Goal: Information Seeking & Learning: Find specific fact

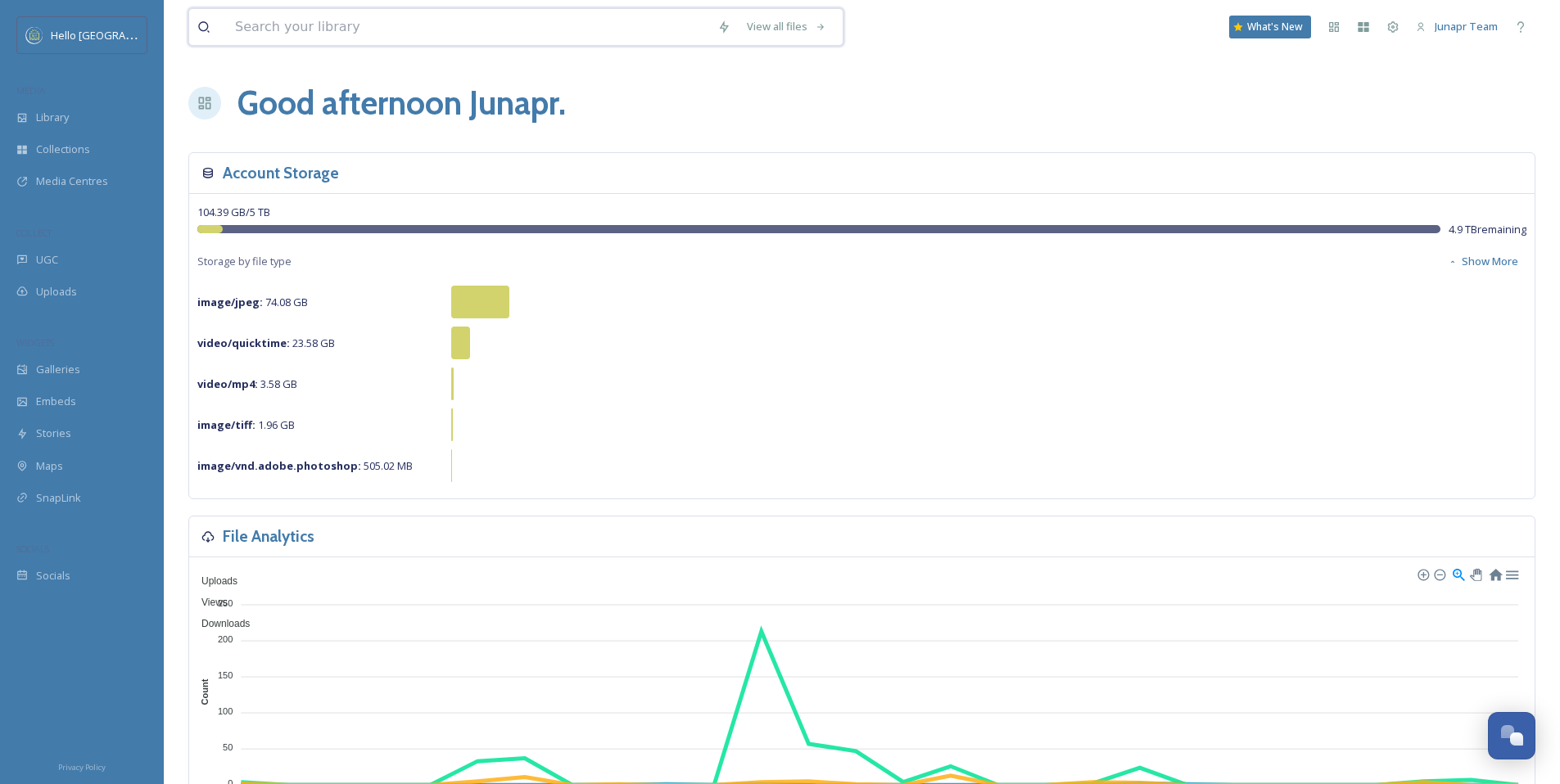
click at [474, 34] on input at bounding box center [468, 27] width 483 height 36
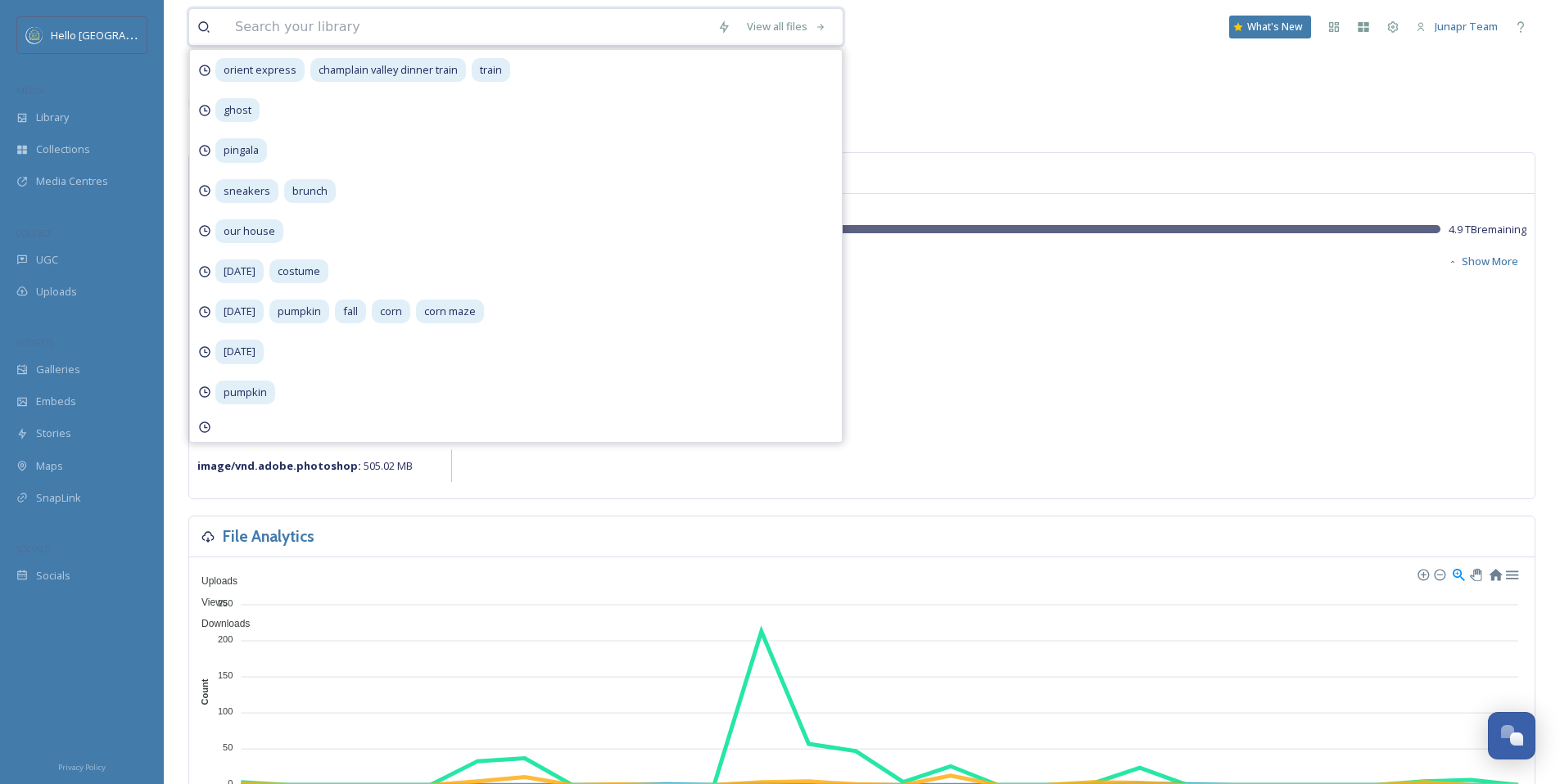
click at [491, 30] on input at bounding box center [468, 27] width 483 height 36
type input "[GEOGRAPHIC_DATA]"
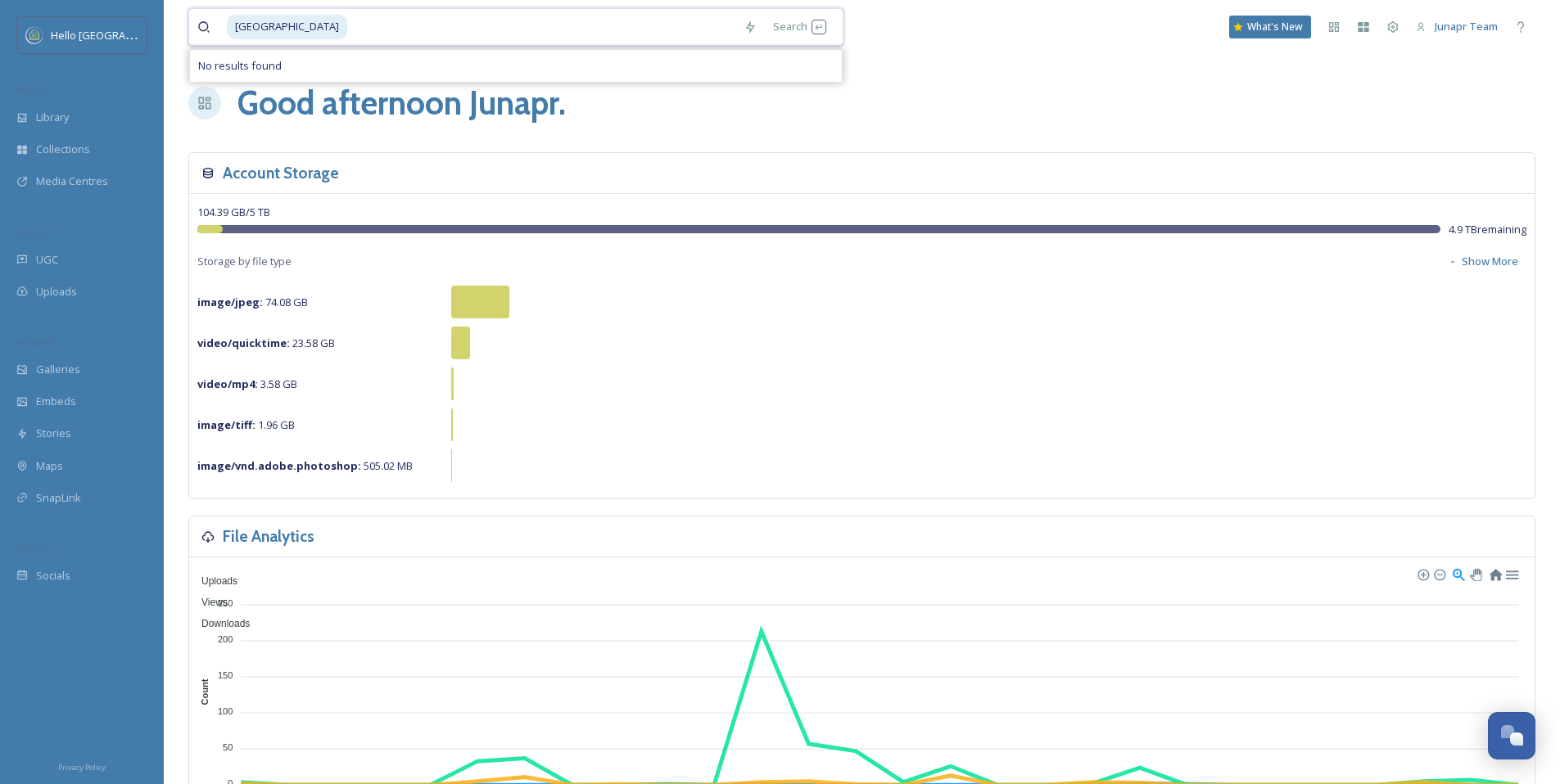
drag, startPoint x: 512, startPoint y: 25, endPoint x: 292, endPoint y: 20, distance: 220.1
click at [188, 13] on div "mari palace Search No results found" at bounding box center [515, 27] width 655 height 38
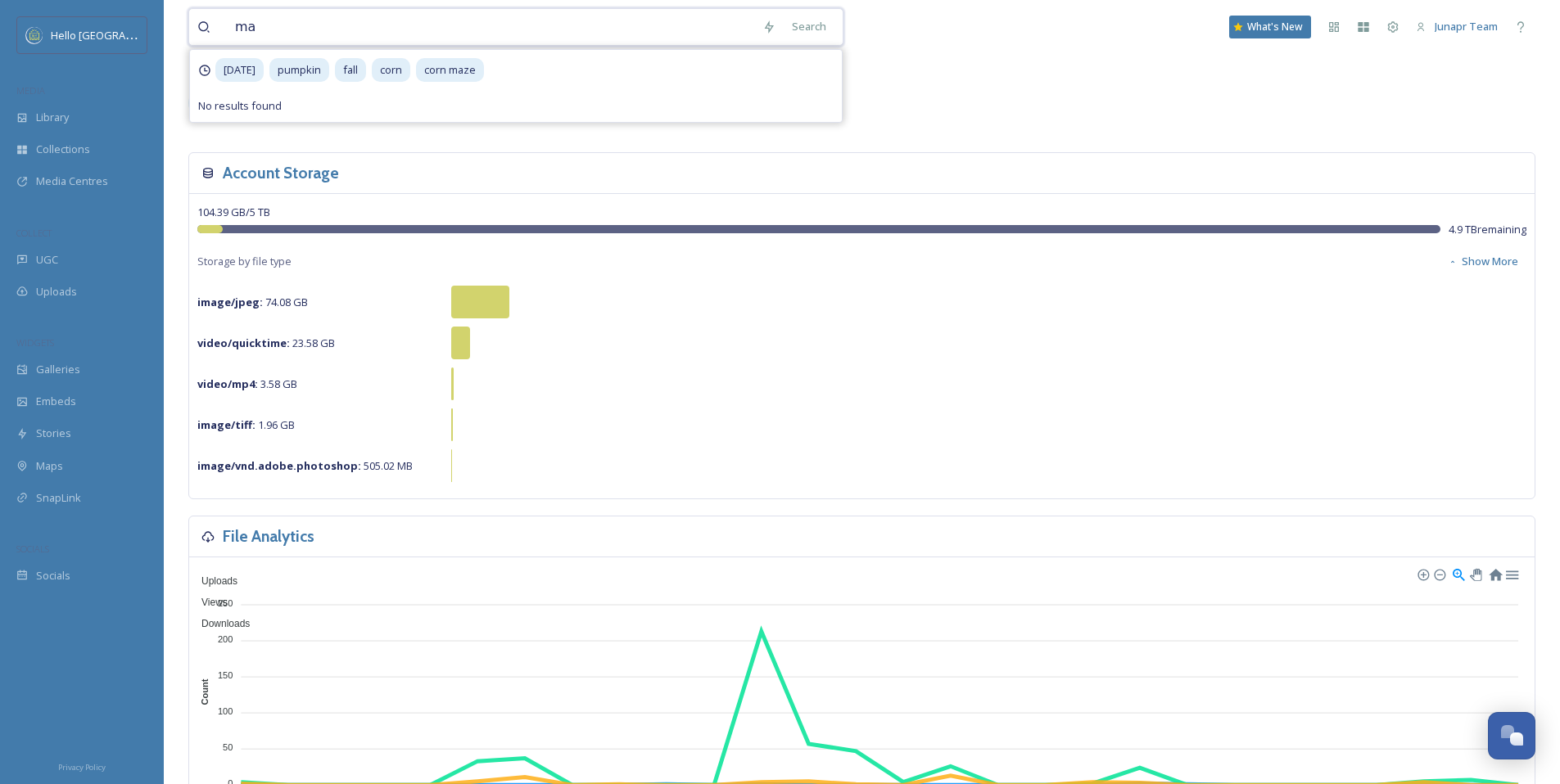
type input "m"
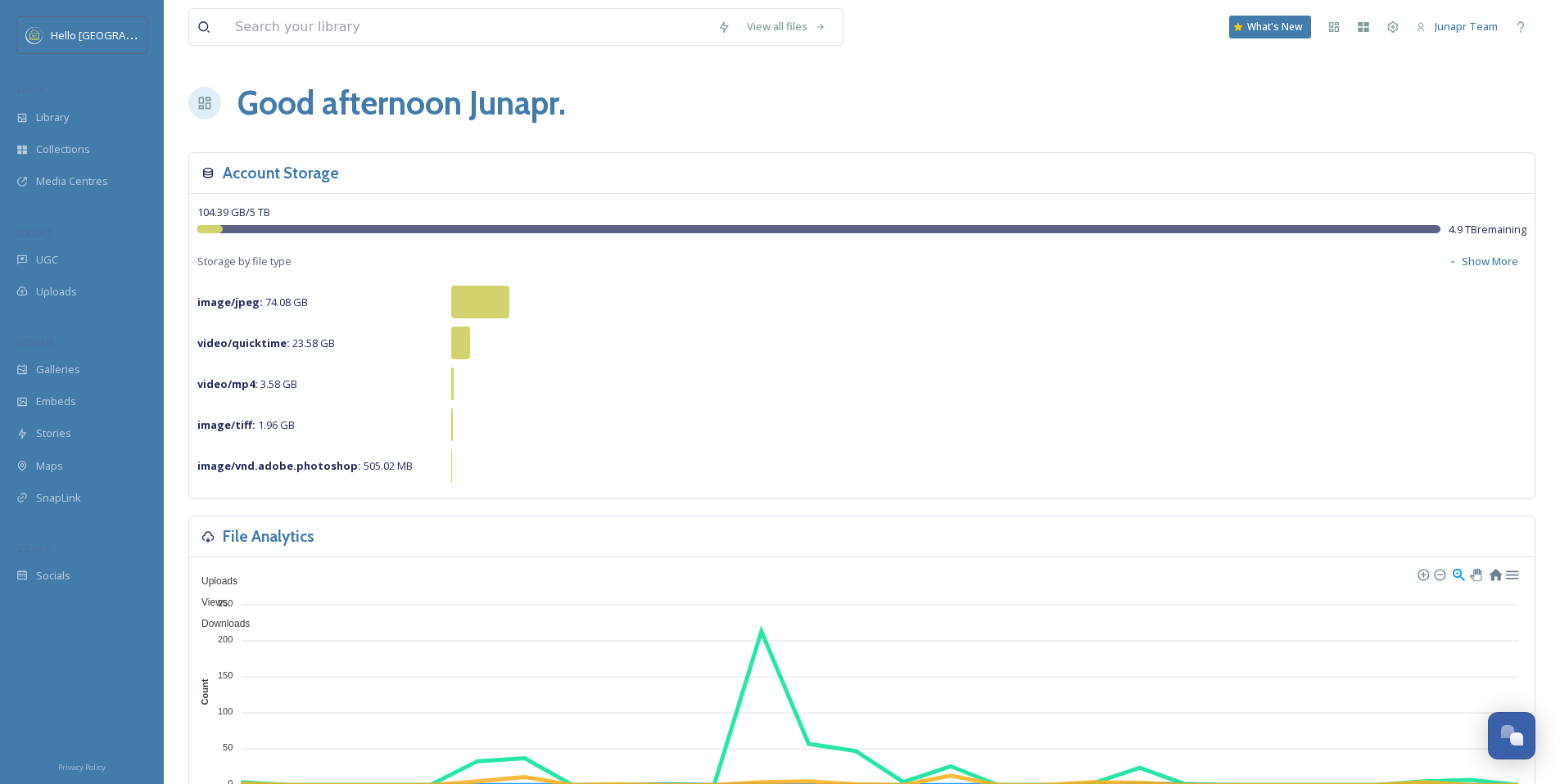
click at [984, 114] on div "Good afternoon Junapr ." at bounding box center [862, 103] width 1347 height 49
click at [69, 289] on span "Uploads" at bounding box center [56, 292] width 41 height 15
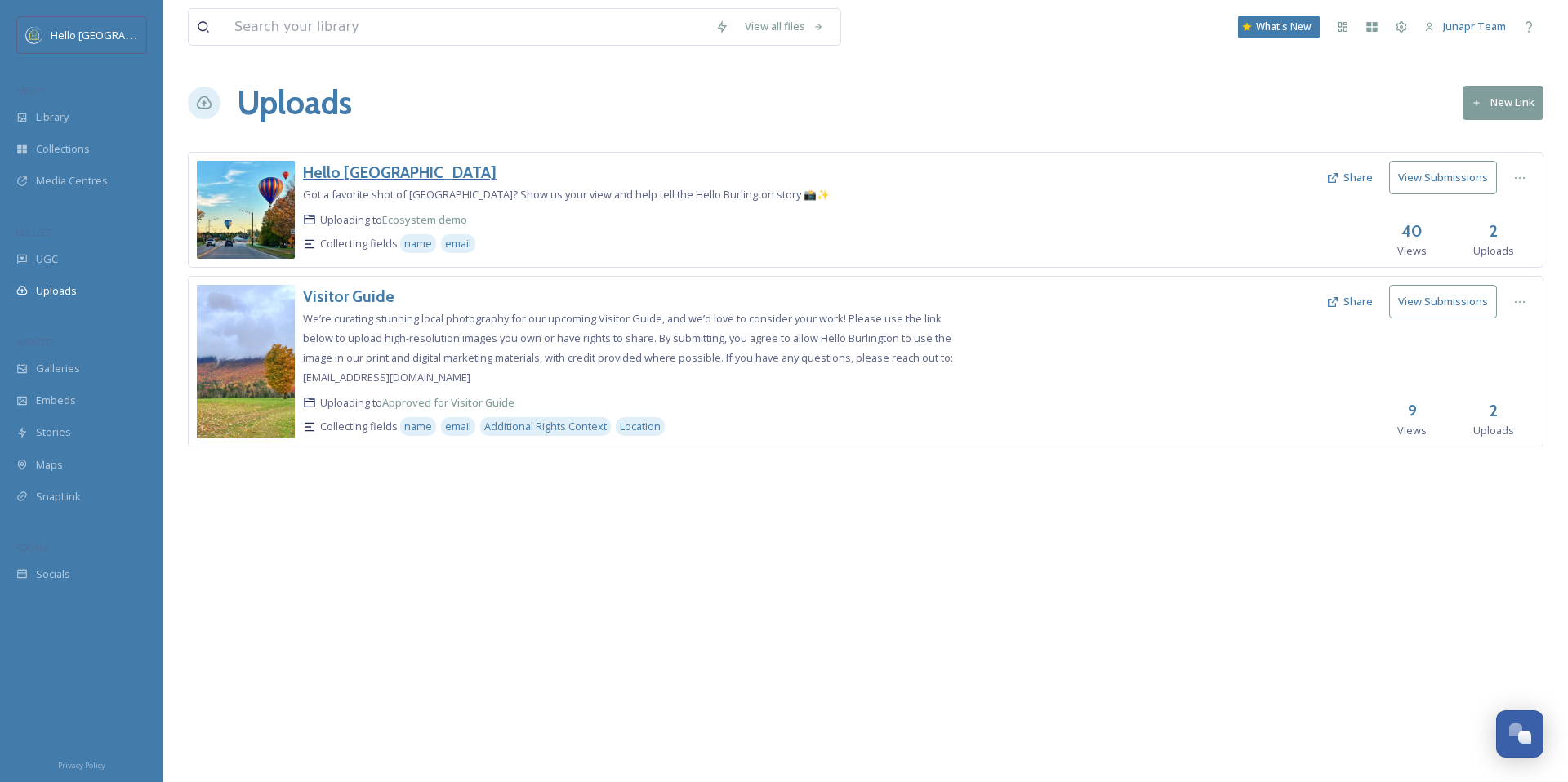
click at [370, 172] on h3 "Hello [GEOGRAPHIC_DATA]" at bounding box center [400, 172] width 193 height 20
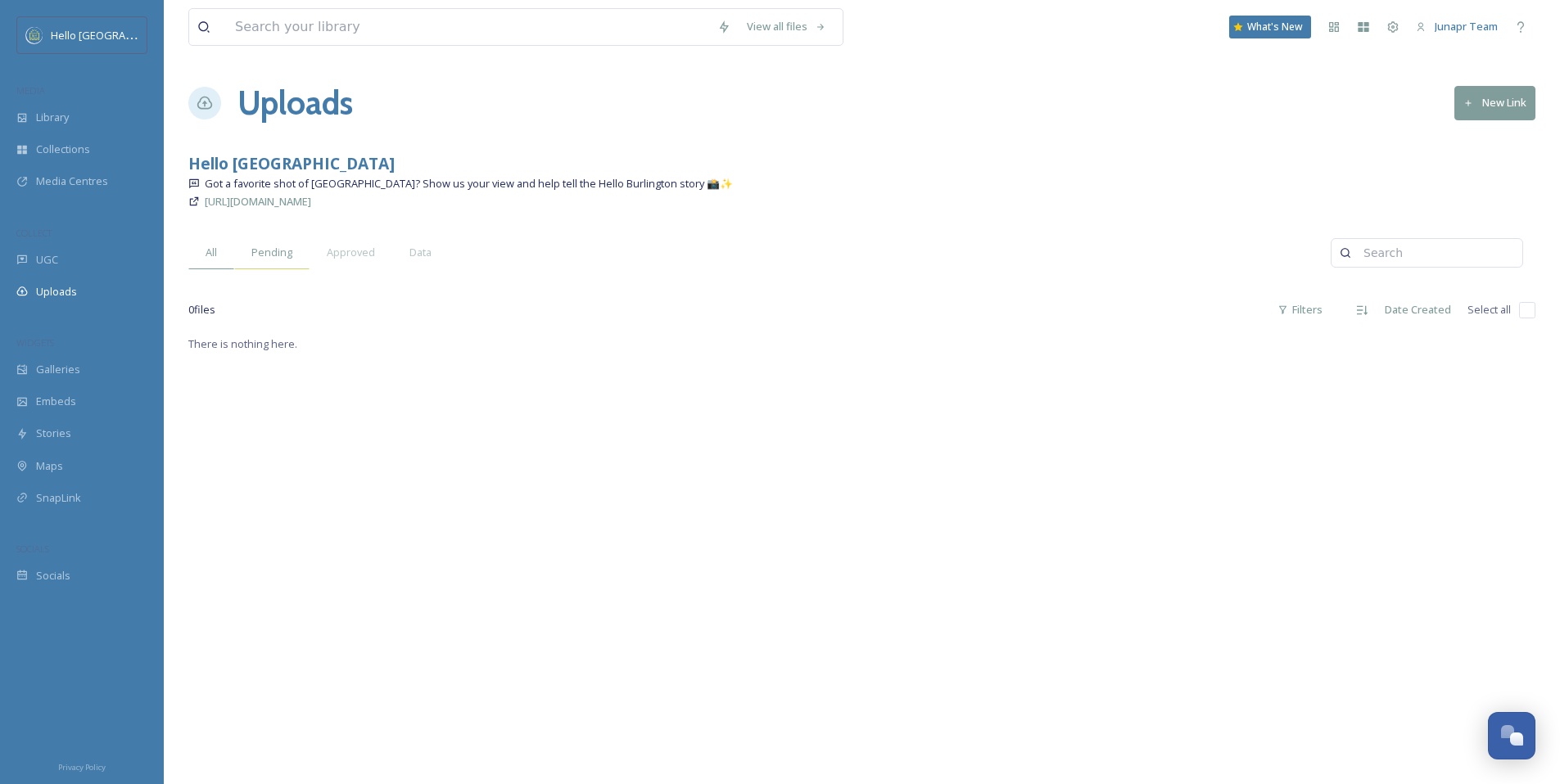
click at [277, 251] on span "Pending" at bounding box center [272, 252] width 41 height 15
click at [344, 252] on span "Approved" at bounding box center [350, 252] width 48 height 15
click at [211, 253] on span "All" at bounding box center [211, 252] width 12 height 15
click at [41, 117] on span "Library" at bounding box center [53, 117] width 33 height 15
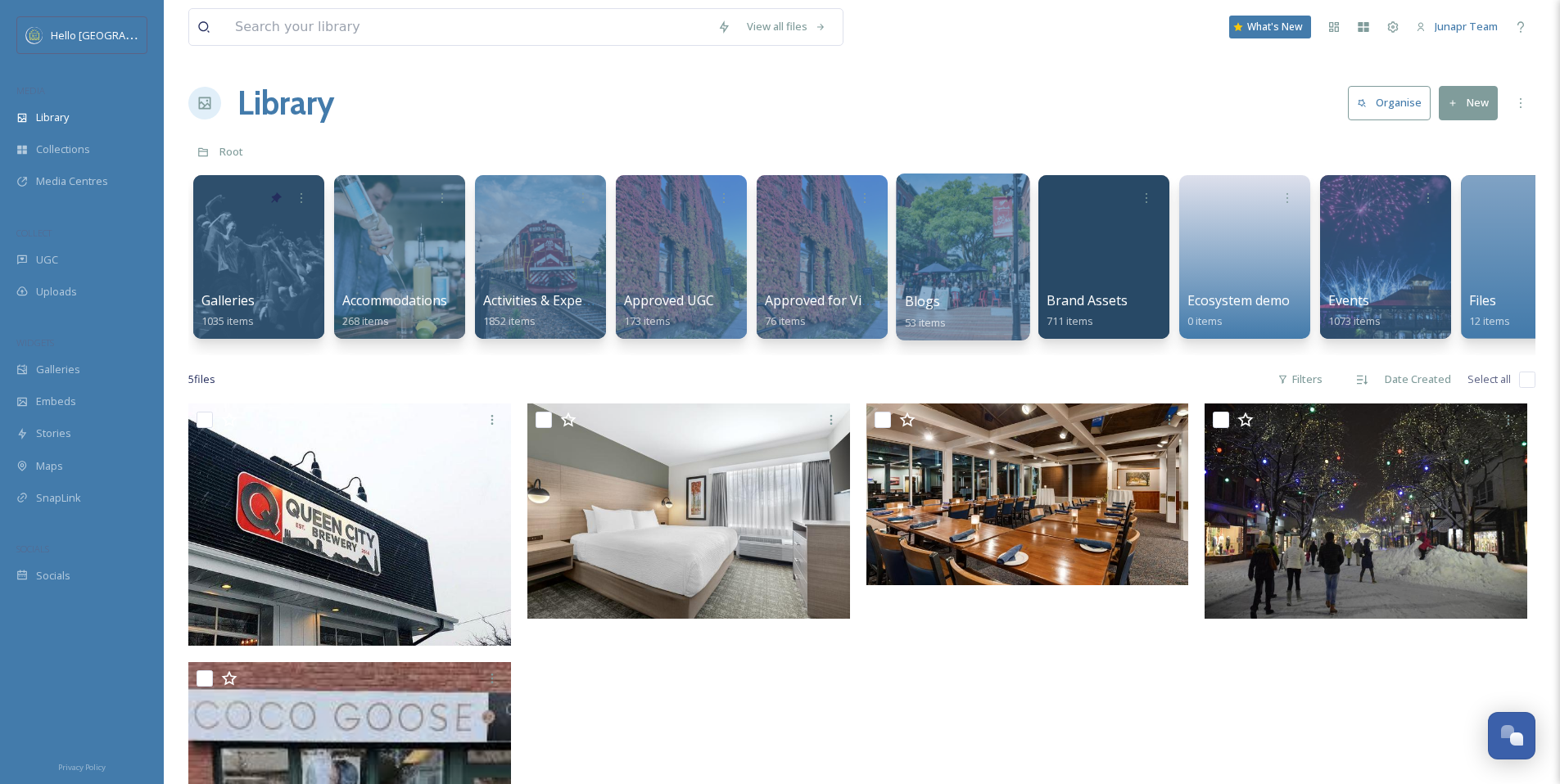
click at [956, 272] on div at bounding box center [962, 257] width 133 height 167
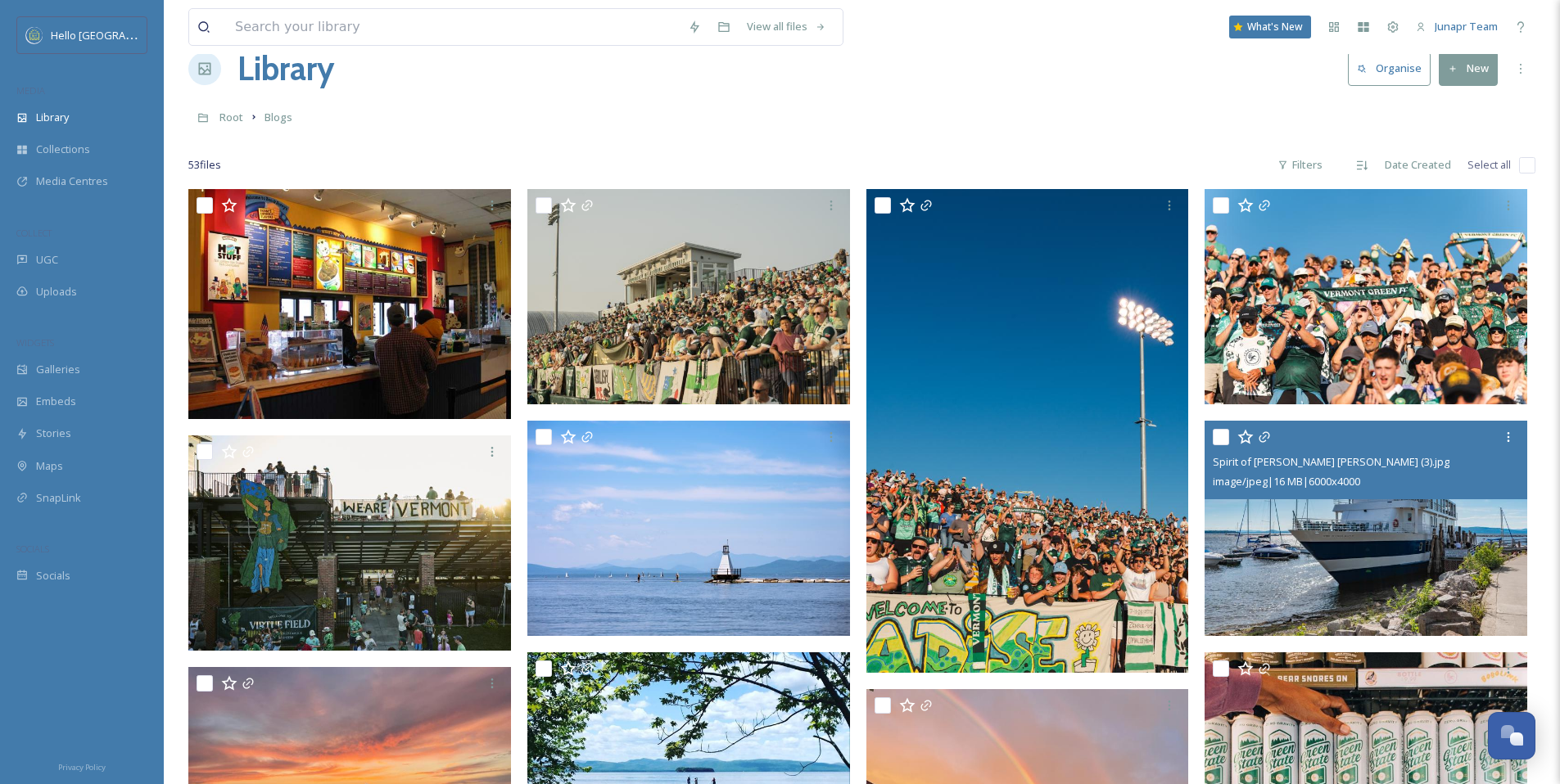
scroll to position [622, 0]
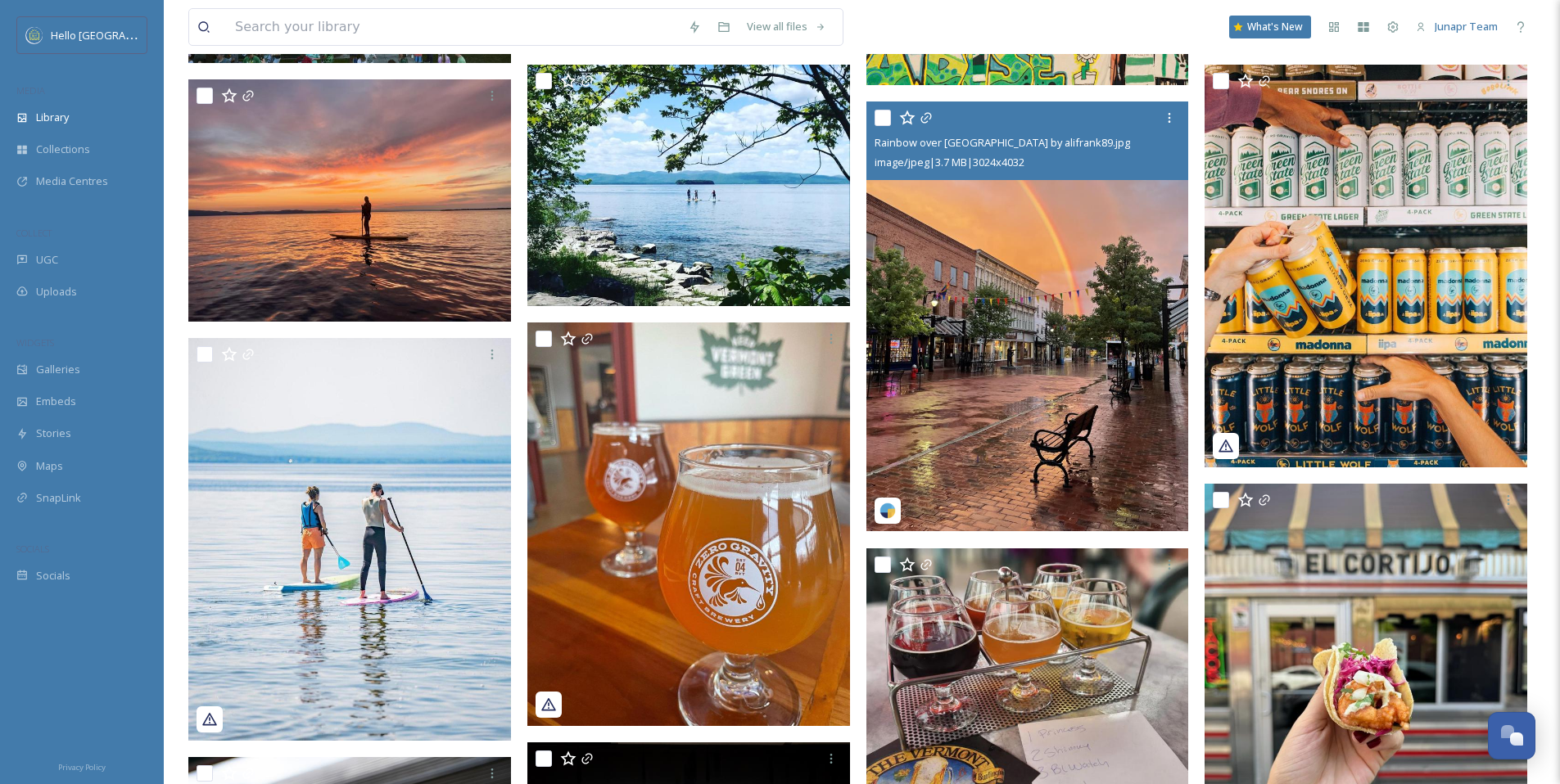
click at [879, 110] on input "checkbox" at bounding box center [883, 118] width 16 height 16
checkbox input "true"
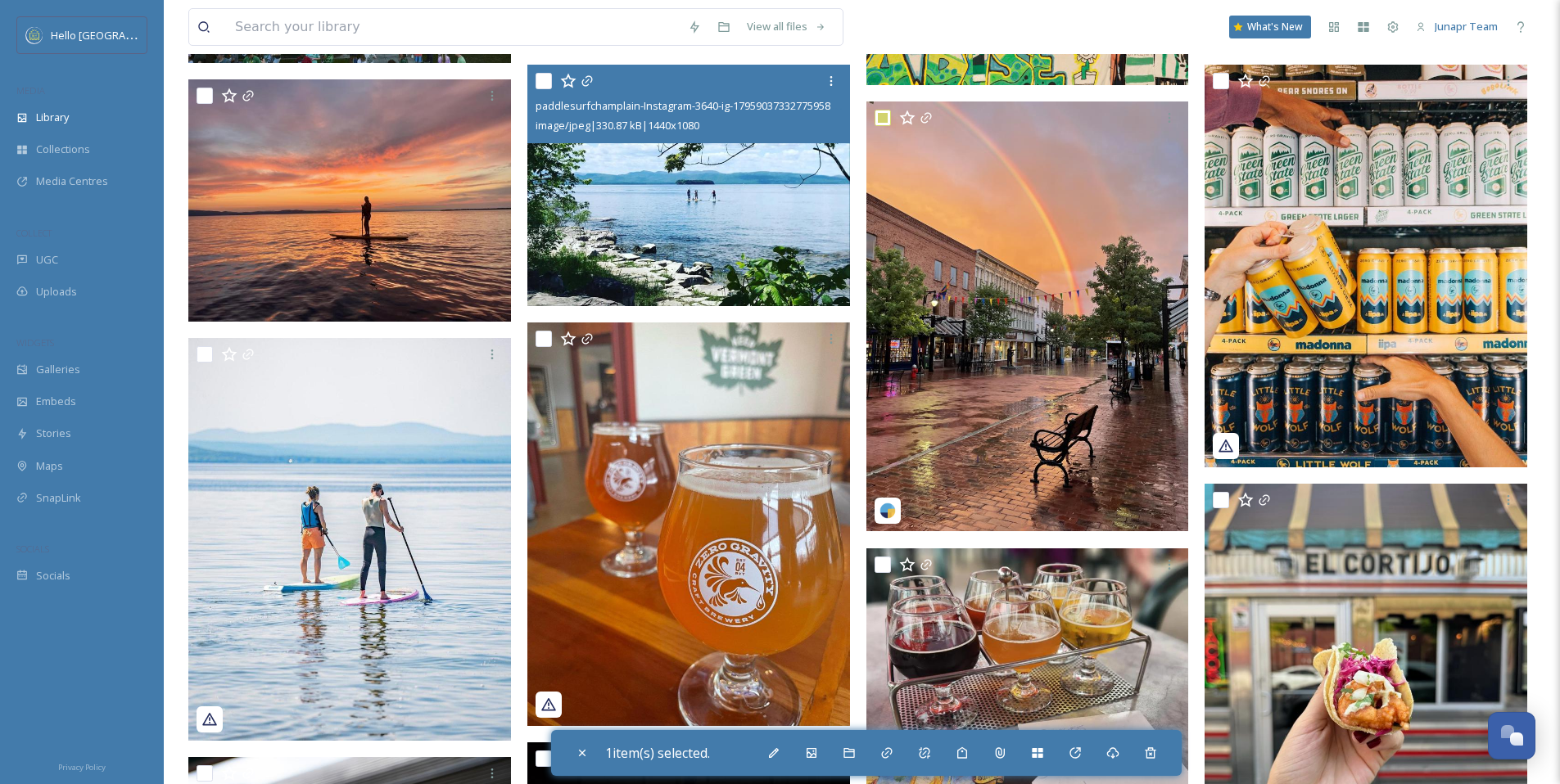
click at [539, 80] on input "checkbox" at bounding box center [543, 81] width 16 height 16
checkbox input "true"
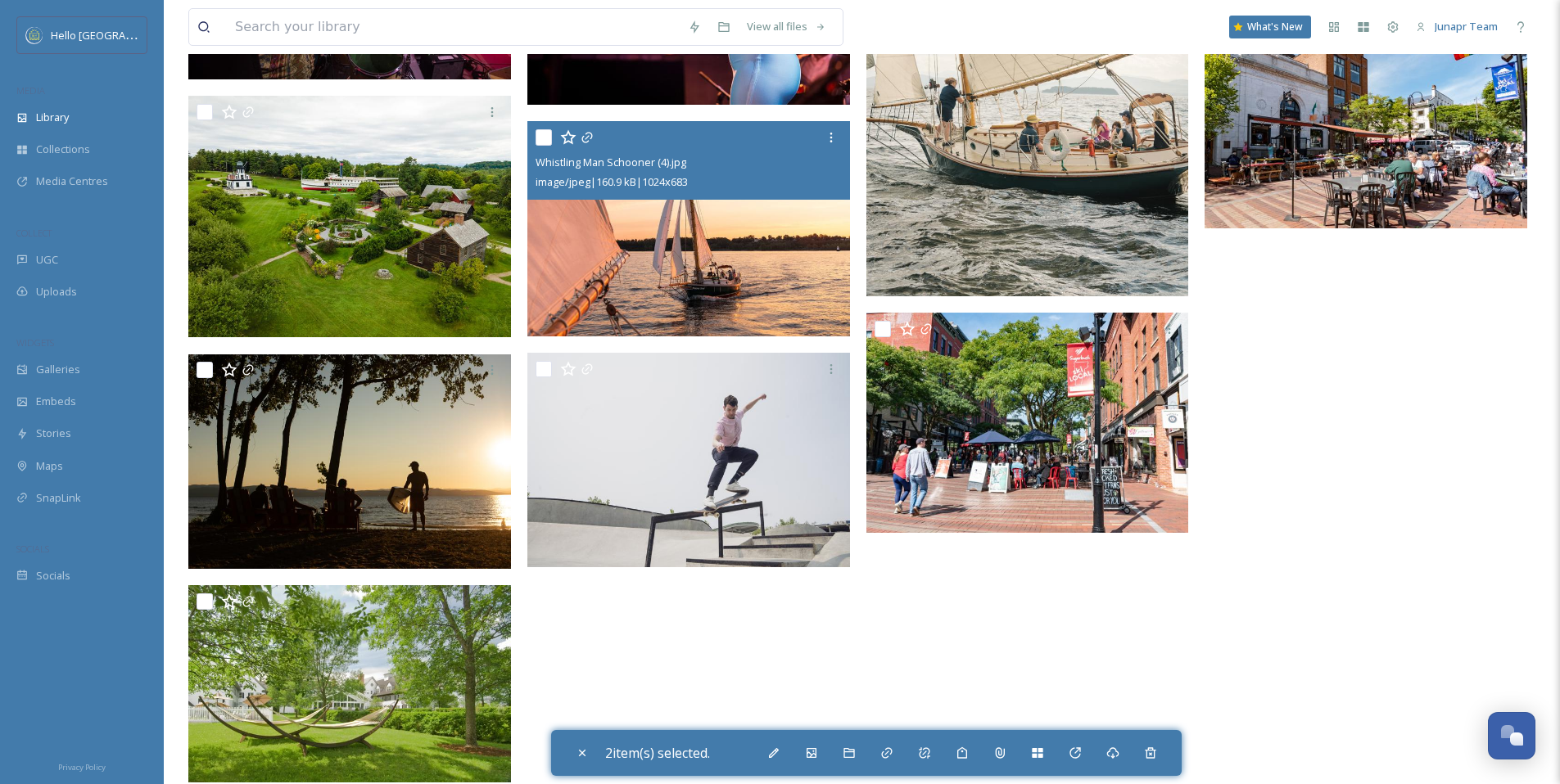
scroll to position [3730, 0]
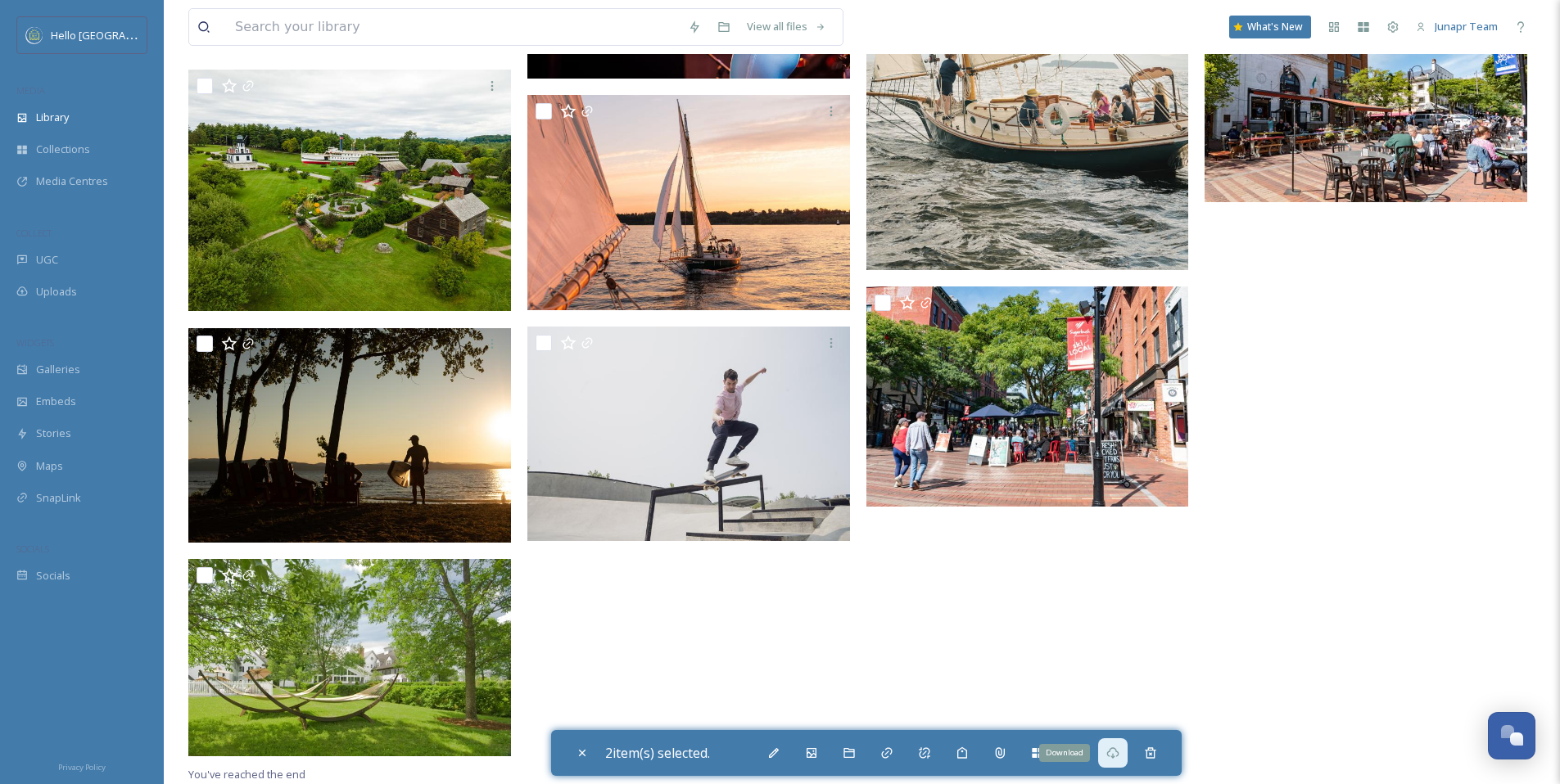
click at [1126, 758] on div "Download" at bounding box center [1113, 753] width 30 height 30
click at [398, 31] on input at bounding box center [454, 27] width 453 height 36
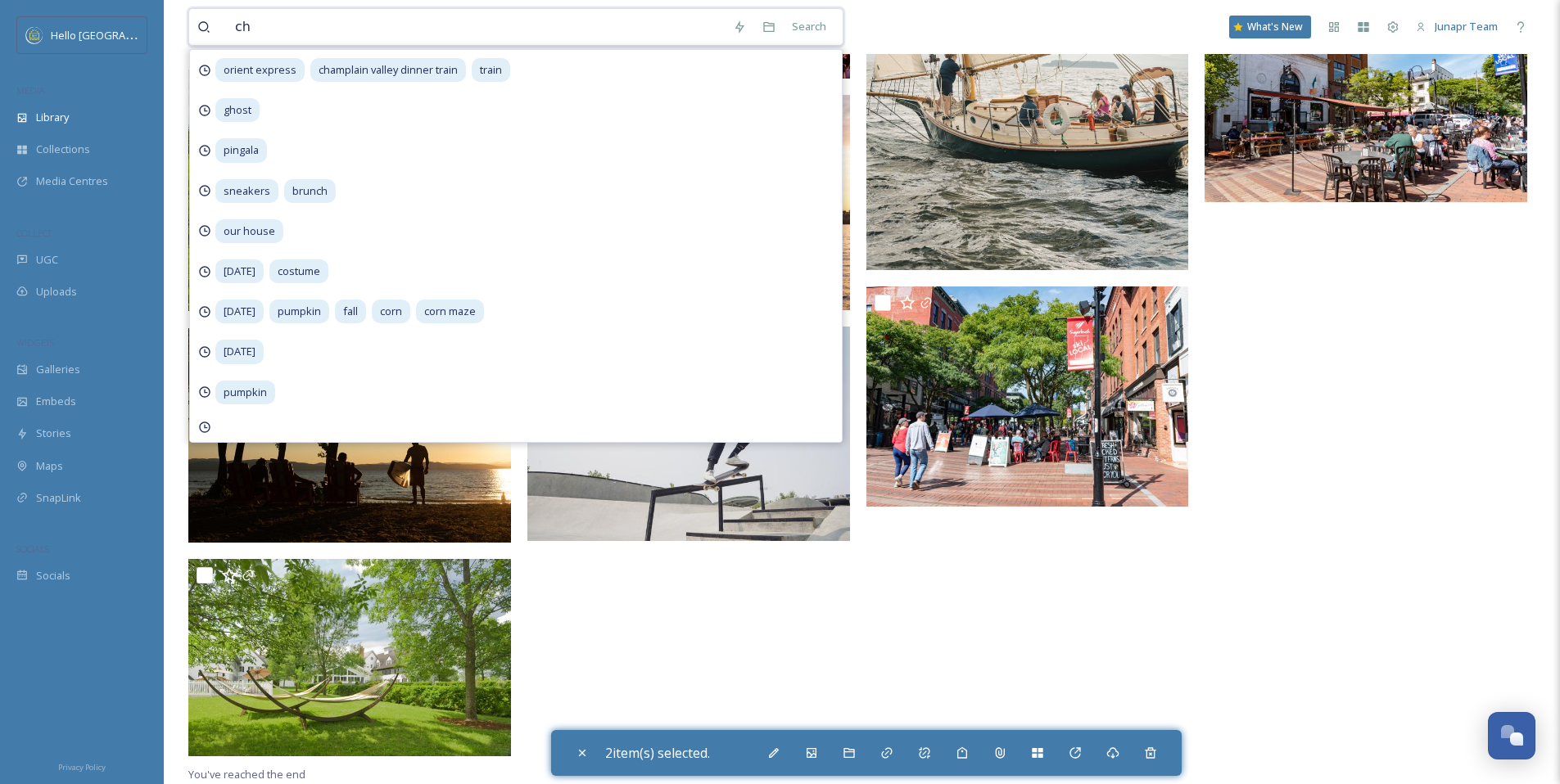
type input "c"
type input "spirit of [PERSON_NAME] [PERSON_NAME]"
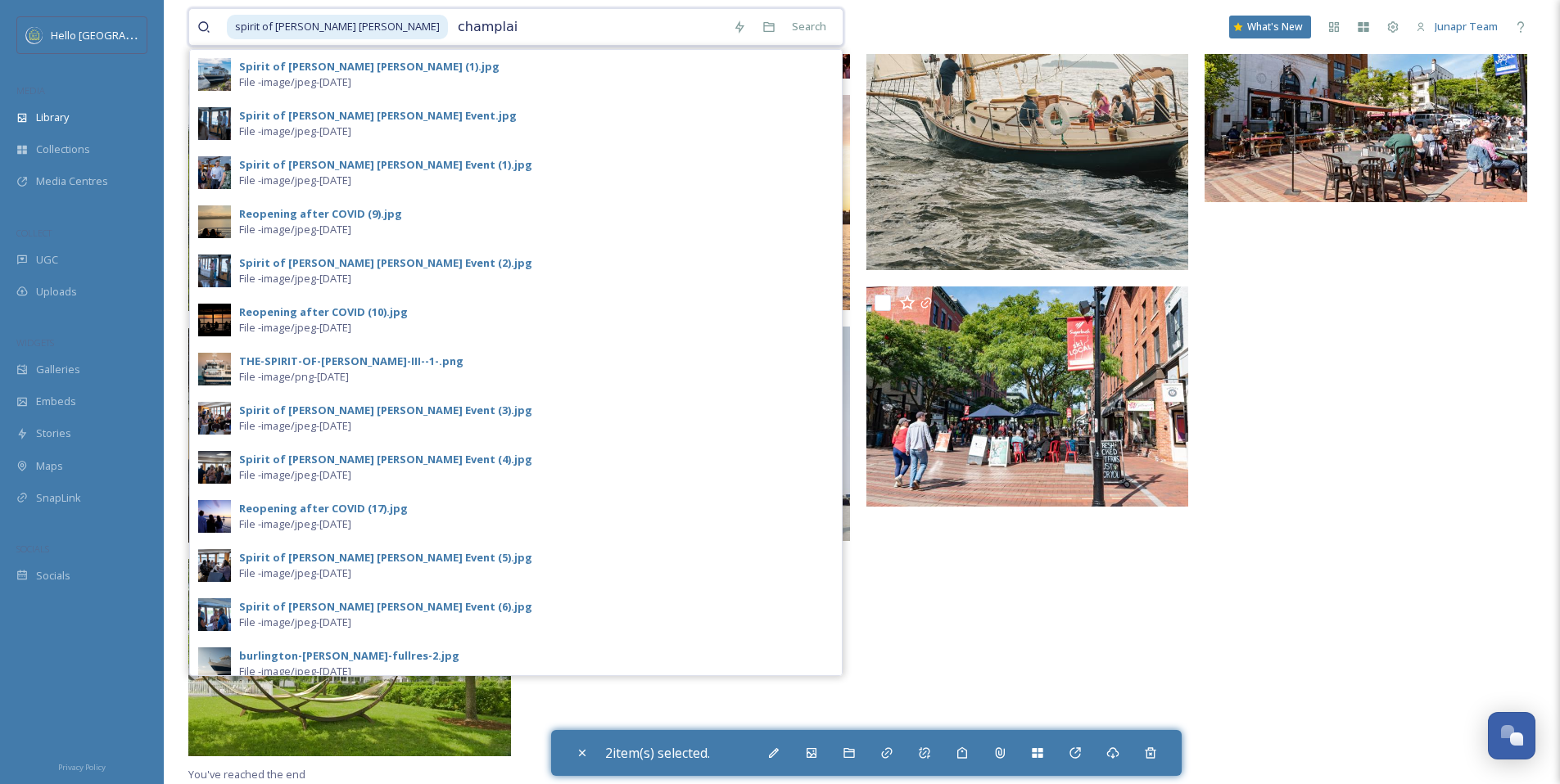
type input "champlain"
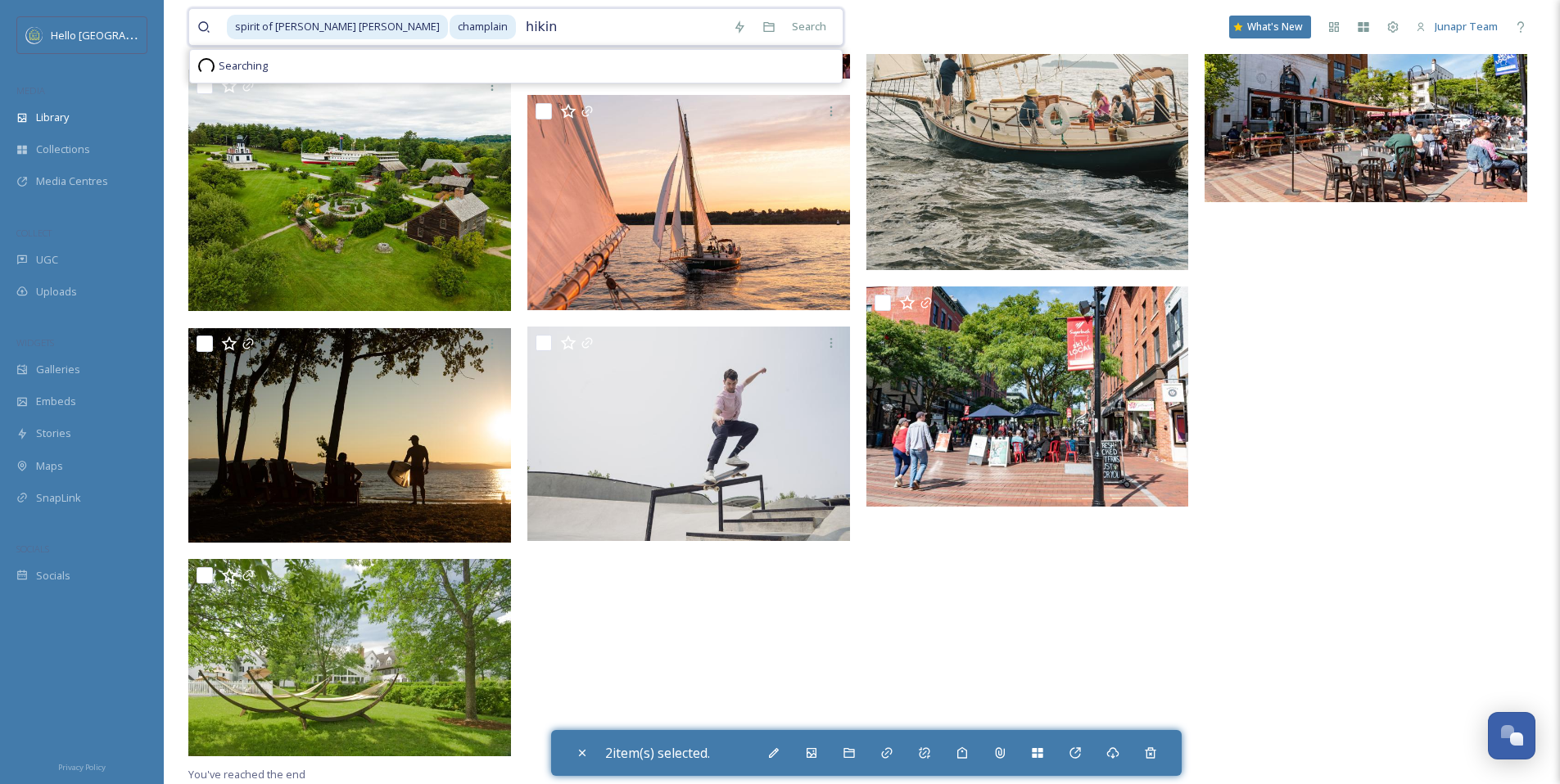
type input "hiking"
type input "ski"
type input "snowshoe"
type input "apple picking"
type input "meeting"
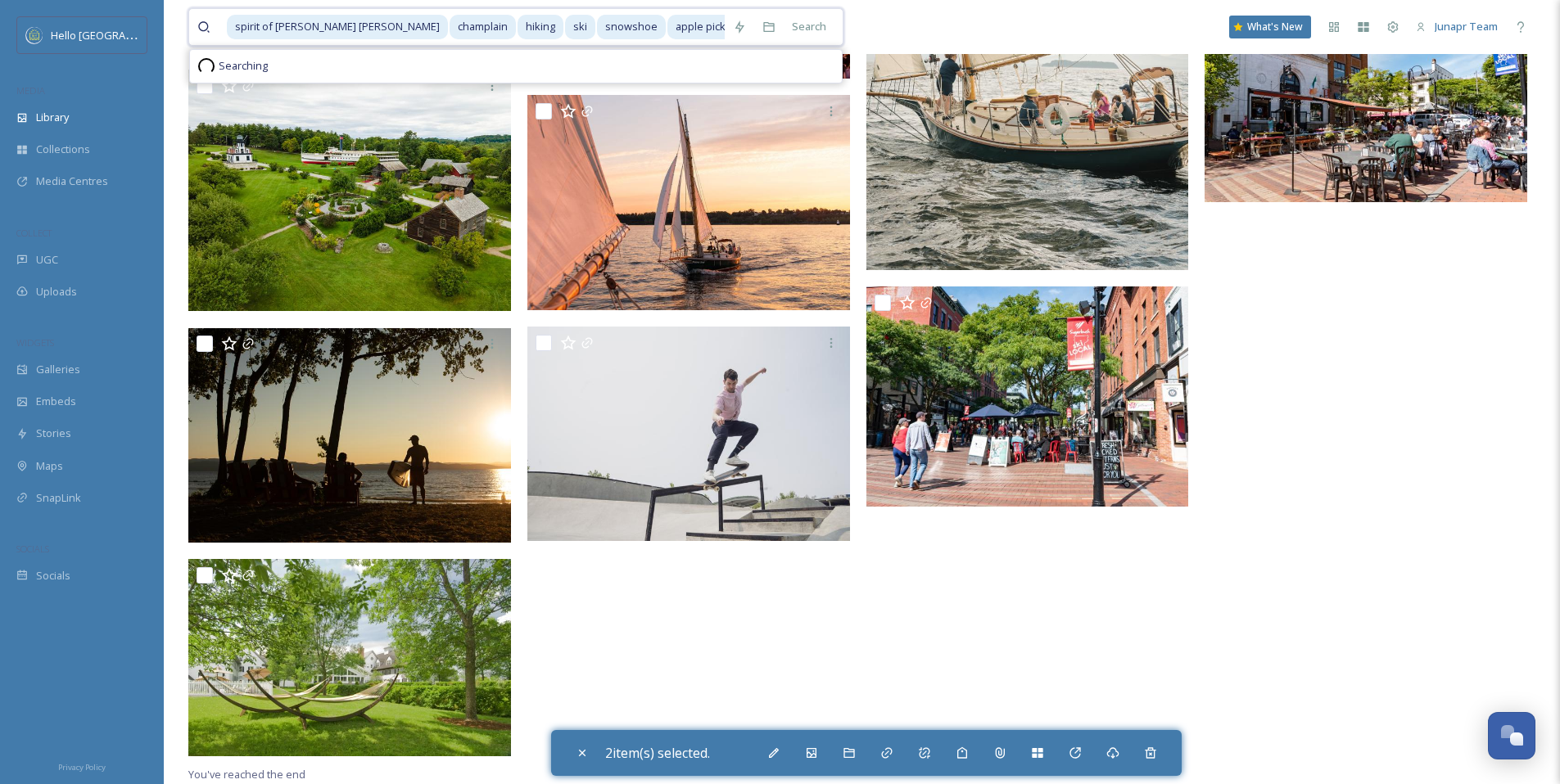
type input "event"
click at [809, 32] on span "event" at bounding box center [830, 26] width 44 height 24
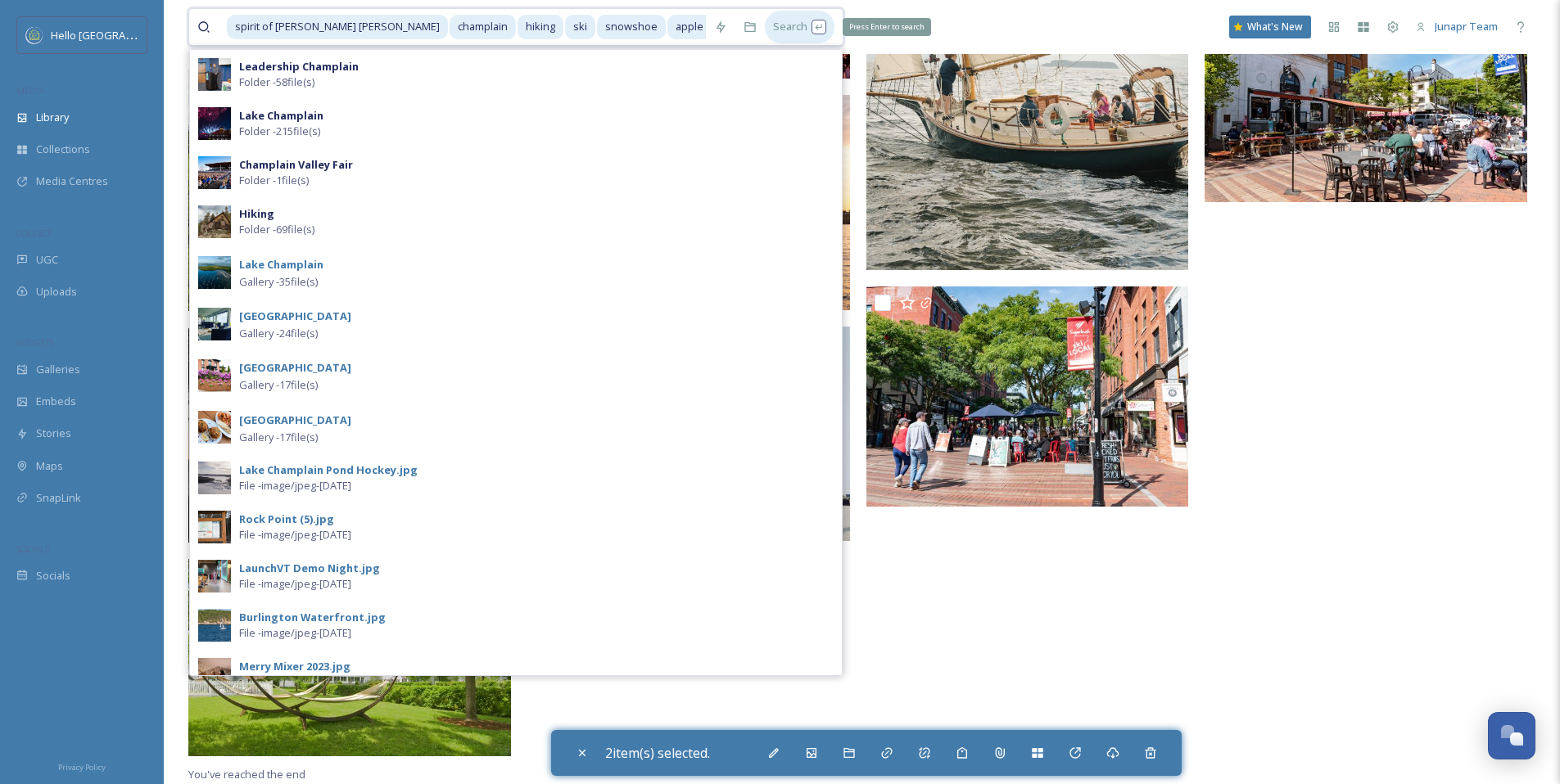
drag, startPoint x: 704, startPoint y: 30, endPoint x: 787, endPoint y: 24, distance: 83.2
click at [799, 29] on div "spirit of [PERSON_NAME] hiking ski snowshoe apple picking meeting event Search …" at bounding box center [515, 27] width 655 height 38
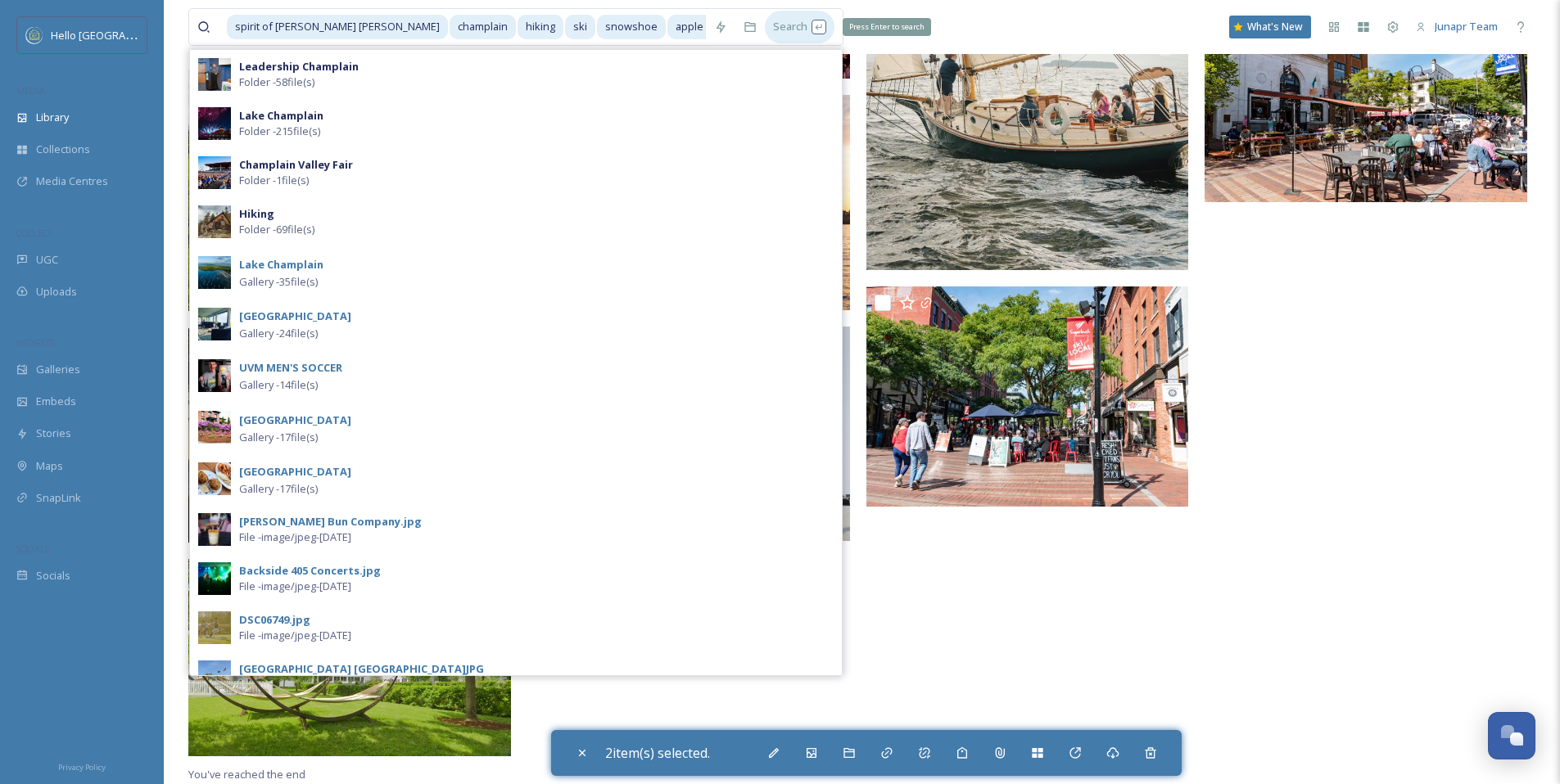
click at [823, 23] on div "Search Press Enter to search" at bounding box center [799, 26] width 70 height 32
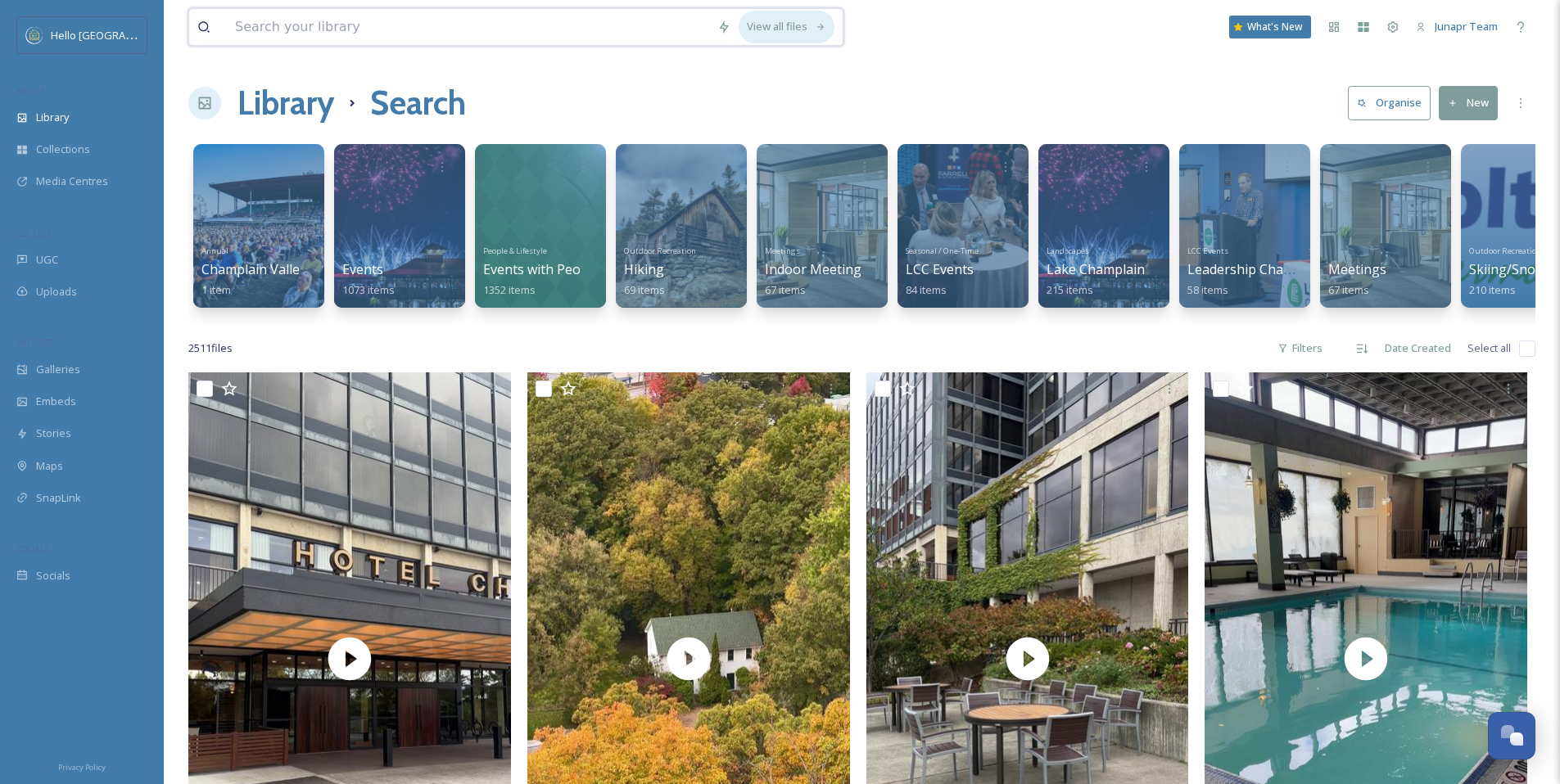
click at [792, 25] on div "View all files" at bounding box center [787, 26] width 96 height 32
click at [1309, 359] on div "Filters" at bounding box center [1300, 348] width 62 height 32
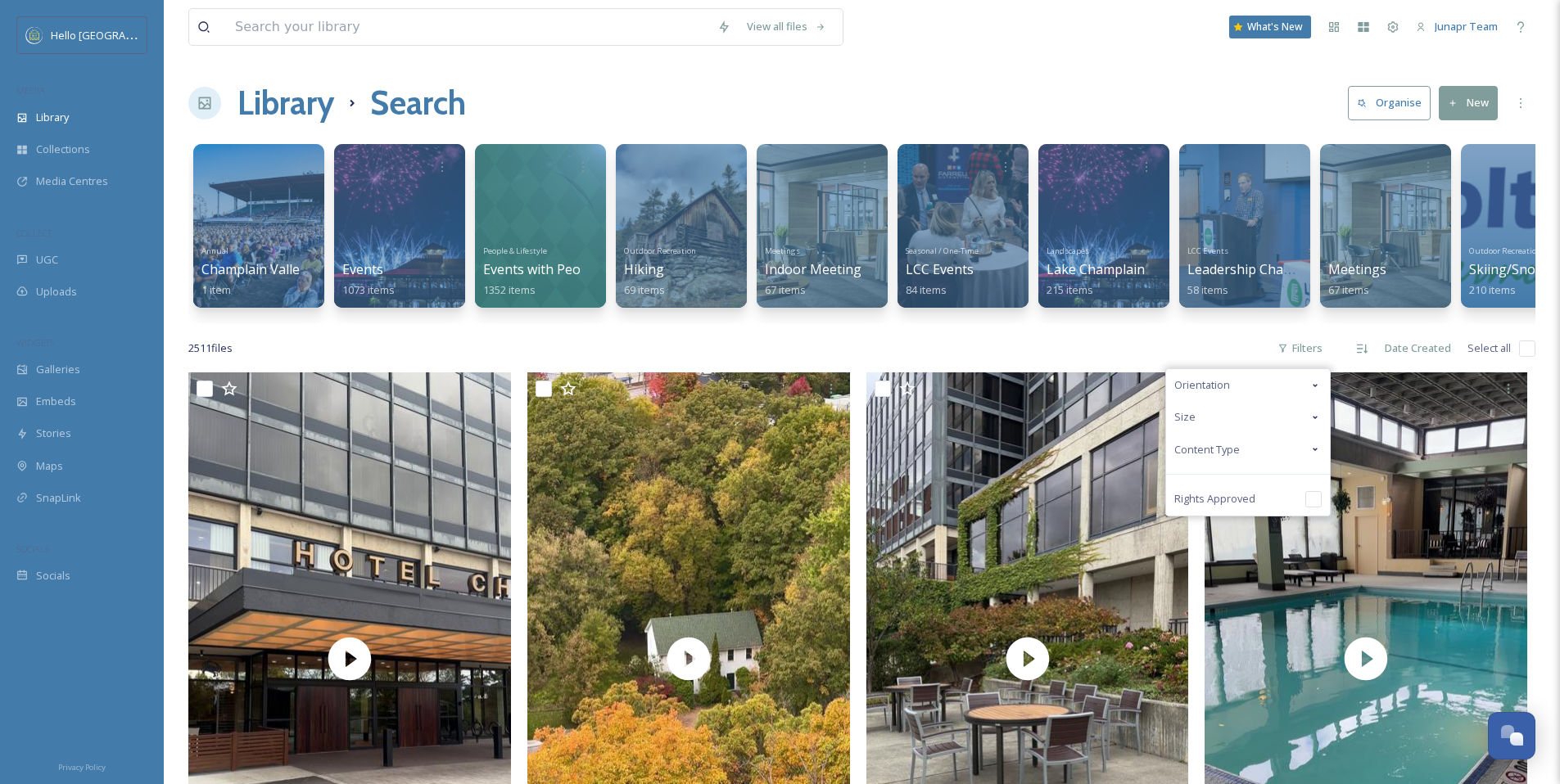
click at [1301, 457] on div "Content Type" at bounding box center [1248, 449] width 164 height 32
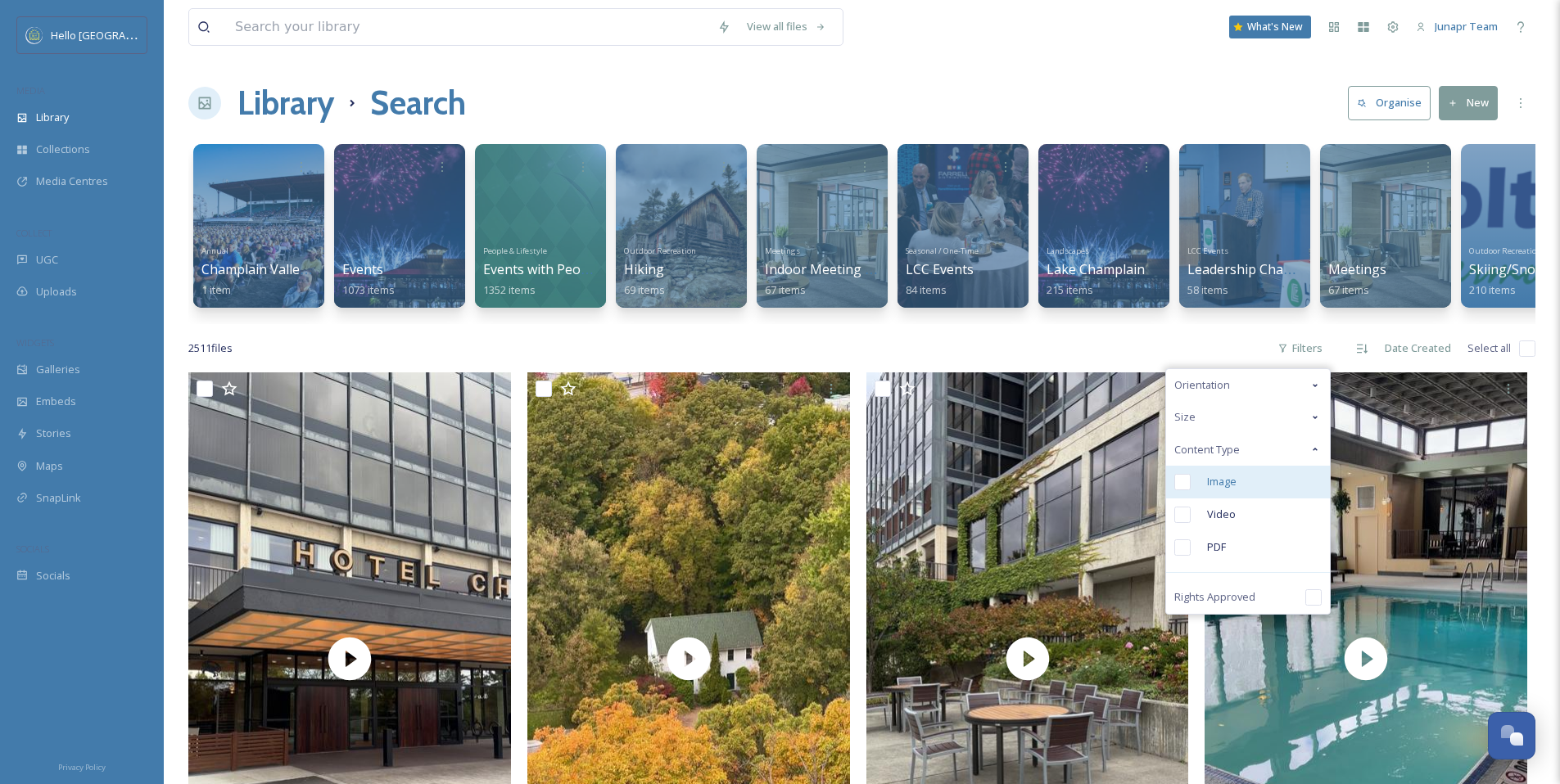
click at [1182, 491] on input "checkbox" at bounding box center [1182, 483] width 16 height 16
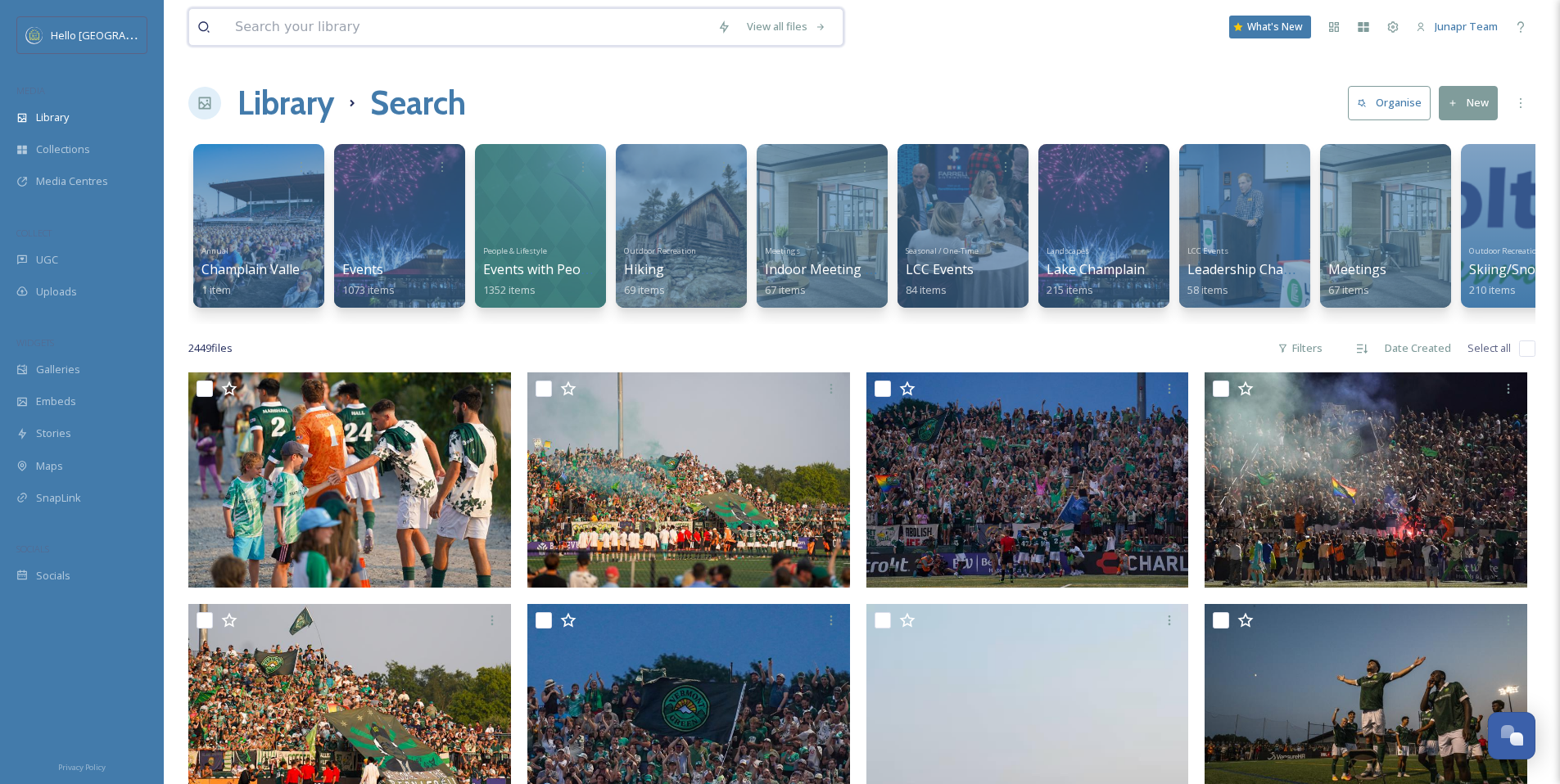
click at [282, 22] on input at bounding box center [468, 27] width 483 height 36
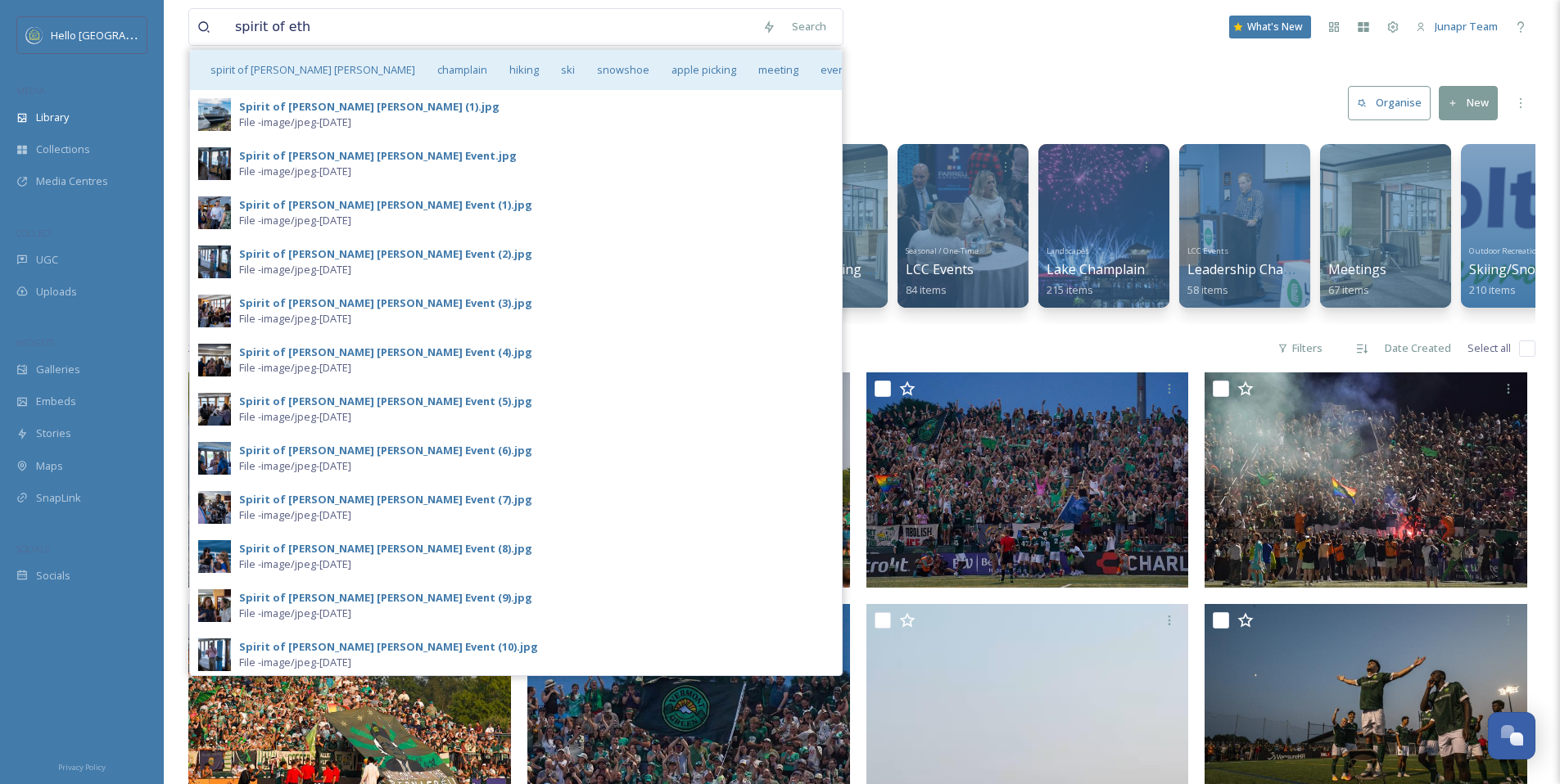
click at [777, 72] on div "spirit of [PERSON_NAME] hiking ski snowshoe apple picking meeting event" at bounding box center [516, 70] width 652 height 40
click at [812, 70] on span "event" at bounding box center [834, 70] width 44 height 24
click at [283, 72] on span "spirit of [PERSON_NAME] [PERSON_NAME]" at bounding box center [312, 70] width 221 height 24
click at [308, 64] on span "spirit of [PERSON_NAME] [PERSON_NAME]" at bounding box center [312, 70] width 221 height 24
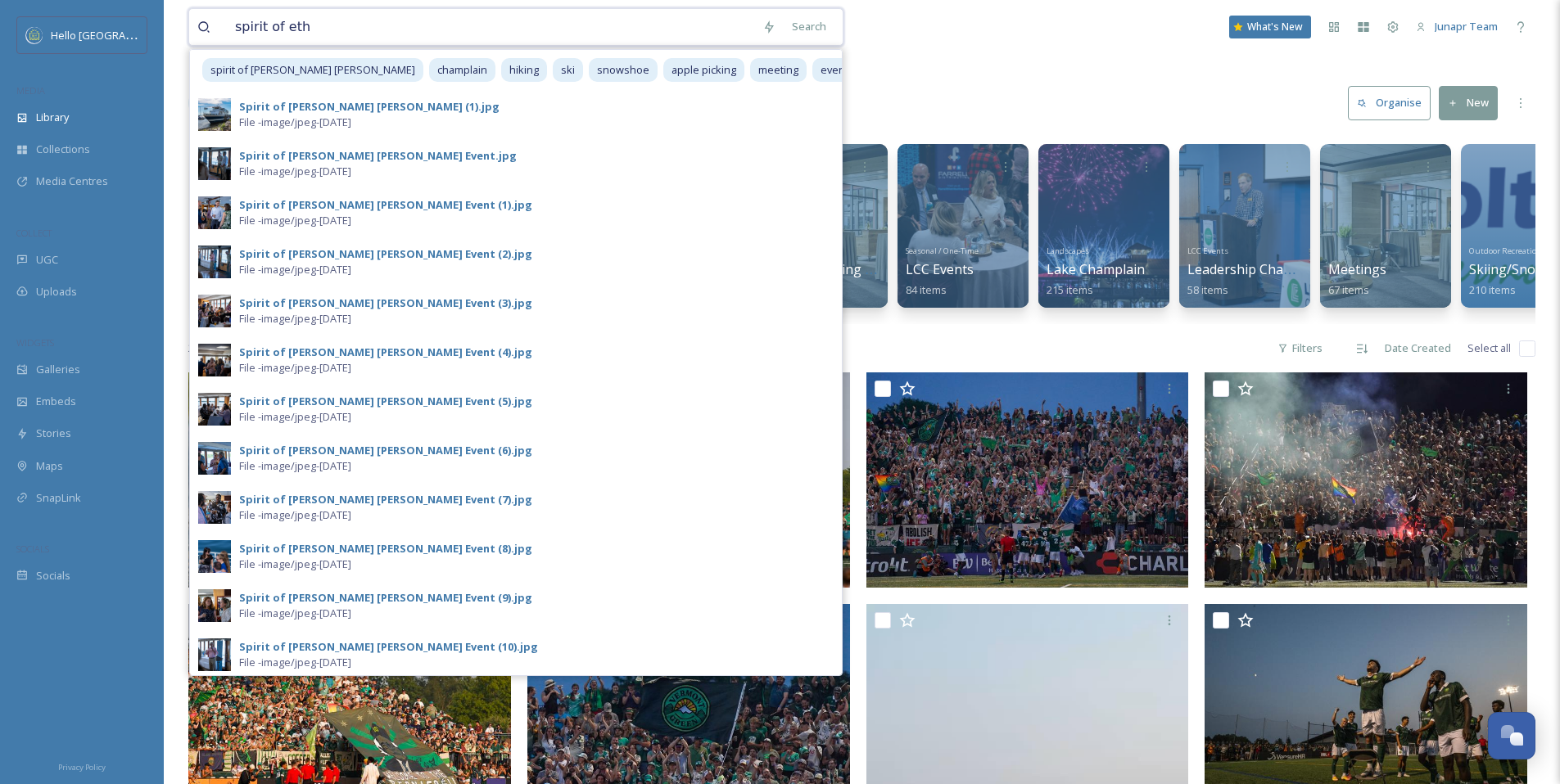
click at [340, 15] on input "spirit of eth" at bounding box center [491, 27] width 527 height 36
click at [323, 33] on input "spirit of eth" at bounding box center [491, 27] width 527 height 36
type input "spirit of [PERSON_NAME] [PERSON_NAME]"
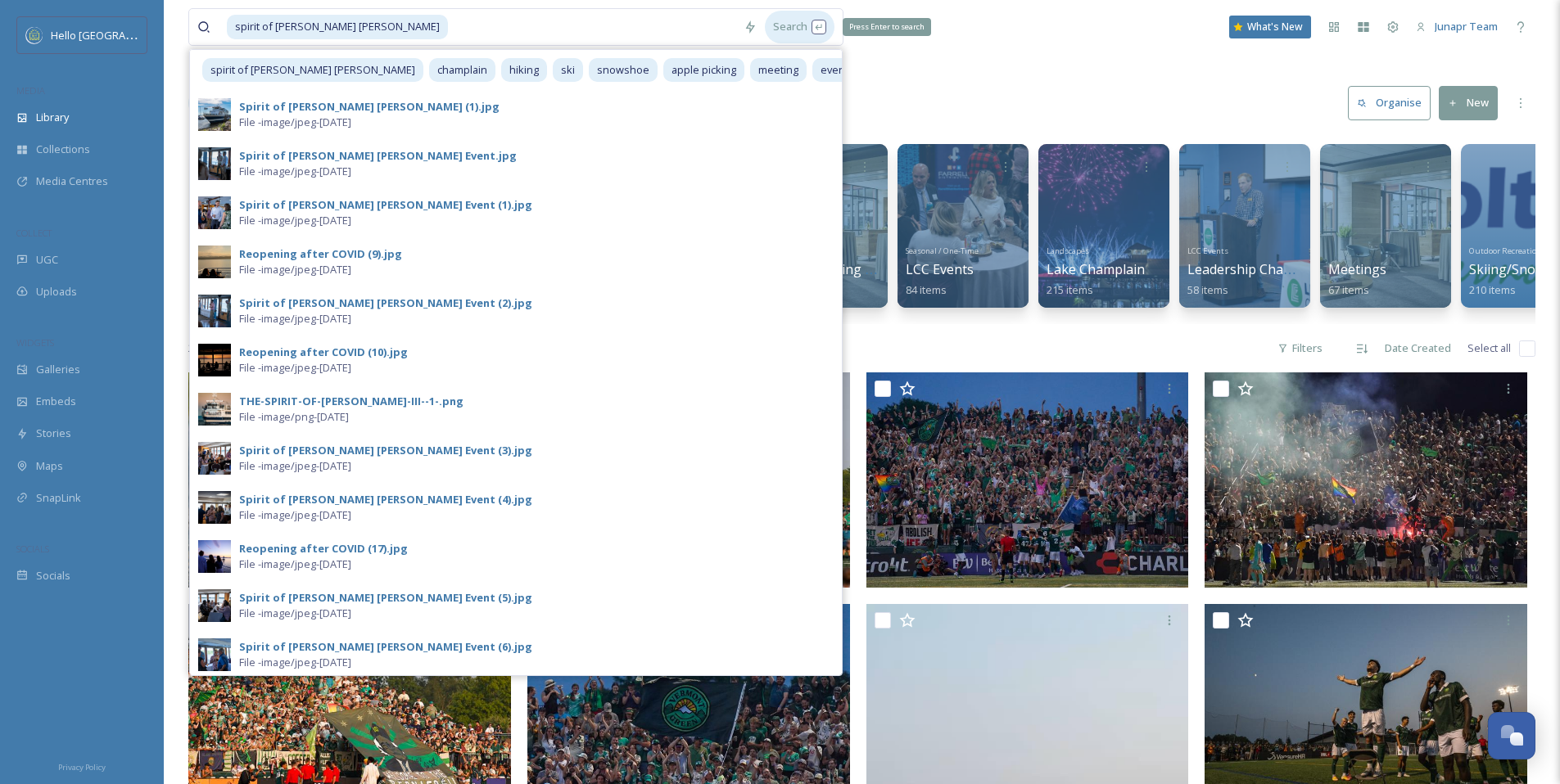
click at [793, 33] on div "Search Press Enter to search" at bounding box center [799, 26] width 70 height 32
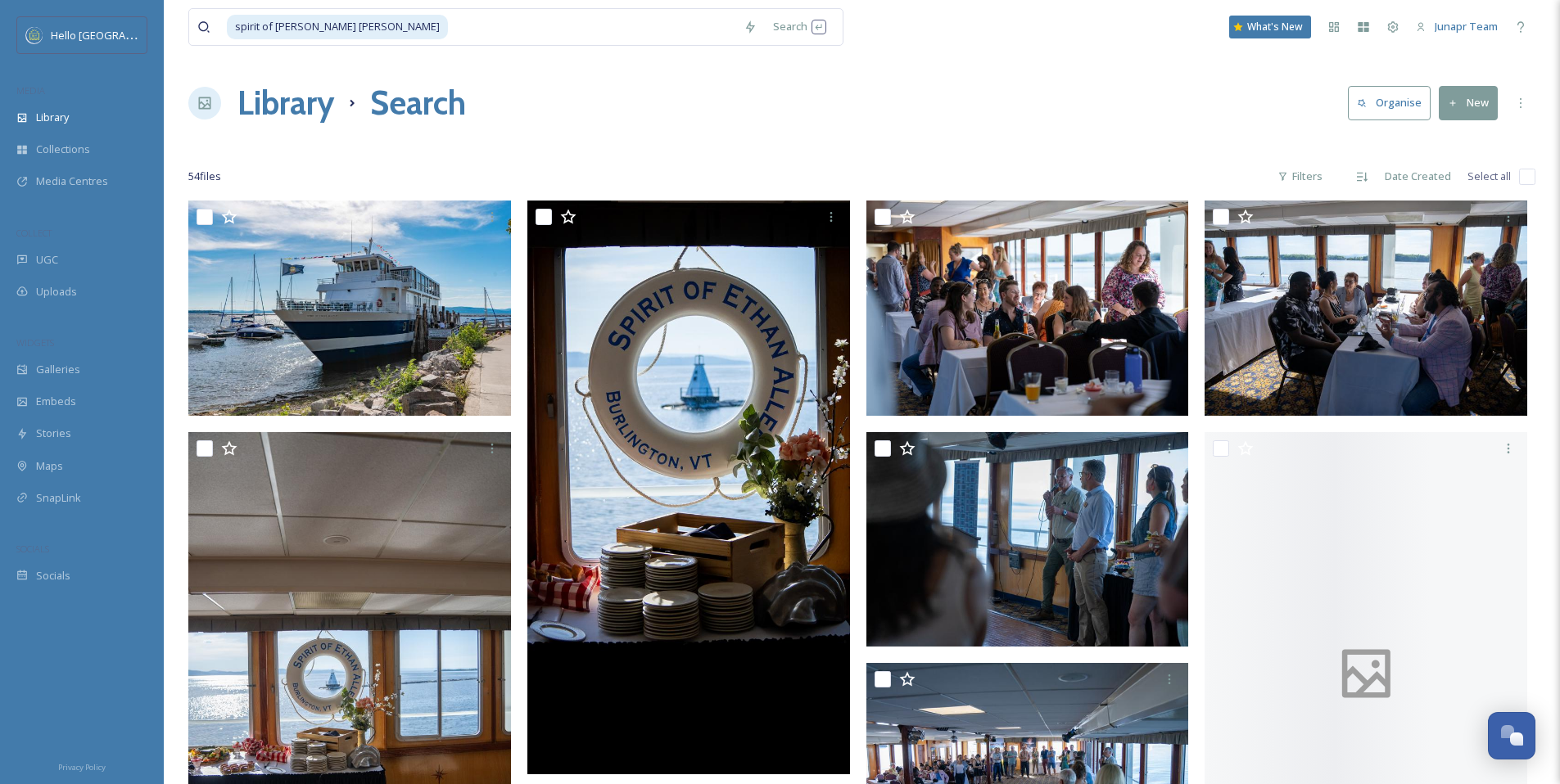
click at [1008, 34] on div "spirit of [PERSON_NAME] [PERSON_NAME] Search What's New Junapr Team" at bounding box center [862, 27] width 1347 height 54
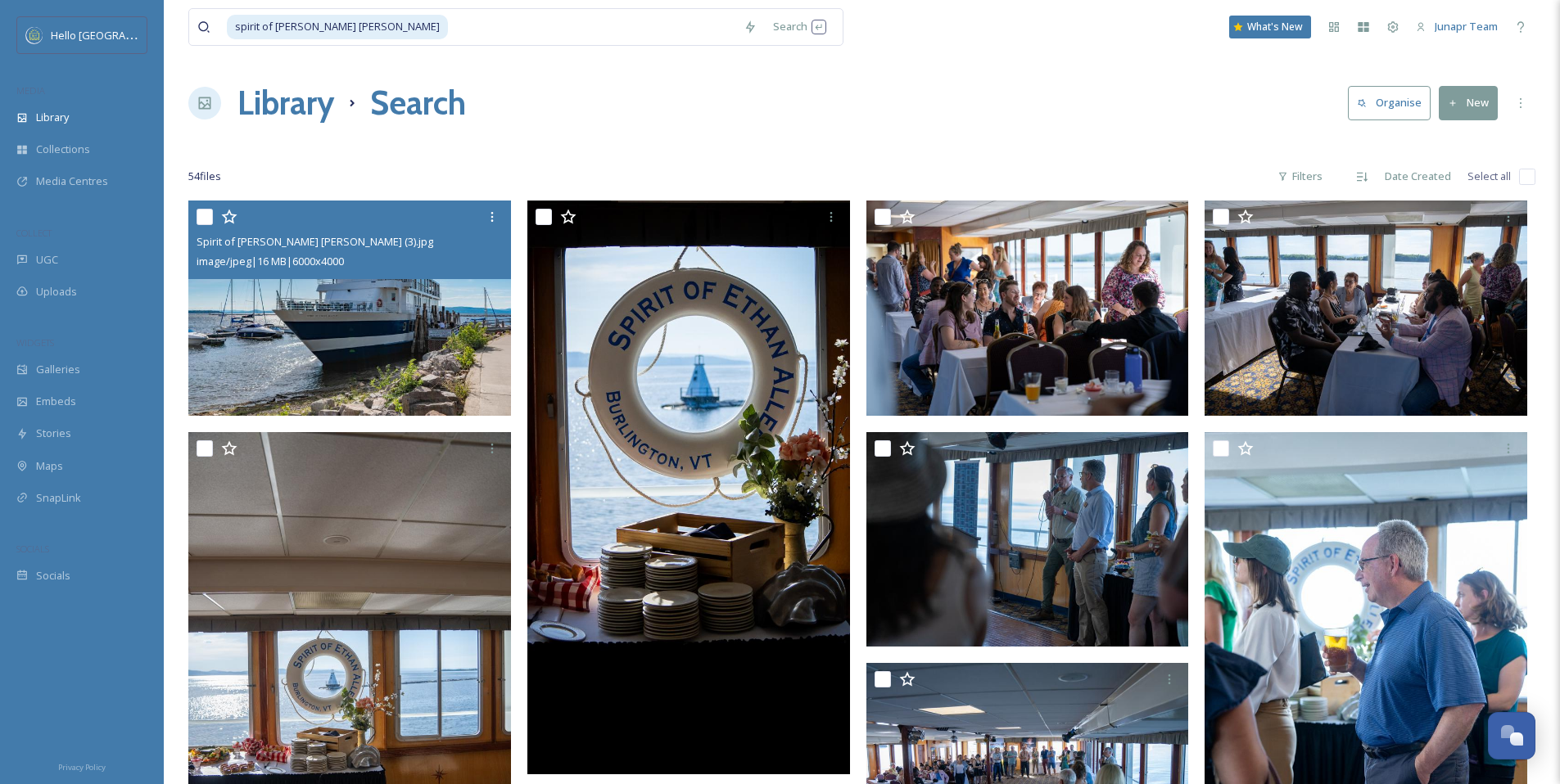
click at [201, 218] on input "checkbox" at bounding box center [205, 217] width 16 height 16
checkbox input "true"
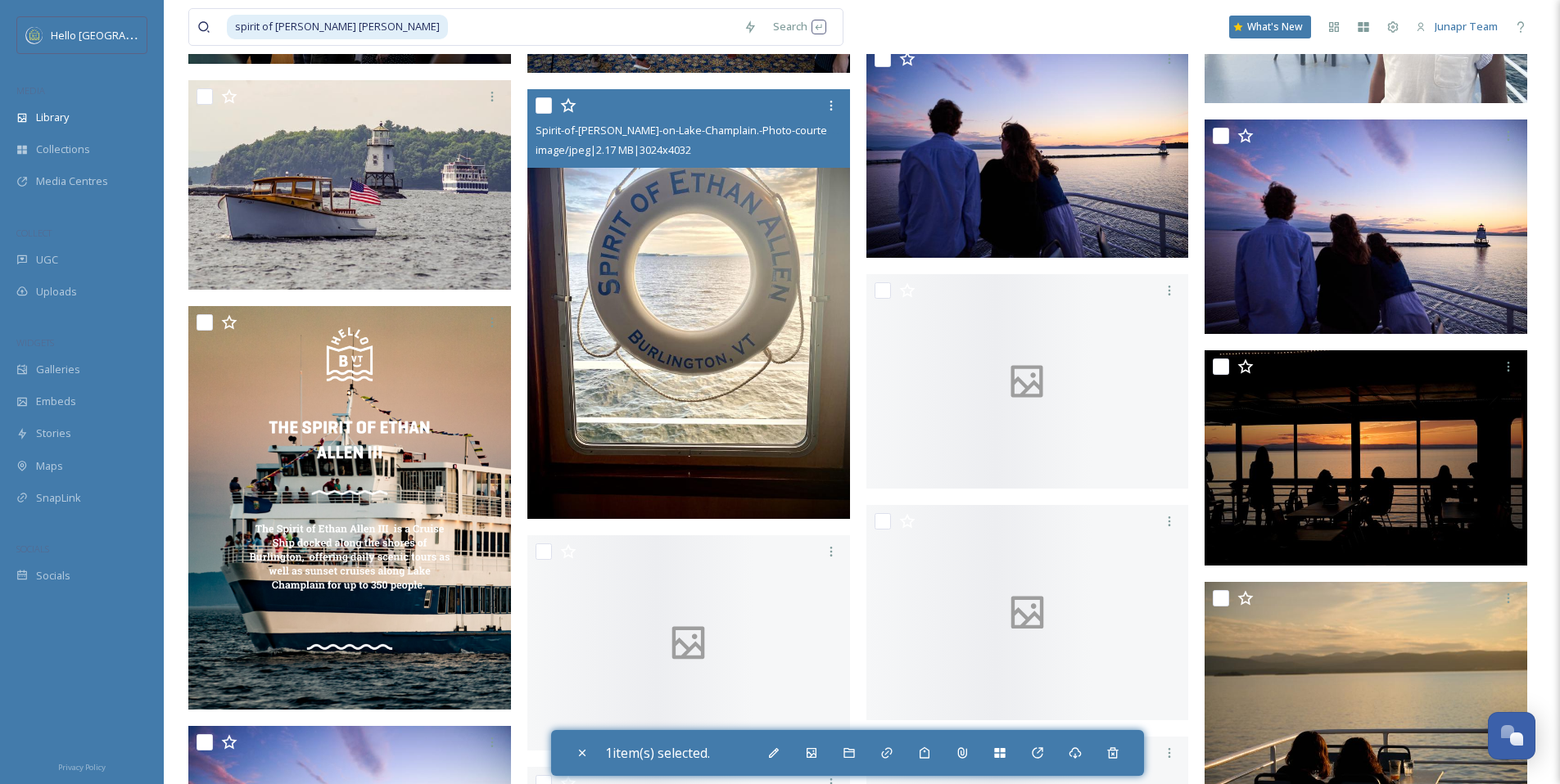
scroll to position [2551, 0]
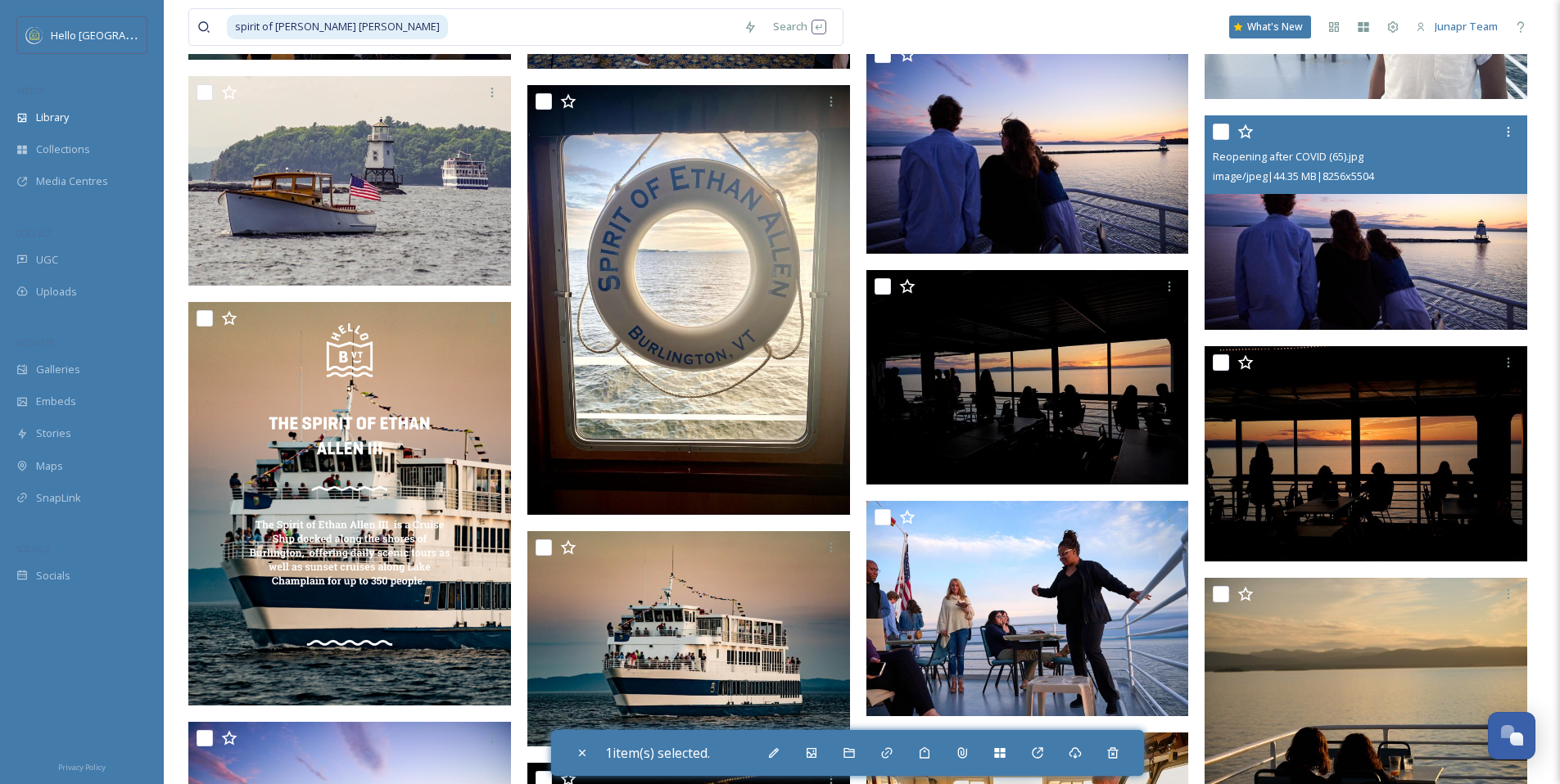
click at [1226, 131] on input "checkbox" at bounding box center [1220, 132] width 16 height 16
checkbox input "true"
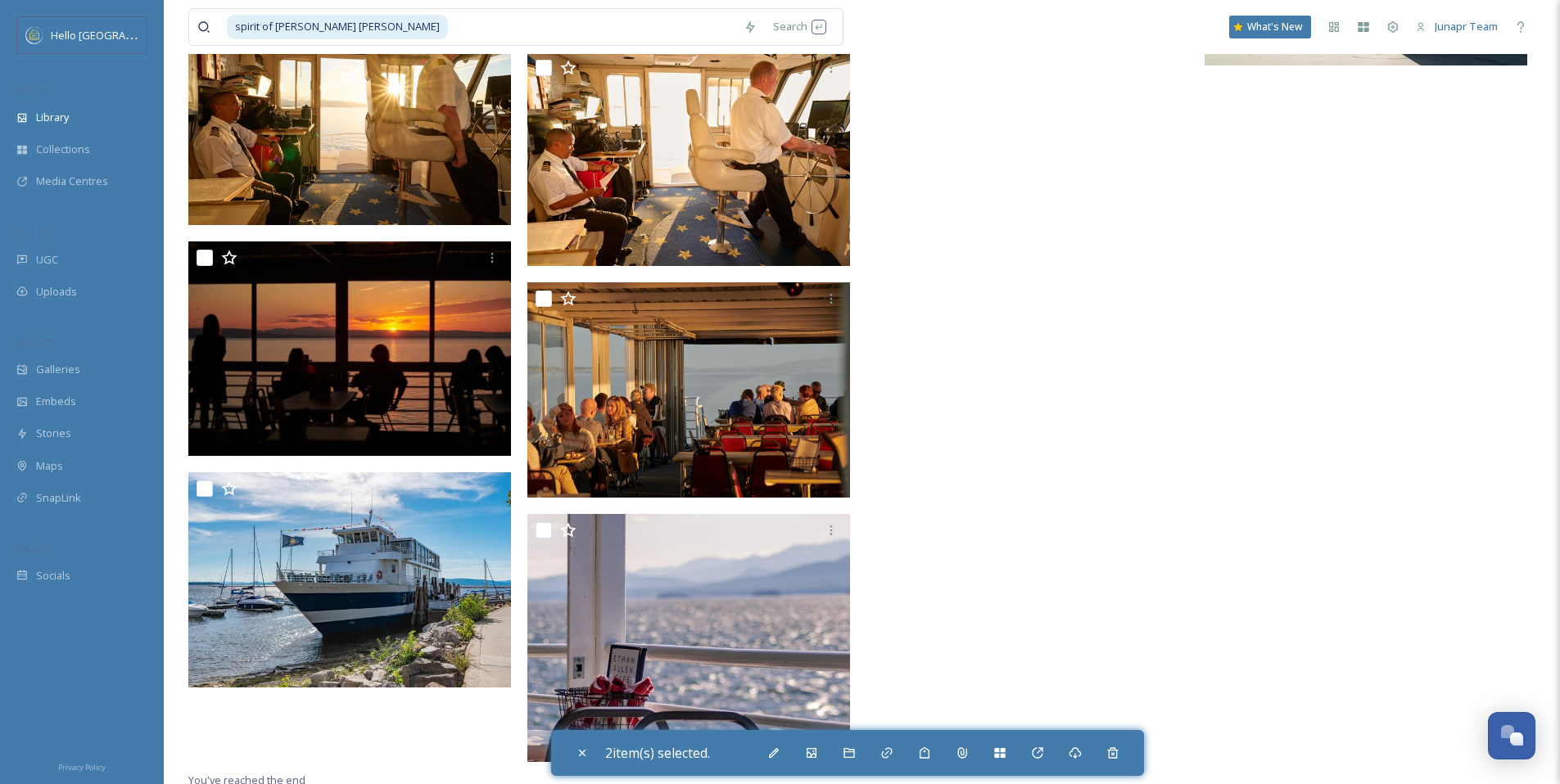
scroll to position [3732, 0]
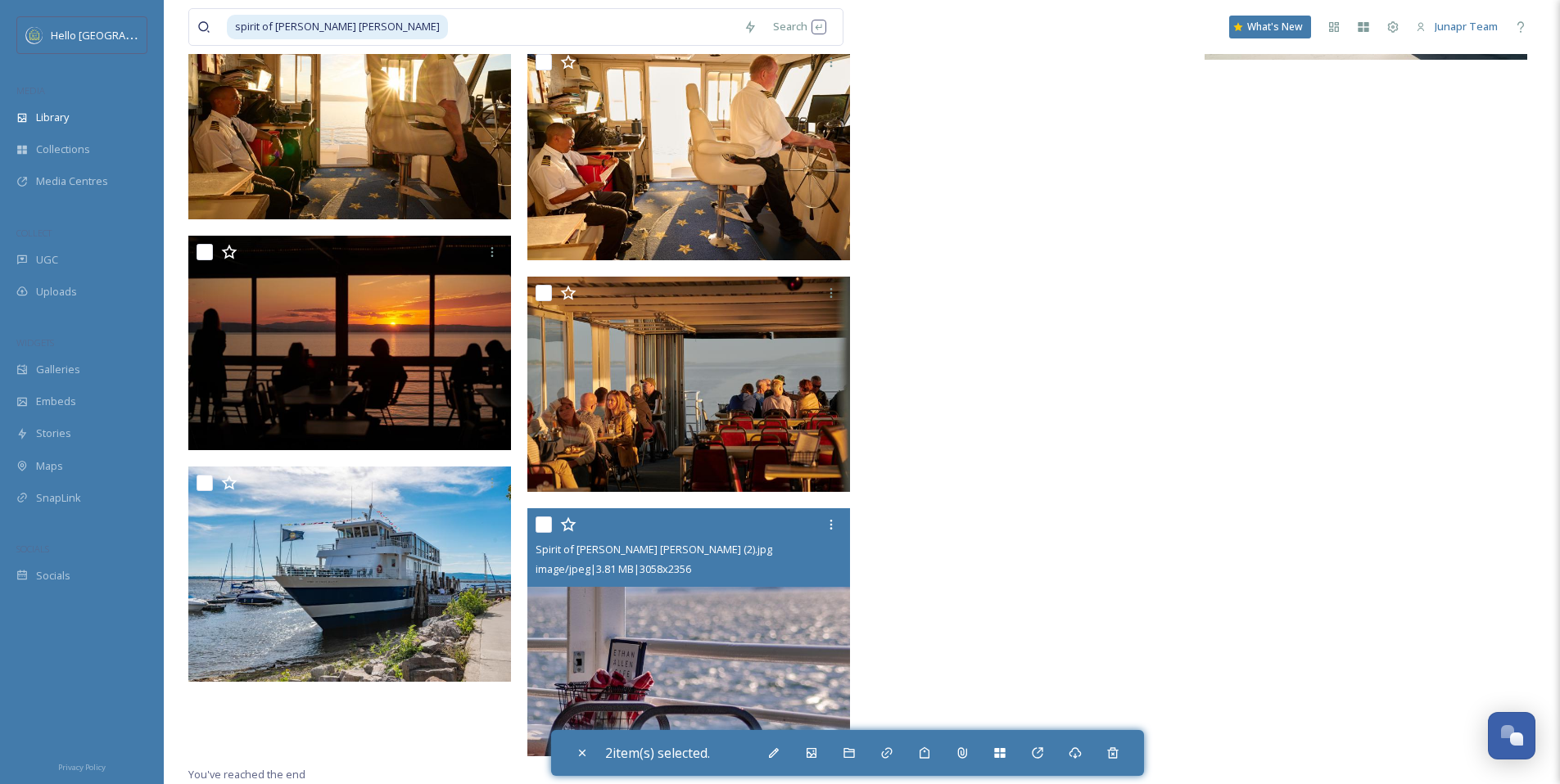
click at [541, 524] on input "checkbox" at bounding box center [543, 525] width 16 height 16
checkbox input "true"
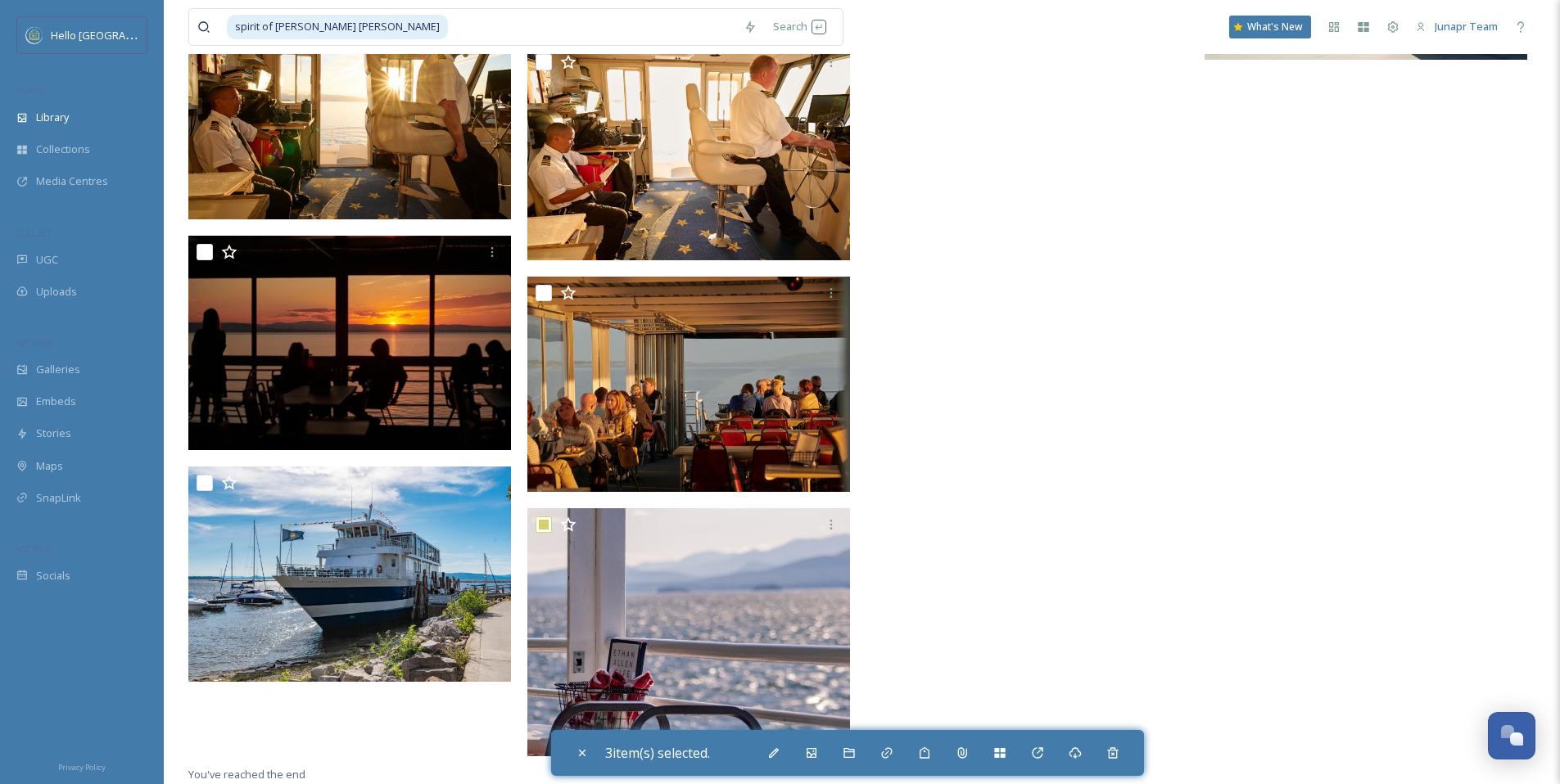
click at [1080, 747] on icon at bounding box center [1075, 753] width 13 height 13
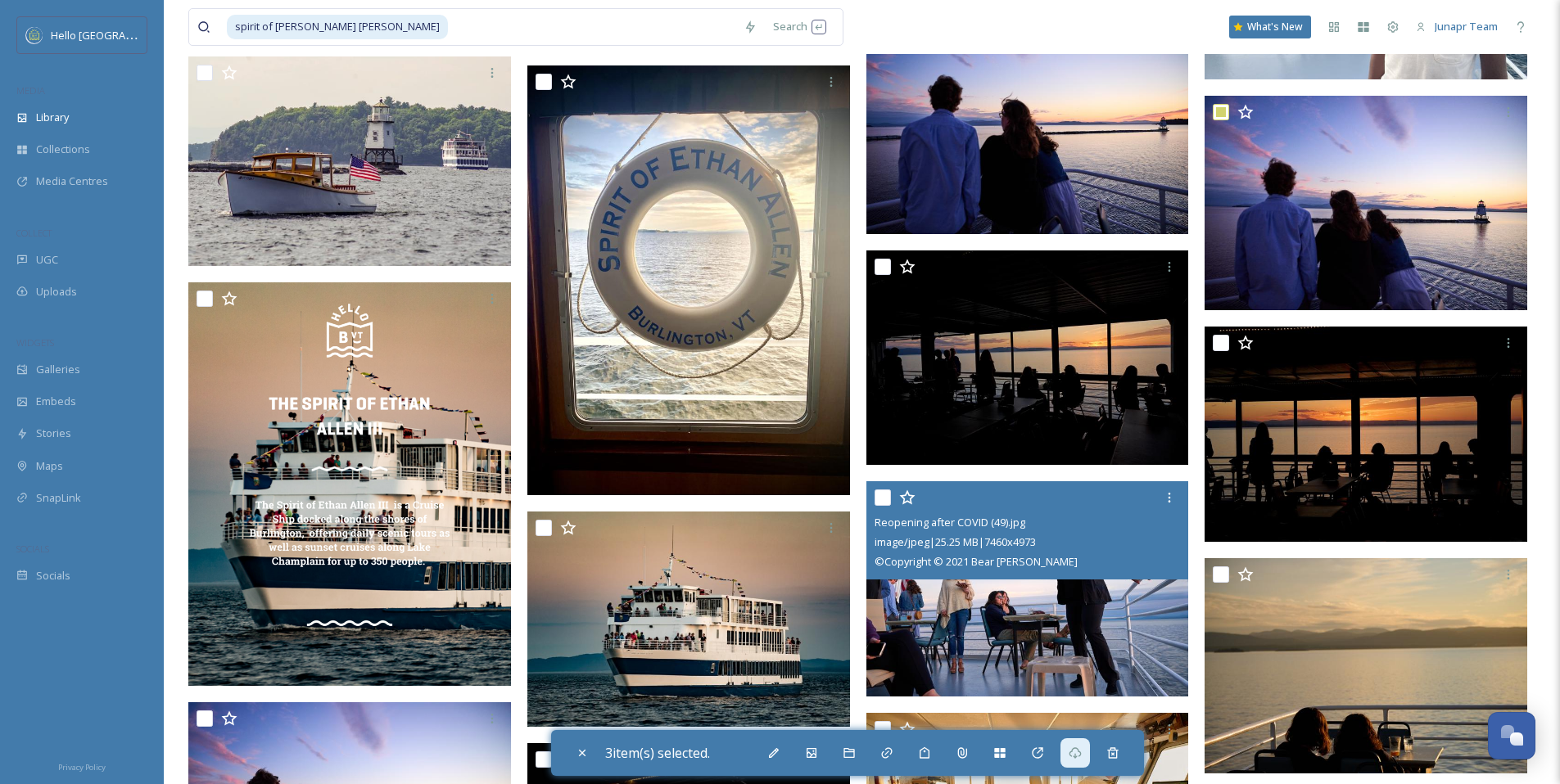
scroll to position [2472, 0]
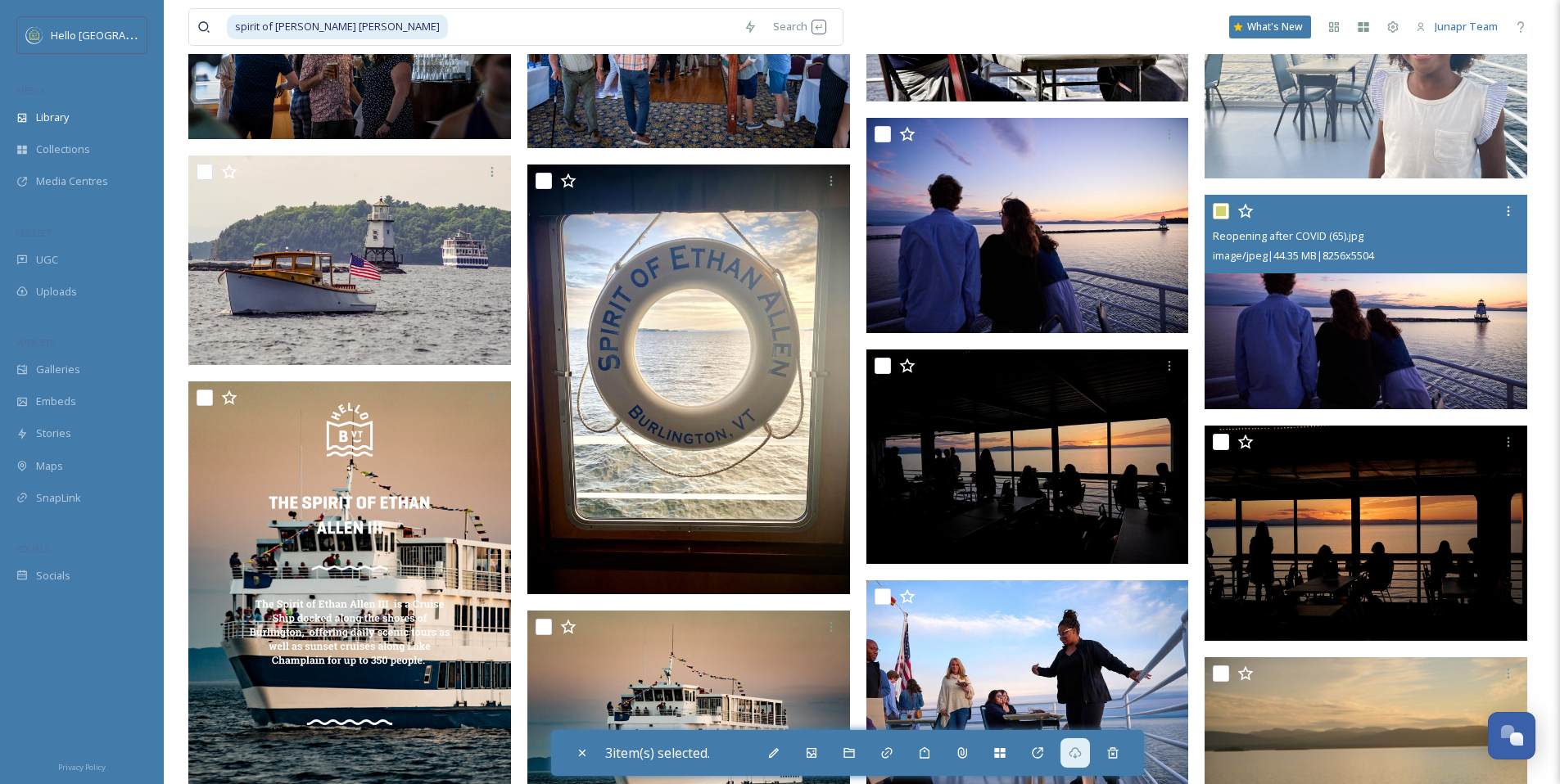
click at [1451, 321] on img at bounding box center [1365, 302] width 322 height 215
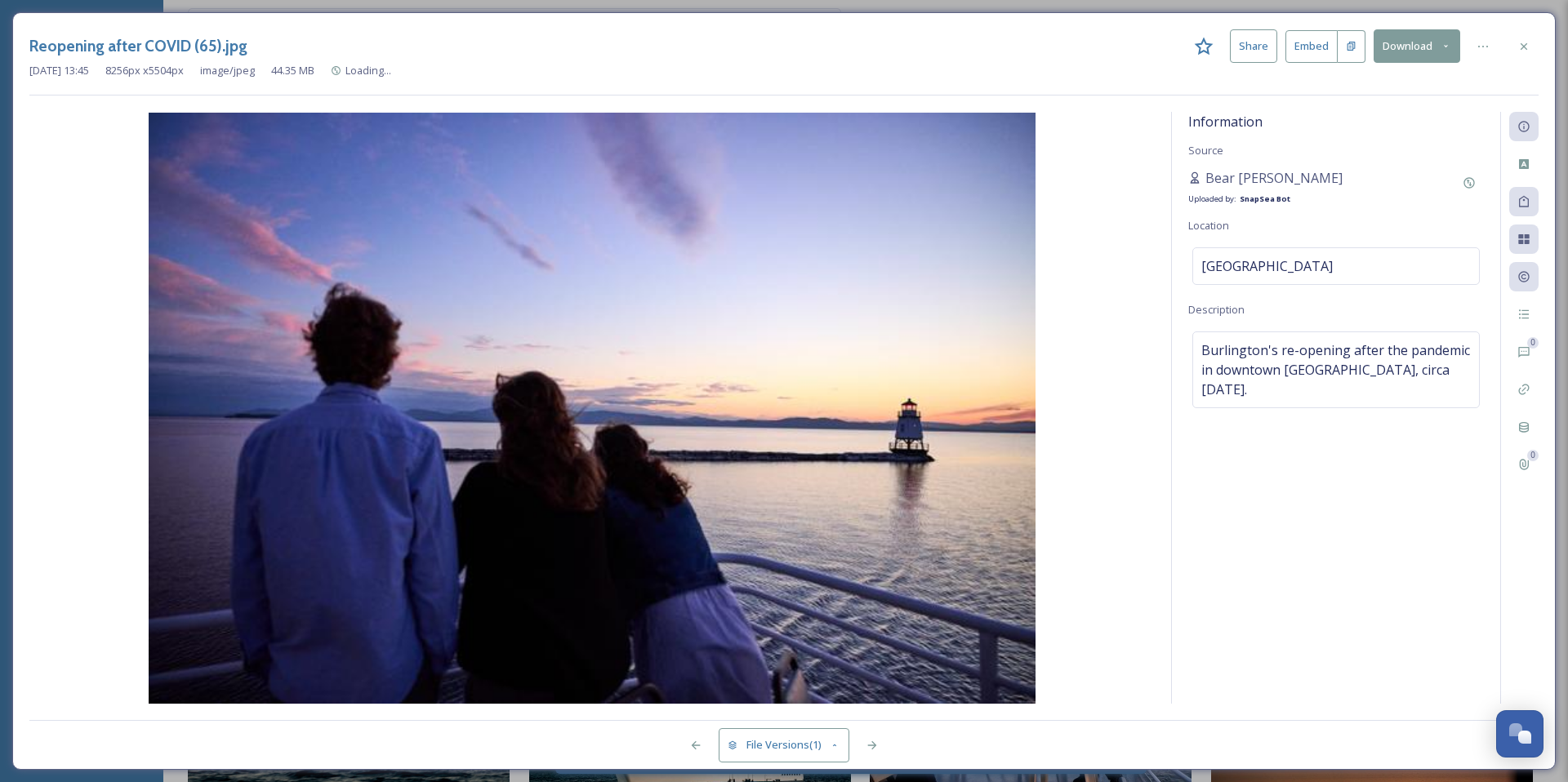
click at [1448, 321] on div "Information Source Bear [PERSON_NAME] Uploaded by: SnapSea Bot Location [GEOGRA…" at bounding box center [1337, 408] width 329 height 592
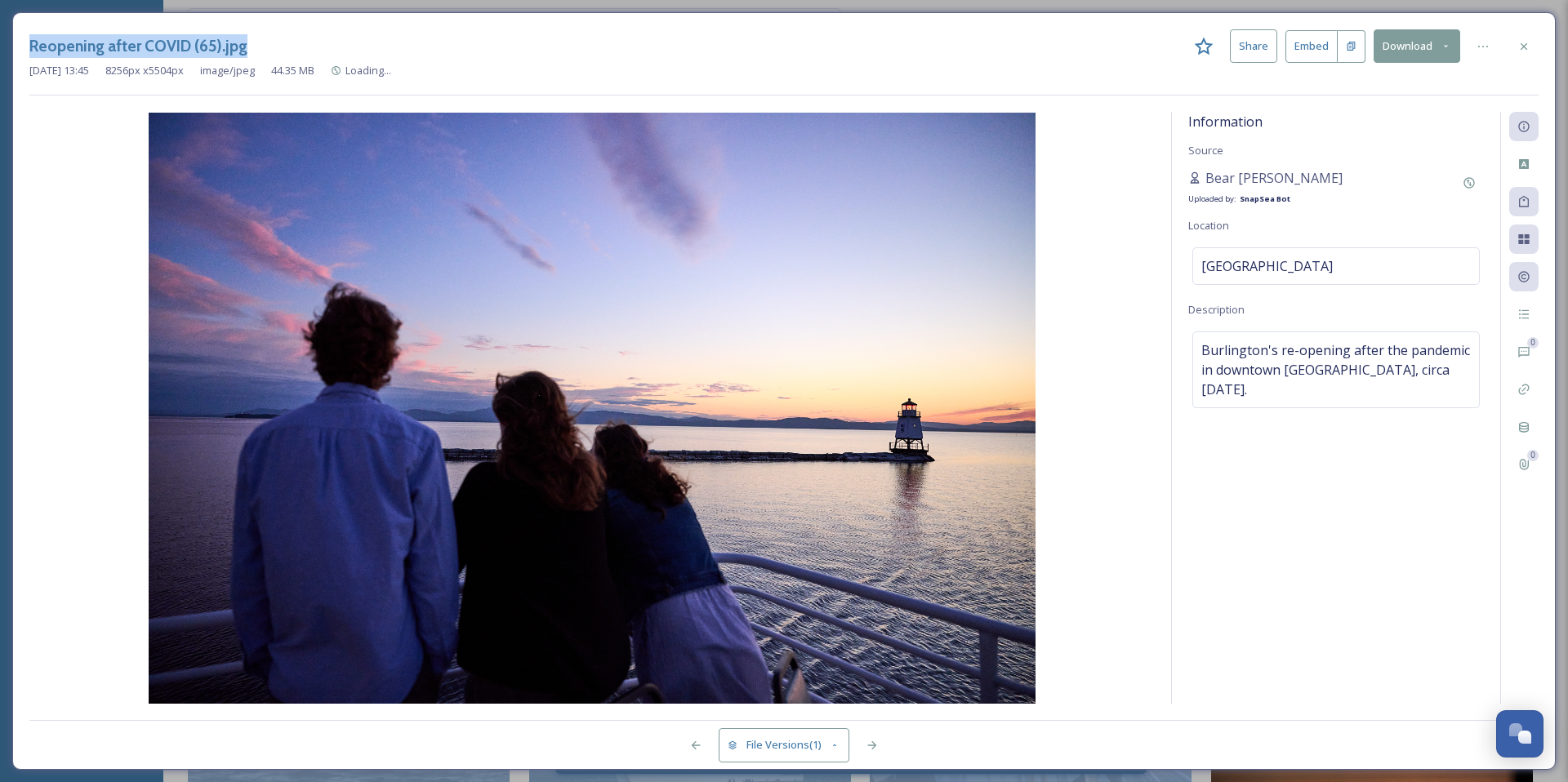
drag, startPoint x: 243, startPoint y: 46, endPoint x: -14, endPoint y: 36, distance: 257.2
copy div "Reopening after COVID (65).jpg"
click at [290, 46] on div "Reopening after COVID (65).jpg Share Embed Download" at bounding box center [784, 46] width 1509 height 33
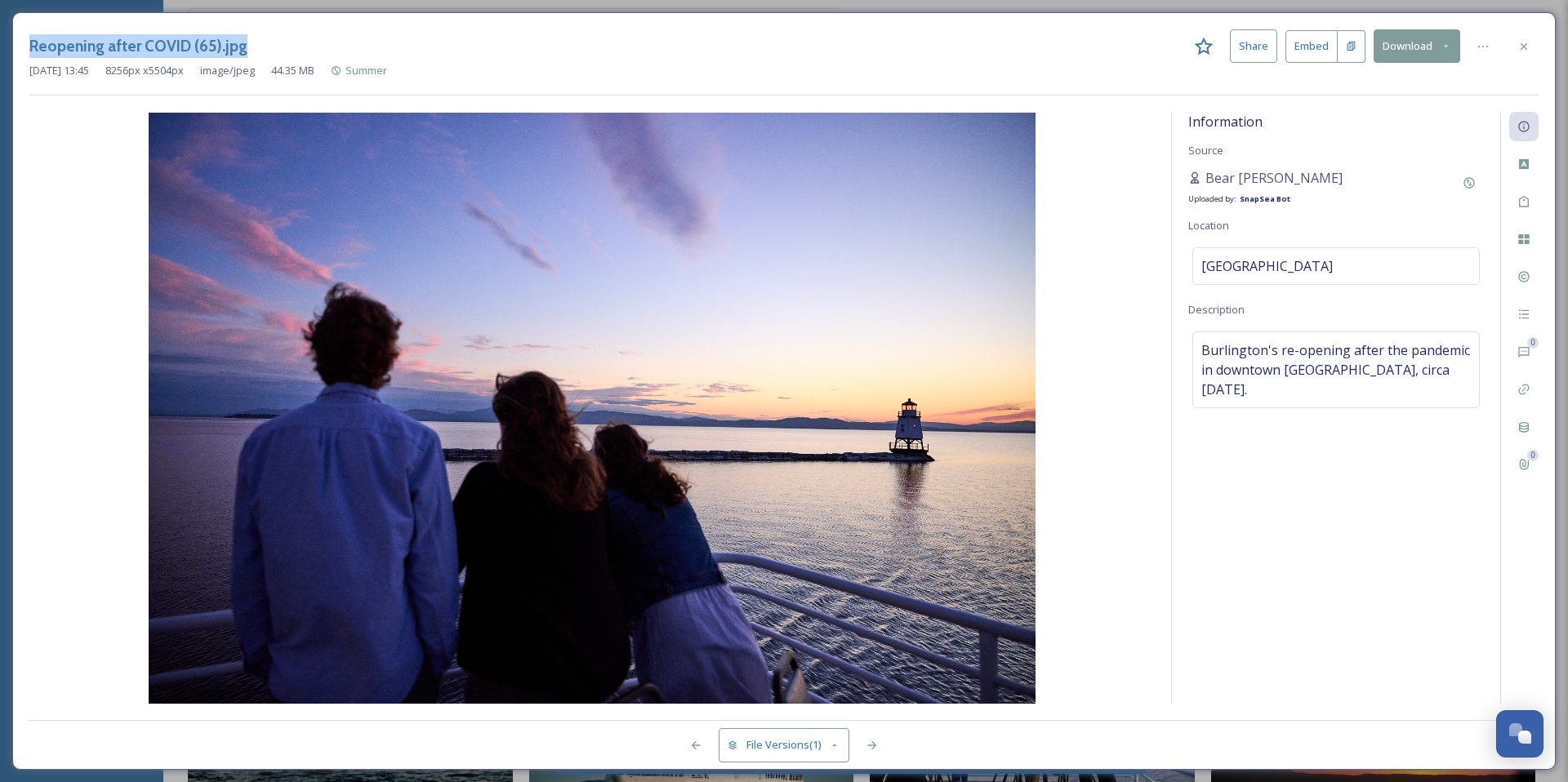
drag, startPoint x: 256, startPoint y: 44, endPoint x: 33, endPoint y: 47, distance: 223.0
click at [33, 47] on div "Reopening after COVID (65).jpg Share Embed Download" at bounding box center [784, 46] width 1509 height 33
copy h3 "Reopening after COVID (65).jpg"
drag, startPoint x: 1270, startPoint y: 176, endPoint x: 1204, endPoint y: 176, distance: 66.0
click at [1204, 176] on div "Bear [PERSON_NAME]" at bounding box center [1265, 178] width 154 height 20
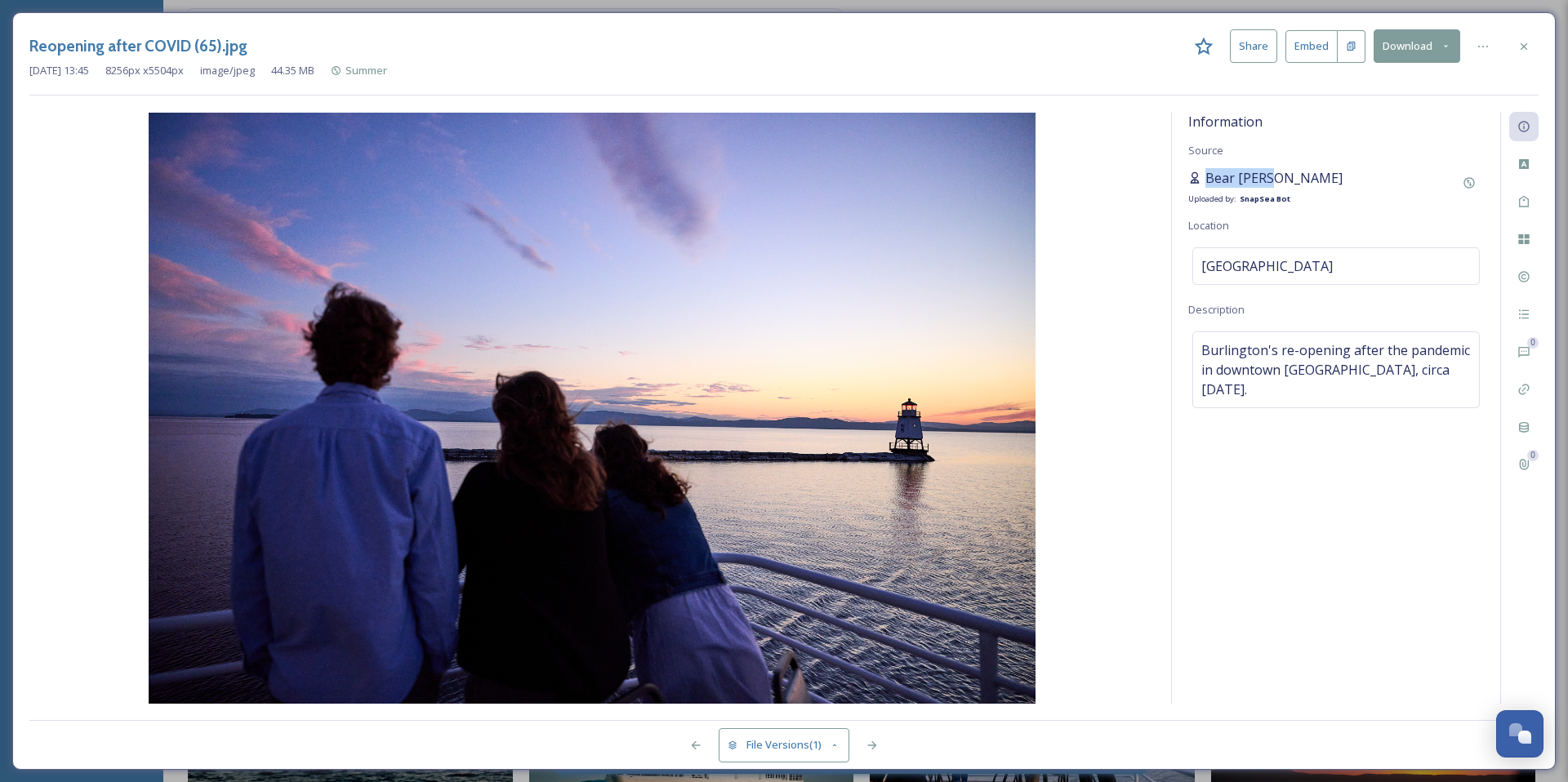
copy span "Bear [PERSON_NAME]"
click at [1521, 47] on icon at bounding box center [1524, 46] width 13 height 13
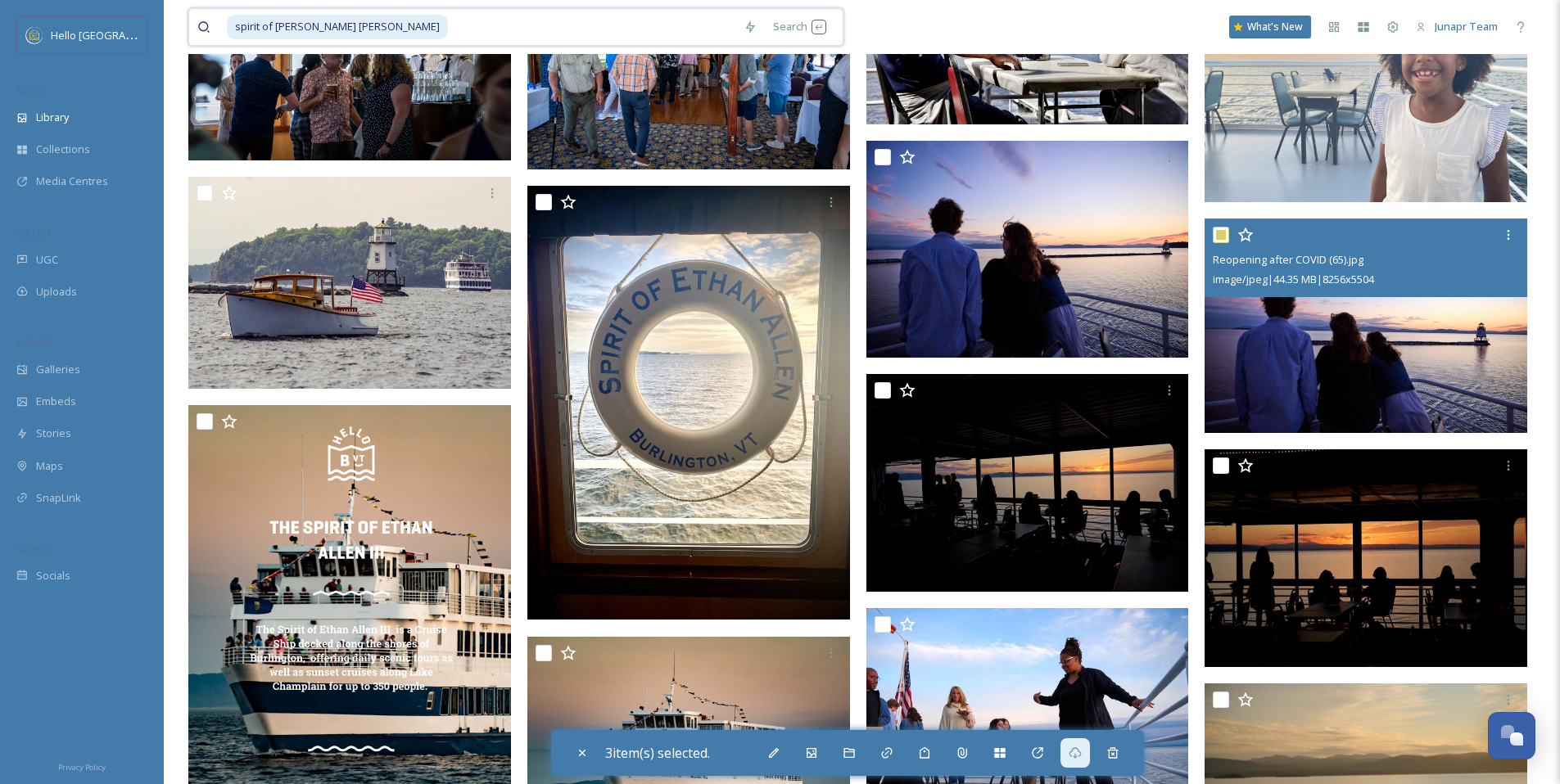
drag, startPoint x: 377, startPoint y: 28, endPoint x: 176, endPoint y: 16, distance: 201.4
type input "s"
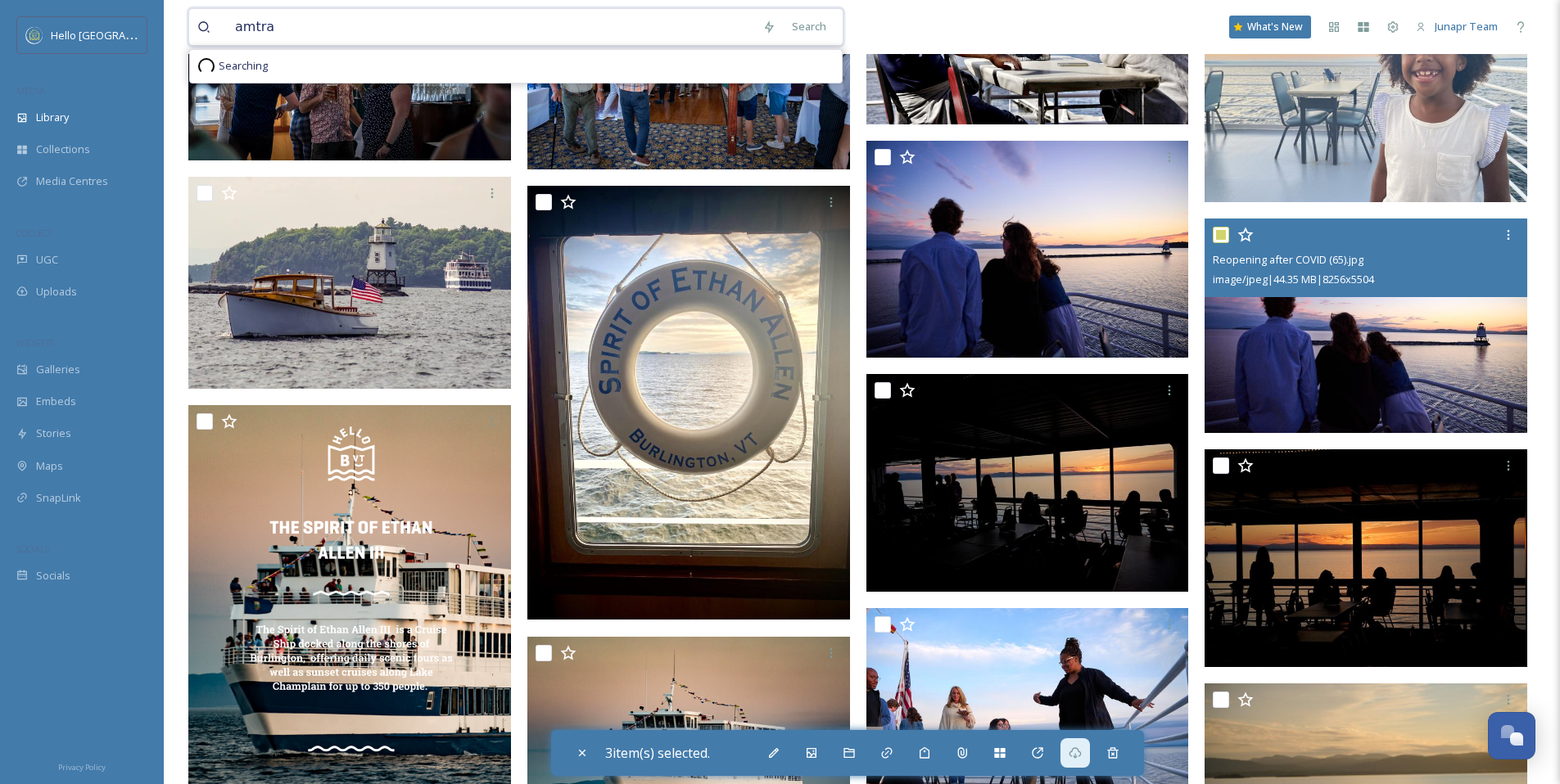
type input "amtrak"
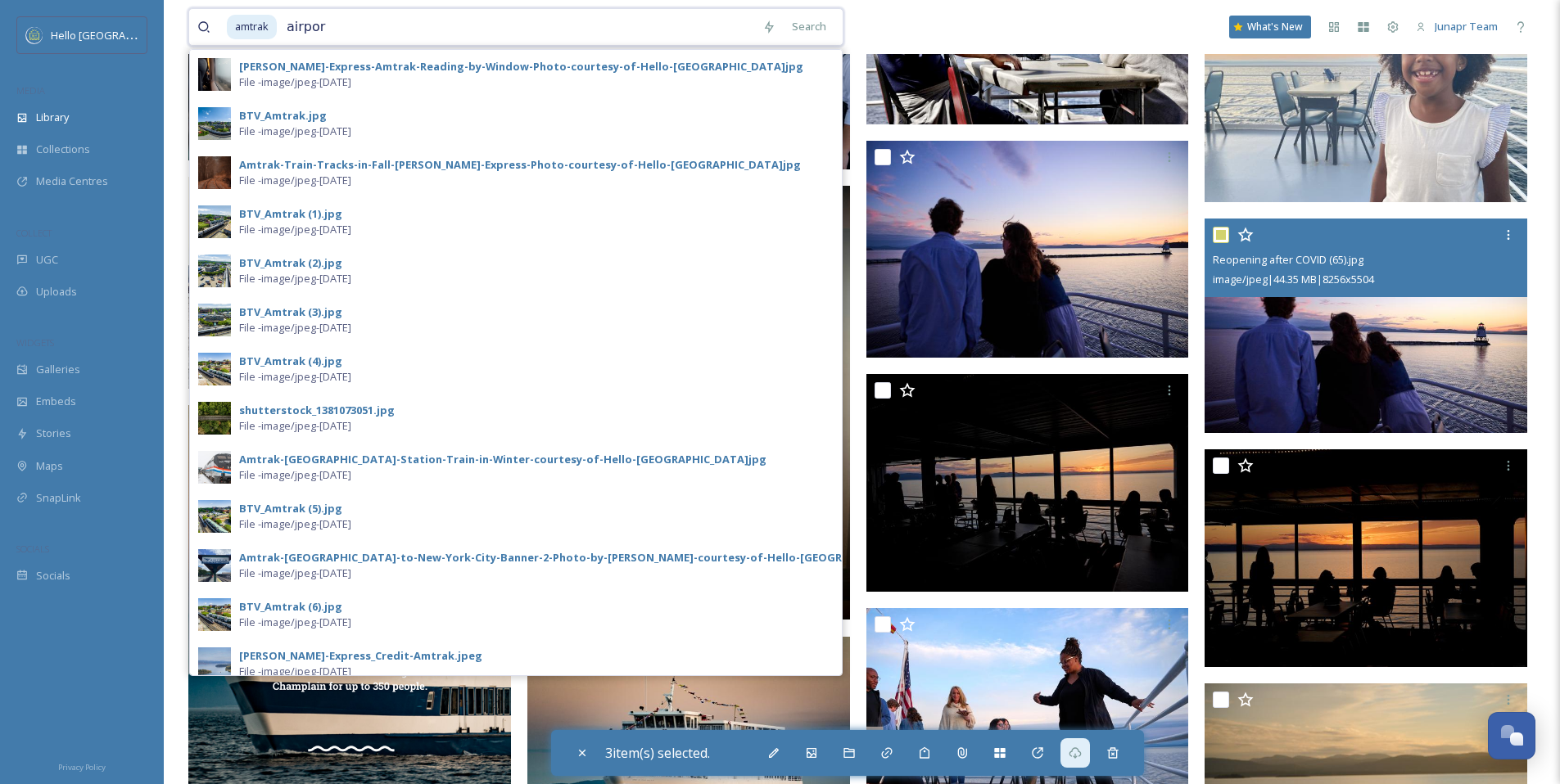
type input "airport"
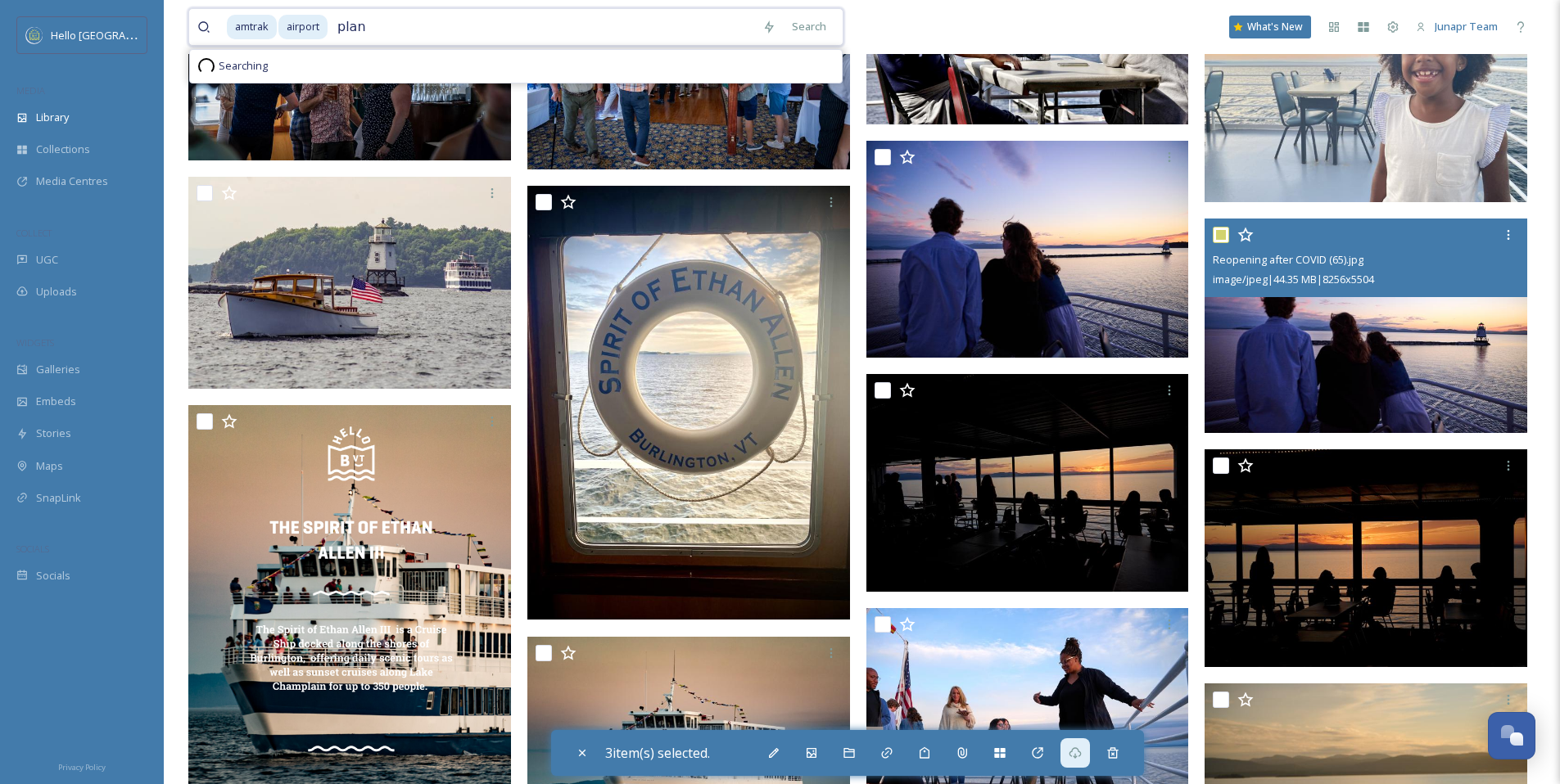
type input "plane"
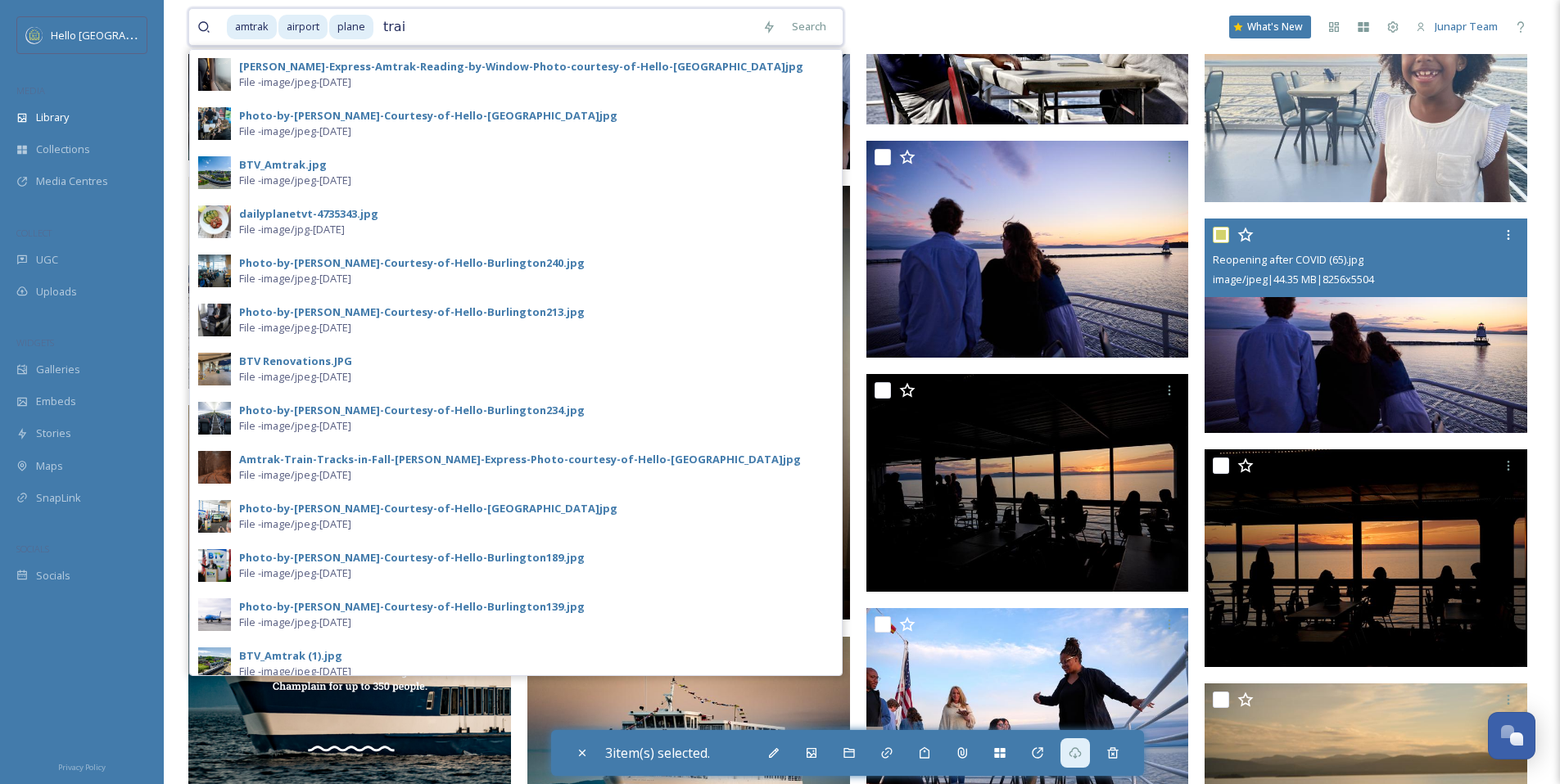
type input "train"
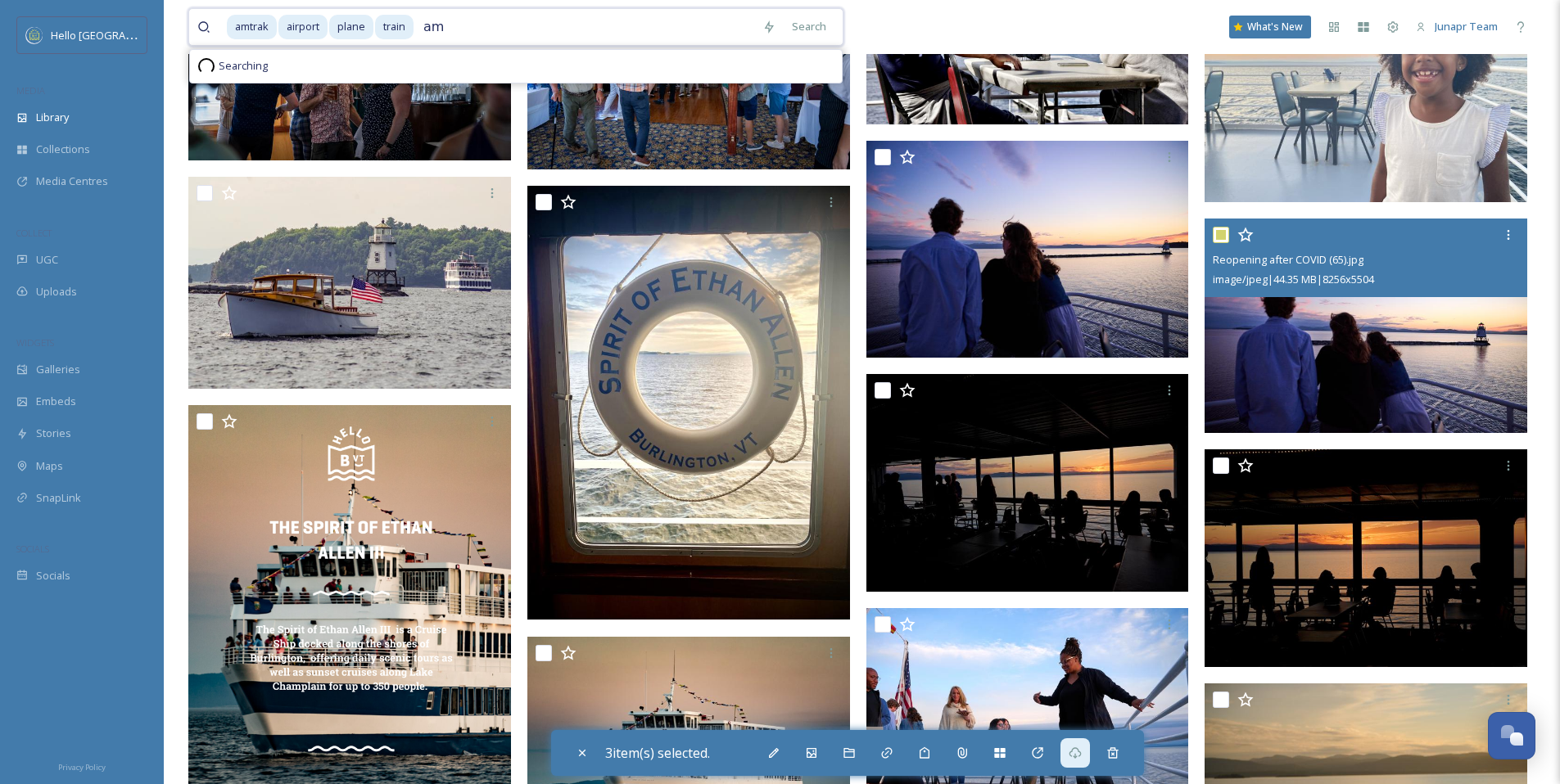
type input "a"
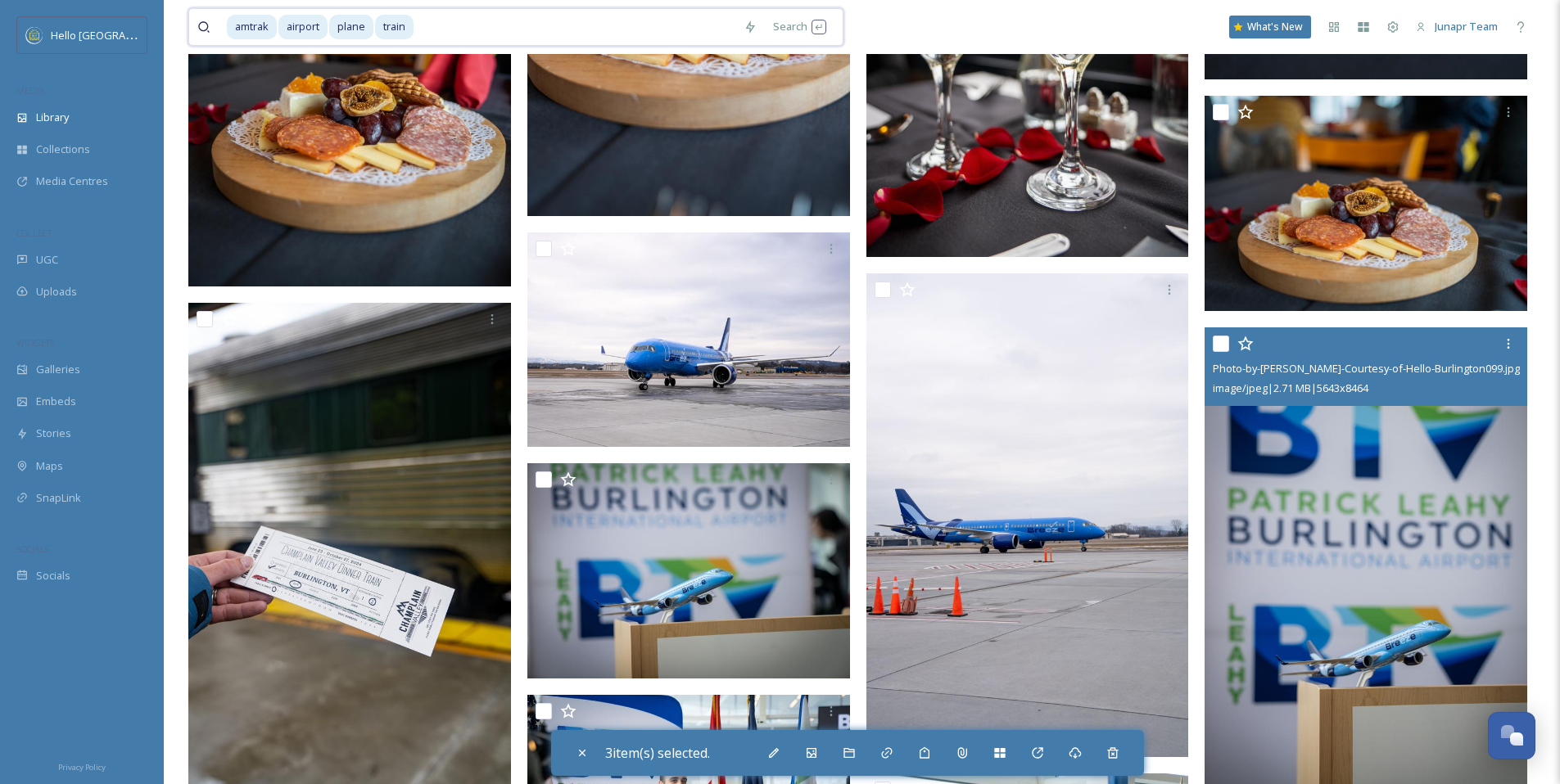
scroll to position [4317, 0]
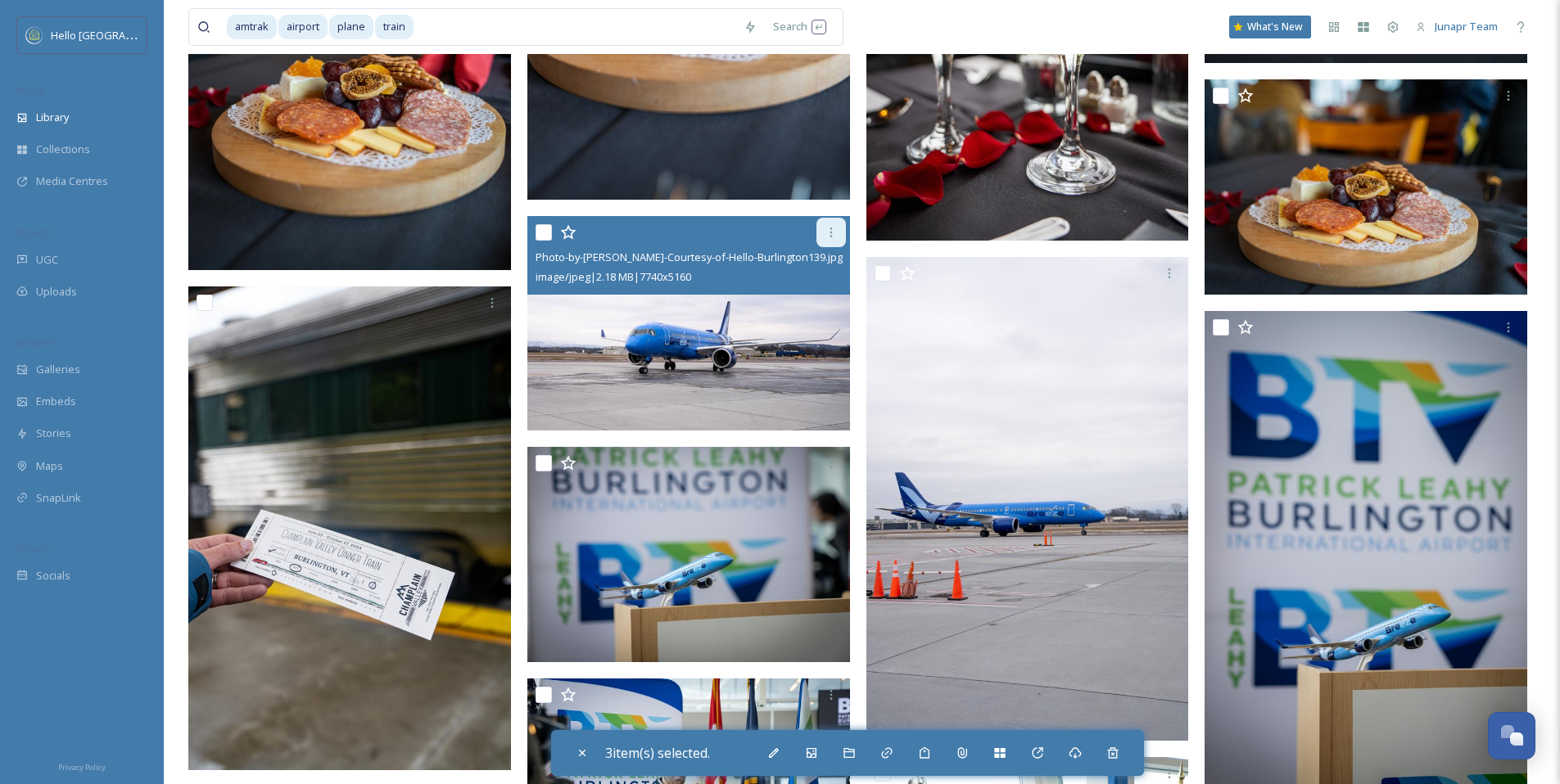
click at [838, 231] on div at bounding box center [831, 233] width 30 height 30
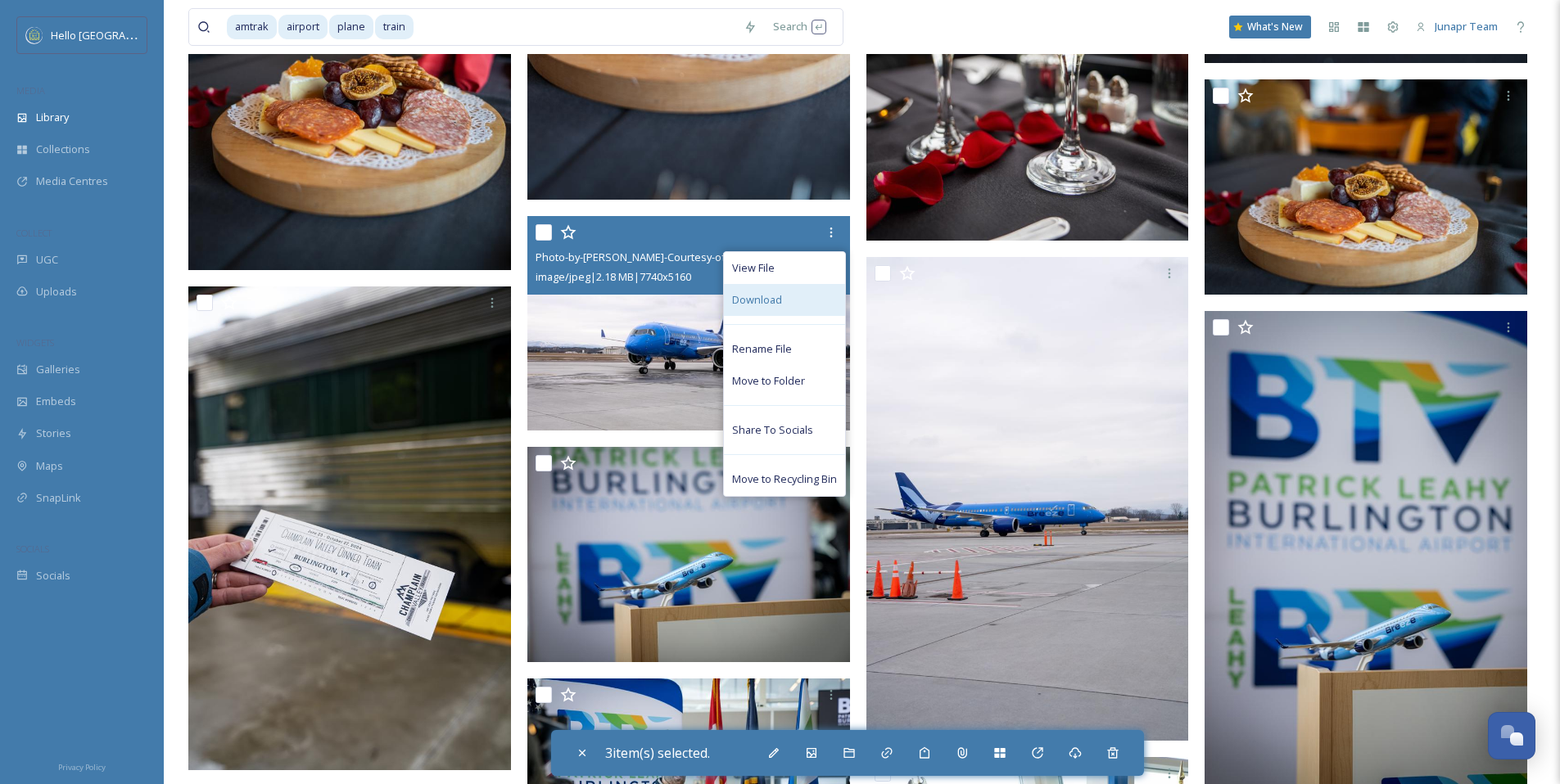
click at [785, 301] on div "Download" at bounding box center [784, 300] width 121 height 32
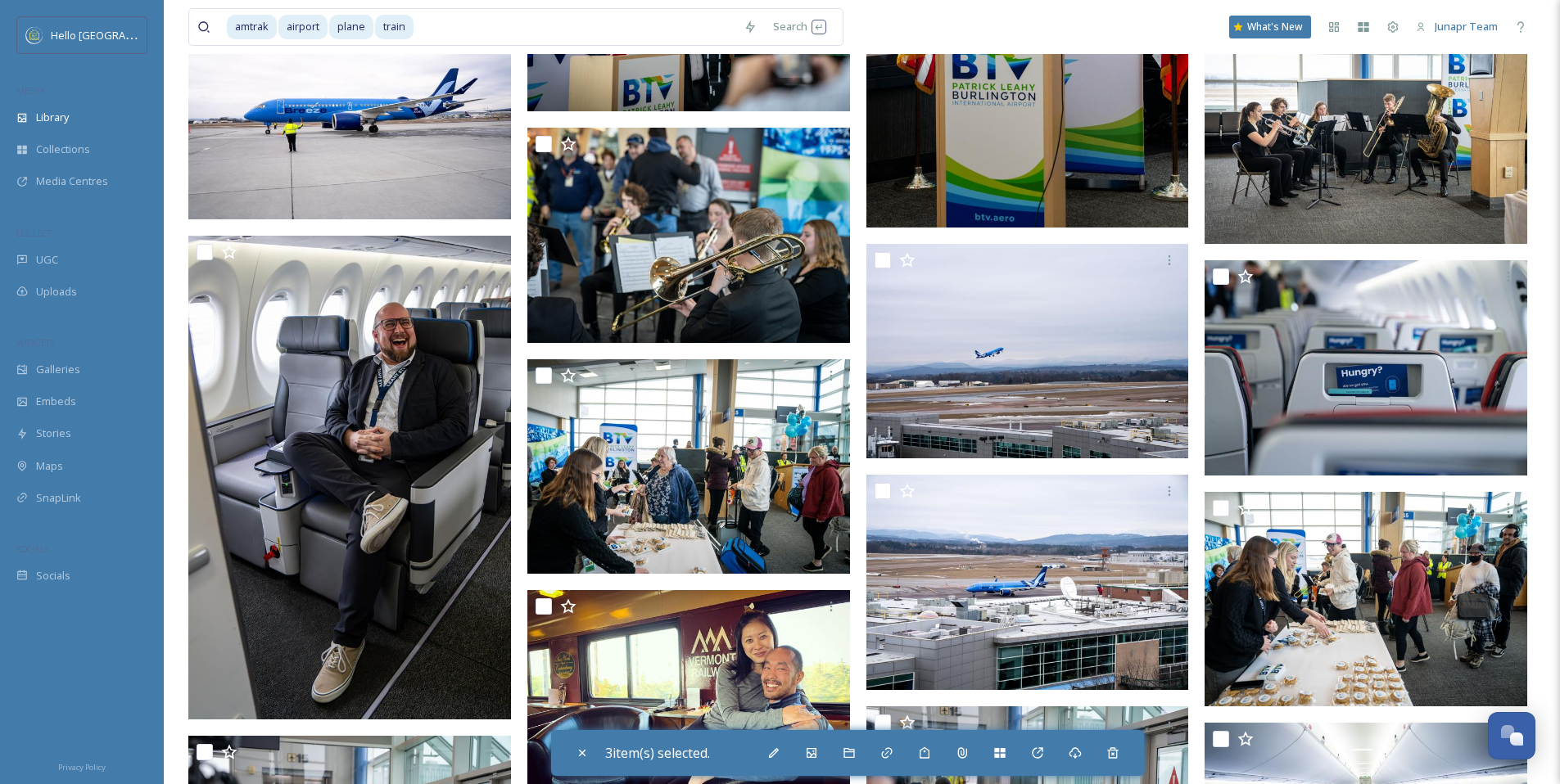
scroll to position [5389, 0]
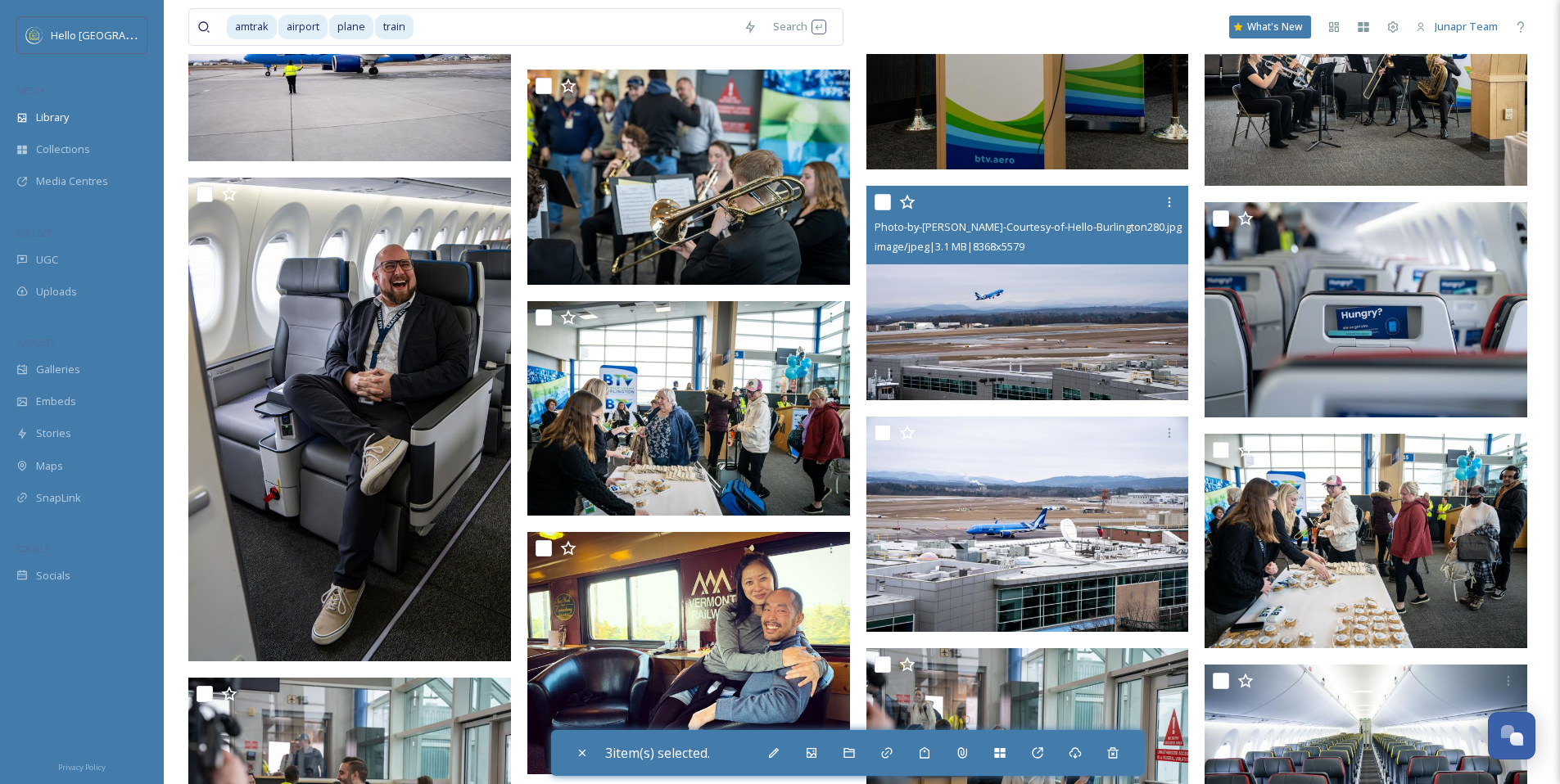
click at [888, 195] on input "checkbox" at bounding box center [883, 202] width 16 height 16
checkbox input "true"
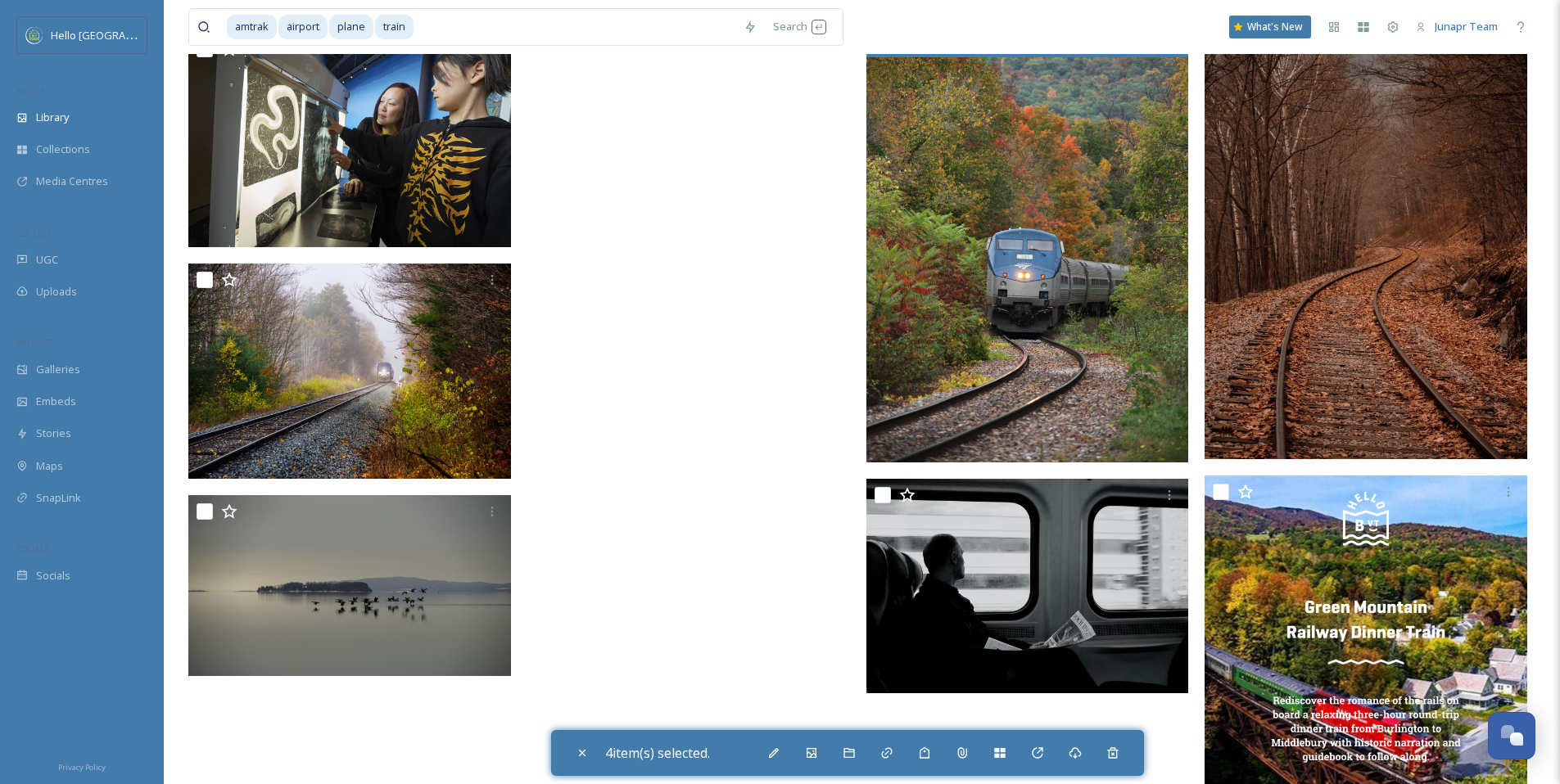
scroll to position [9122, 0]
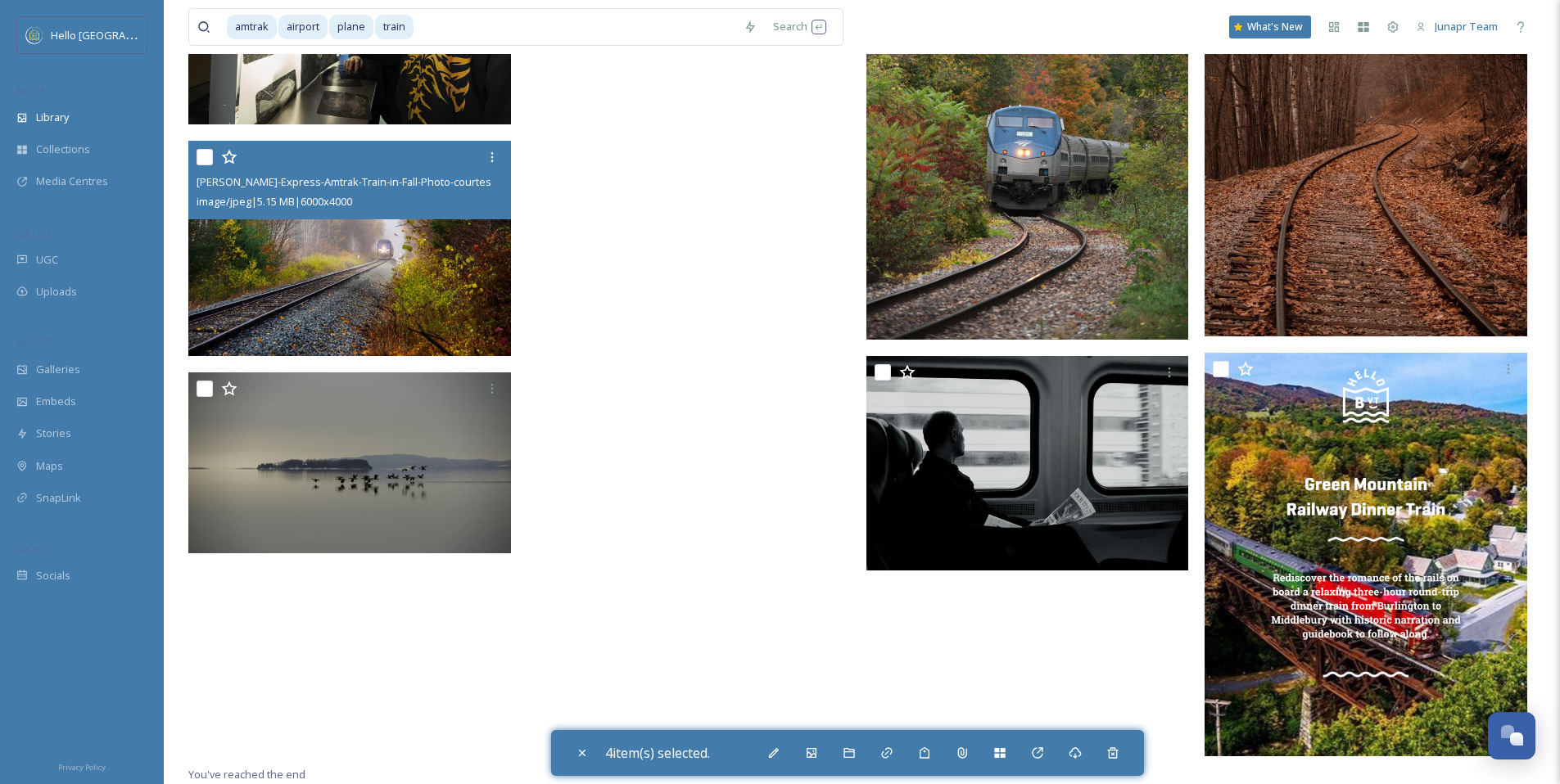
click at [206, 152] on input "checkbox" at bounding box center [205, 158] width 16 height 16
checkbox input "true"
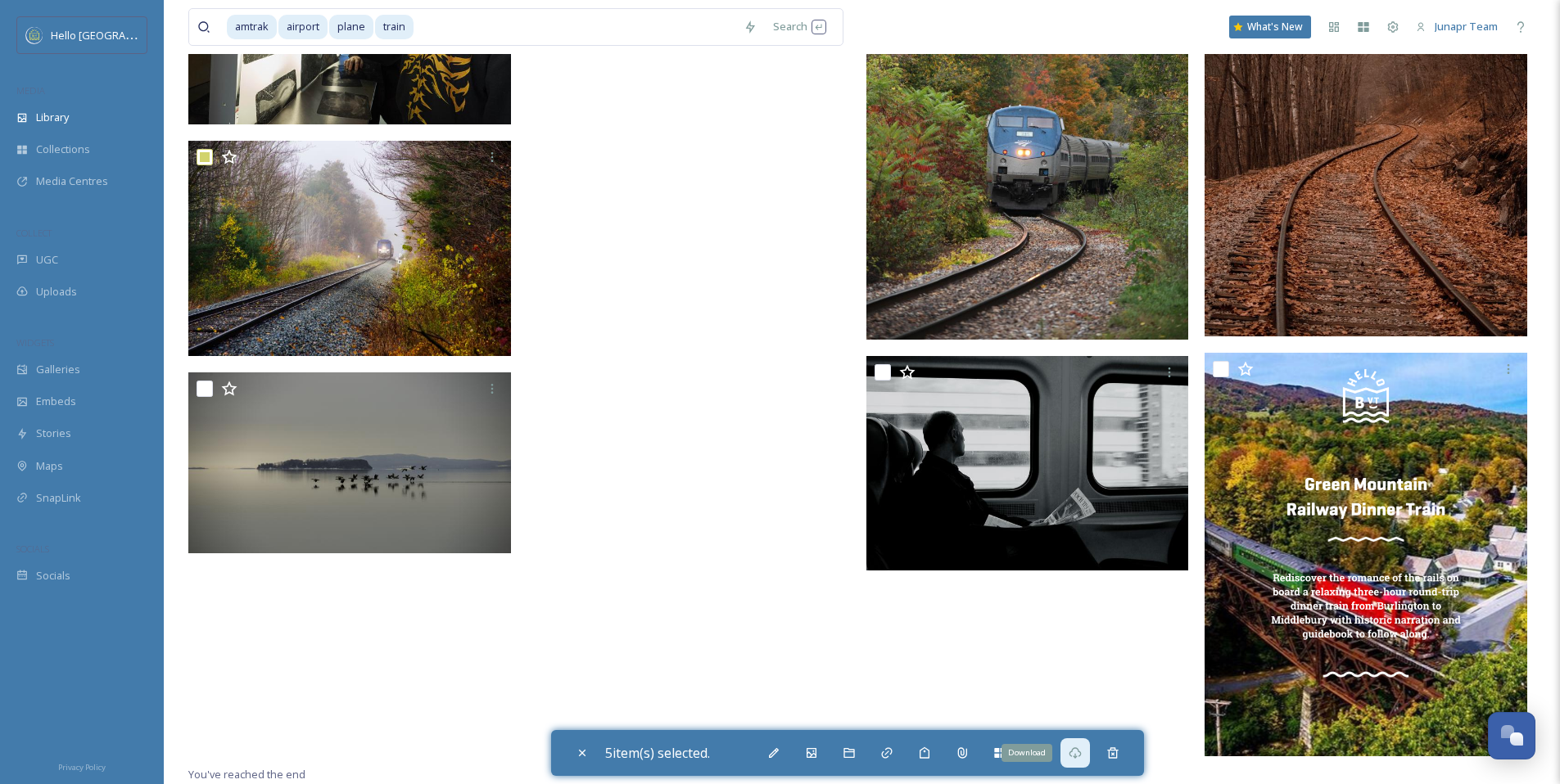
click at [1086, 757] on div "Download" at bounding box center [1075, 753] width 30 height 30
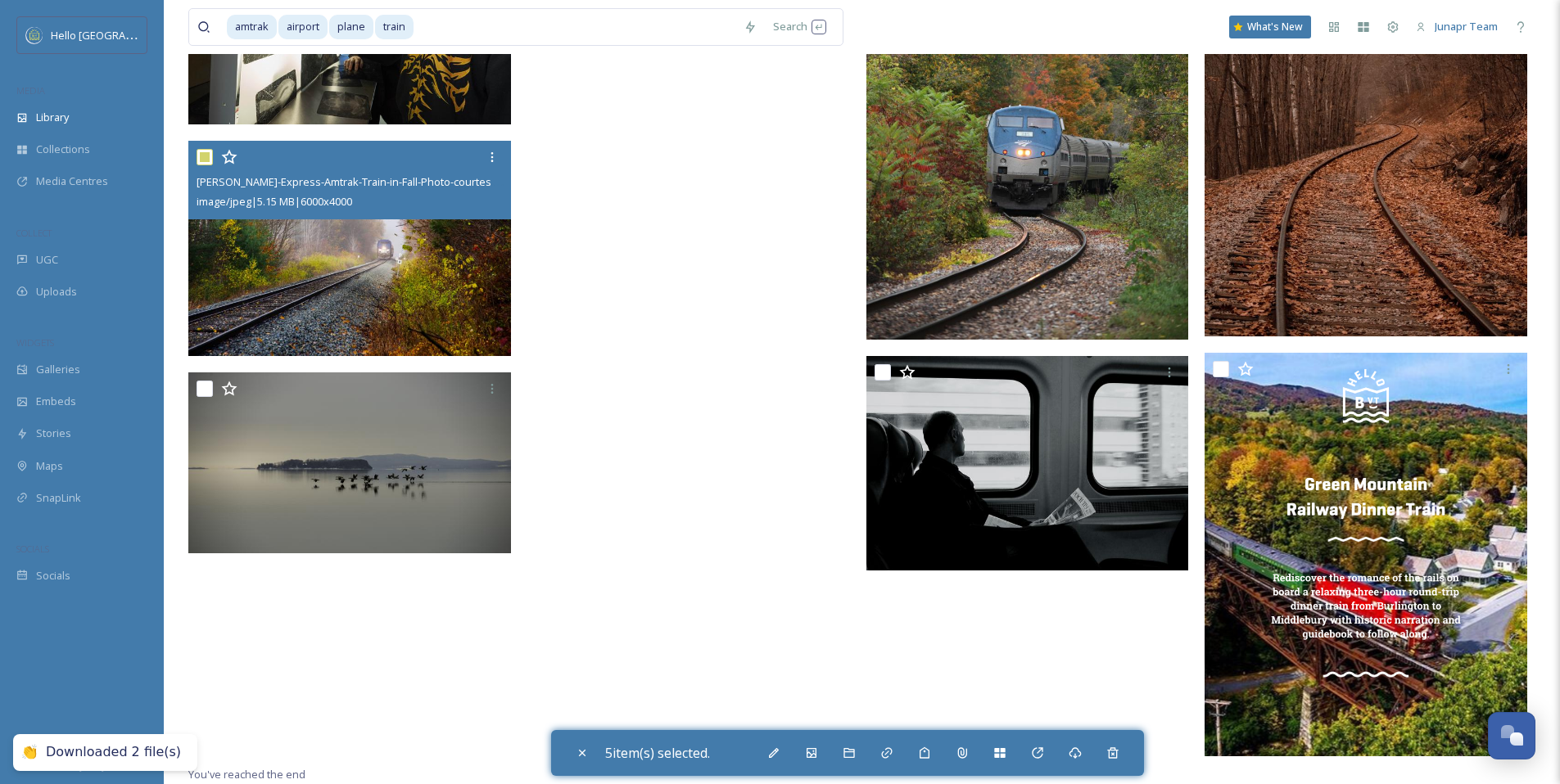
click at [423, 162] on div at bounding box center [351, 157] width 311 height 30
click at [418, 273] on img at bounding box center [349, 249] width 322 height 215
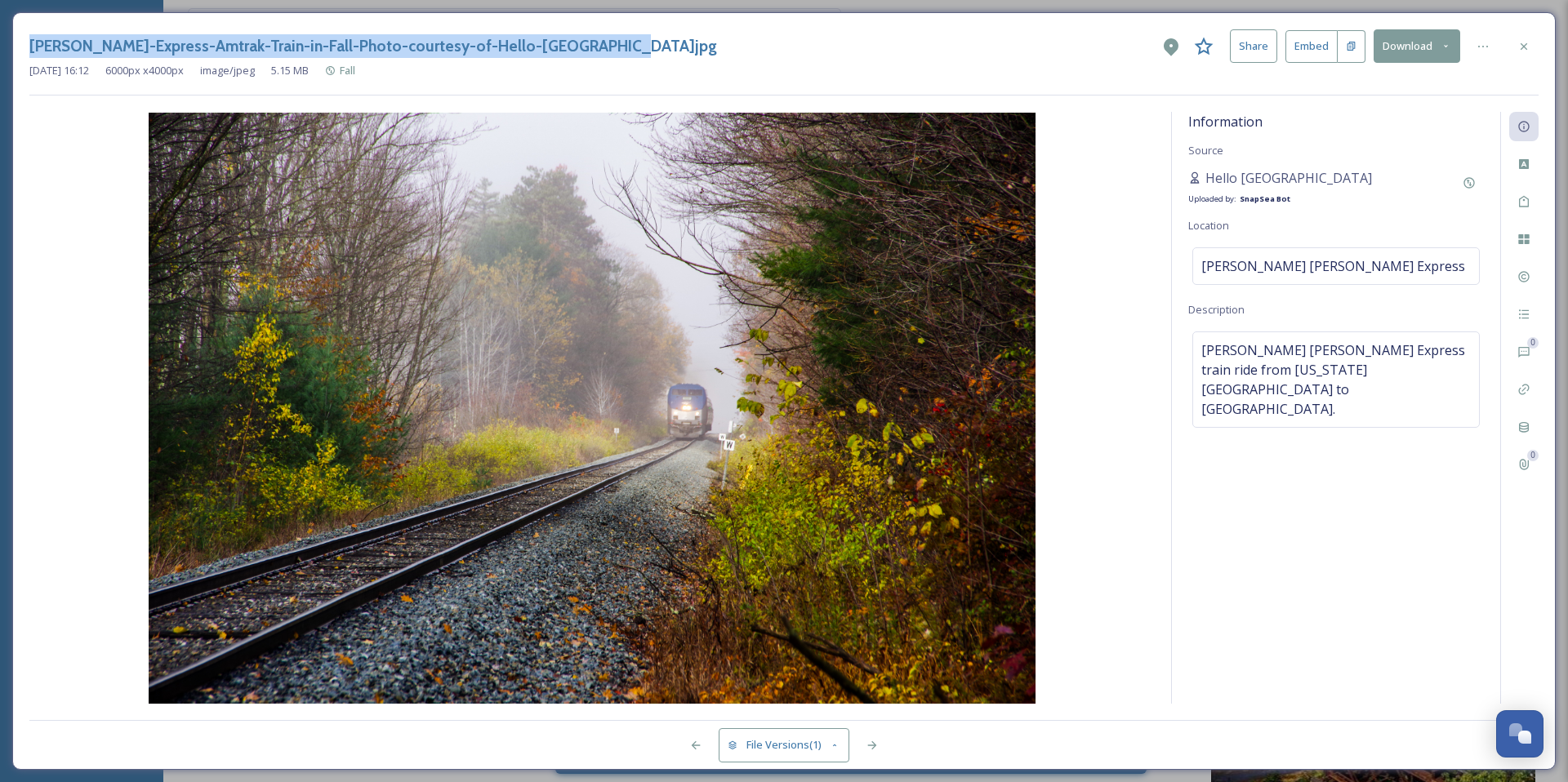
drag, startPoint x: 608, startPoint y: 48, endPoint x: 31, endPoint y: 51, distance: 577.0
click at [31, 51] on div "[PERSON_NAME]-Express-Amtrak-Train-in-Fall-Photo-courtesy-of-Hello-[GEOGRAPHIC_…" at bounding box center [784, 46] width 1509 height 33
copy h3 "[PERSON_NAME]-Express-Amtrak-Train-in-Fall-Photo-courtesy-of-Hello-[GEOGRAPHIC_…"
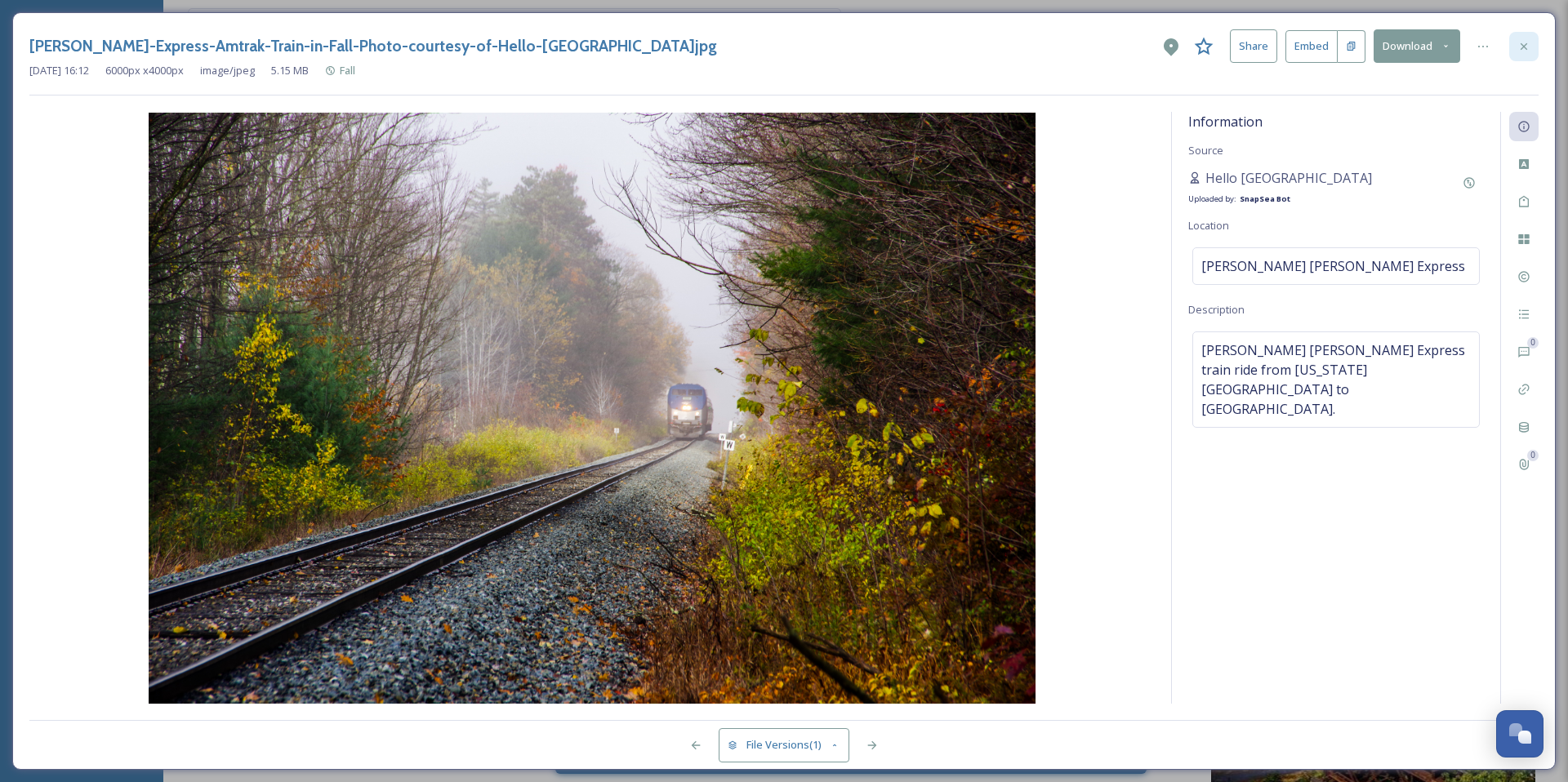
click at [1531, 46] on div at bounding box center [1524, 46] width 30 height 30
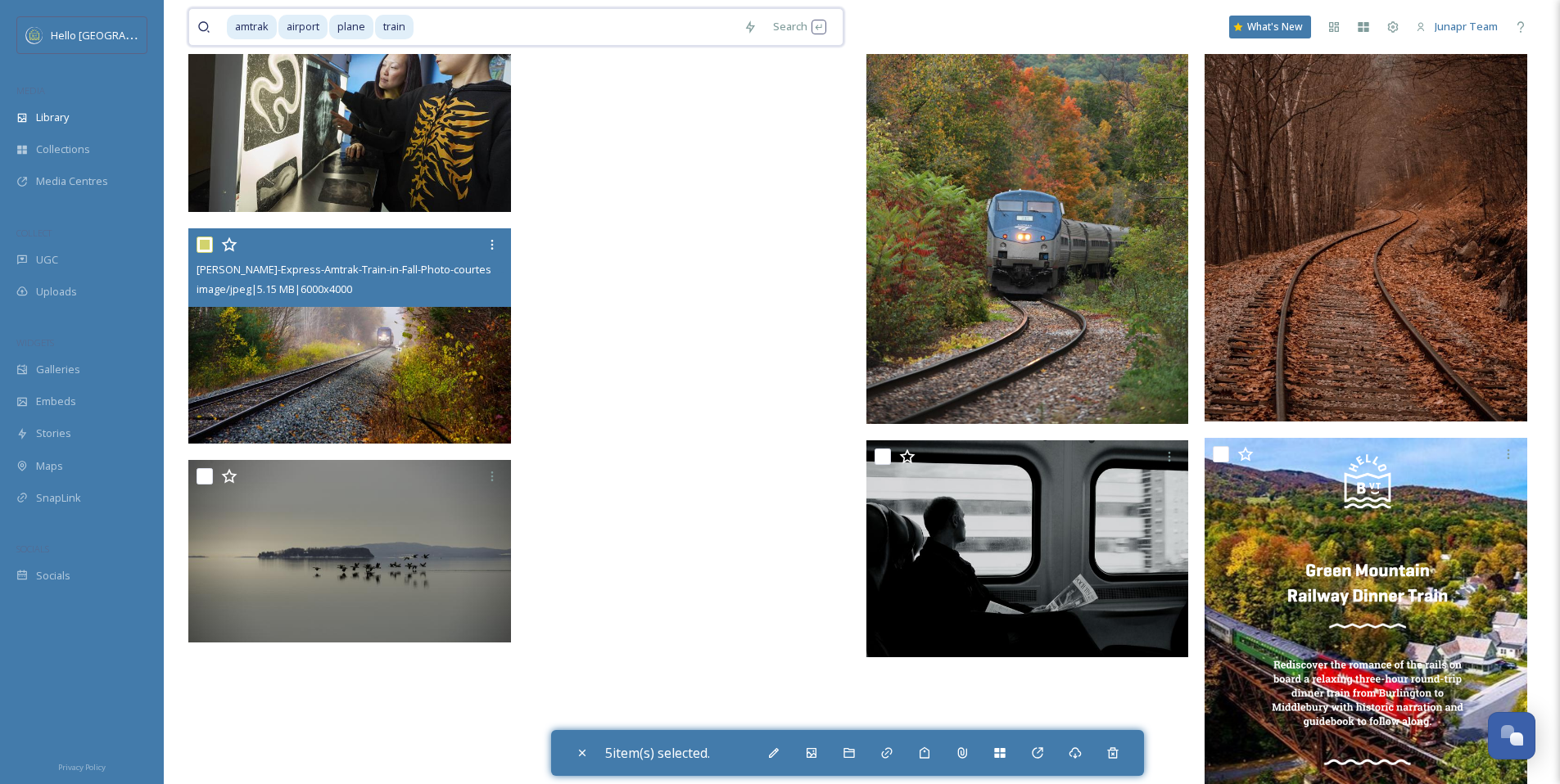
drag, startPoint x: 590, startPoint y: 22, endPoint x: 149, endPoint y: 5, distance: 441.3
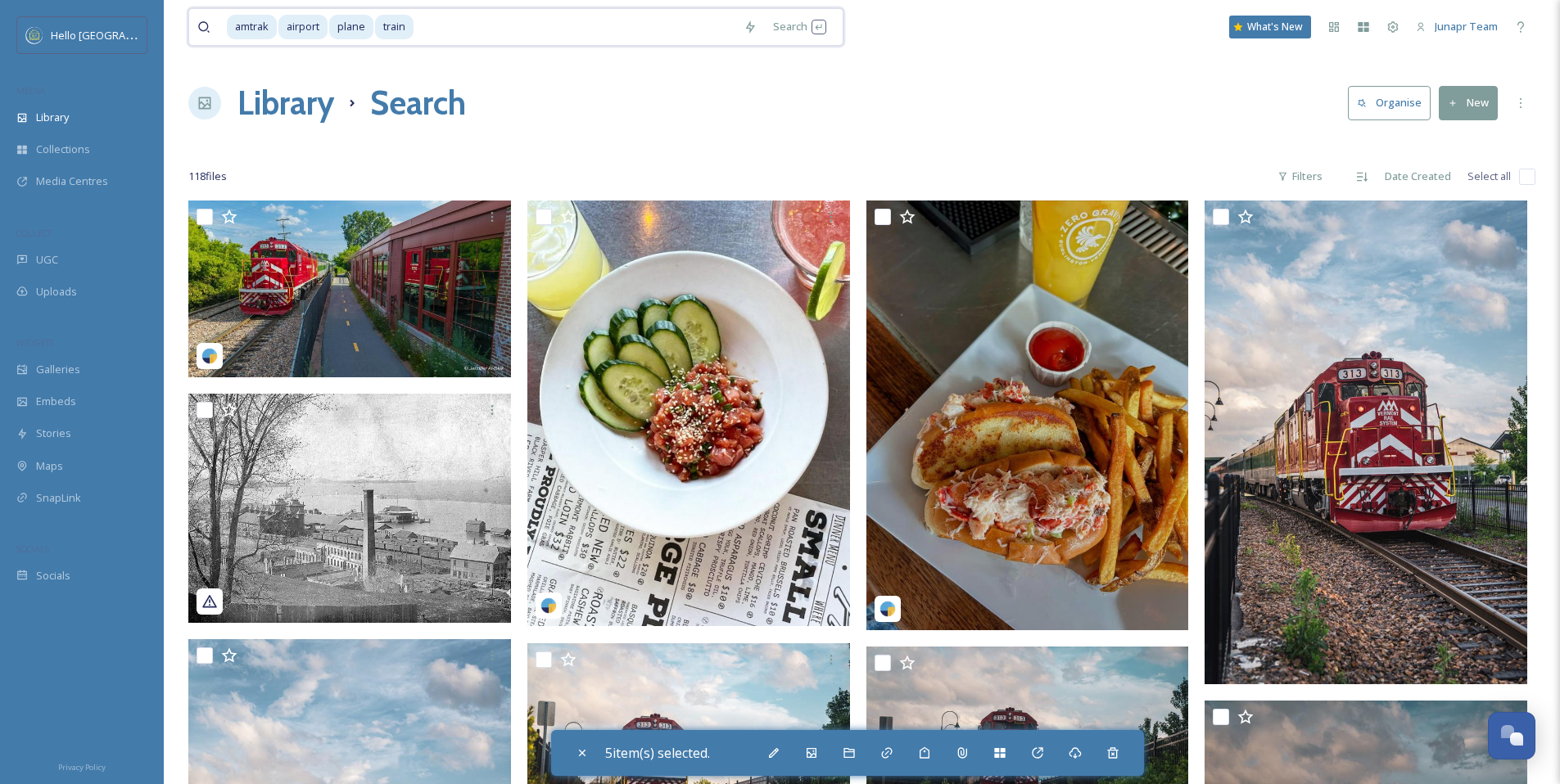
click at [430, 27] on input at bounding box center [576, 27] width 321 height 36
type input "t"
type input "p"
type input "a"
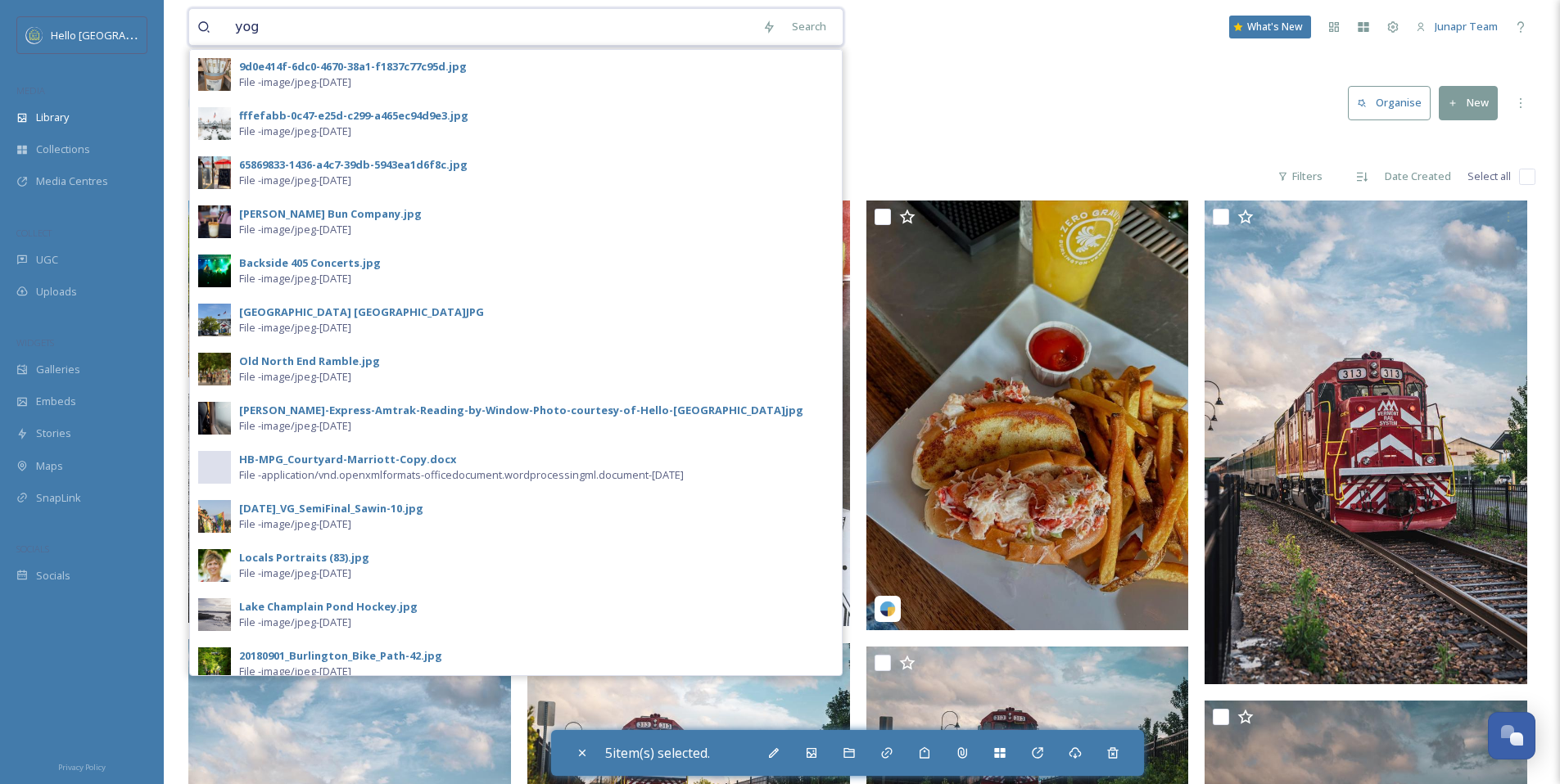
type input "yoga"
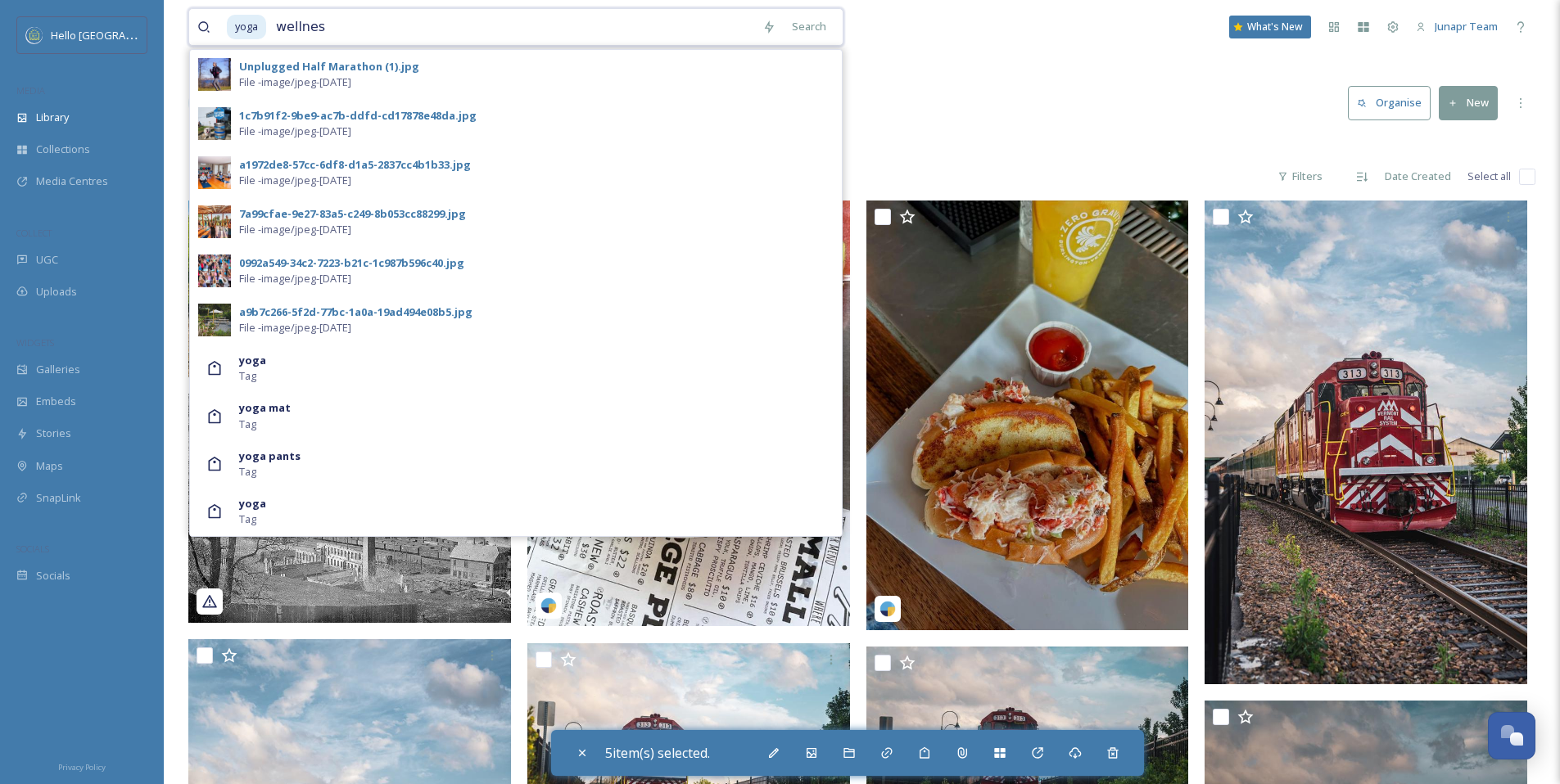
type input "wellness"
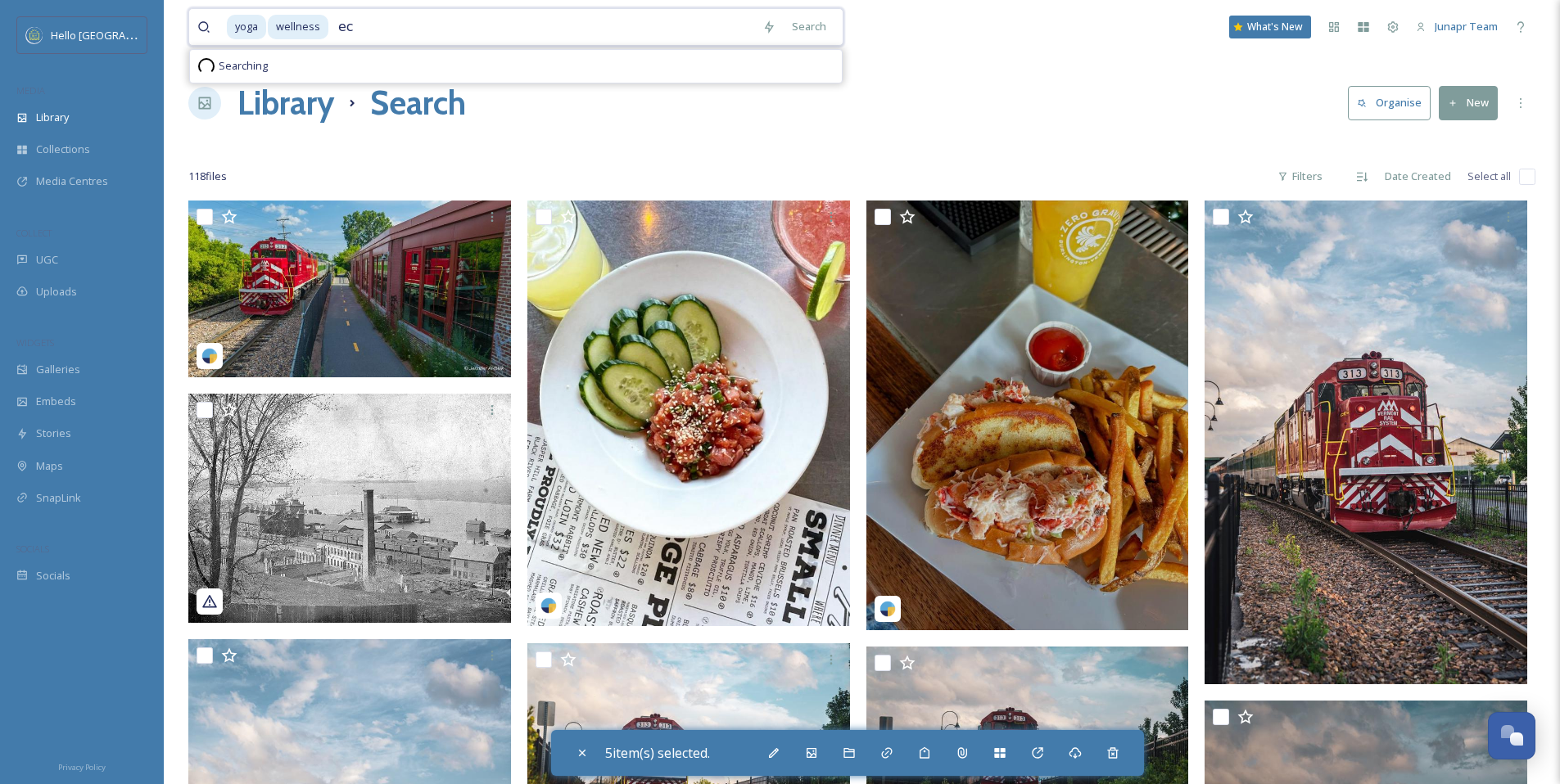
type input "eco"
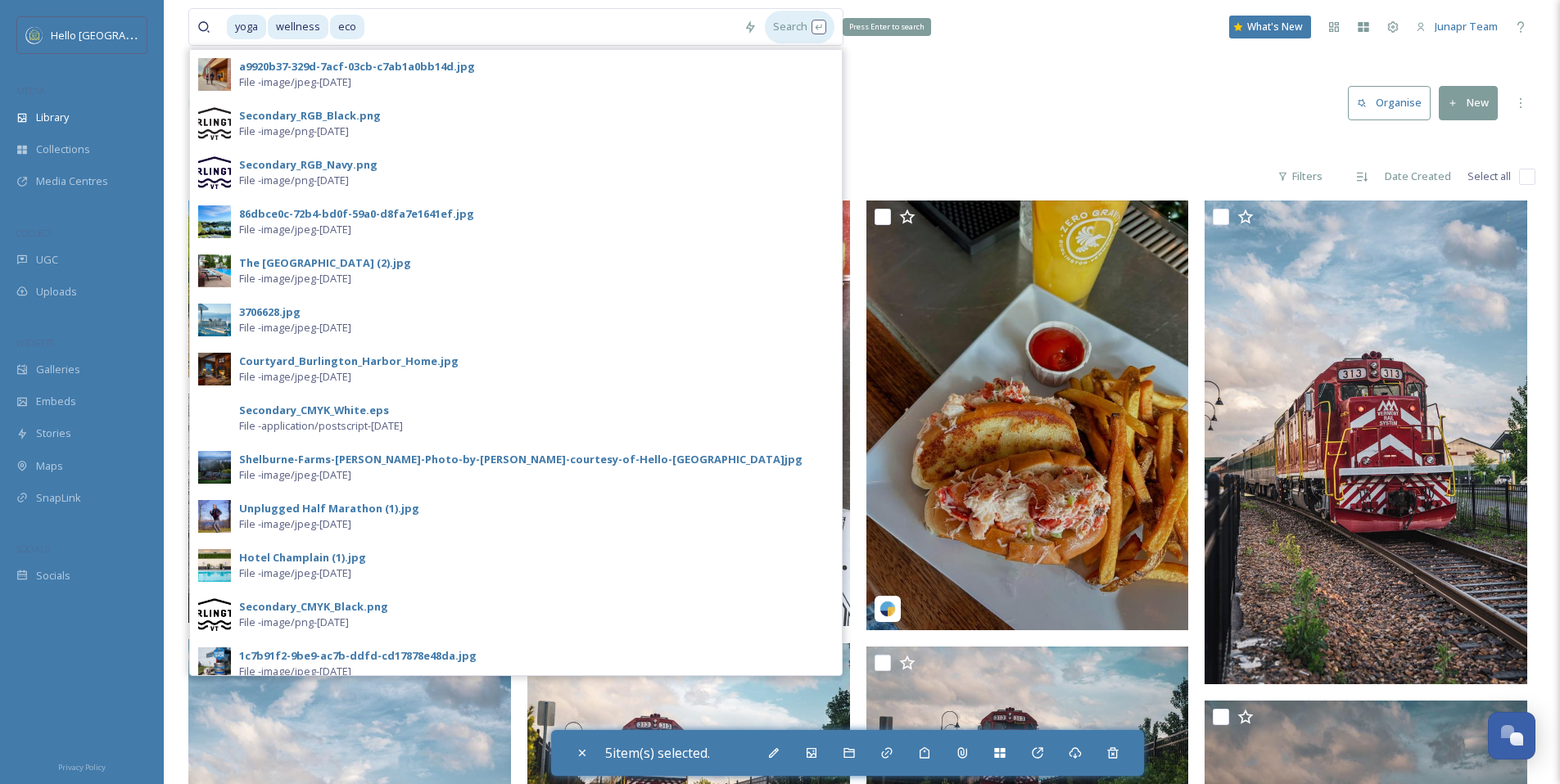
click at [795, 32] on div "Search Press Enter to search" at bounding box center [799, 26] width 70 height 32
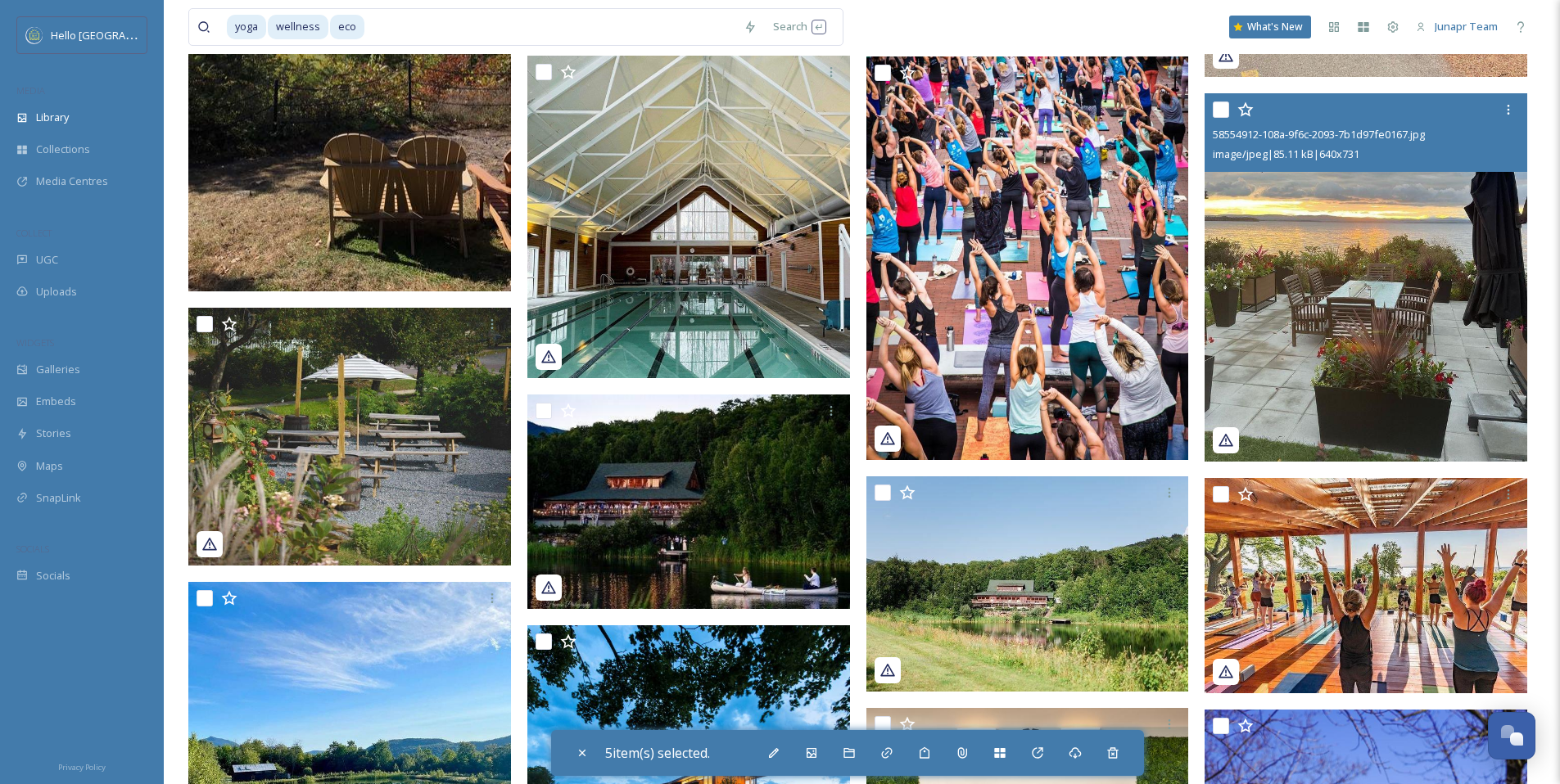
scroll to position [655, 0]
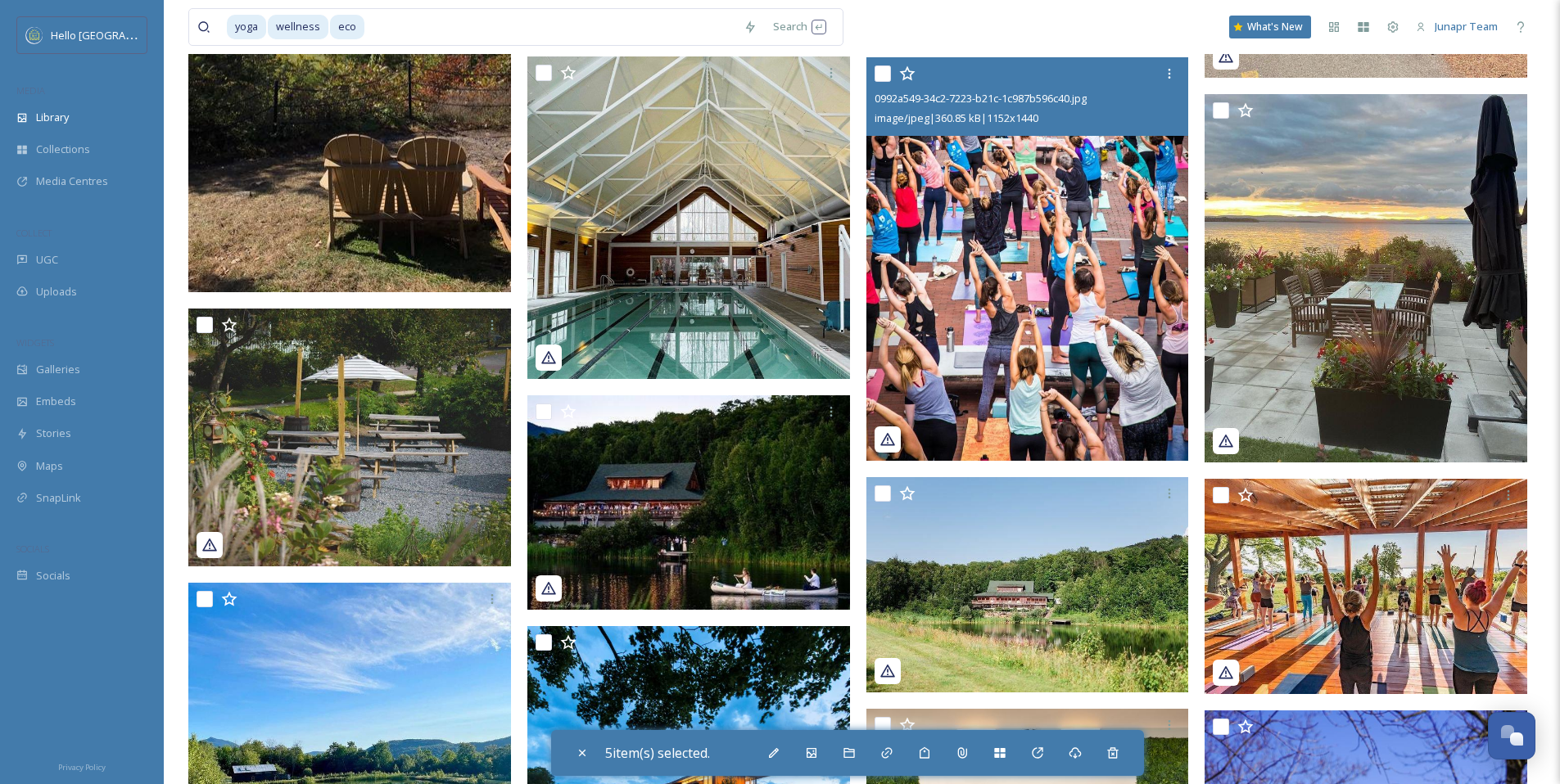
click at [972, 228] on img at bounding box center [1028, 259] width 322 height 404
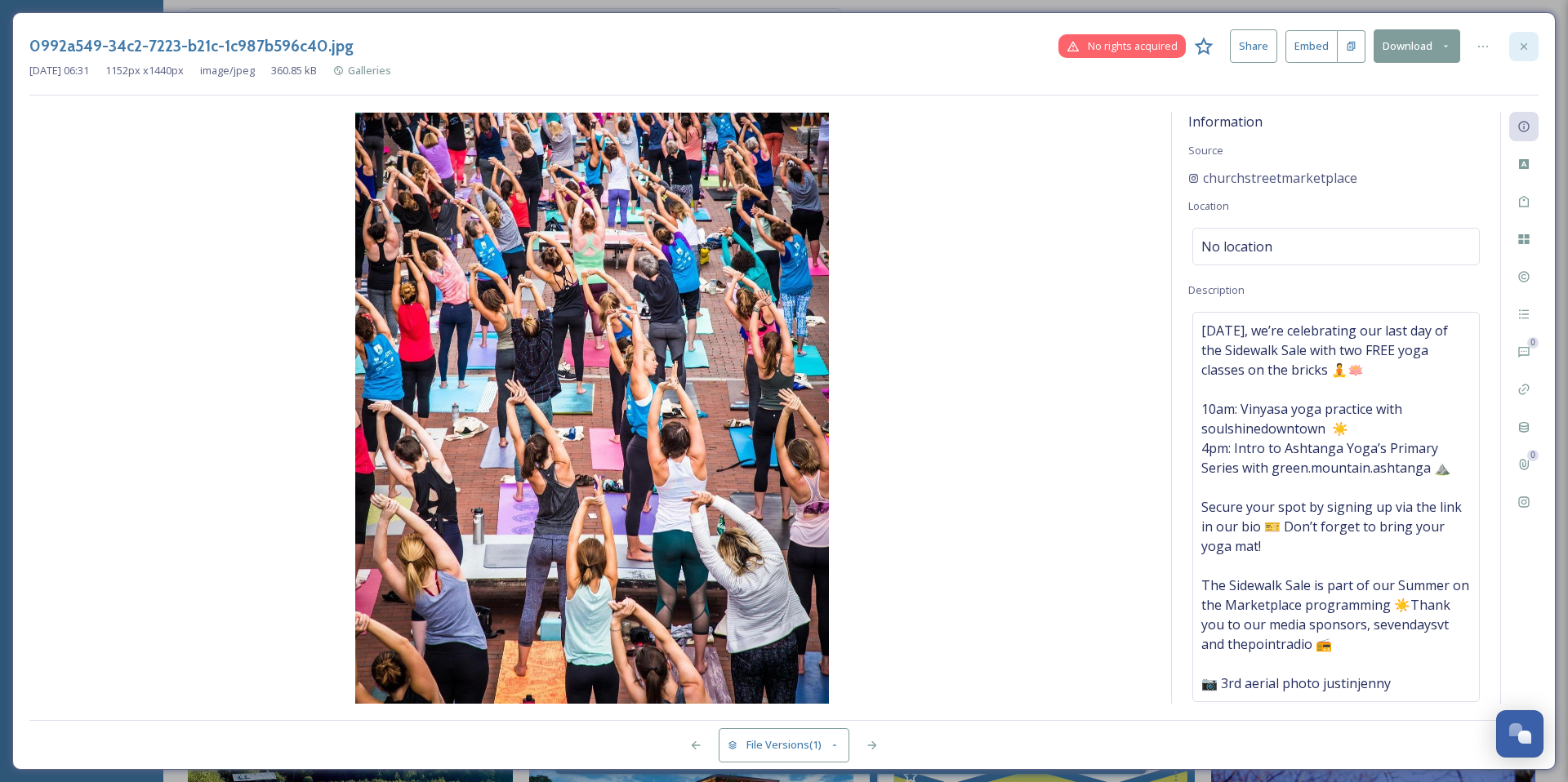
click at [1520, 50] on icon at bounding box center [1524, 46] width 13 height 13
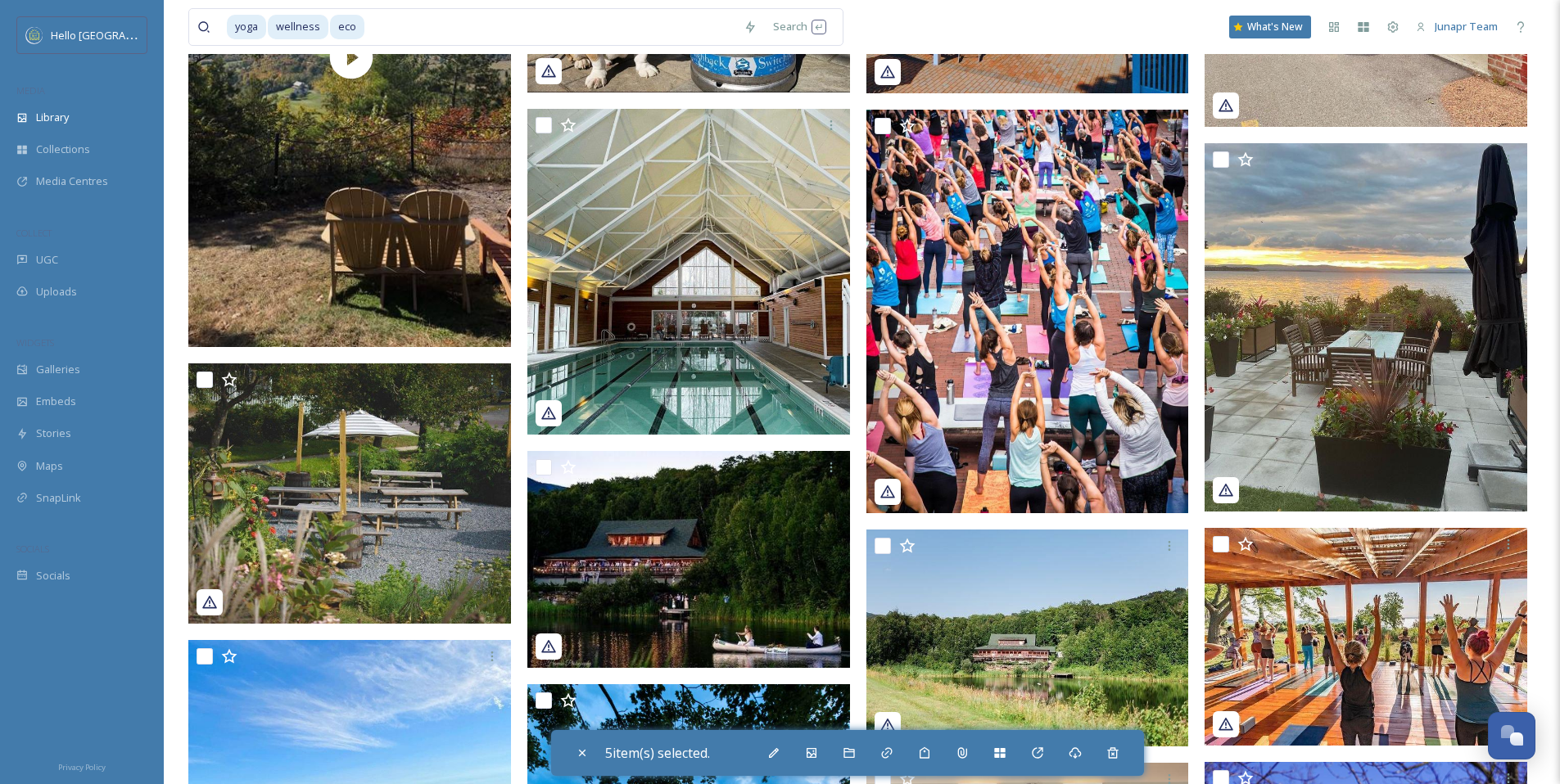
scroll to position [433, 0]
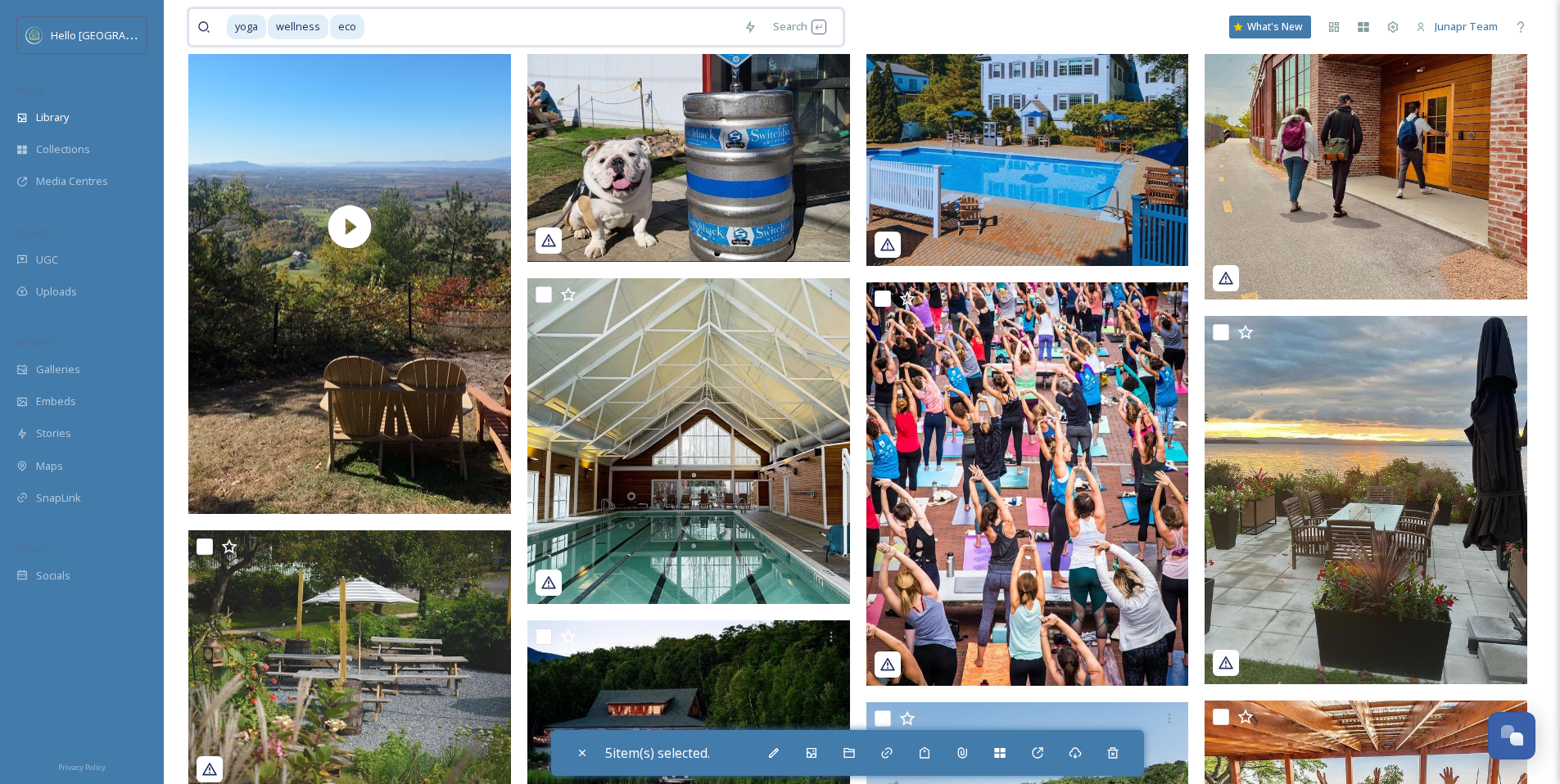
click at [426, 28] on input at bounding box center [550, 27] width 369 height 36
drag, startPoint x: 426, startPoint y: 28, endPoint x: 239, endPoint y: 27, distance: 187.0
click at [239, 27] on div "yoga wellness eco" at bounding box center [482, 27] width 509 height 36
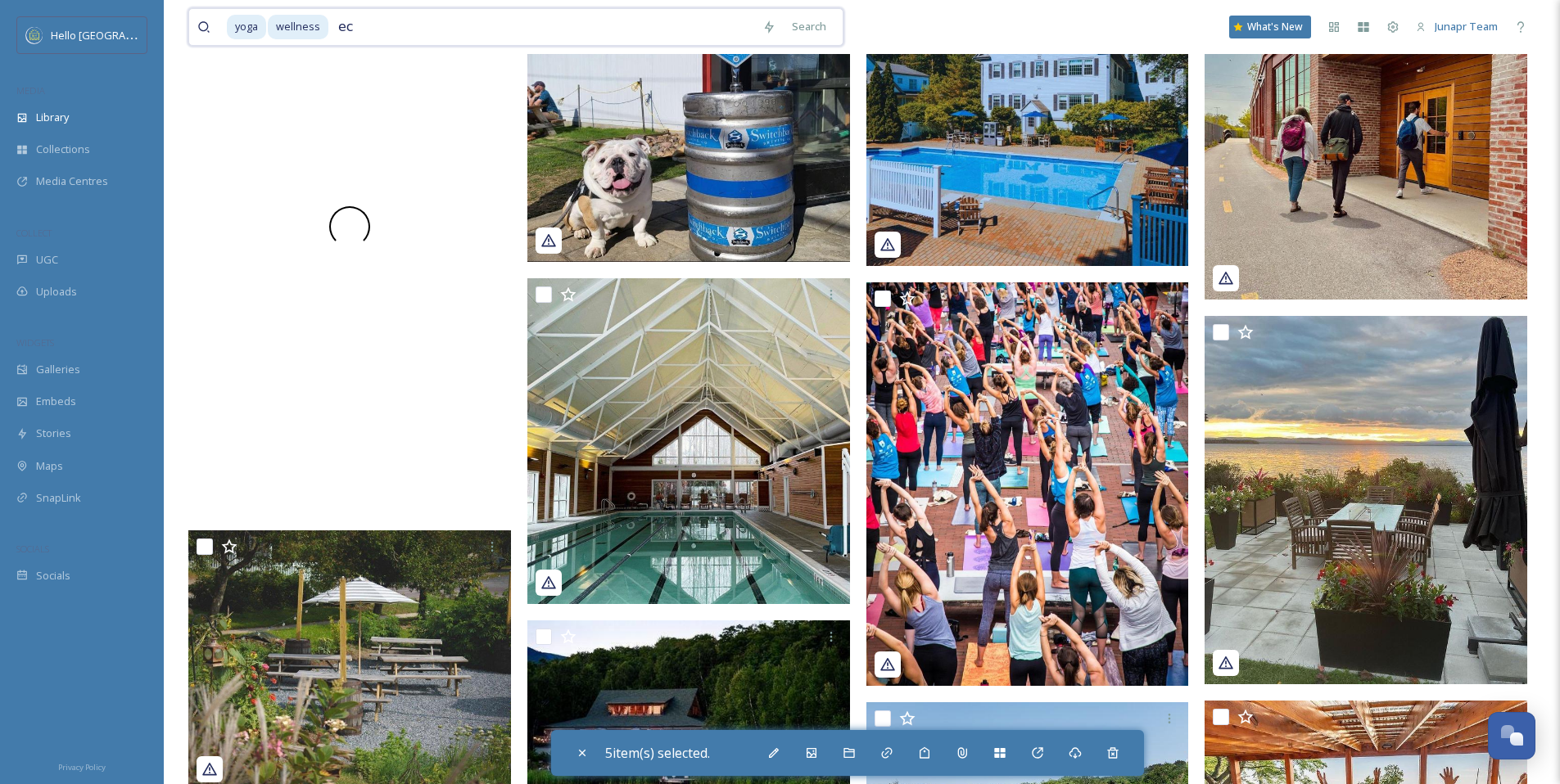
type input "e"
type input "w"
type input "y"
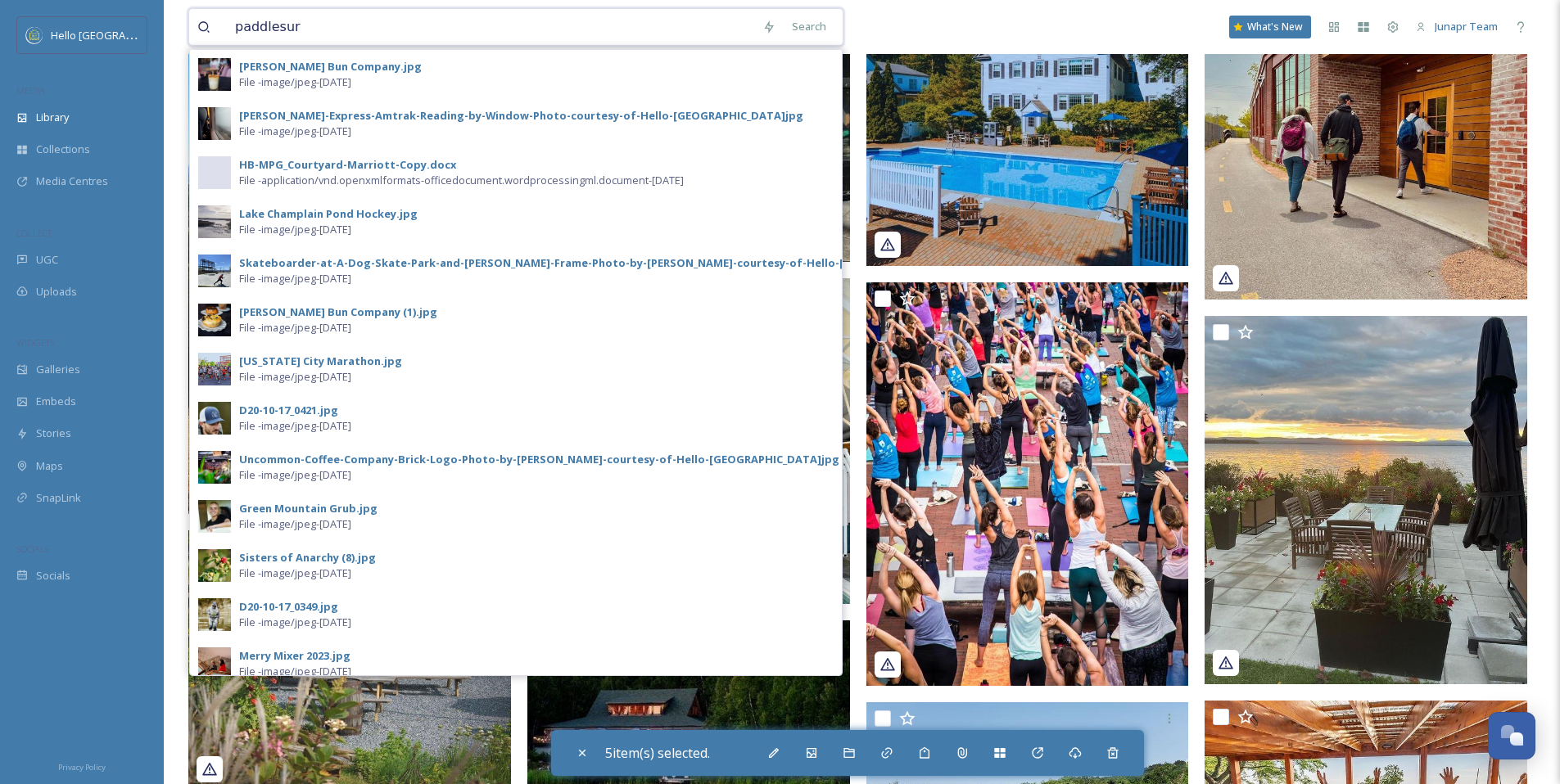
type input "paddlesurf"
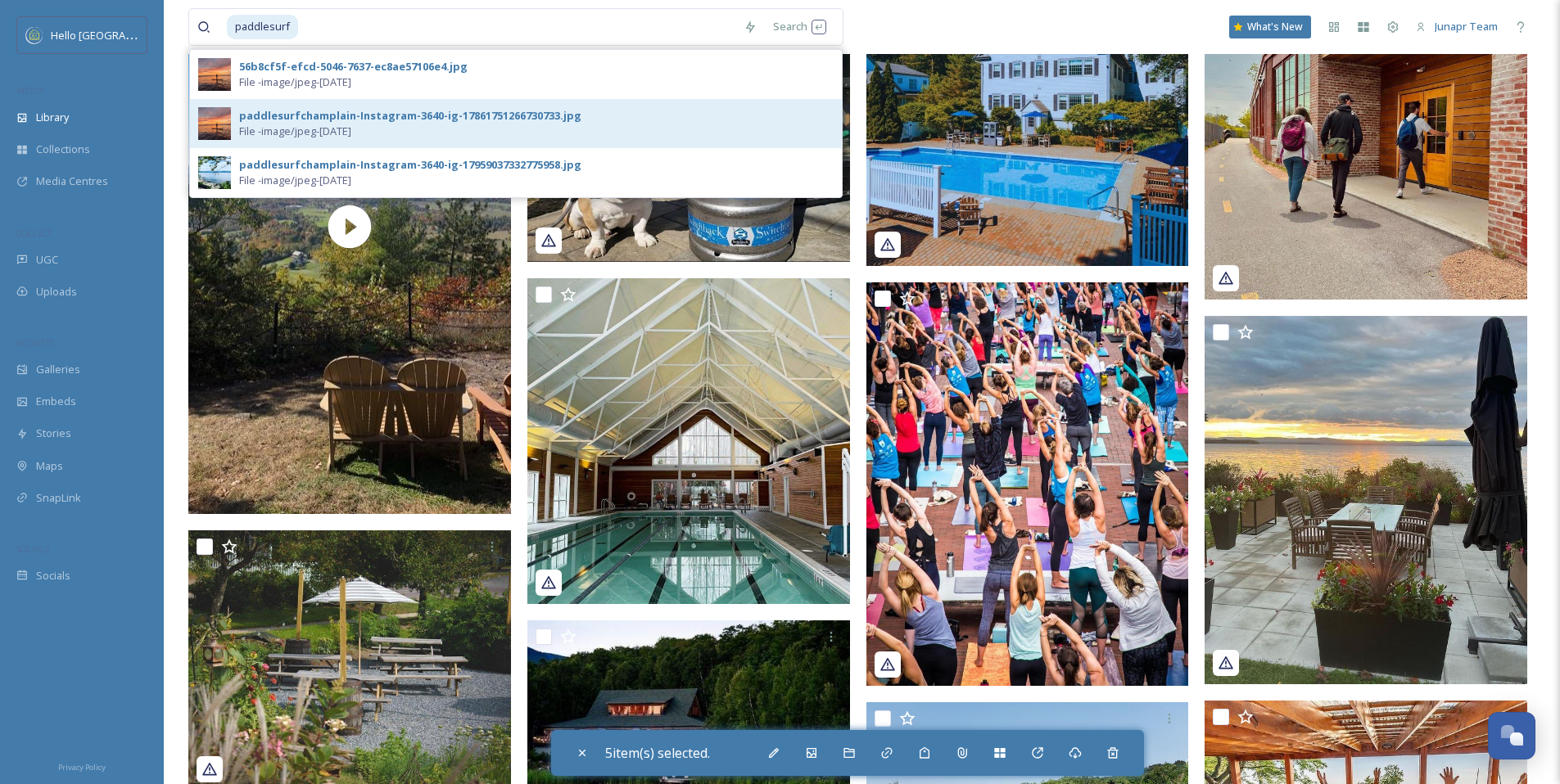
click at [480, 112] on div "paddlesurfchamplain-Instagram-3640-ig-17861751266730733.jpg" at bounding box center [410, 115] width 342 height 15
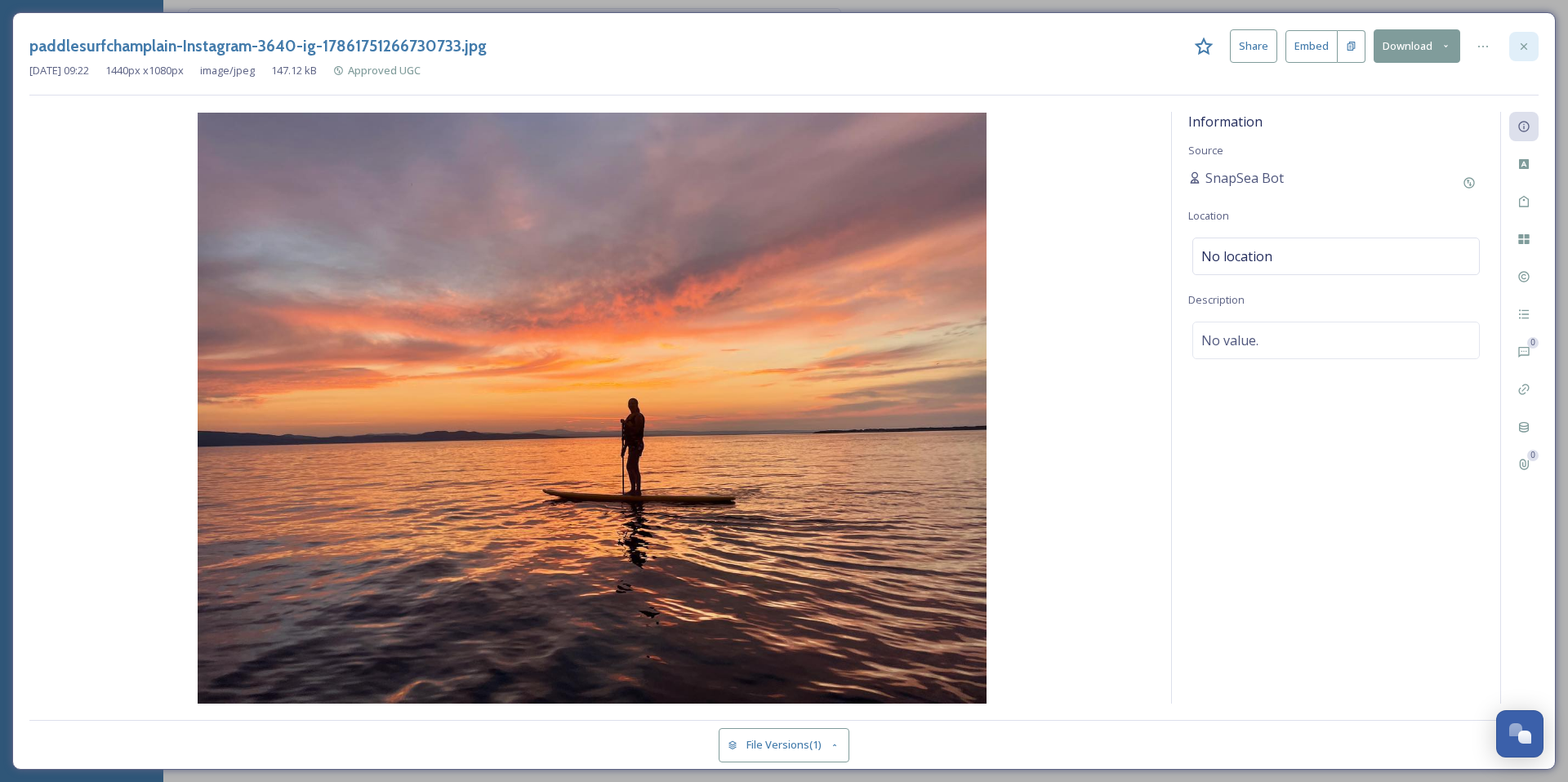
click at [1517, 44] on icon at bounding box center [1524, 46] width 13 height 13
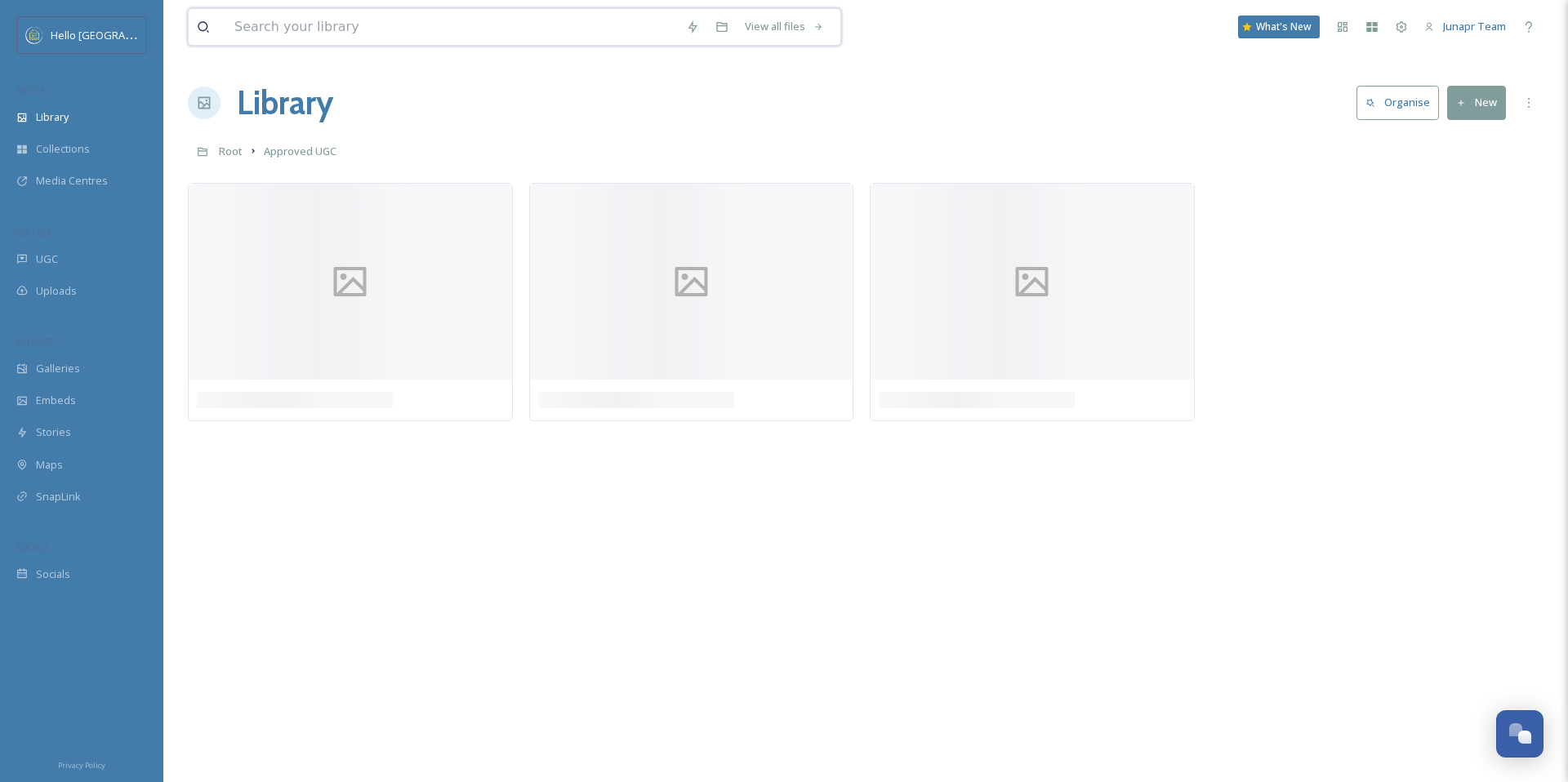
click at [460, 33] on input at bounding box center [453, 27] width 452 height 36
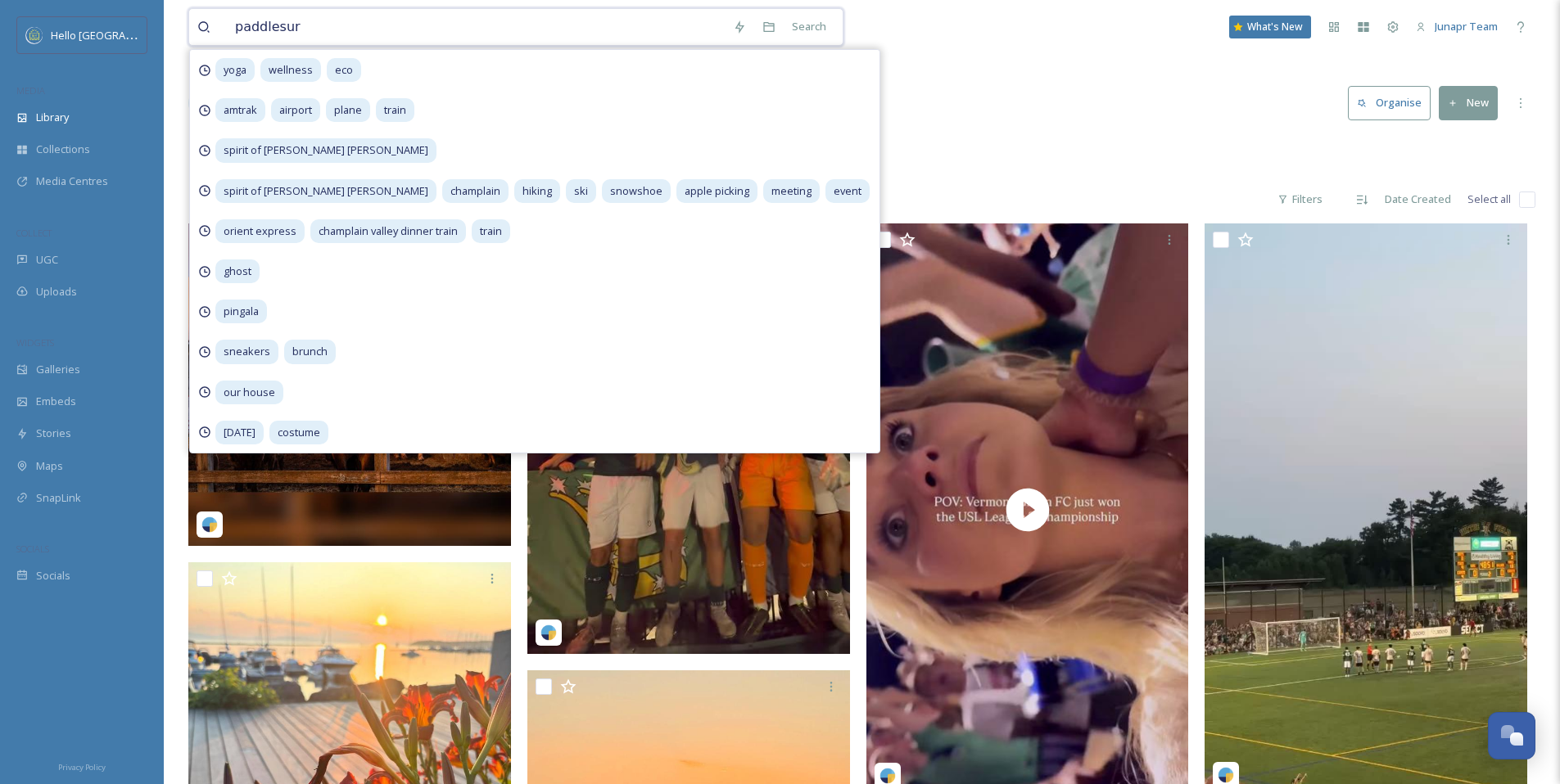
type input "paddlesurf"
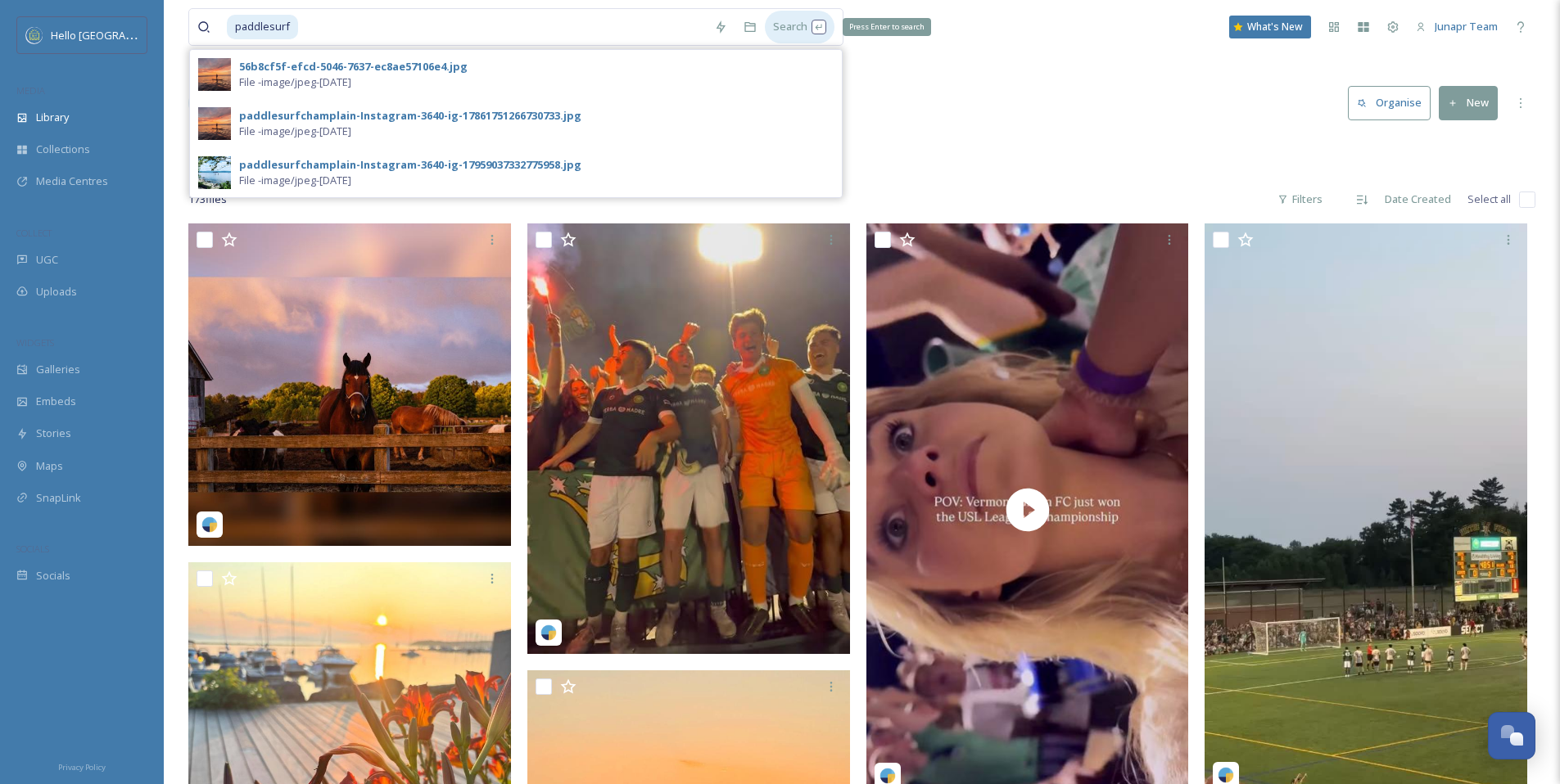
click at [813, 29] on div "Search Press Enter to search" at bounding box center [799, 26] width 70 height 32
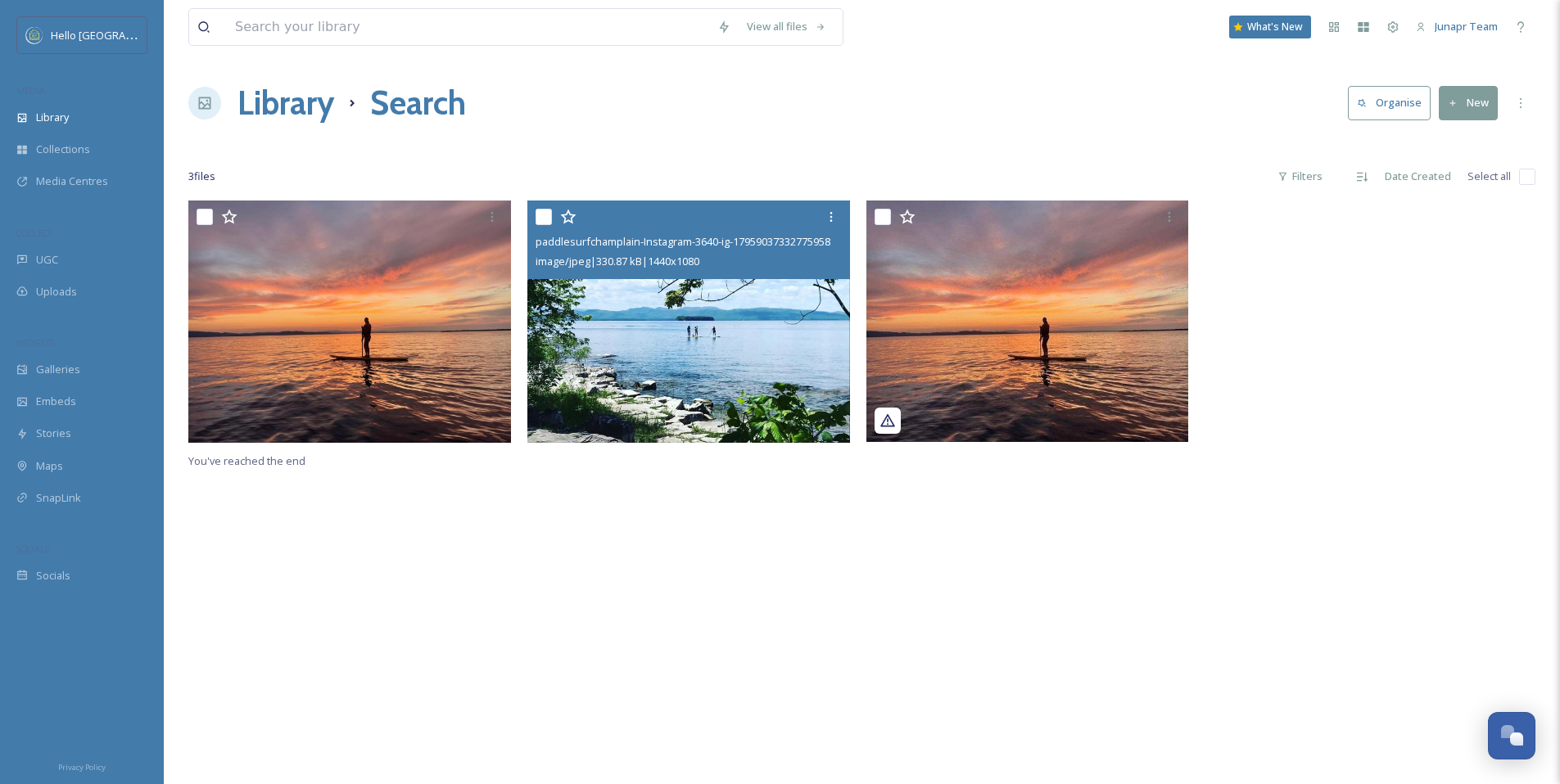
click at [723, 230] on div at bounding box center [690, 216] width 311 height 30
click at [727, 340] on img at bounding box center [688, 322] width 322 height 243
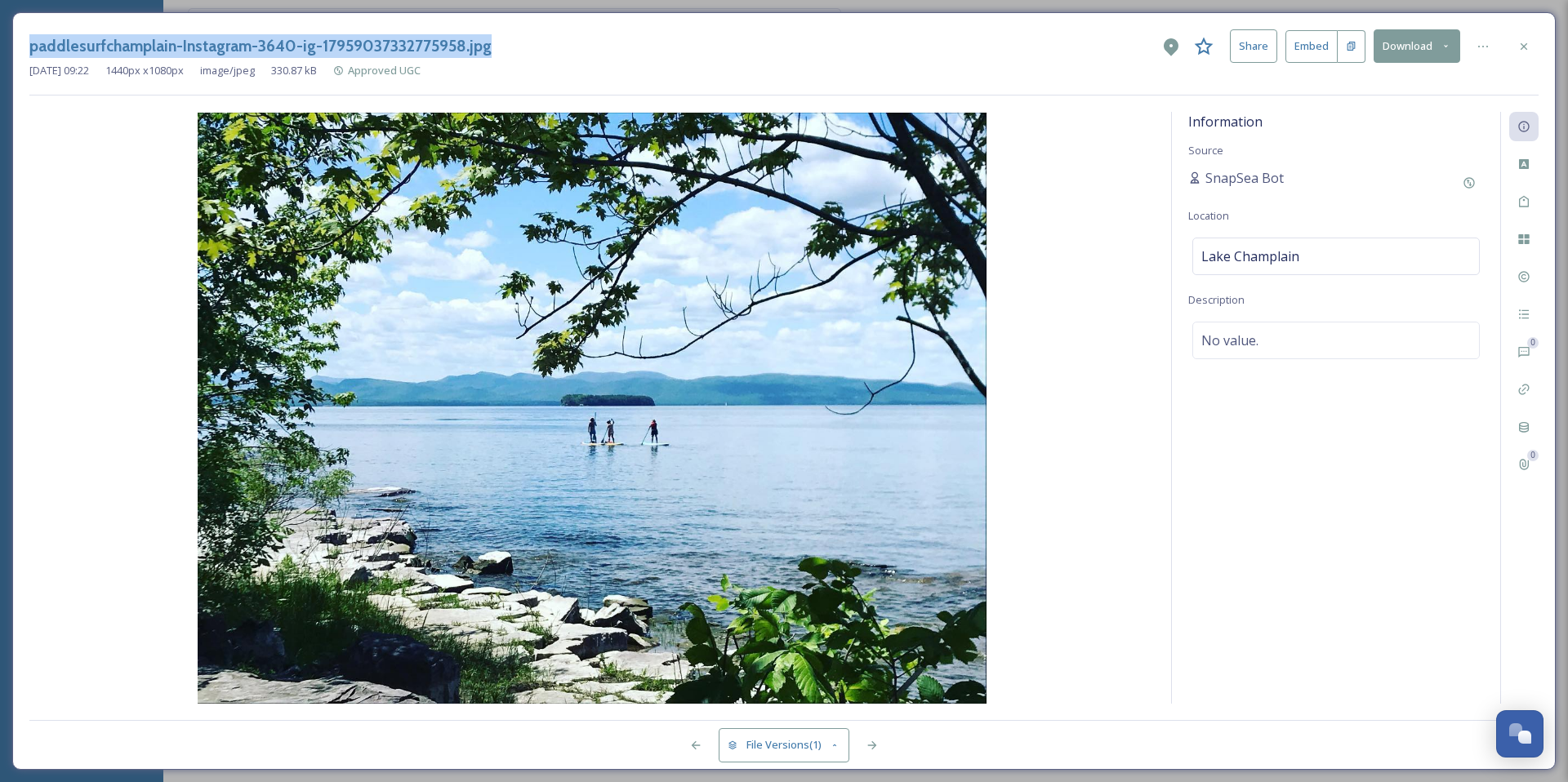
drag, startPoint x: 509, startPoint y: 46, endPoint x: 30, endPoint y: 40, distance: 479.0
click at [30, 40] on div "paddlesurfchamplain-Instagram-3640-ig-17959037332775958.jpg Share Embed Download" at bounding box center [784, 46] width 1509 height 33
copy h3 "paddlesurfchamplain-Instagram-3640-ig-17959037332775958.jpg"
click at [1525, 47] on icon at bounding box center [1524, 45] width 6 height 6
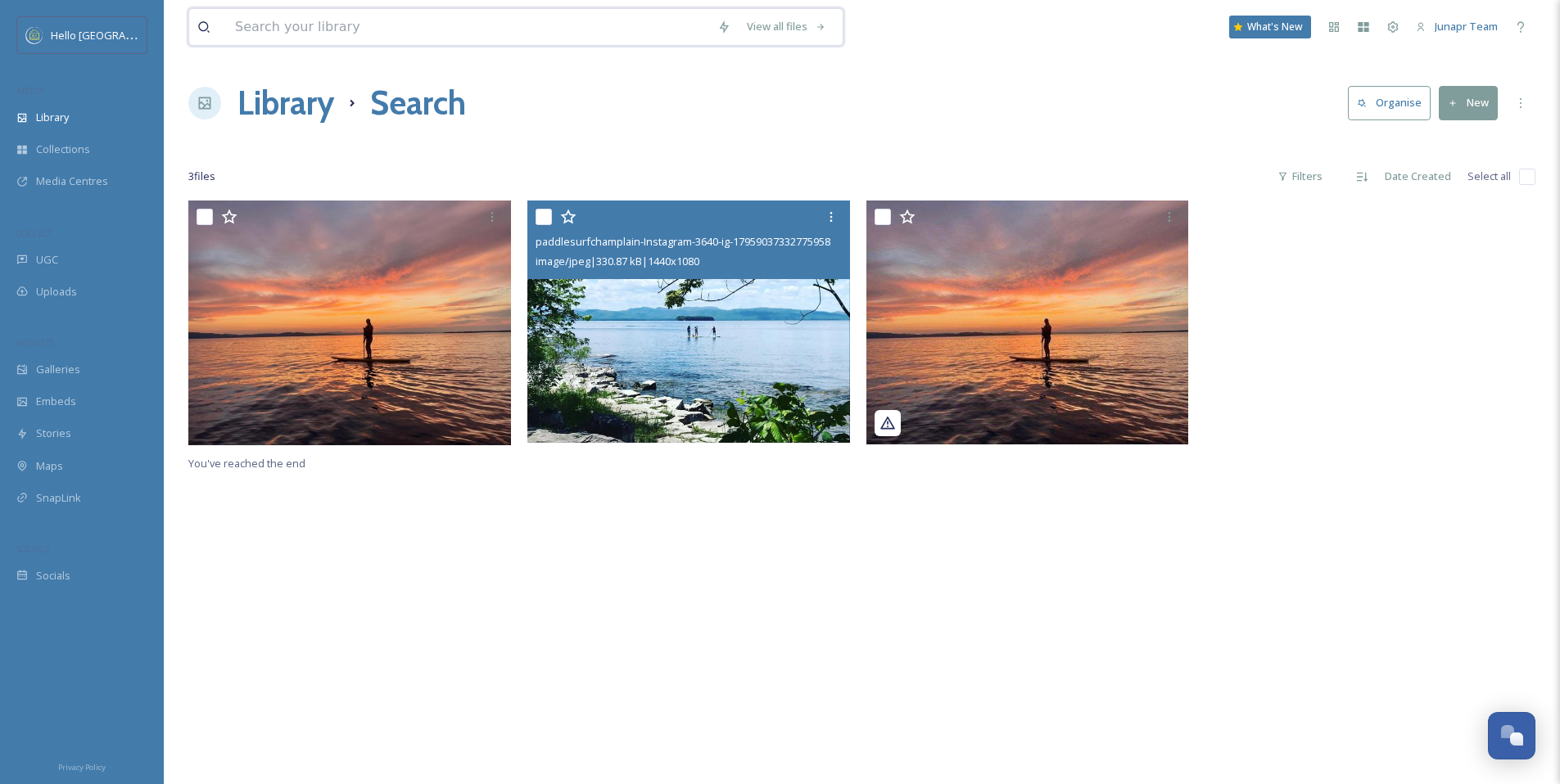
click at [439, 31] on input at bounding box center [468, 27] width 483 height 36
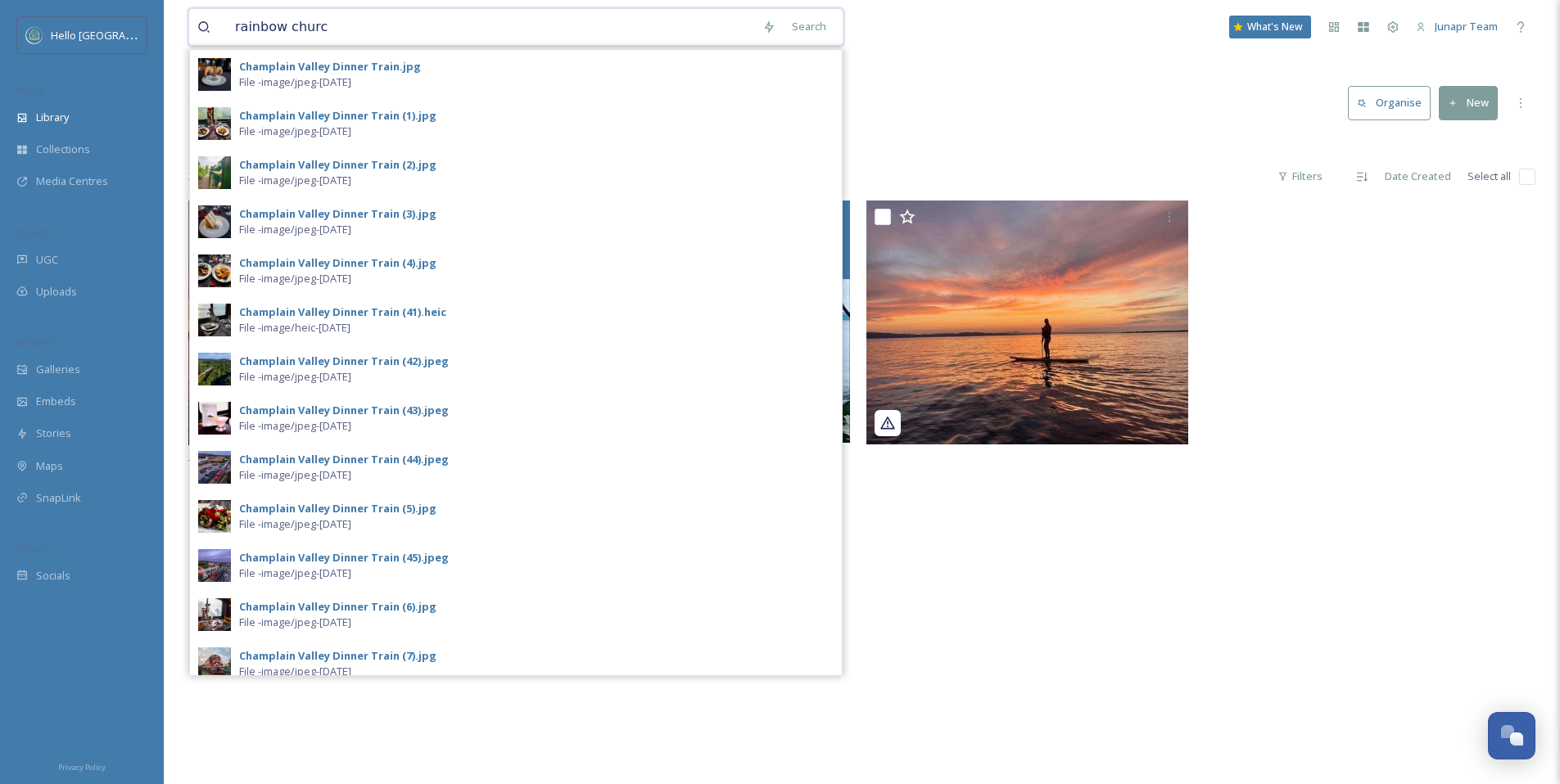
type input "rainbow [DEMOGRAPHIC_DATA]"
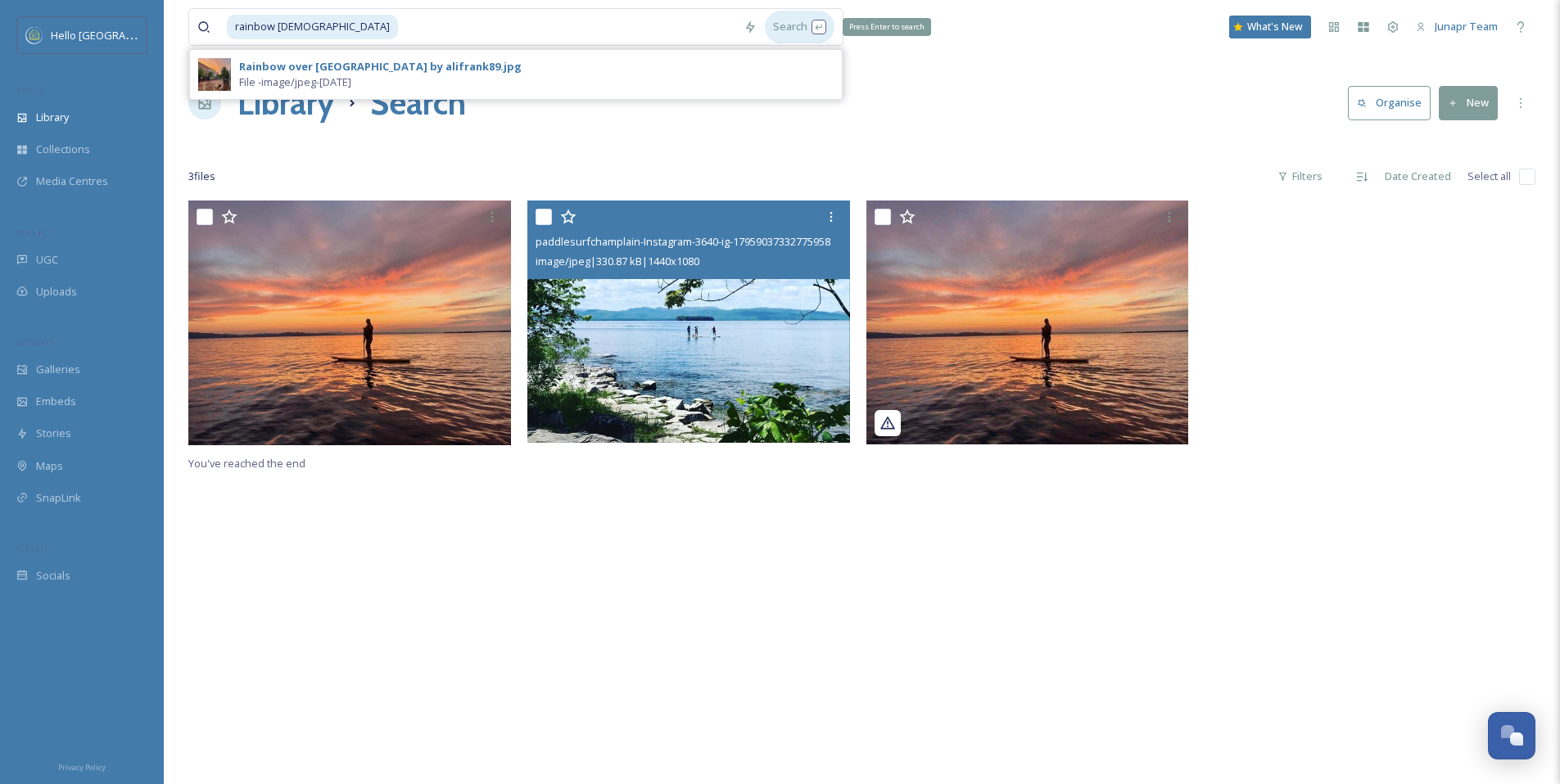
click at [813, 36] on div "Search Press Enter to search" at bounding box center [799, 26] width 70 height 32
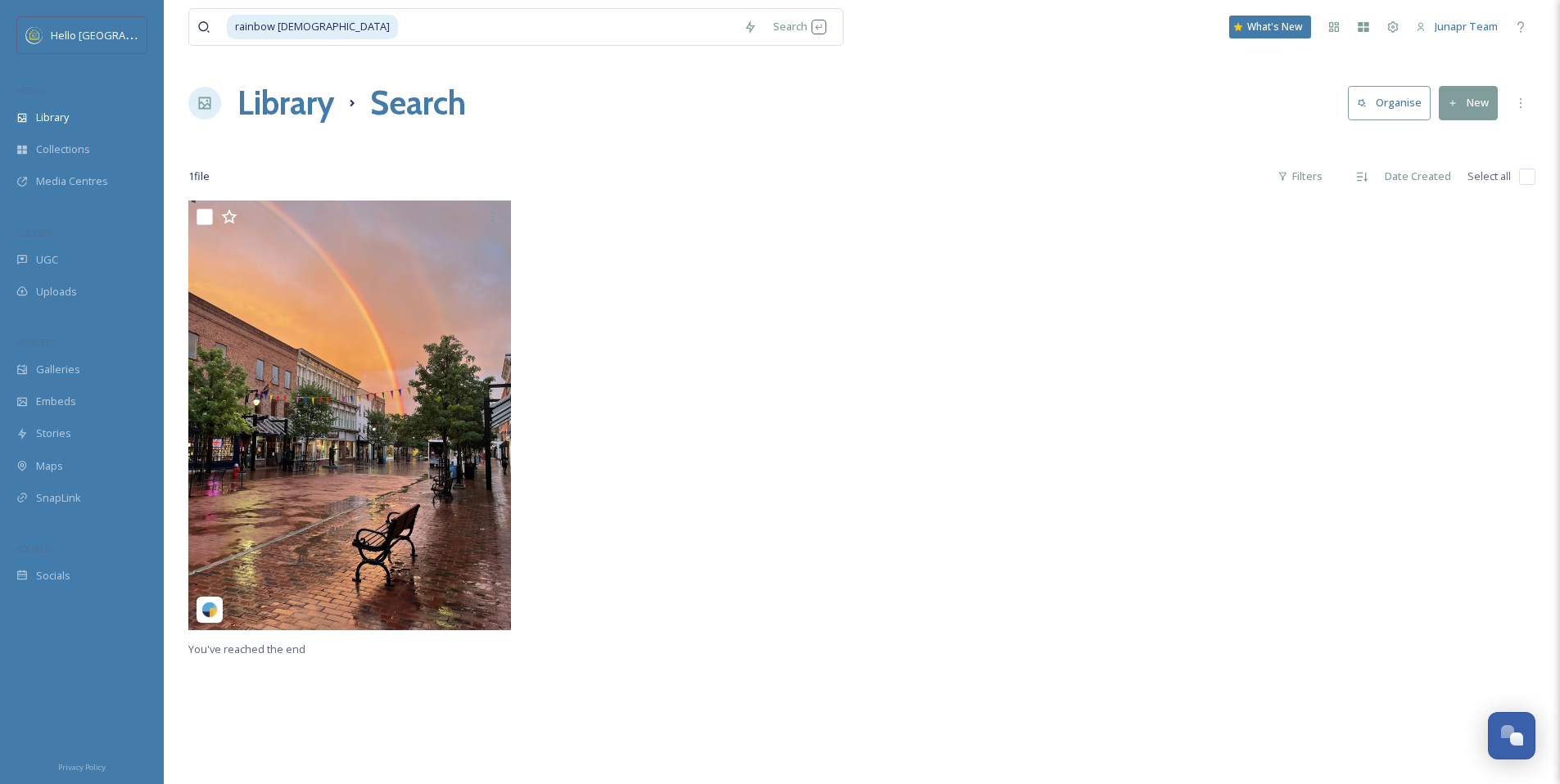
click at [686, 623] on div at bounding box center [692, 420] width 330 height 438
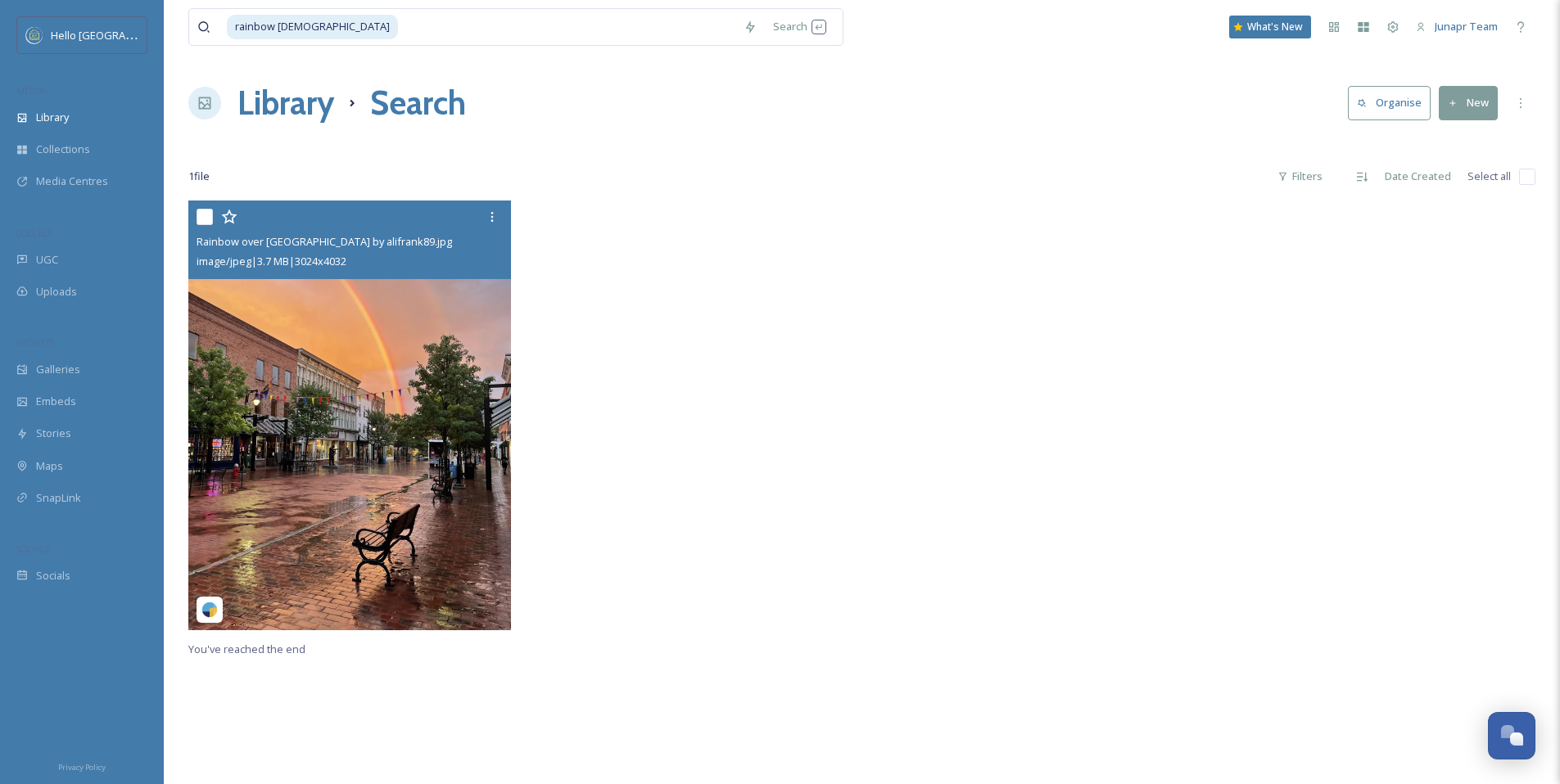
click at [472, 534] on img at bounding box center [349, 416] width 322 height 430
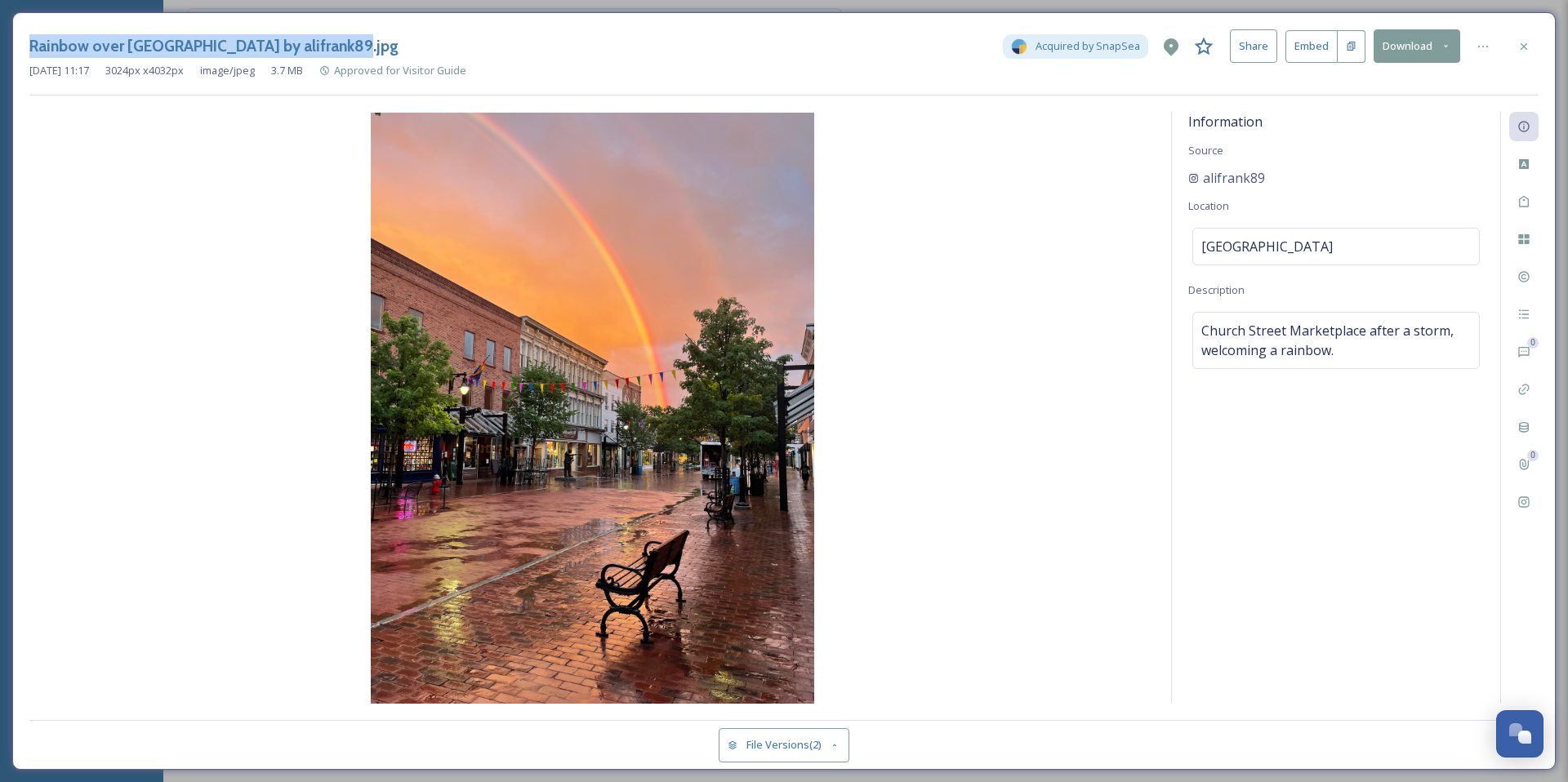
drag, startPoint x: 339, startPoint y: 46, endPoint x: 32, endPoint y: 45, distance: 307.0
click at [32, 45] on div "Rainbow over [GEOGRAPHIC_DATA] by alifrank89.jpg Acquired by SnapSea Share Embe…" at bounding box center [784, 46] width 1509 height 33
copy h3 "Rainbow over [GEOGRAPHIC_DATA] by alifrank89.jpg"
click at [1528, 39] on div at bounding box center [1524, 46] width 30 height 30
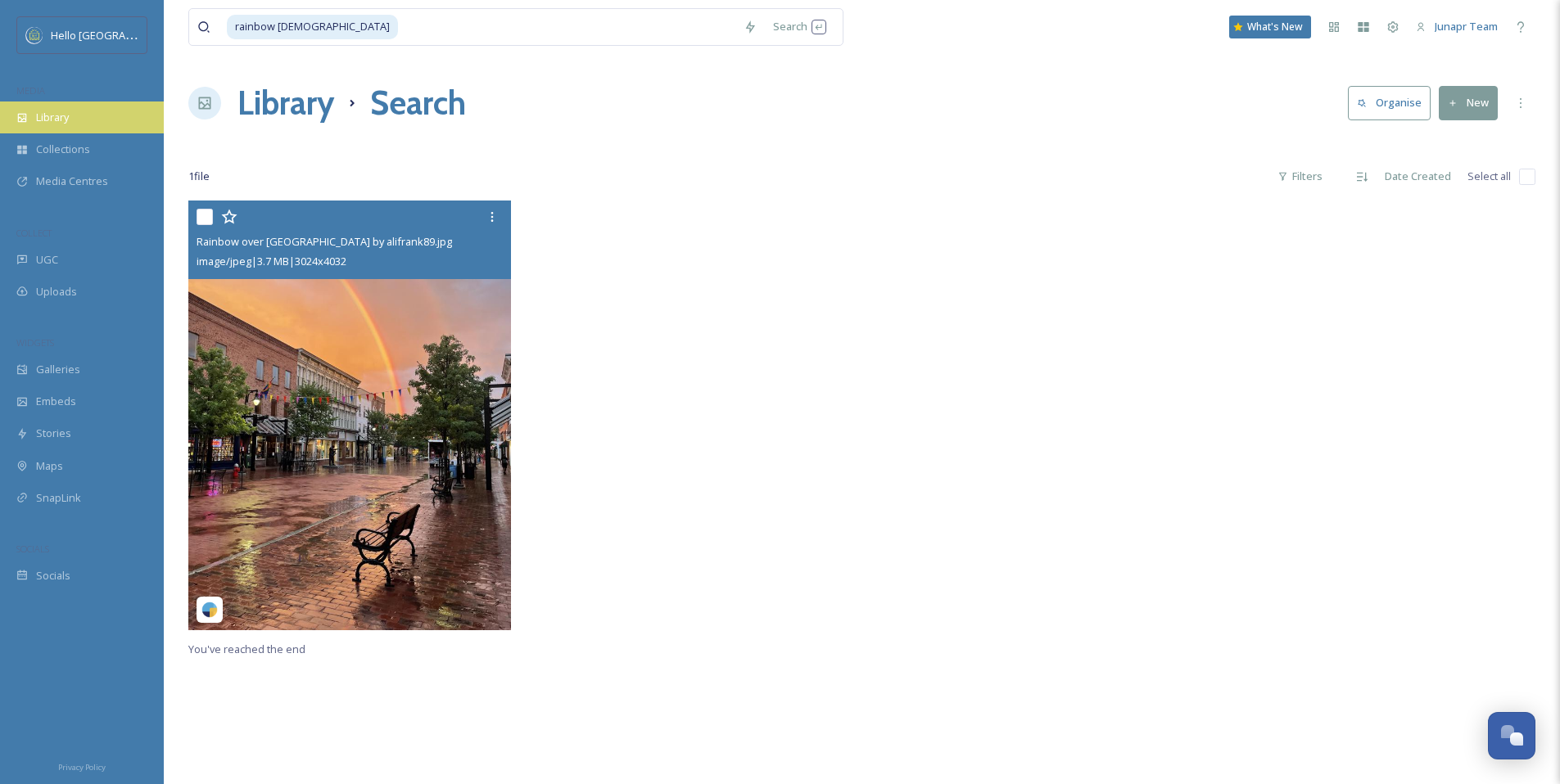
click at [33, 124] on div "Library" at bounding box center [81, 117] width 164 height 32
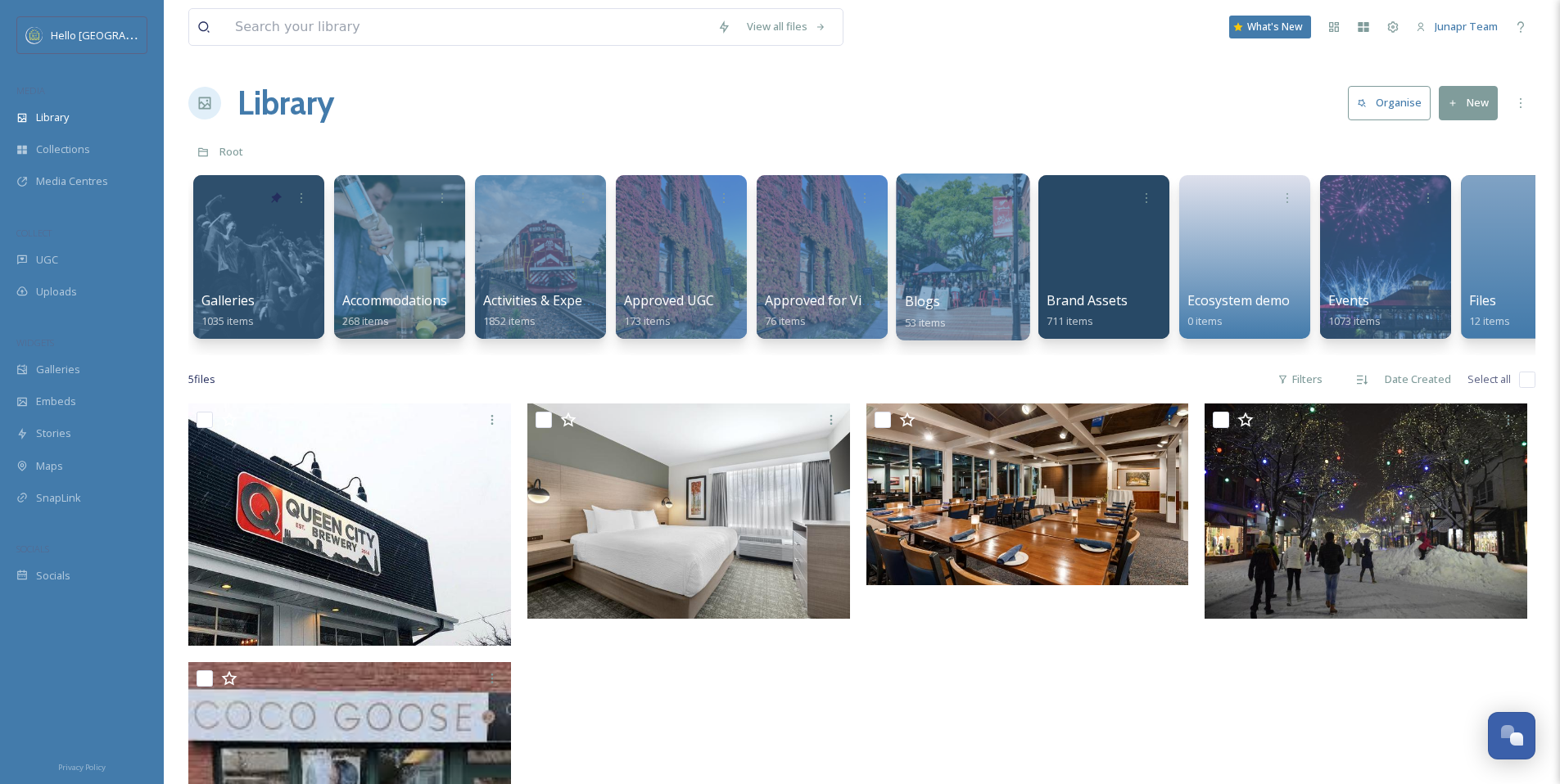
click at [959, 261] on div at bounding box center [962, 257] width 133 height 167
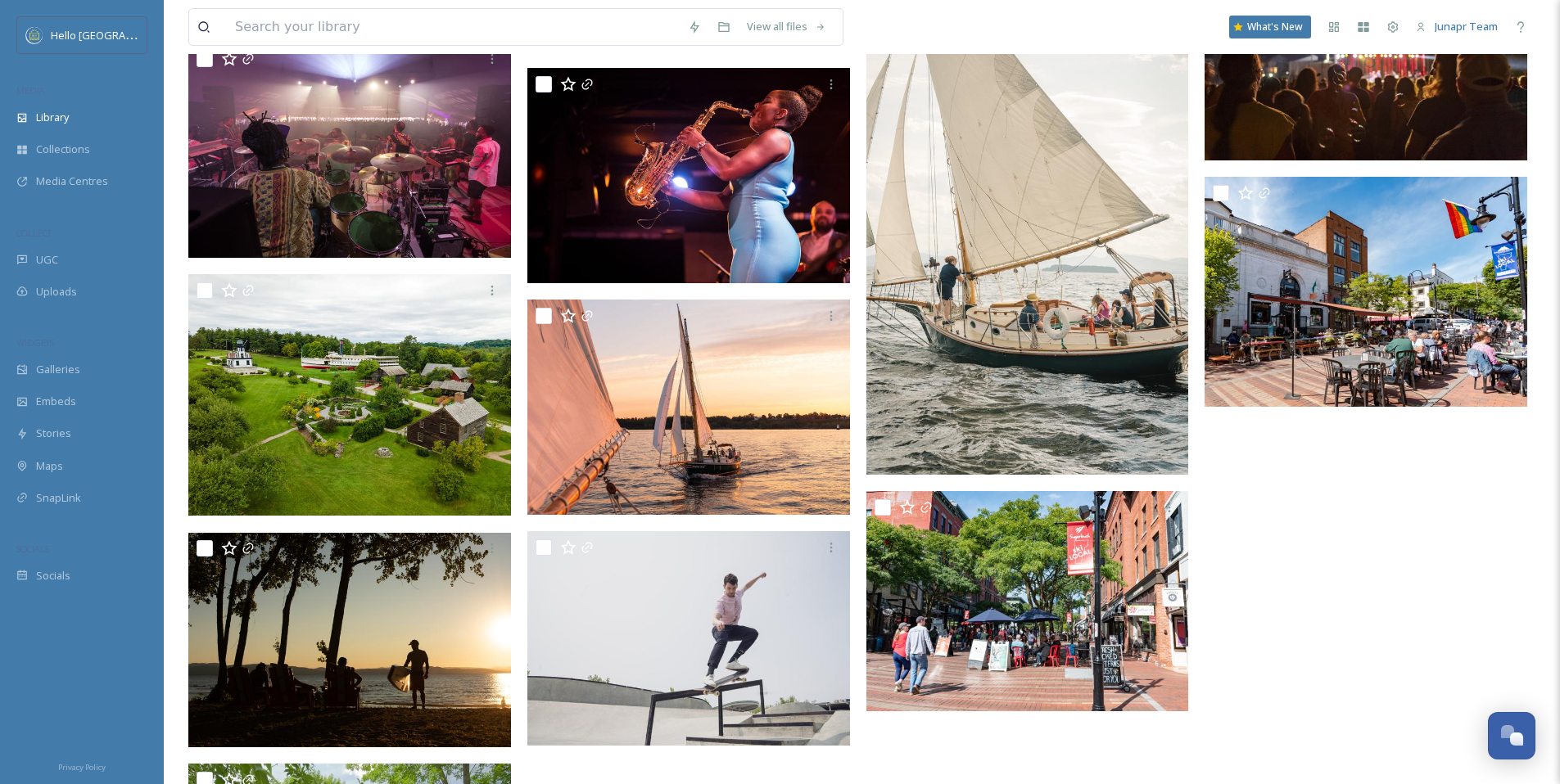
scroll to position [3730, 0]
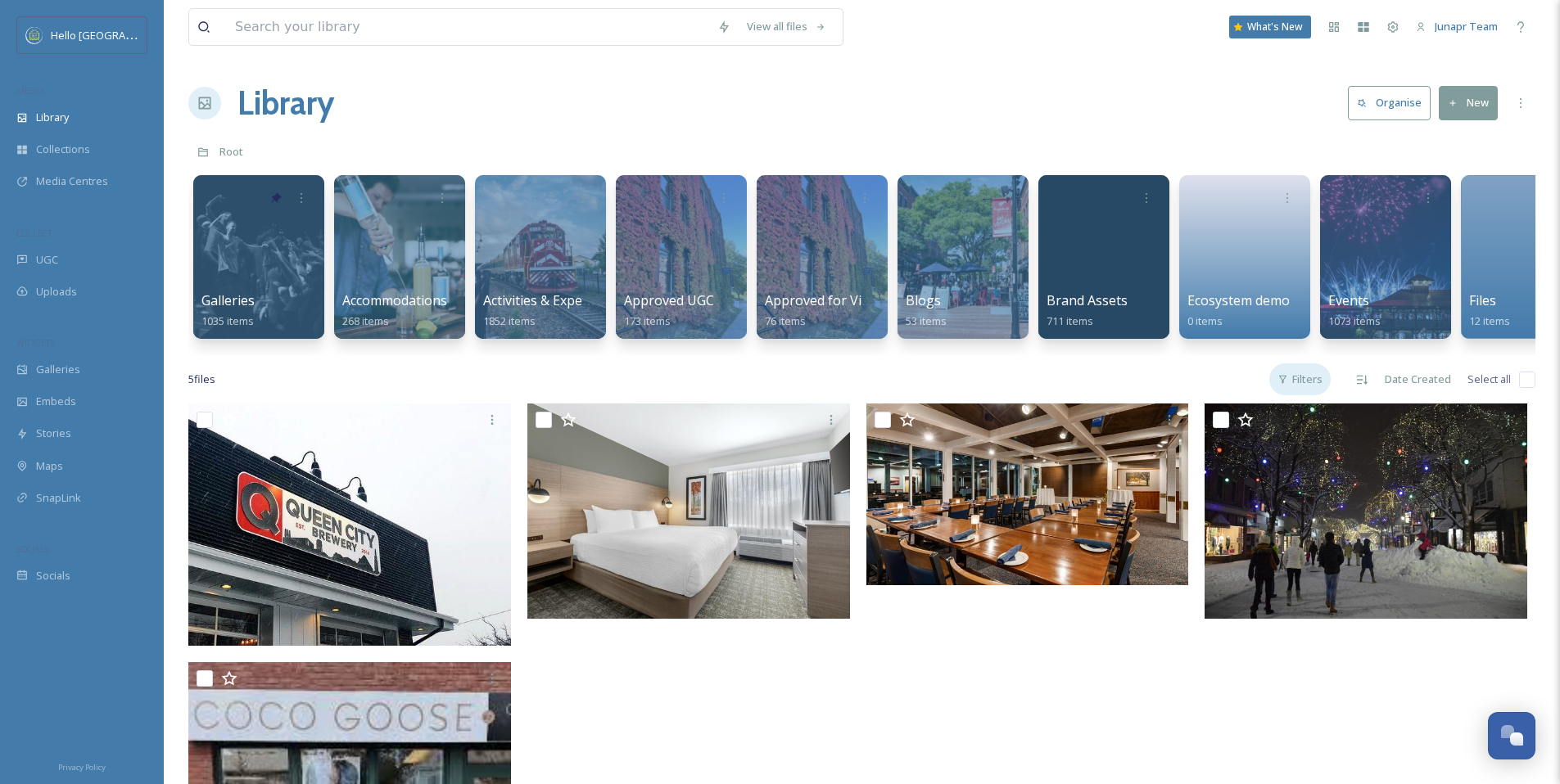
scroll to position [4, 0]
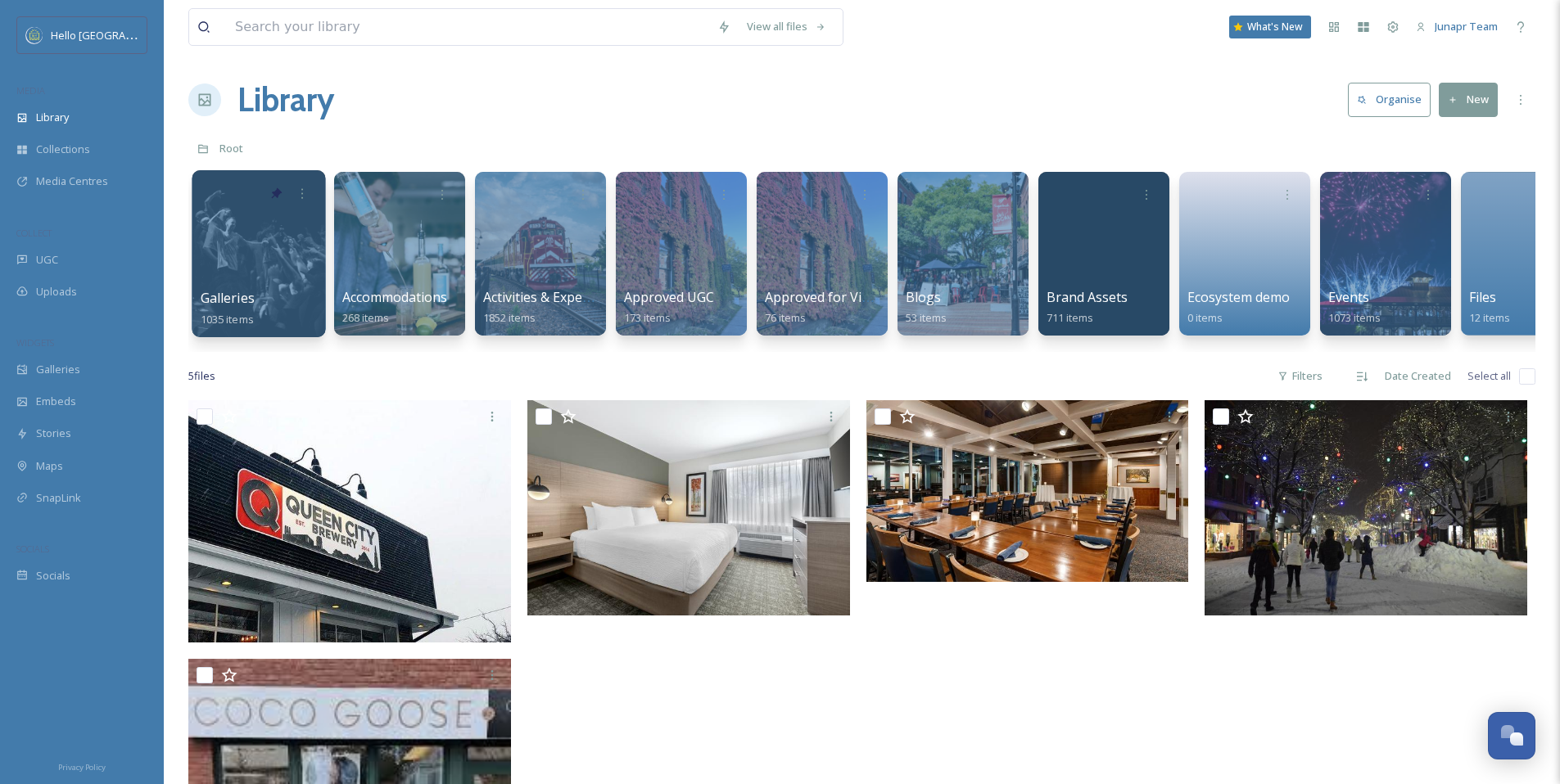
click at [257, 249] on div at bounding box center [258, 253] width 133 height 167
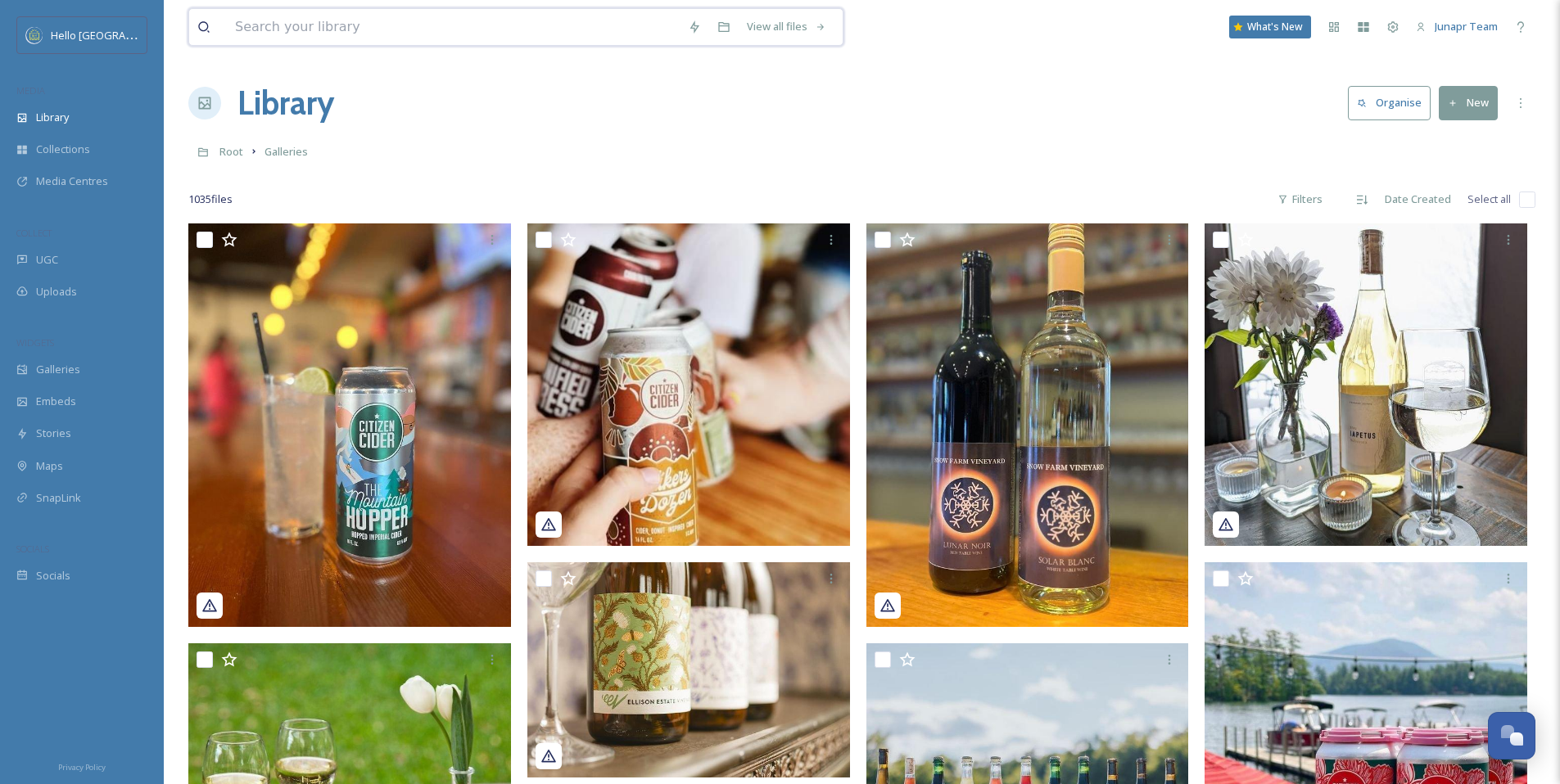
click at [545, 29] on input at bounding box center [454, 27] width 453 height 36
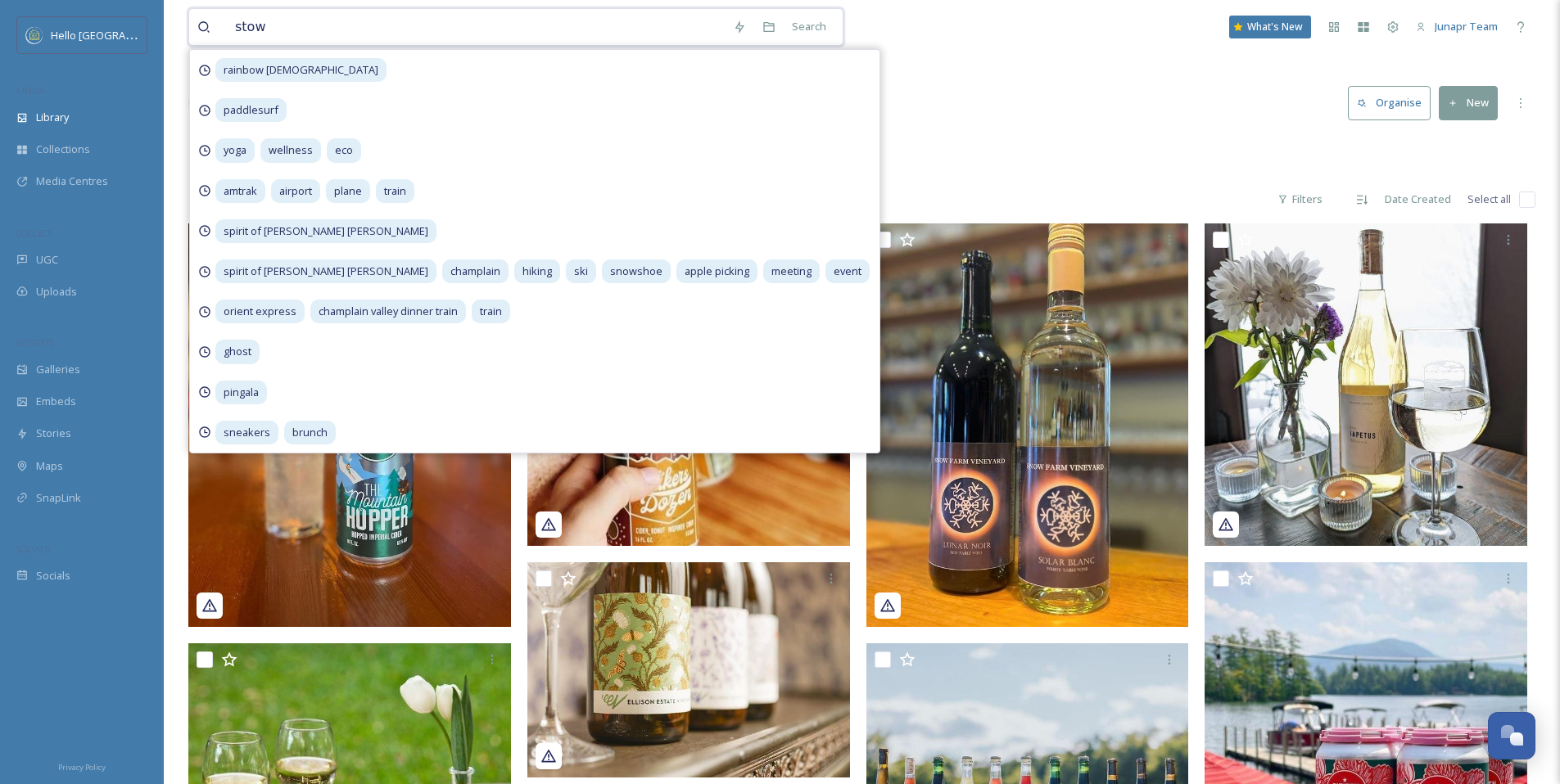
type input "[PERSON_NAME]"
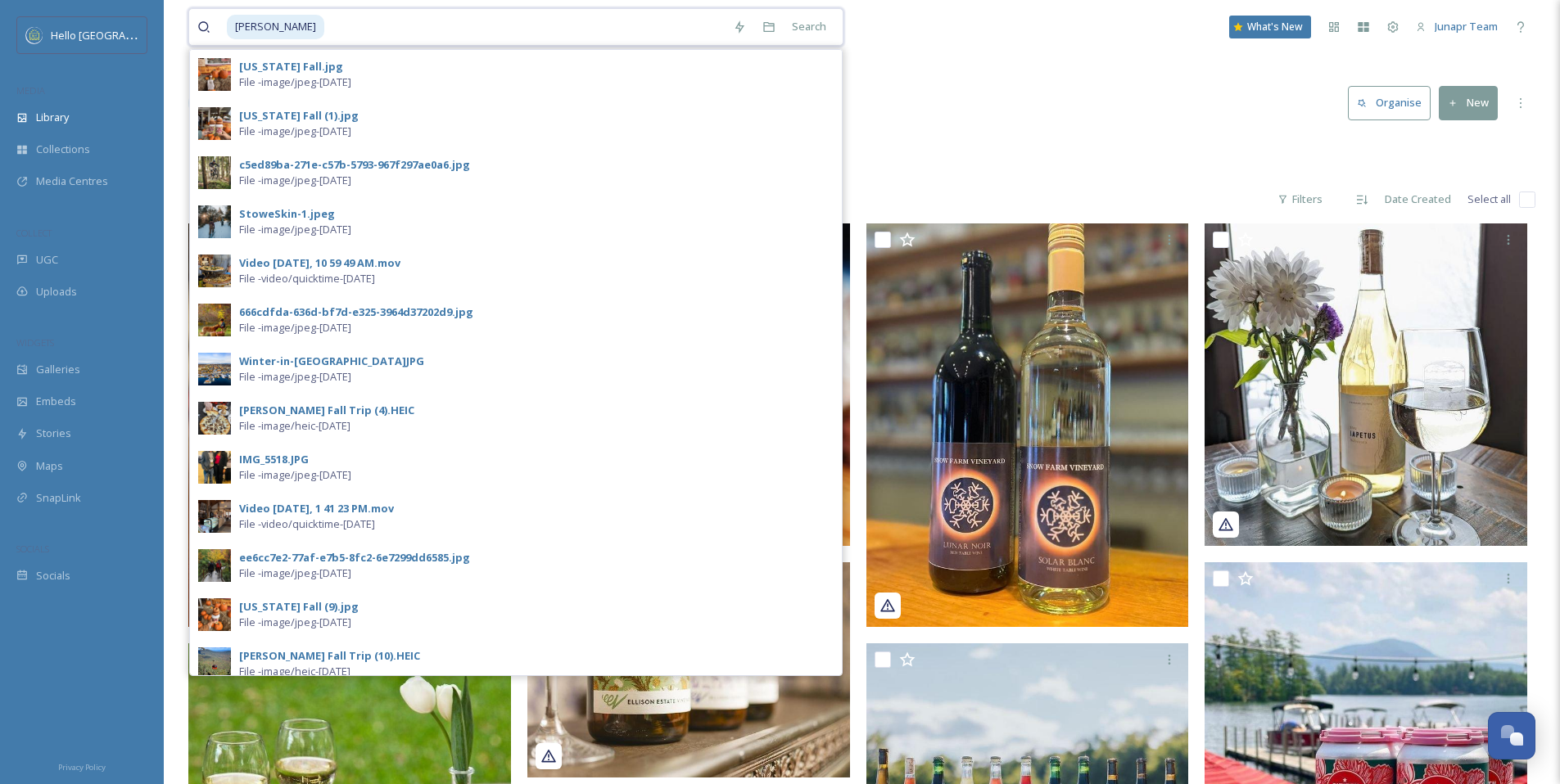
type input "b"
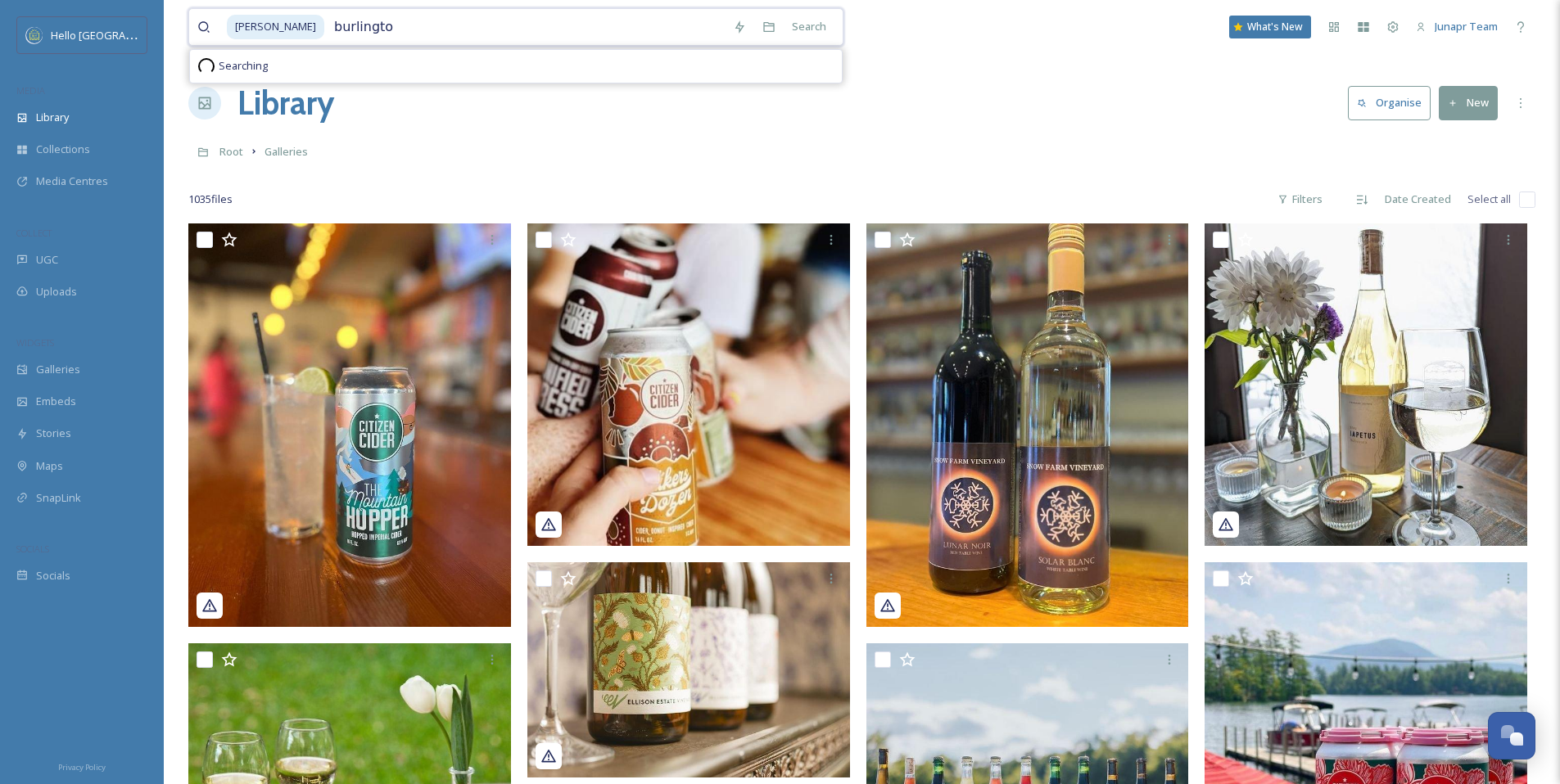
type input "[GEOGRAPHIC_DATA]"
type input "outdoors"
type input "nature"
type input "green"
type input "wellness"
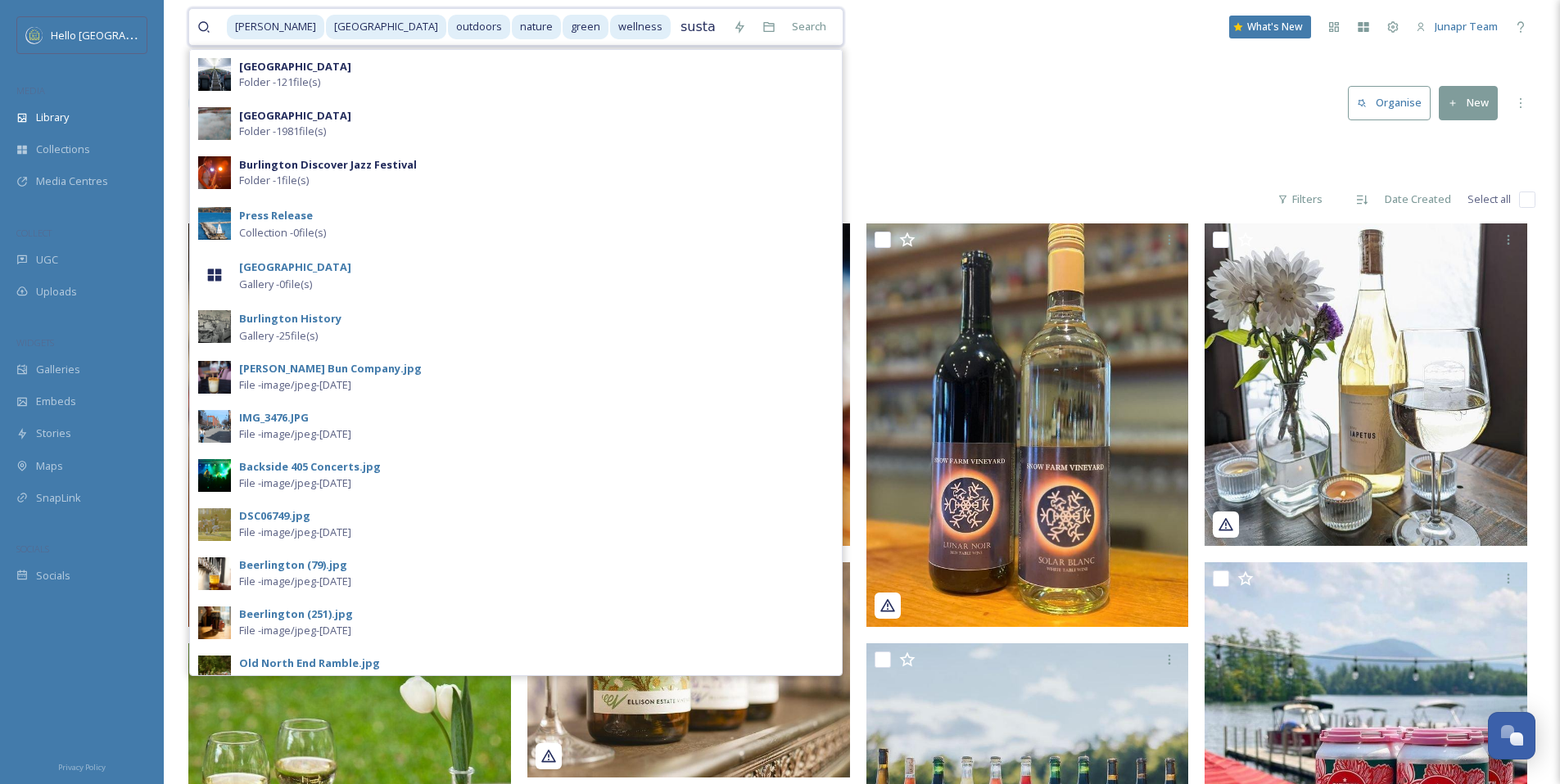
type input "sustainability"
type input "sustainable"
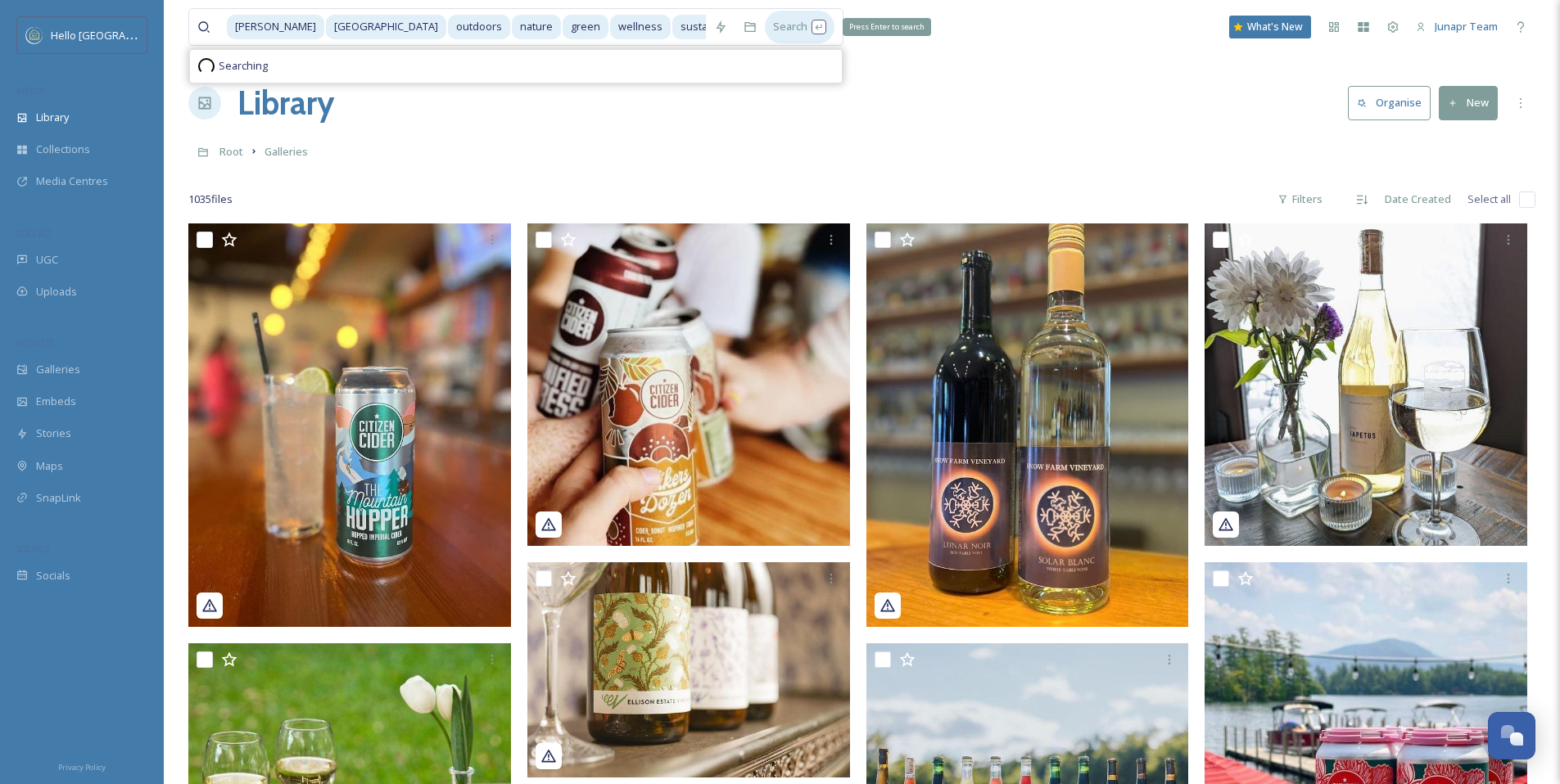
click at [783, 22] on div "Search Press Enter to search" at bounding box center [799, 26] width 70 height 32
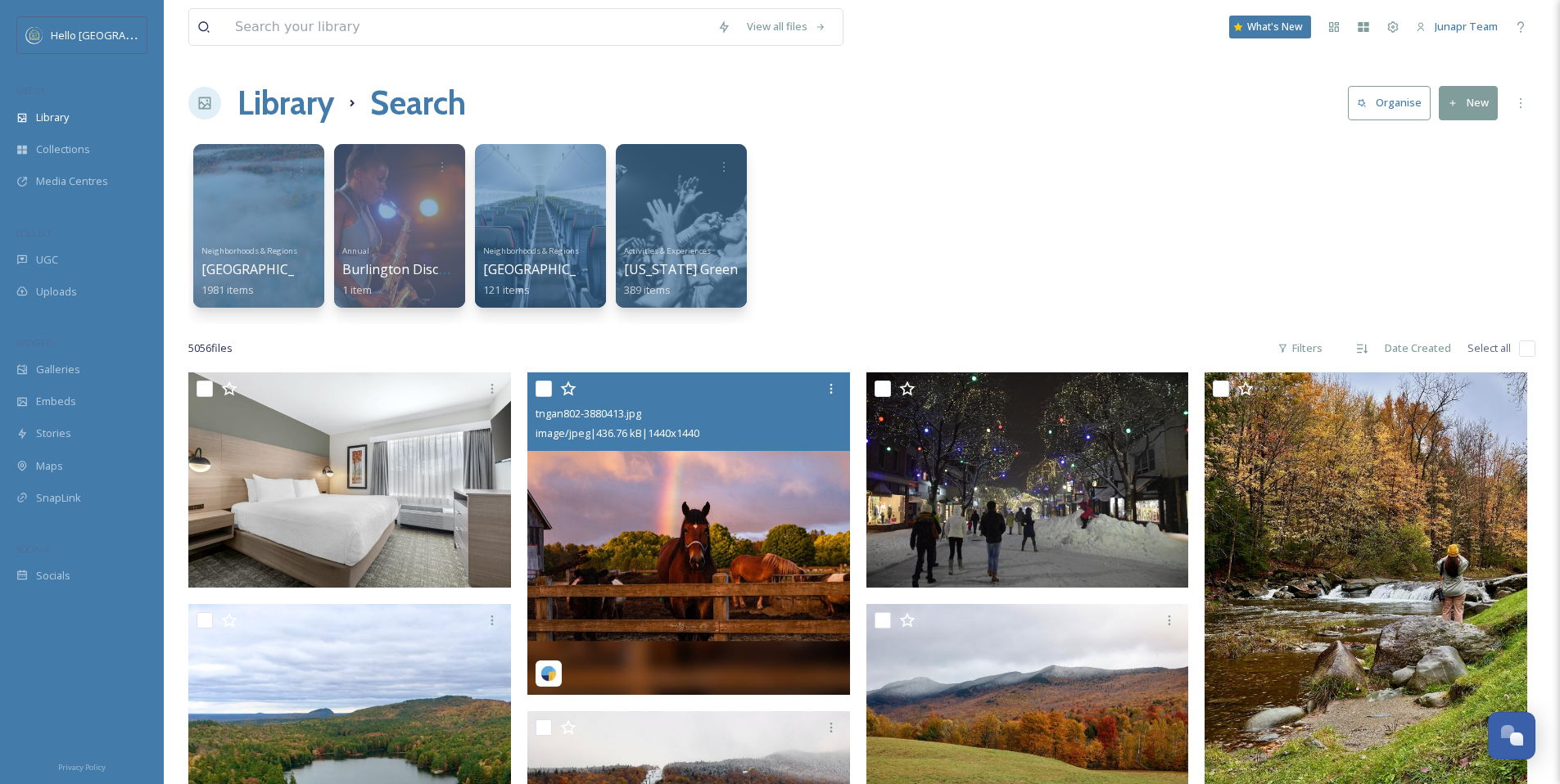
click at [543, 391] on input "checkbox" at bounding box center [543, 389] width 16 height 16
checkbox input "true"
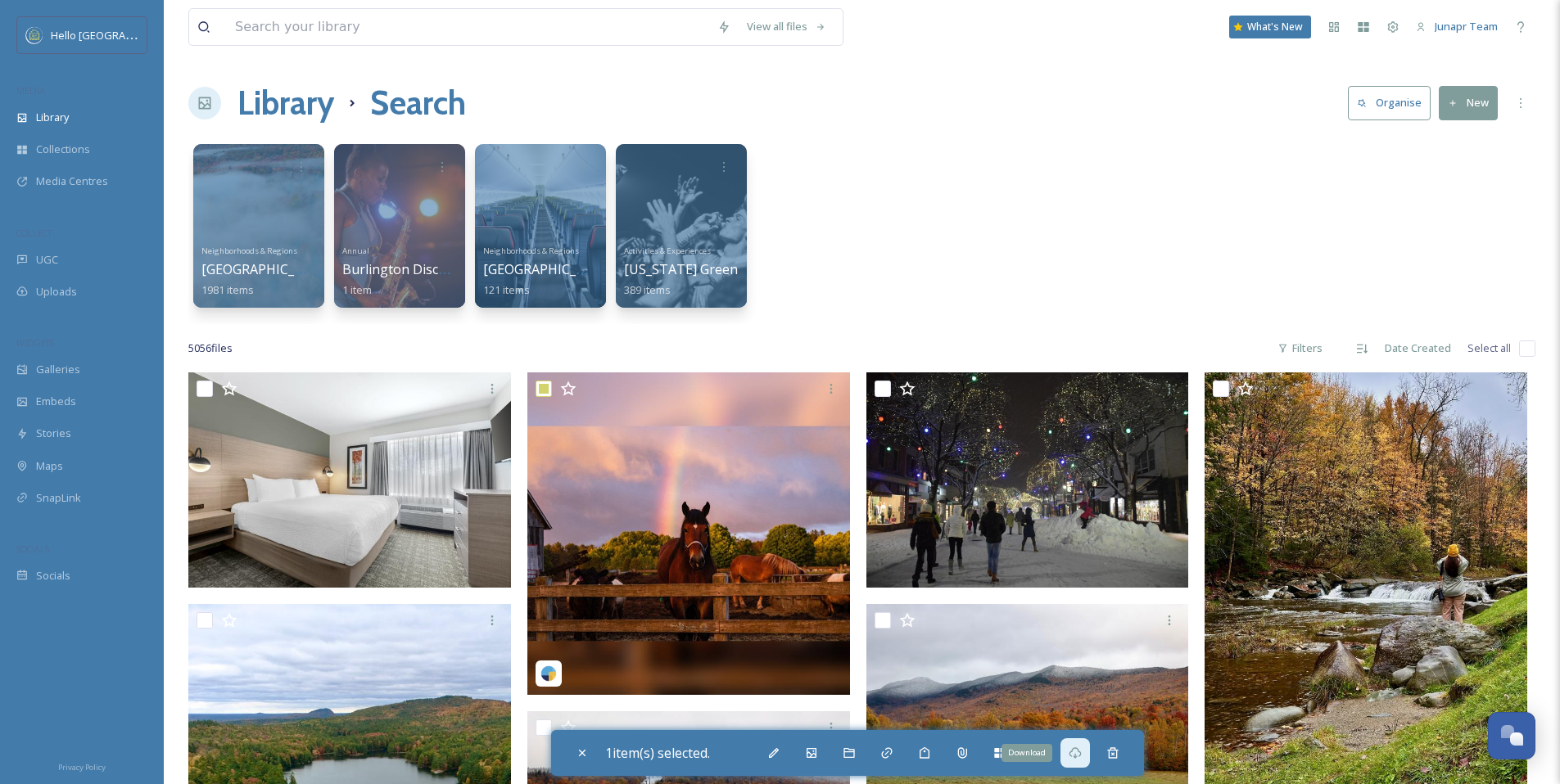
click at [1086, 758] on div "Download" at bounding box center [1075, 753] width 30 height 30
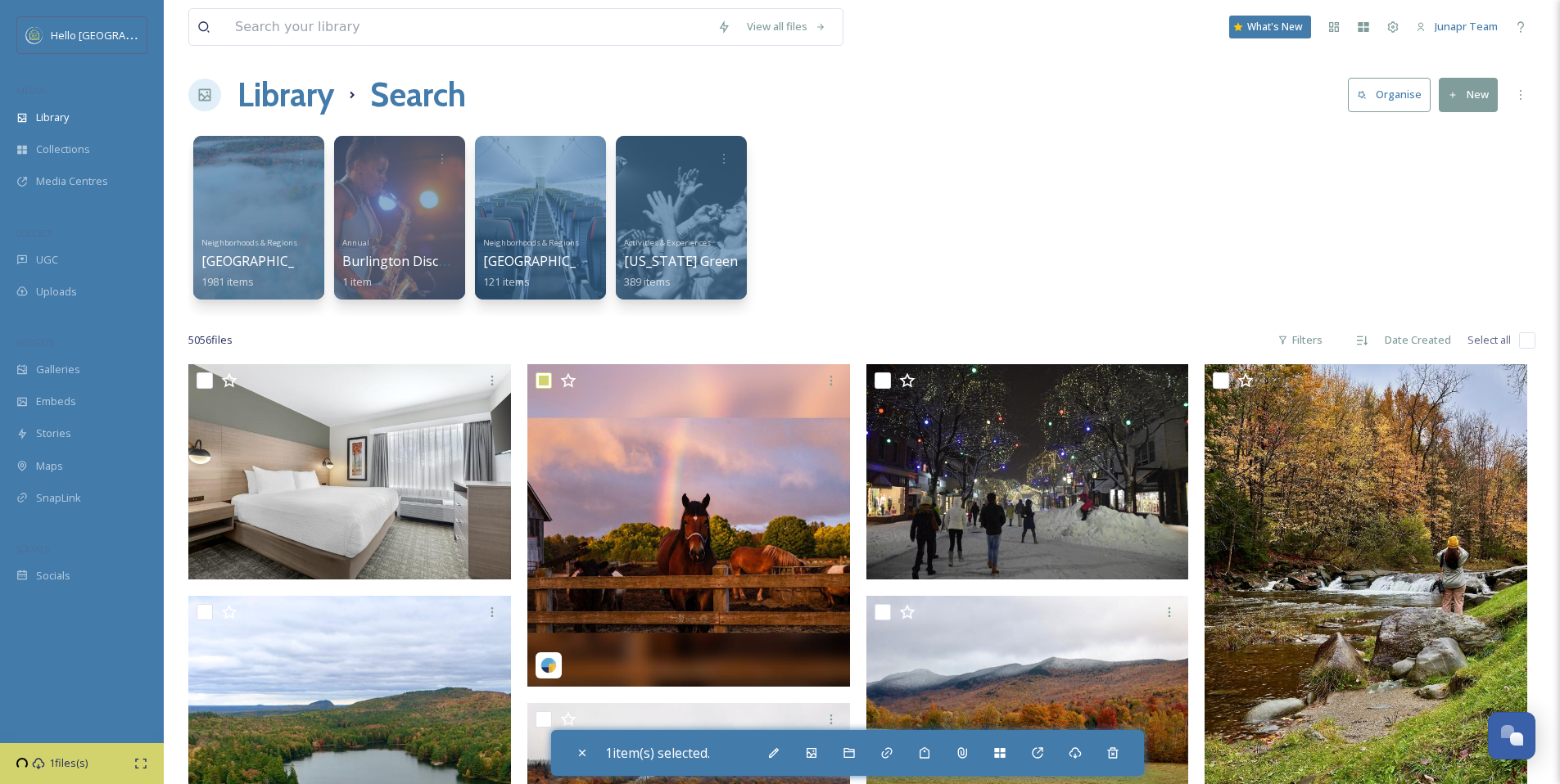
scroll to position [344, 0]
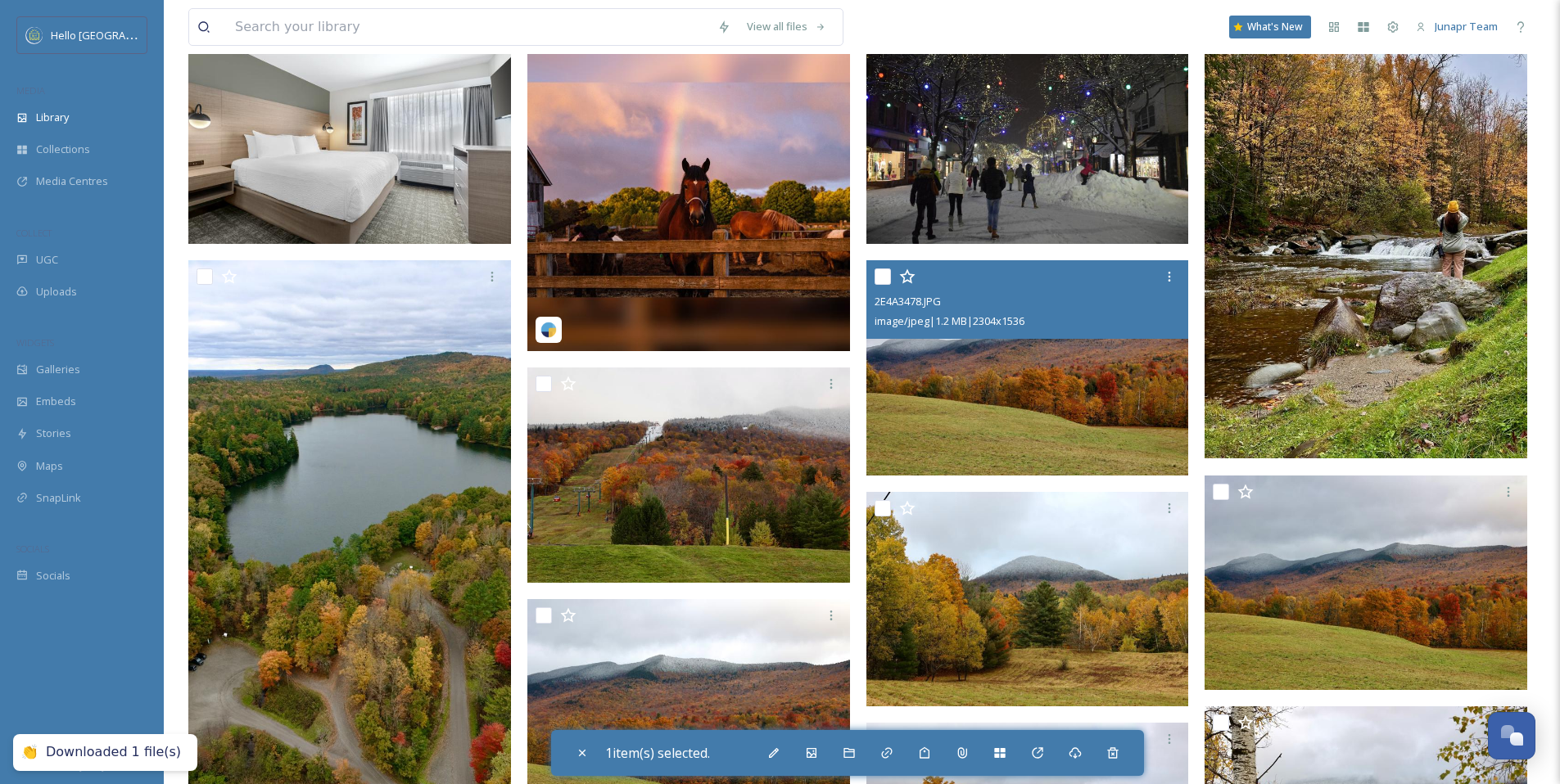
click at [878, 276] on input "checkbox" at bounding box center [883, 277] width 16 height 16
checkbox input "true"
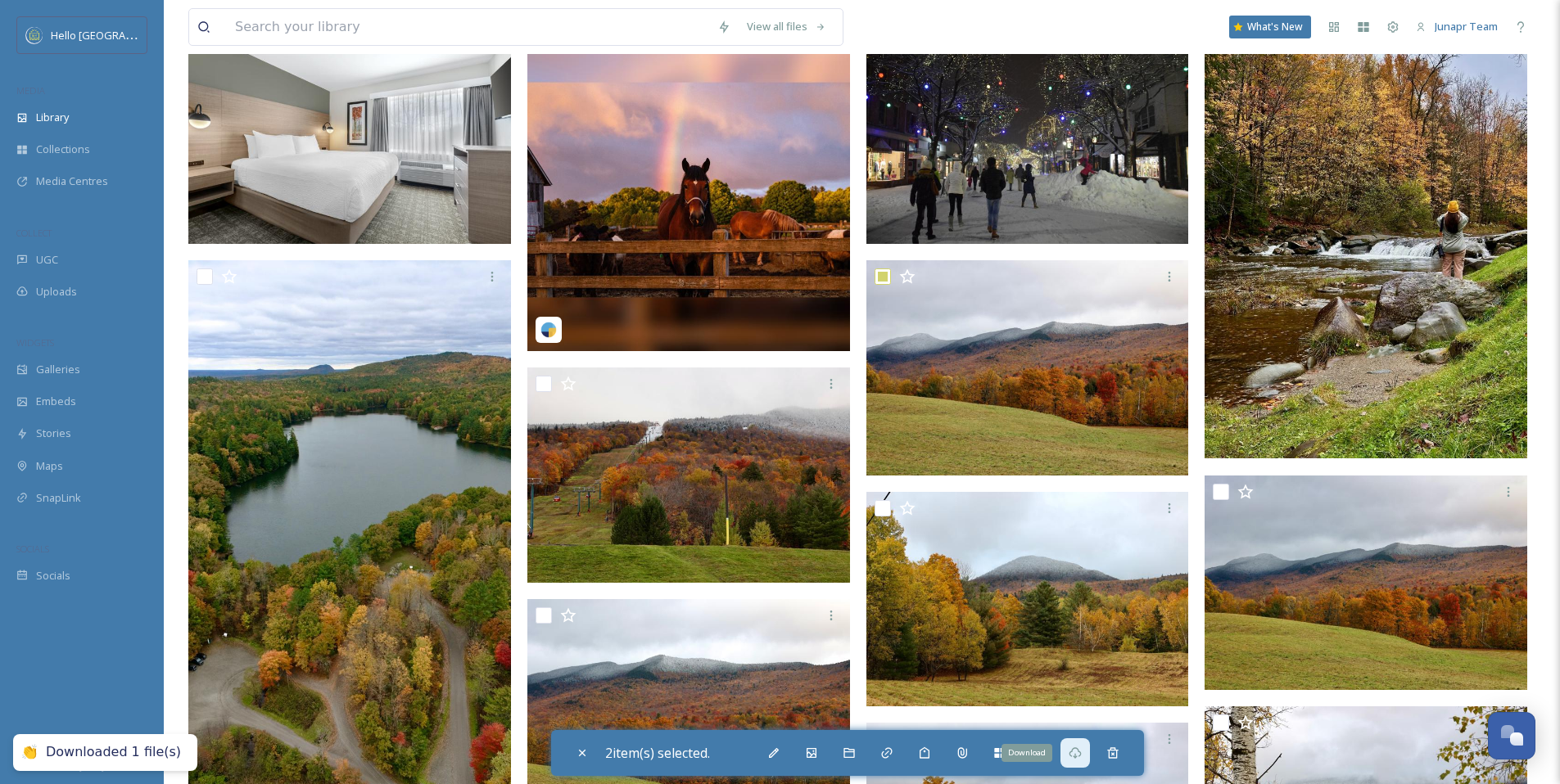
click at [1082, 752] on icon at bounding box center [1075, 753] width 13 height 13
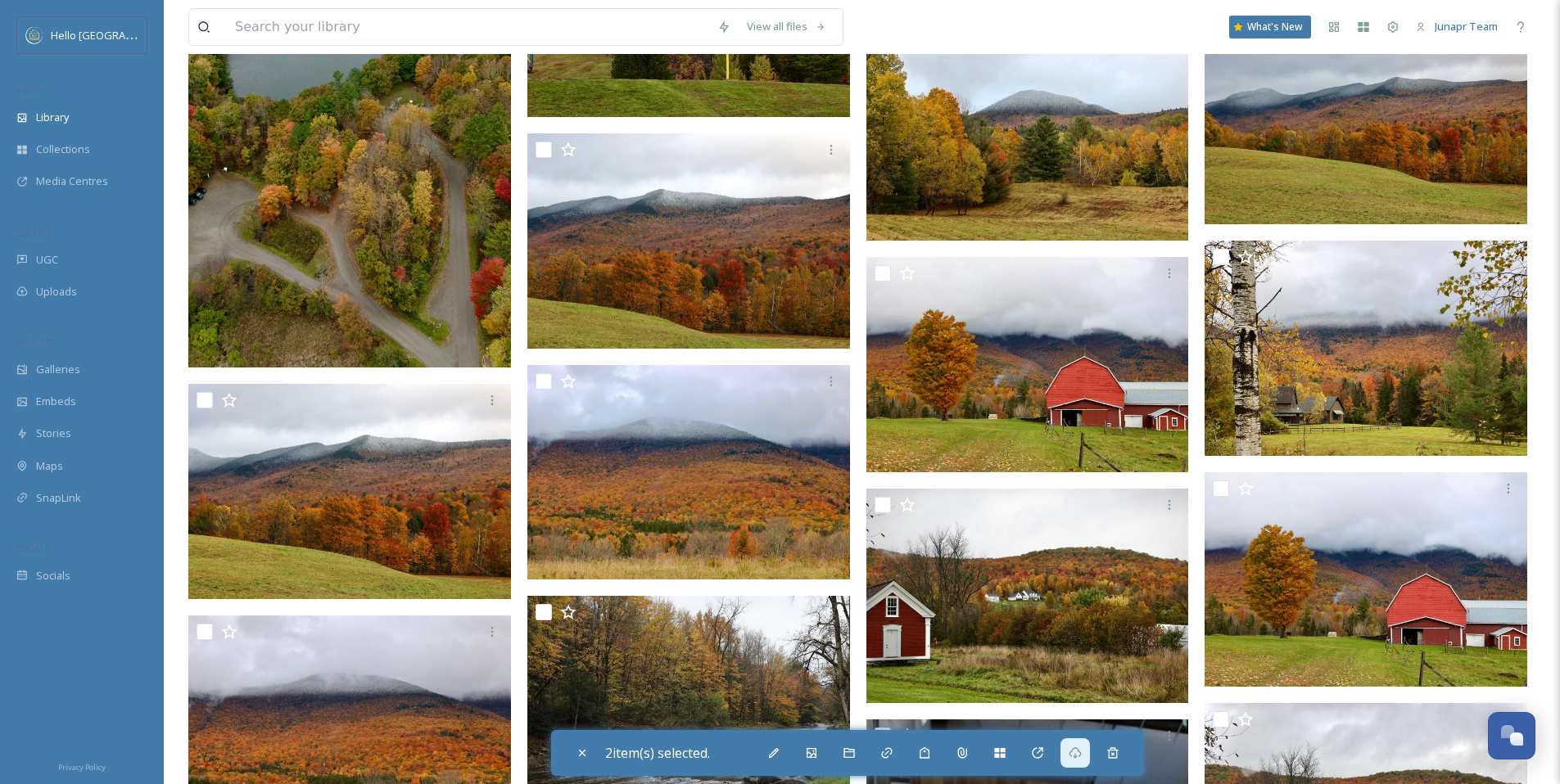
scroll to position [0, 0]
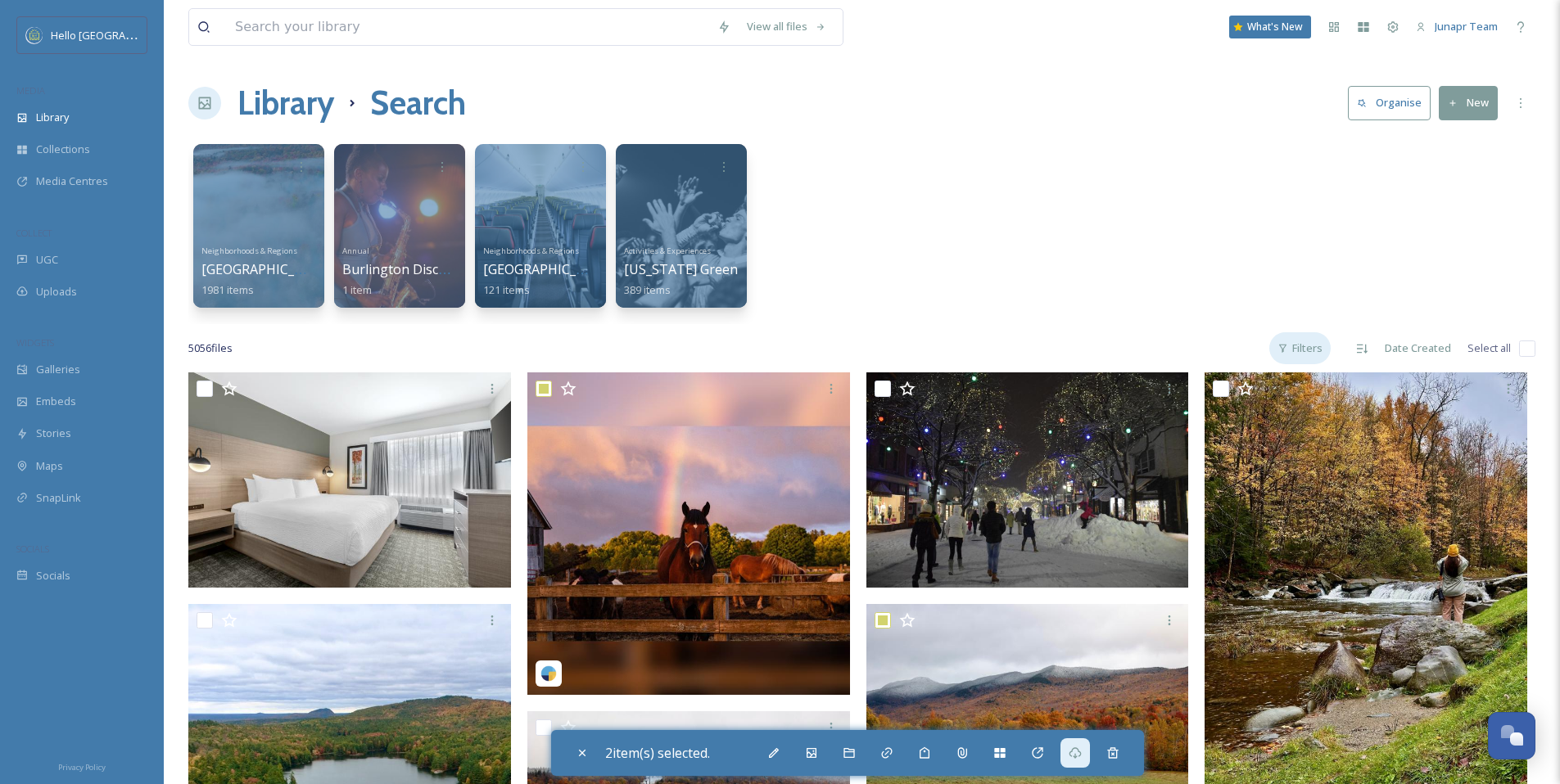
click at [1303, 348] on div "Filters" at bounding box center [1300, 348] width 62 height 32
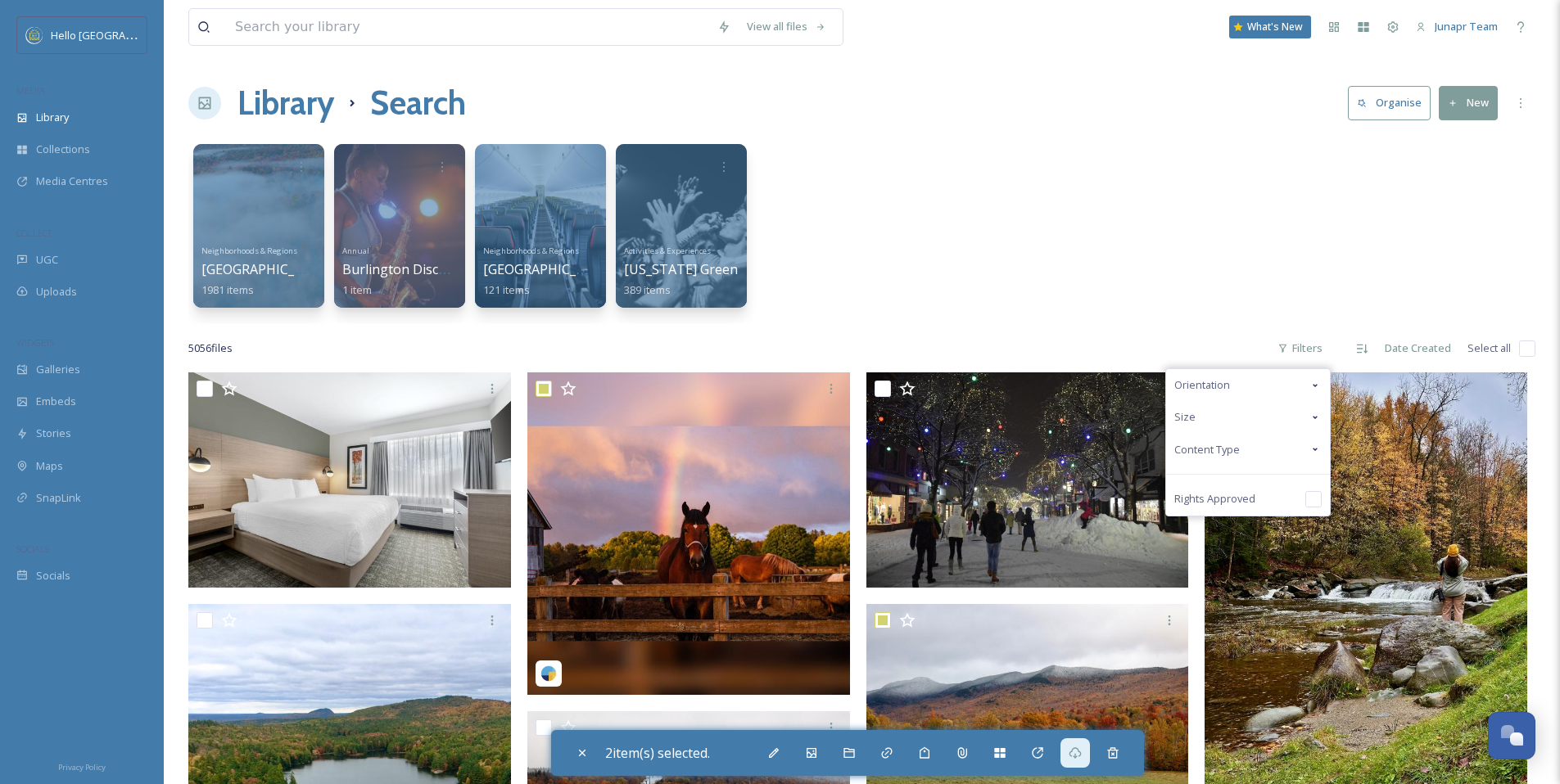
click at [1314, 445] on icon at bounding box center [1315, 449] width 13 height 13
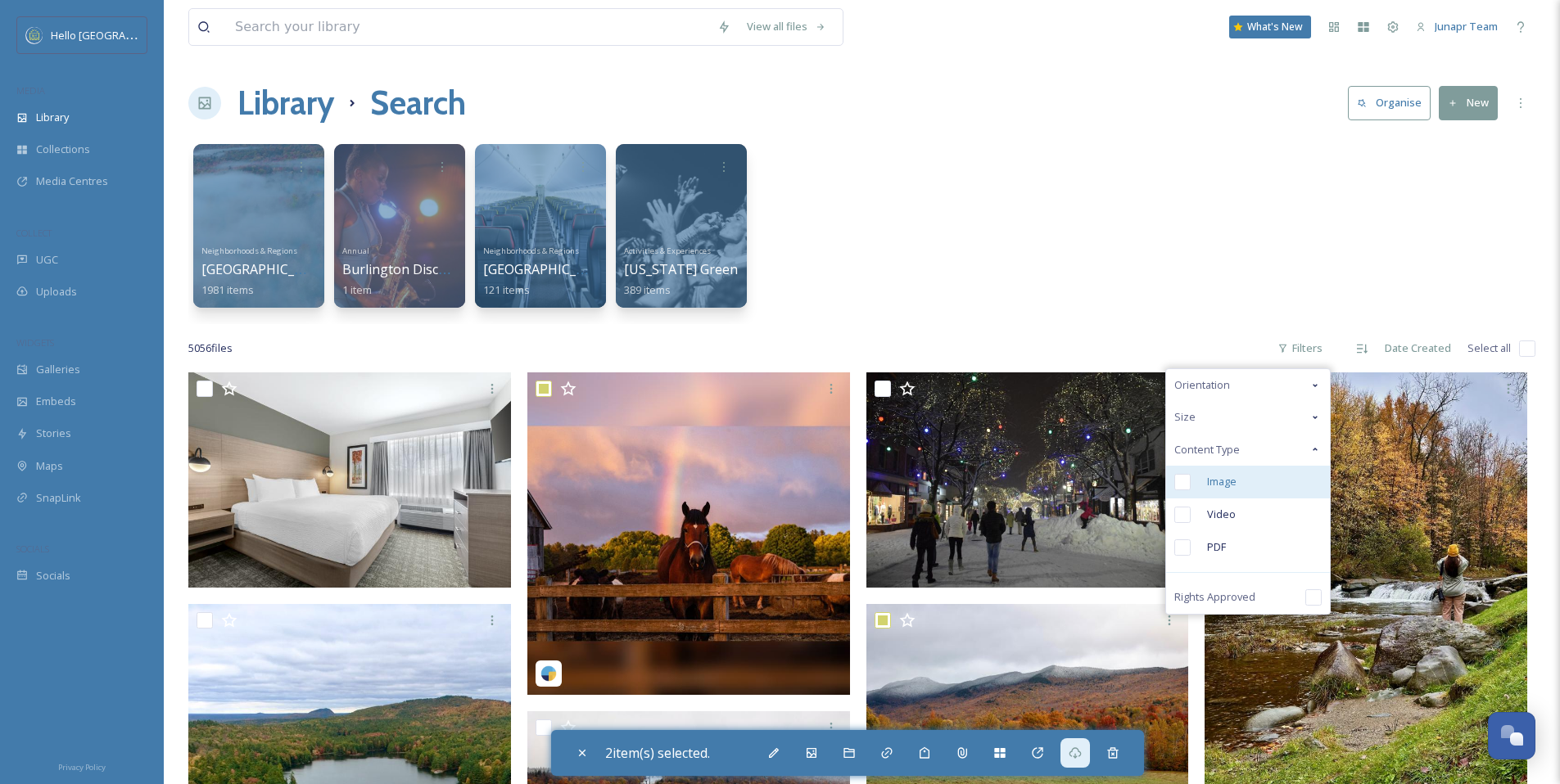
click at [1190, 488] on input "checkbox" at bounding box center [1182, 483] width 16 height 16
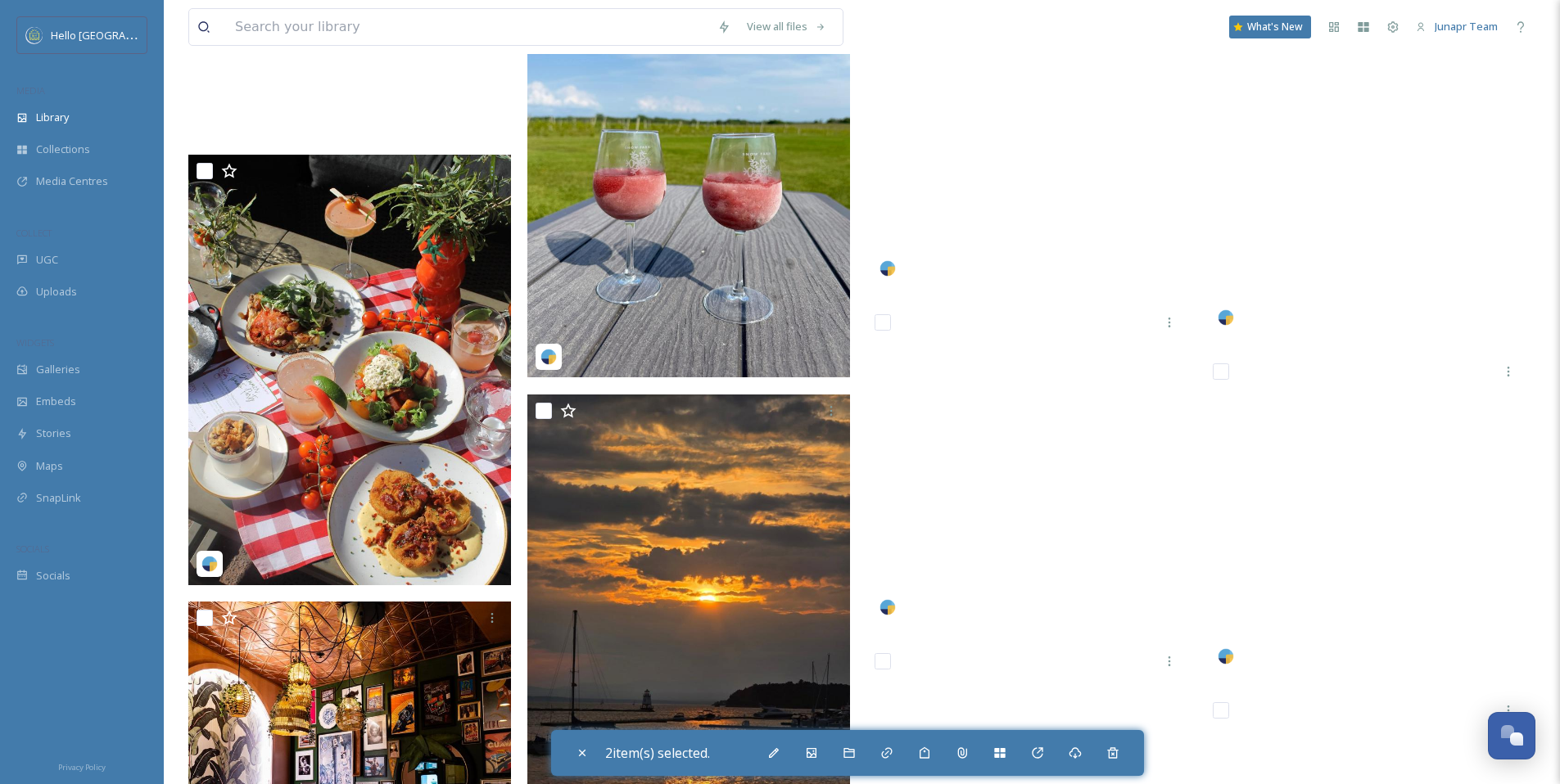
scroll to position [26953, 0]
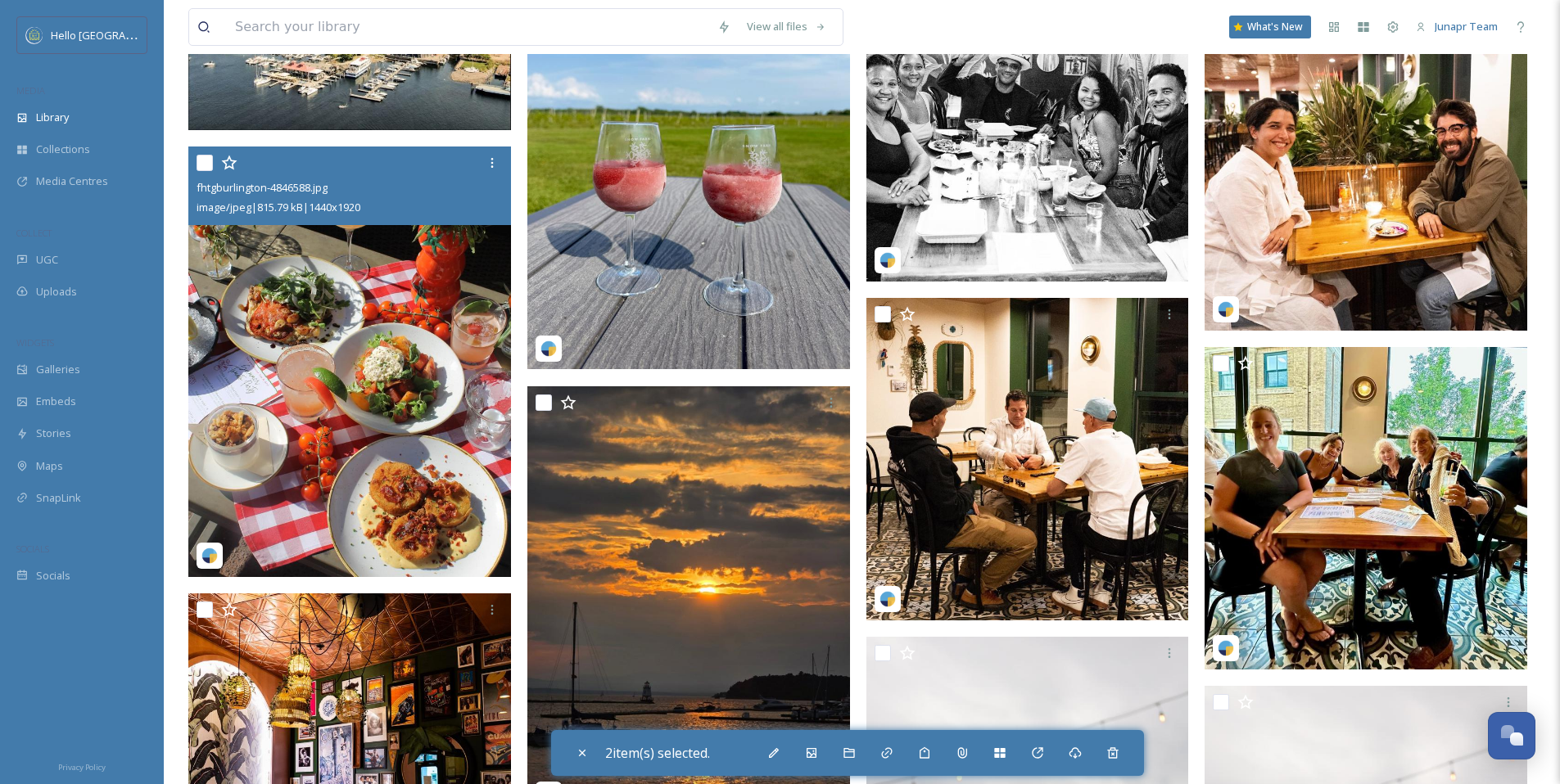
click at [202, 162] on input "checkbox" at bounding box center [205, 163] width 16 height 16
click at [208, 161] on input "checkbox" at bounding box center [205, 163] width 16 height 16
checkbox input "false"
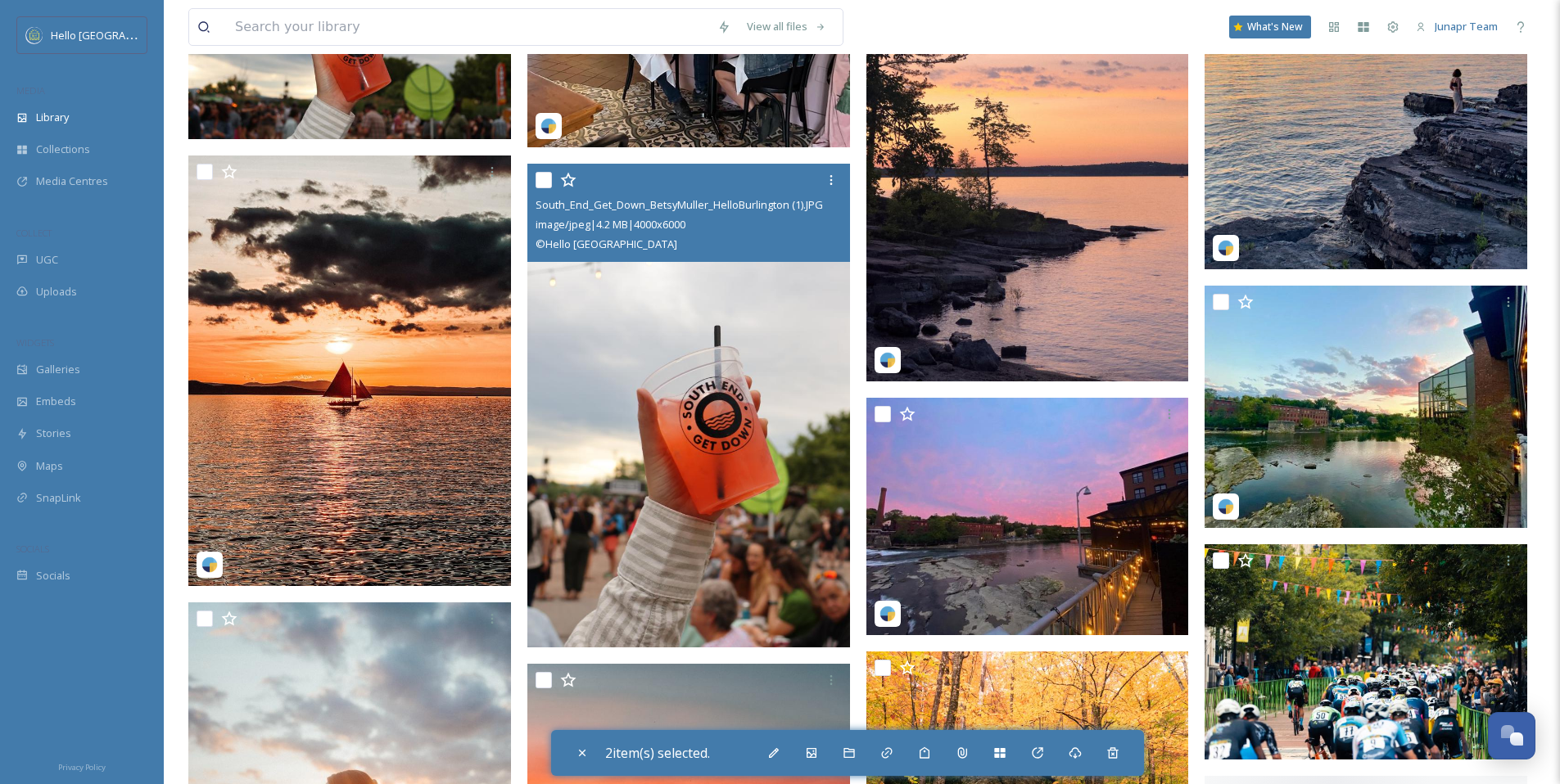
scroll to position [28642, 0]
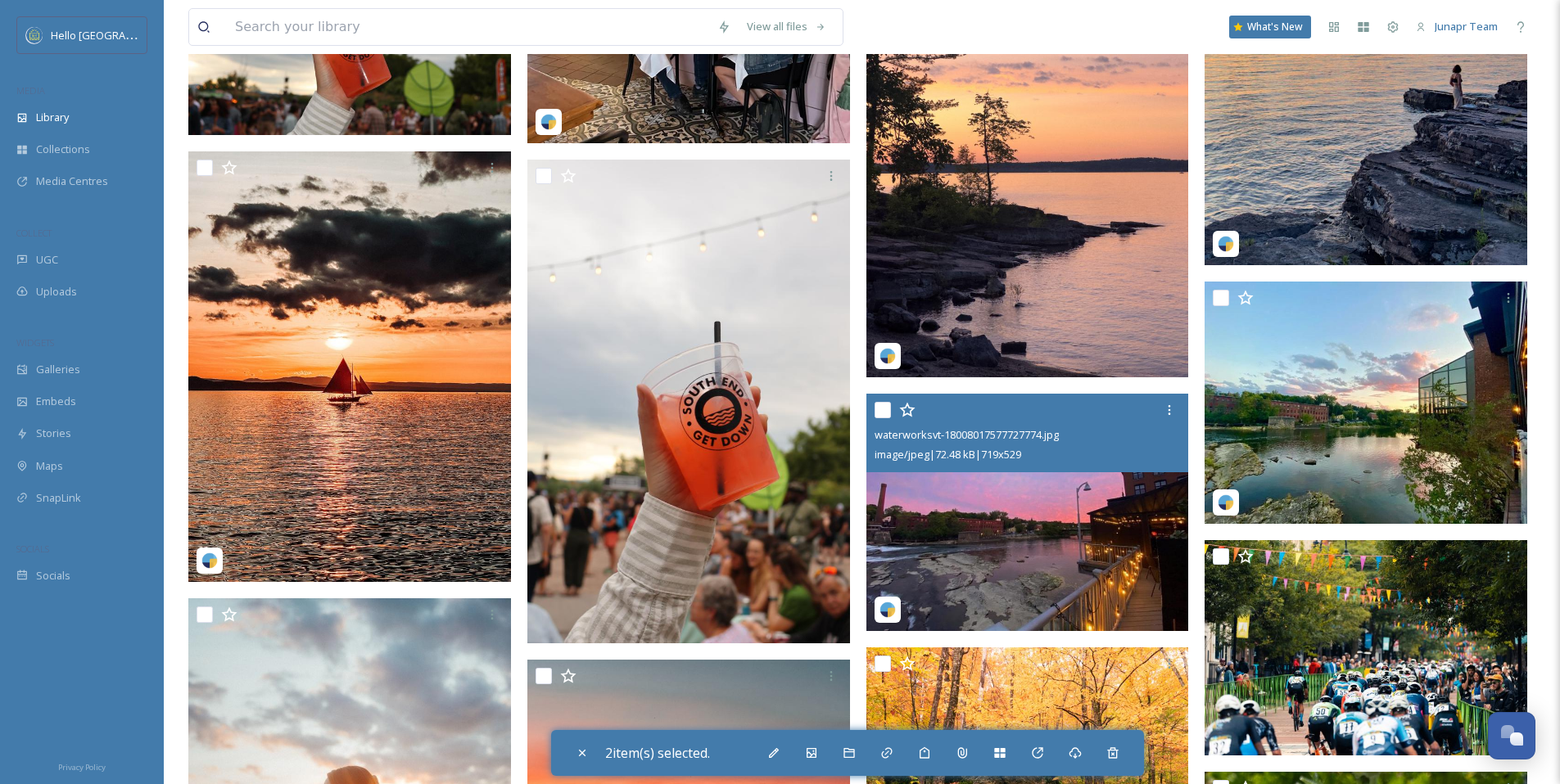
click at [883, 413] on input "checkbox" at bounding box center [883, 410] width 16 height 16
checkbox input "true"
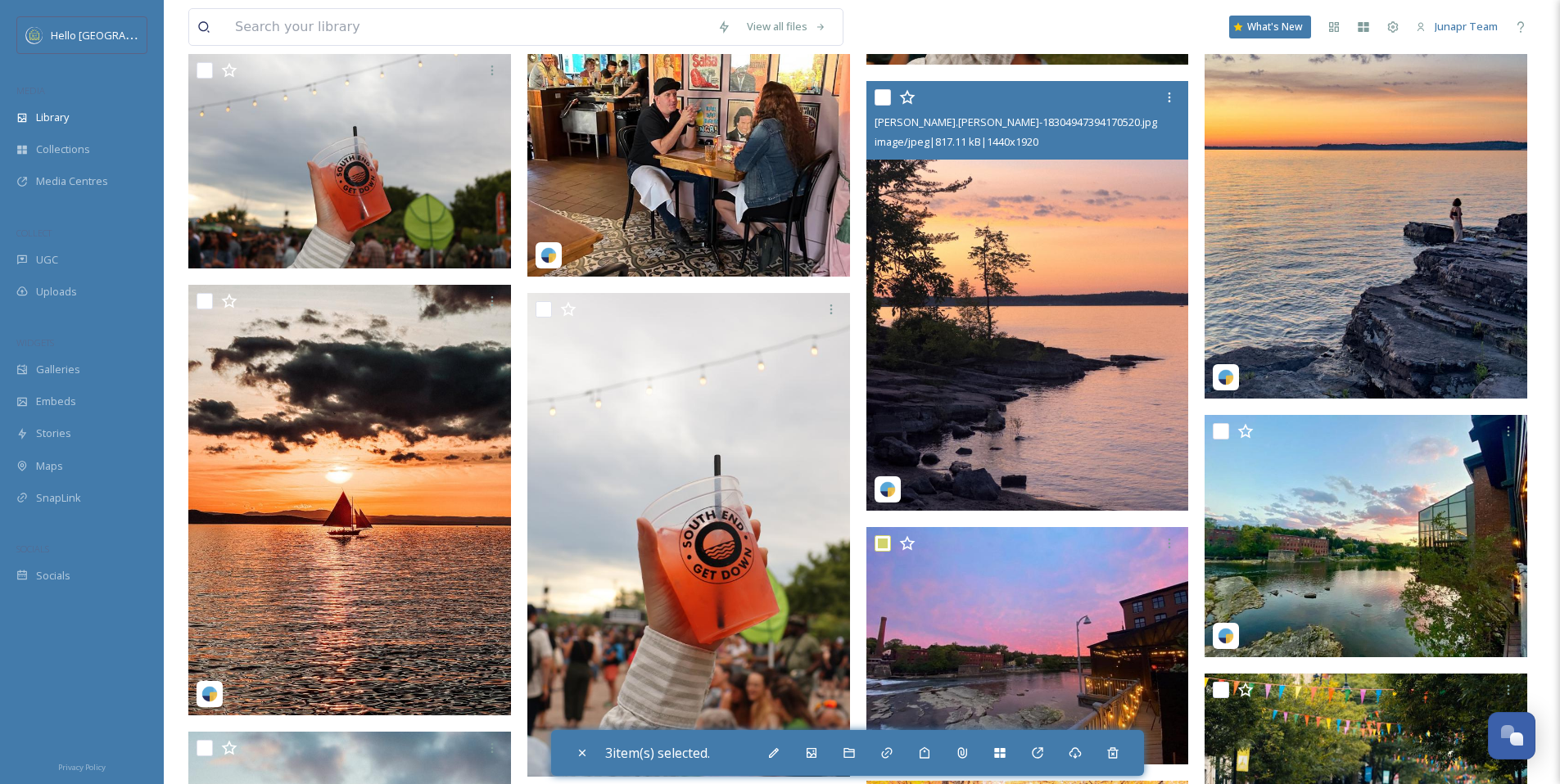
scroll to position [28507, 0]
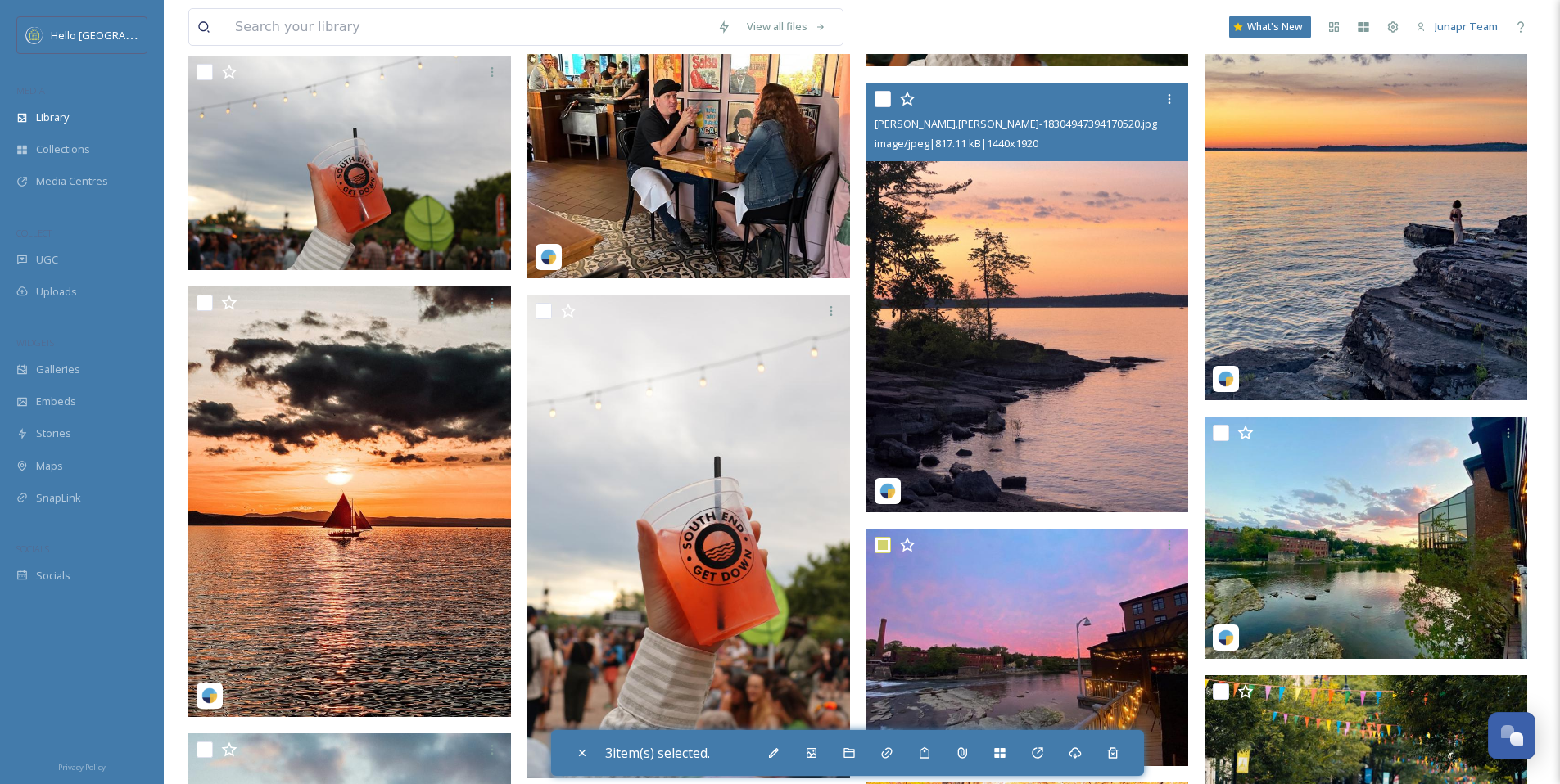
click at [877, 96] on input "checkbox" at bounding box center [883, 99] width 16 height 16
checkbox input "true"
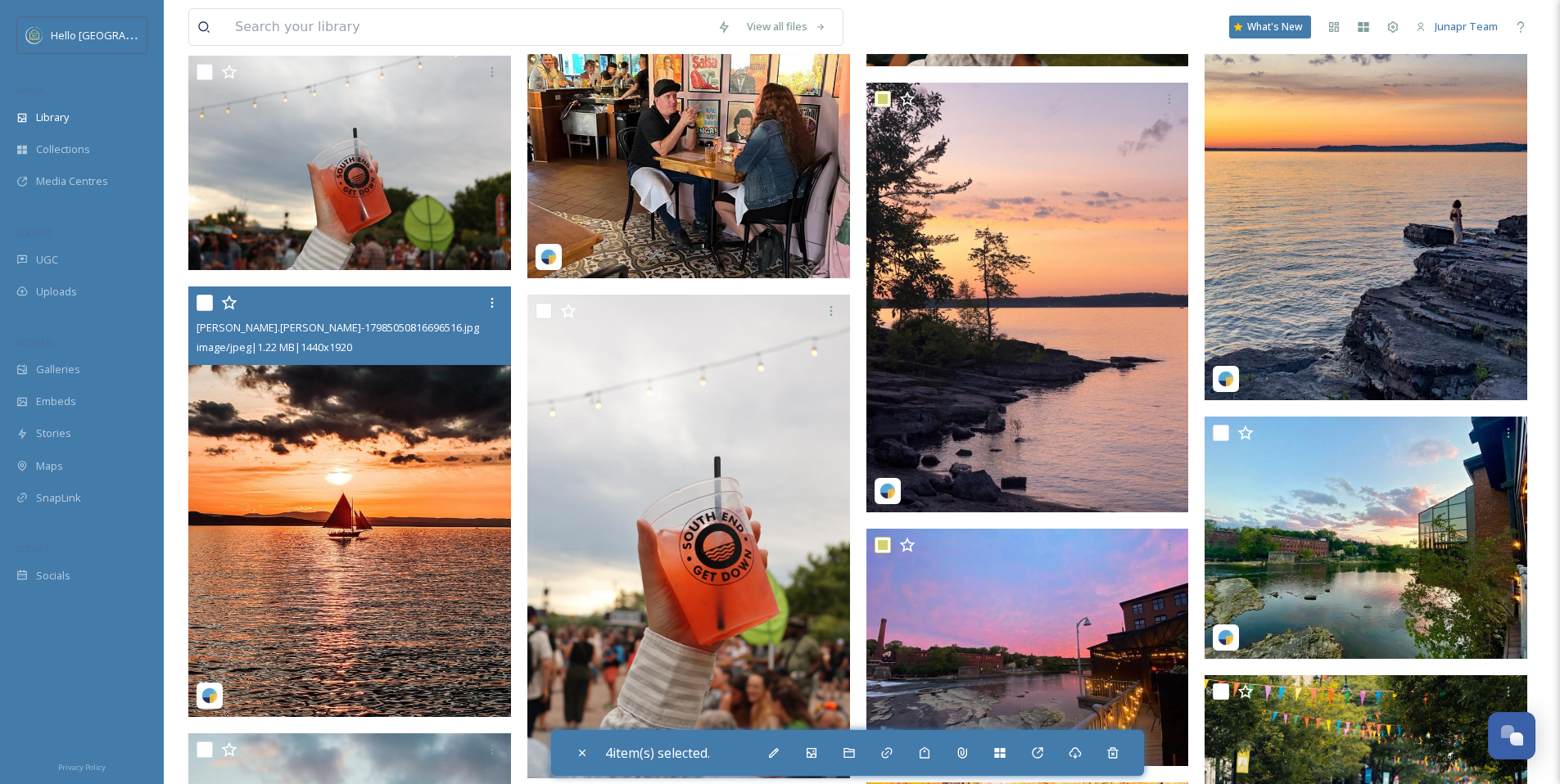
click at [208, 297] on input "checkbox" at bounding box center [205, 303] width 16 height 16
checkbox input "true"
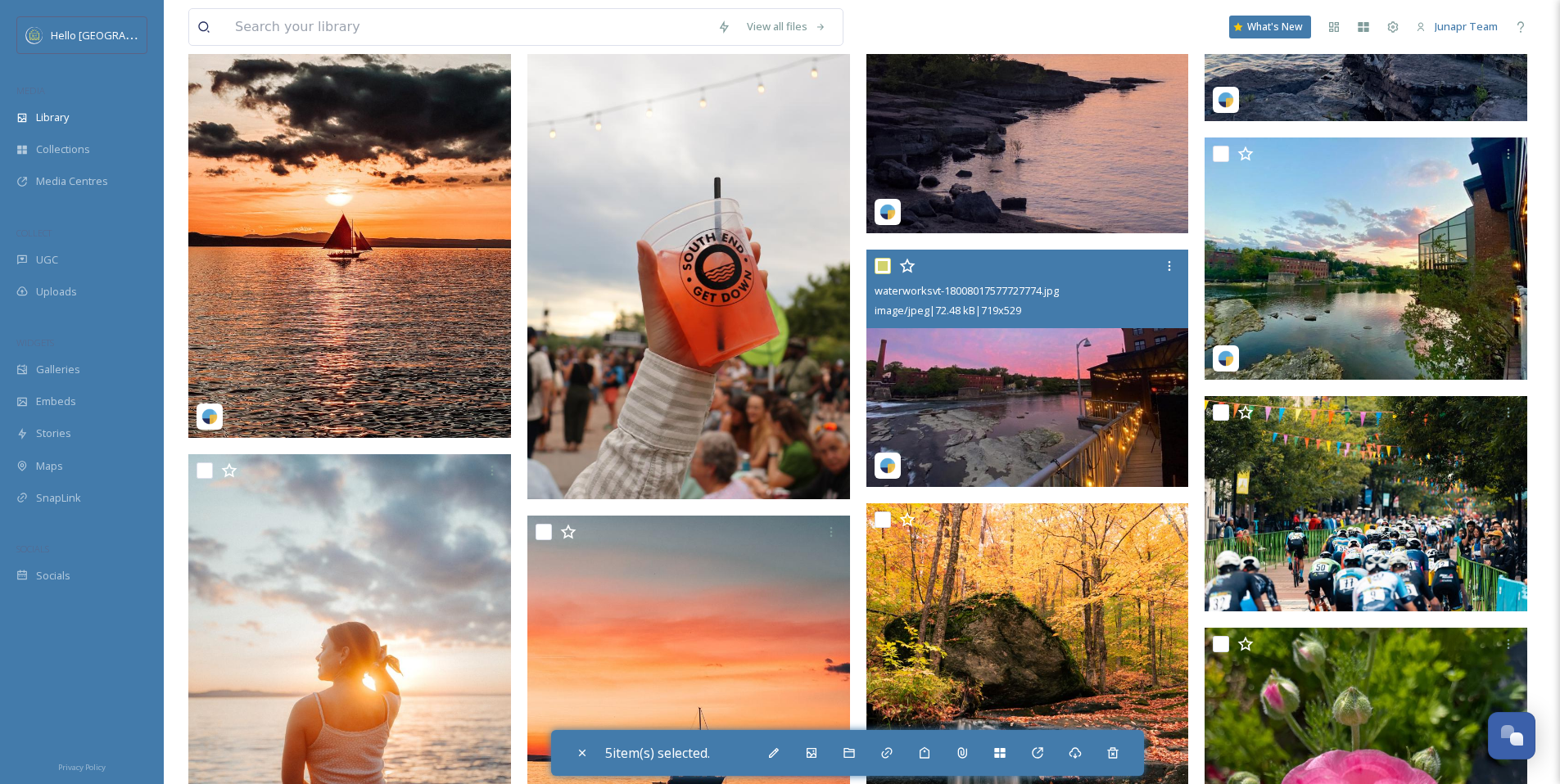
scroll to position [28785, 0]
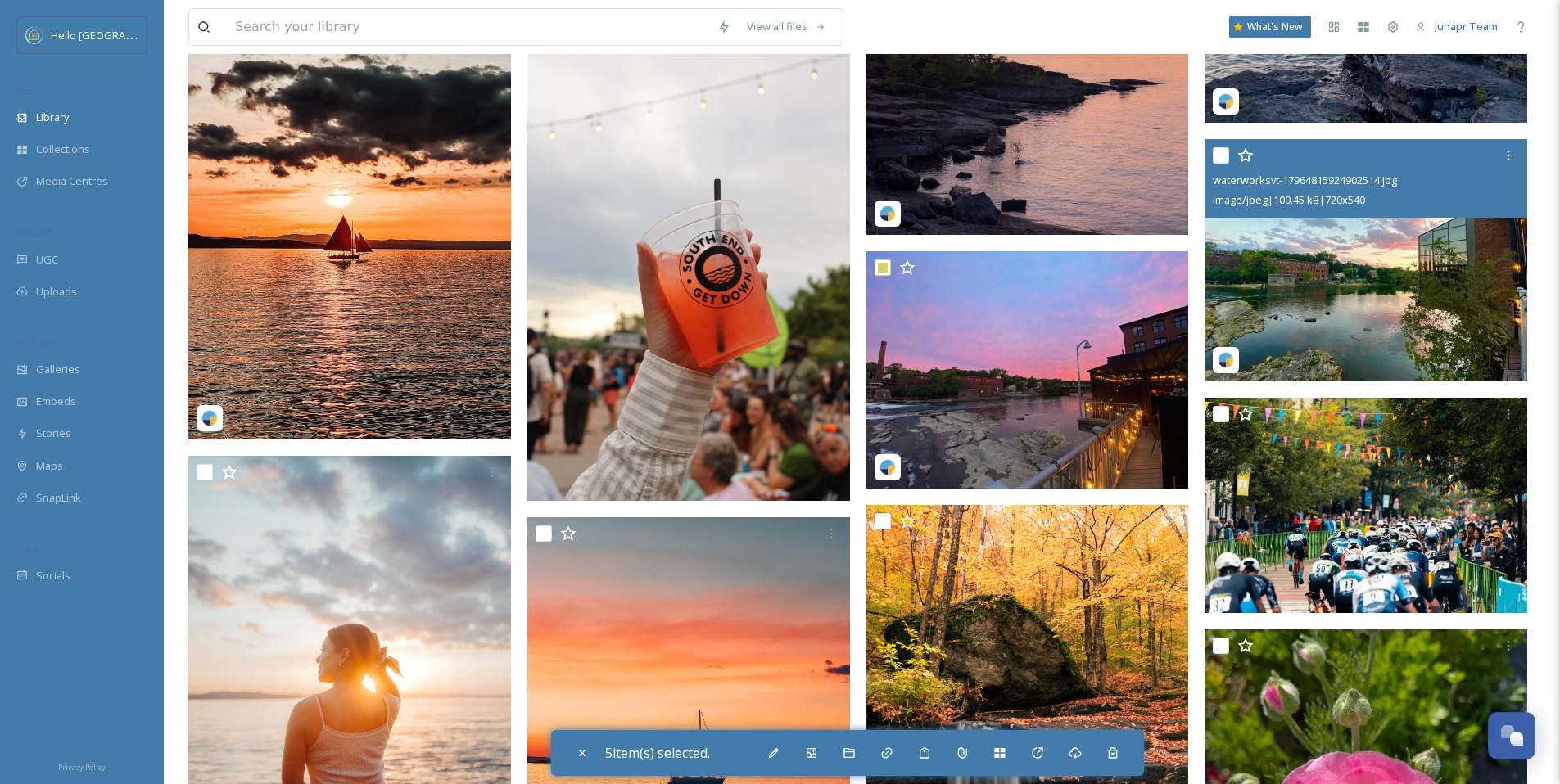
click at [1226, 154] on input "checkbox" at bounding box center [1220, 156] width 16 height 16
checkbox input "true"
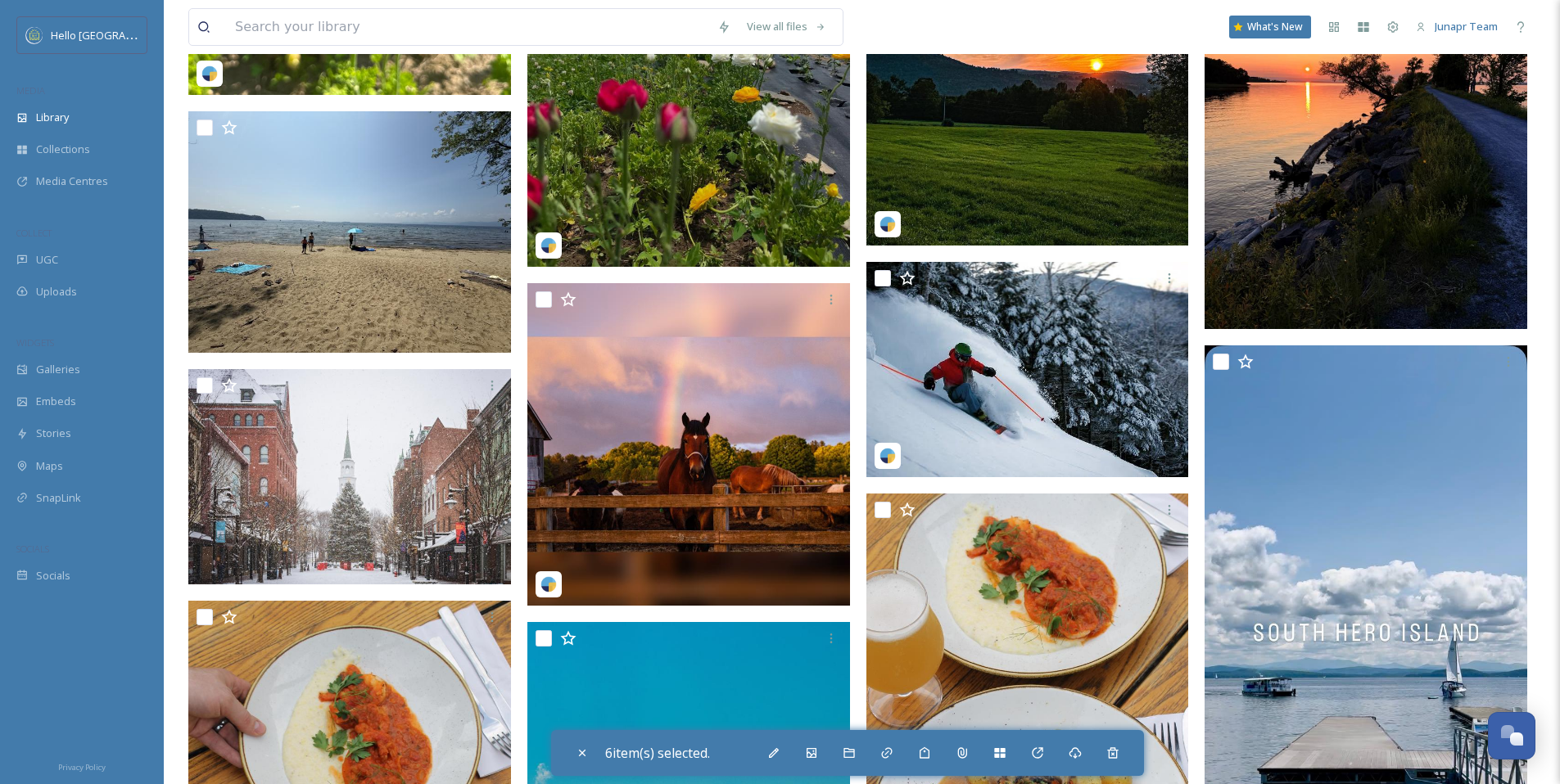
scroll to position [30851, 0]
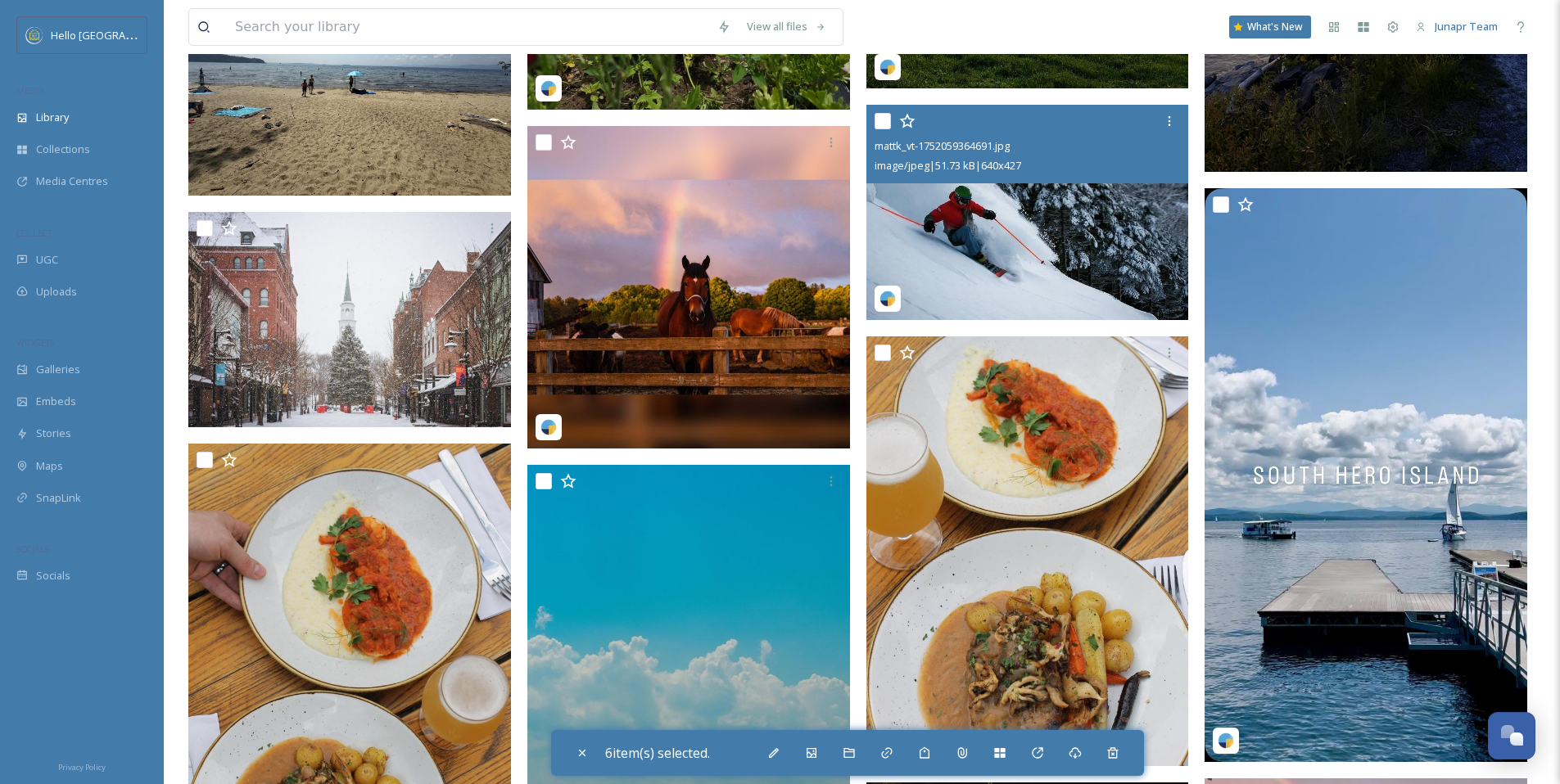
click at [878, 118] on input "checkbox" at bounding box center [883, 121] width 16 height 16
checkbox input "true"
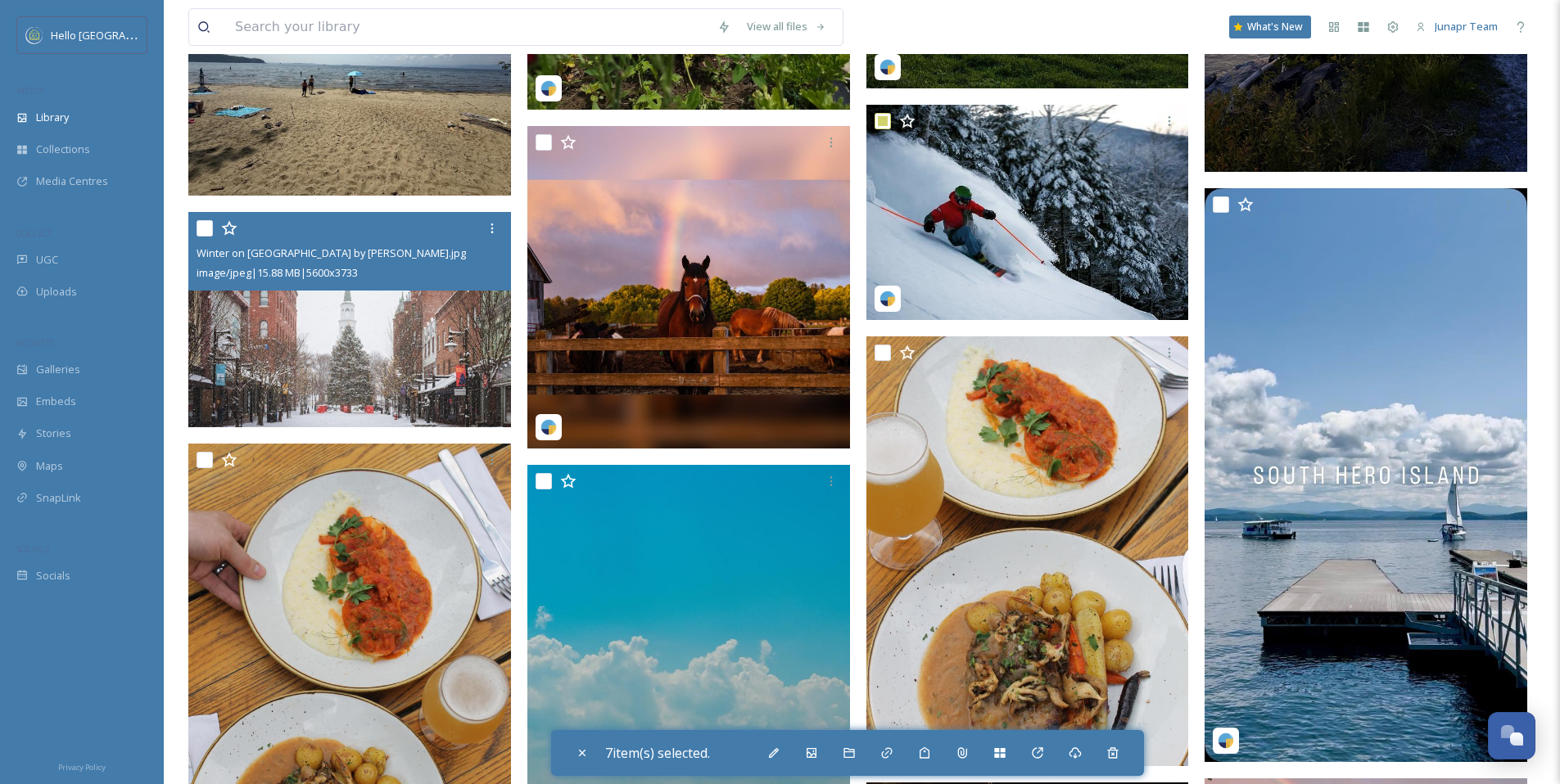
click at [201, 232] on input "checkbox" at bounding box center [205, 228] width 16 height 16
checkbox input "true"
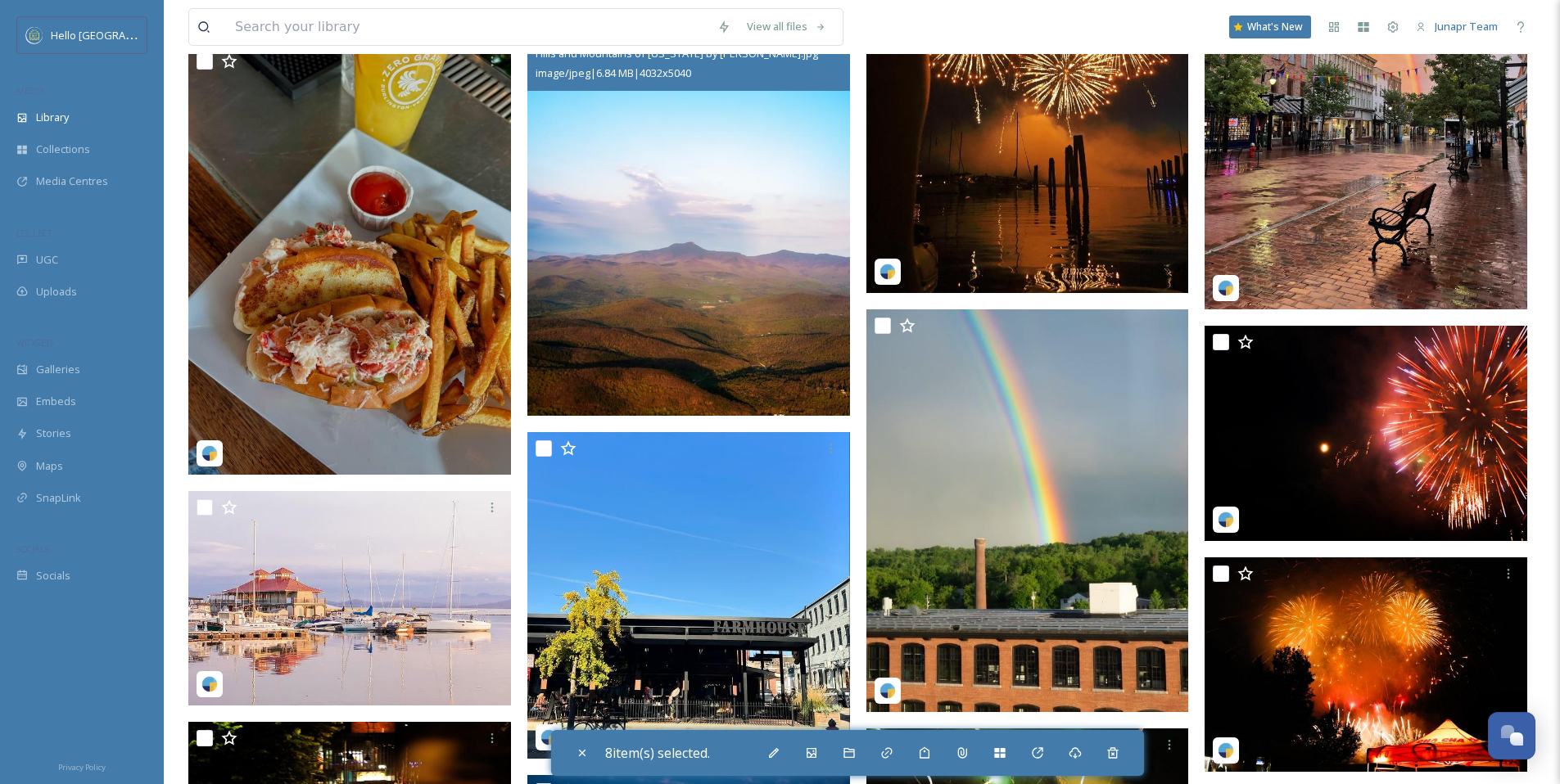
scroll to position [31541, 0]
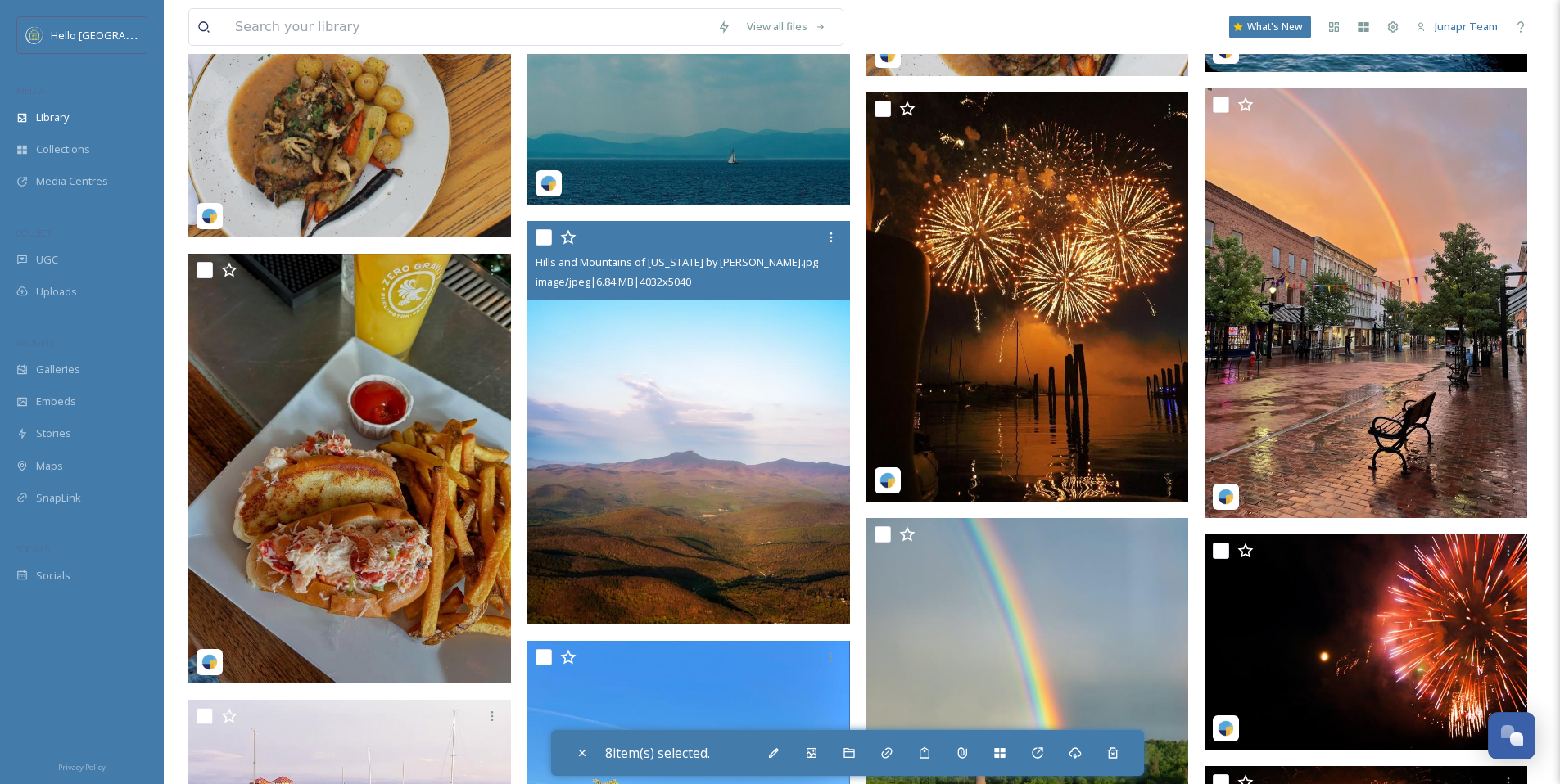
click at [541, 235] on input "checkbox" at bounding box center [543, 237] width 16 height 16
checkbox input "true"
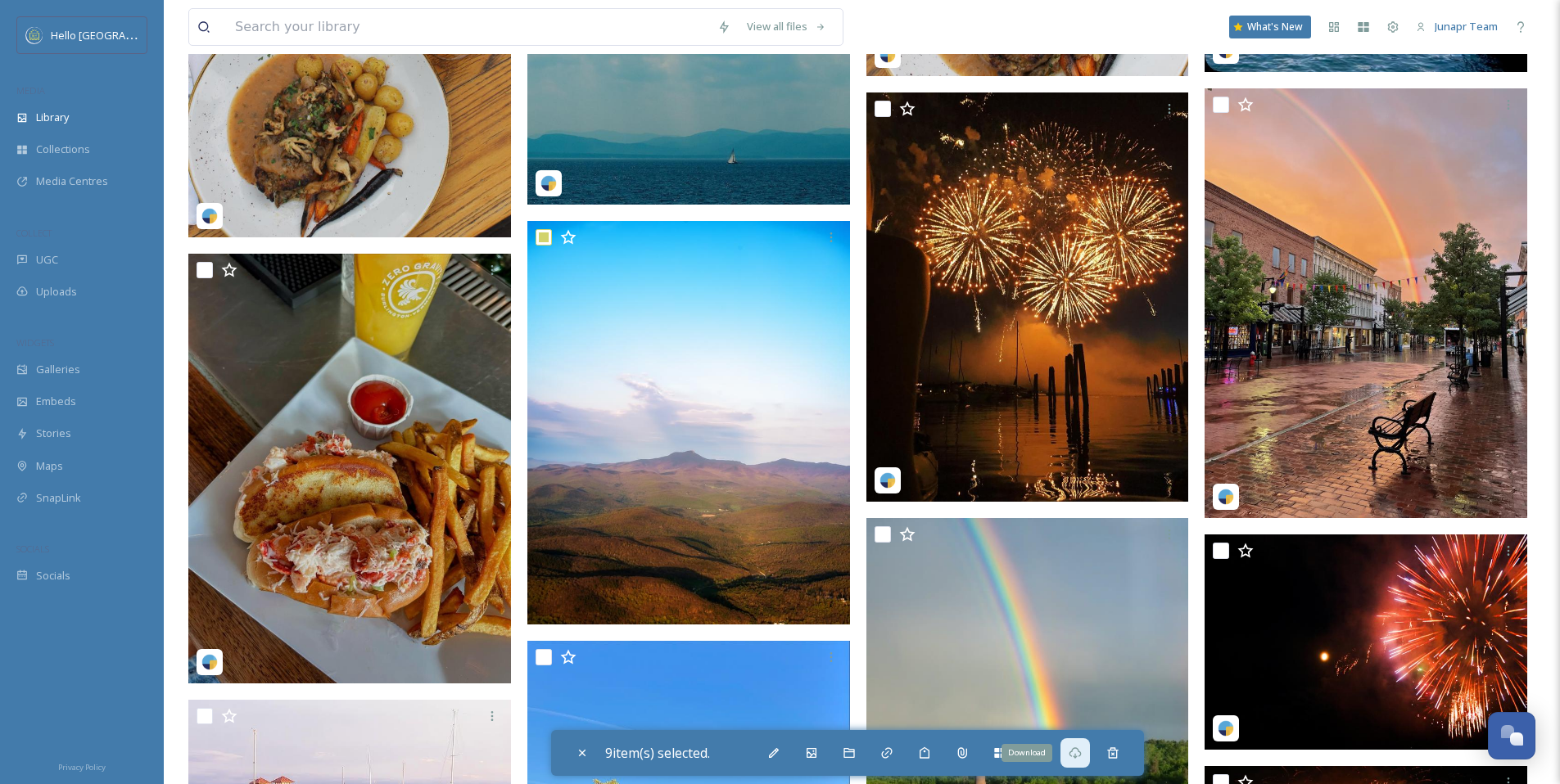
click at [1081, 759] on icon at bounding box center [1075, 753] width 13 height 13
click at [483, 36] on input at bounding box center [468, 27] width 483 height 36
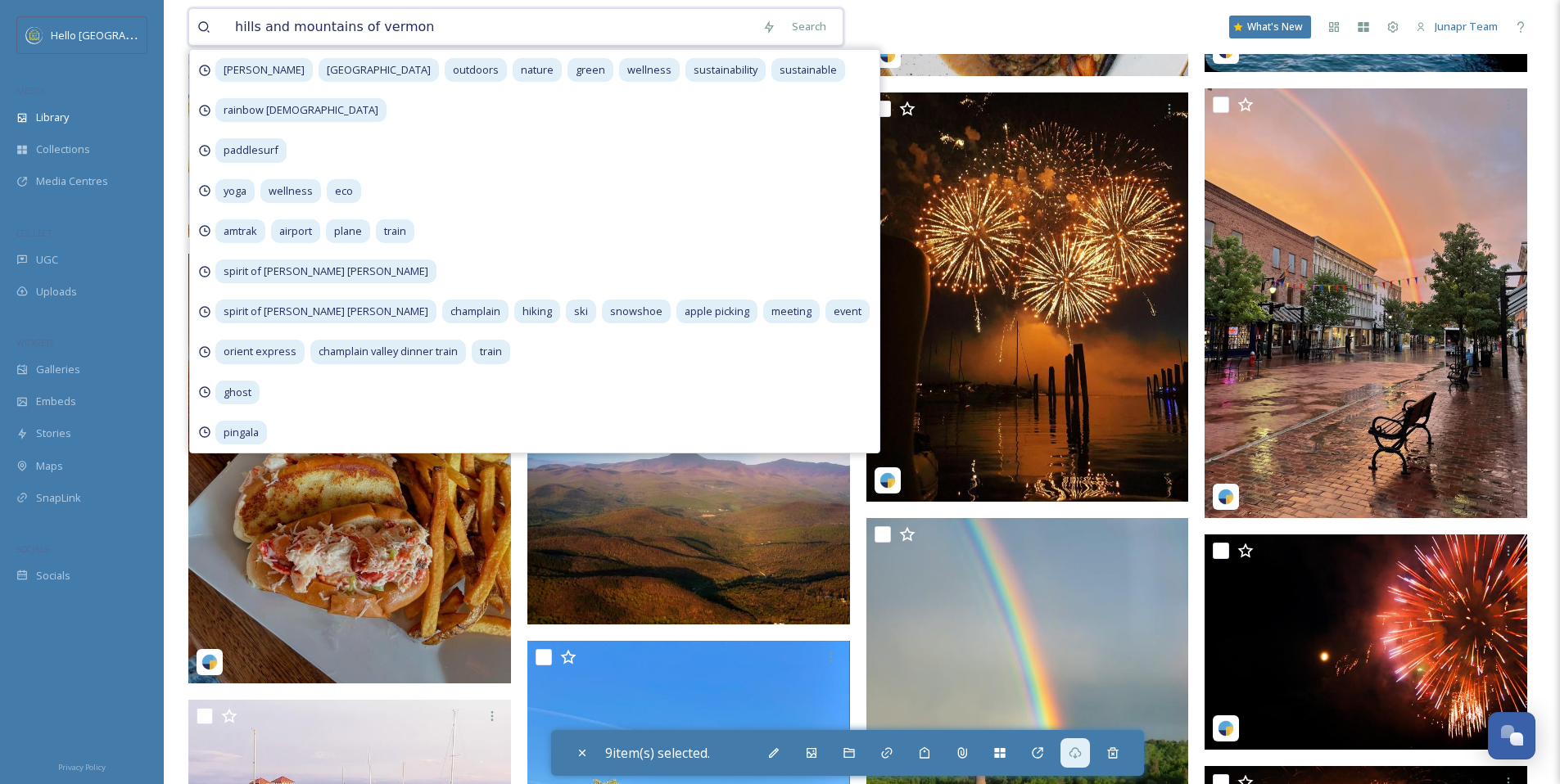
type input "hills and mountains of [US_STATE]"
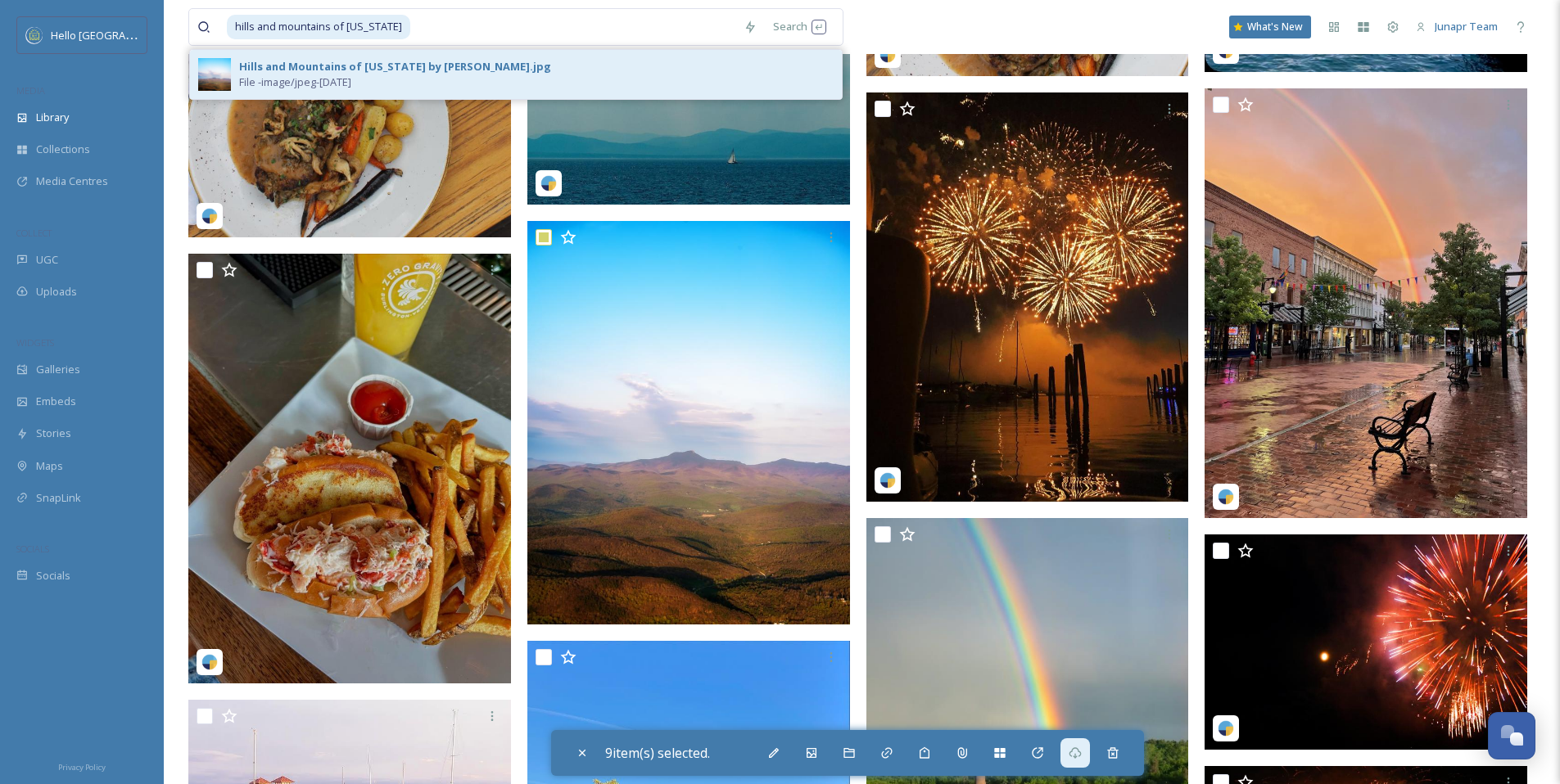
click at [477, 62] on div "Hills and Mountains of [US_STATE] by [PERSON_NAME].jpg" at bounding box center [395, 66] width 312 height 15
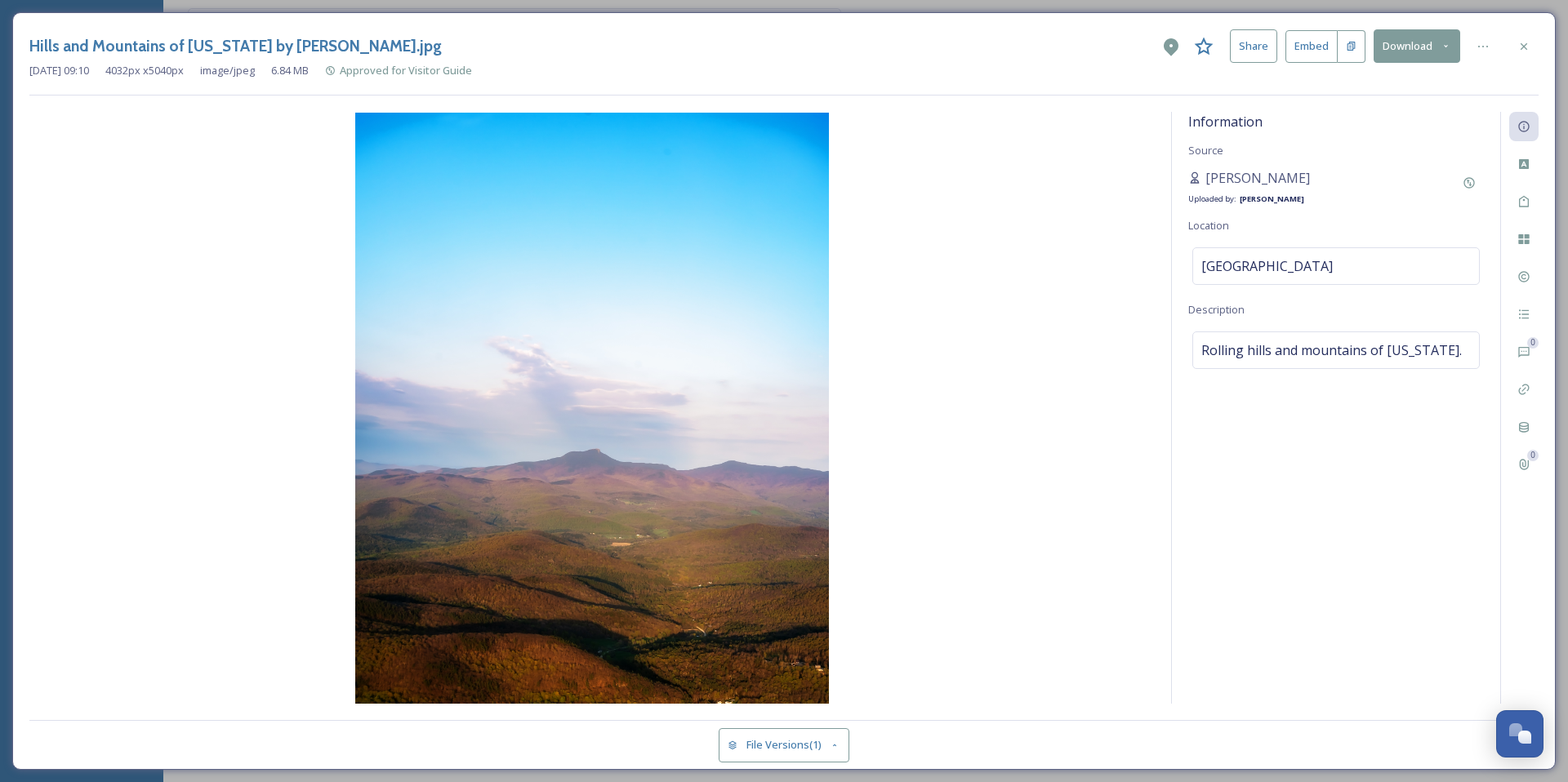
click at [661, 299] on img at bounding box center [593, 408] width 1125 height 591
drag, startPoint x: 410, startPoint y: 47, endPoint x: 31, endPoint y: 44, distance: 379.0
click at [31, 44] on div "Hills and Mountains of [US_STATE] by [PERSON_NAME].jpg Share Embed Download" at bounding box center [784, 46] width 1509 height 33
copy h3 "Hills and Mountains of [US_STATE] by [PERSON_NAME].jpg"
drag, startPoint x: 1294, startPoint y: 179, endPoint x: 1206, endPoint y: 181, distance: 88.0
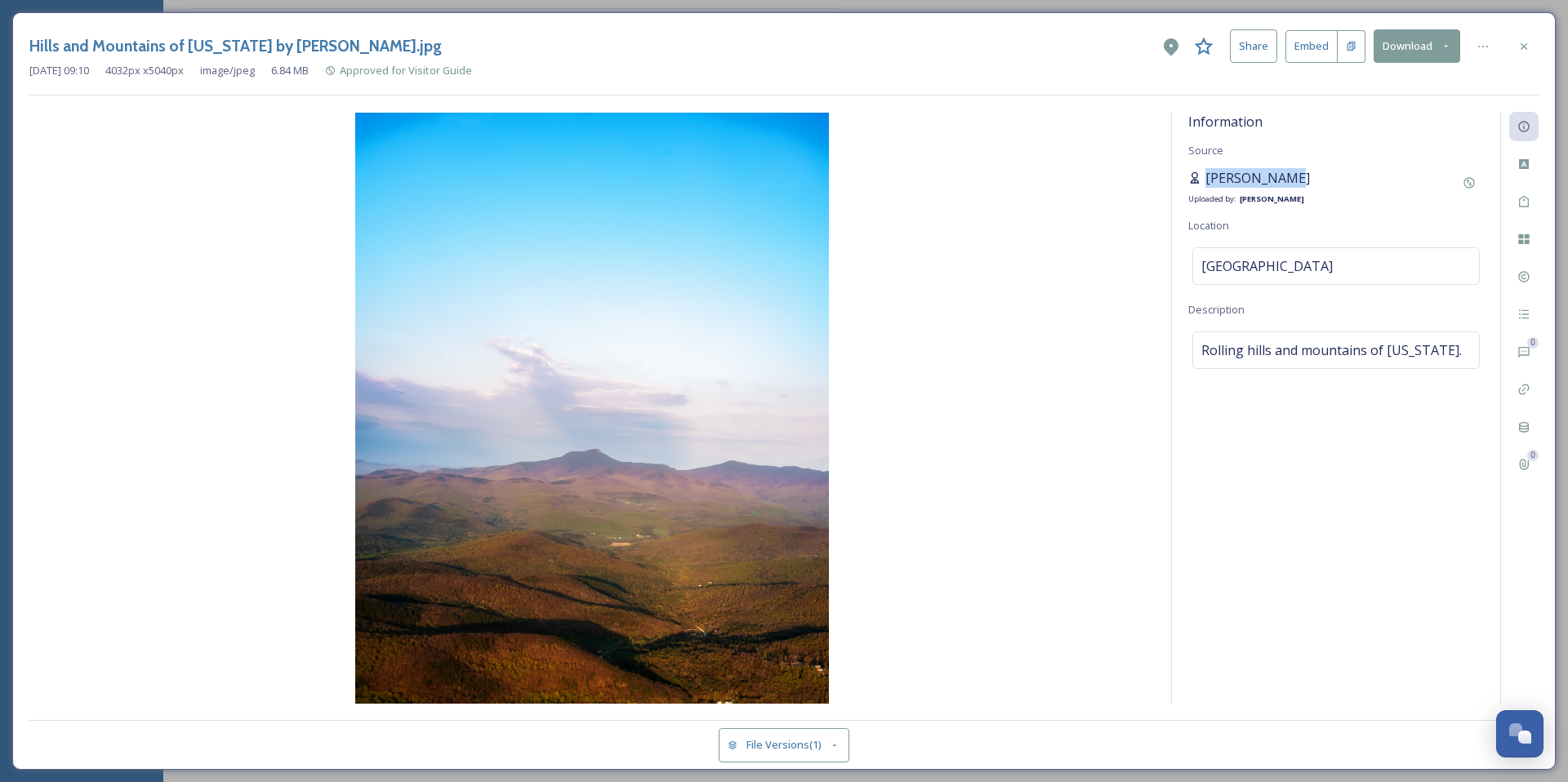
click at [1206, 181] on div "[PERSON_NAME]" at bounding box center [1249, 178] width 122 height 20
copy span "[PERSON_NAME]"
click at [1526, 49] on icon at bounding box center [1524, 45] width 6 height 6
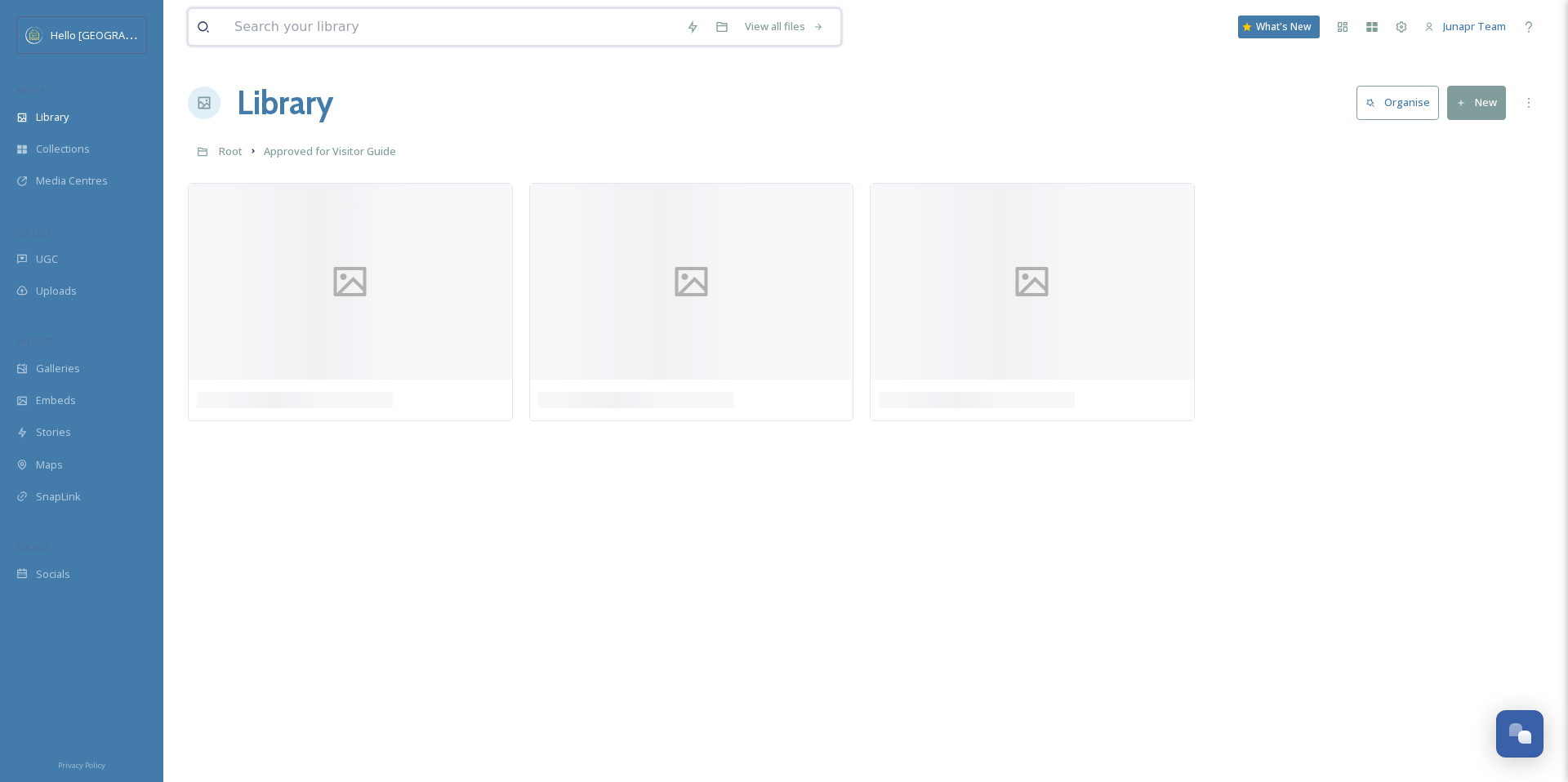
click at [476, 25] on input at bounding box center [453, 27] width 452 height 36
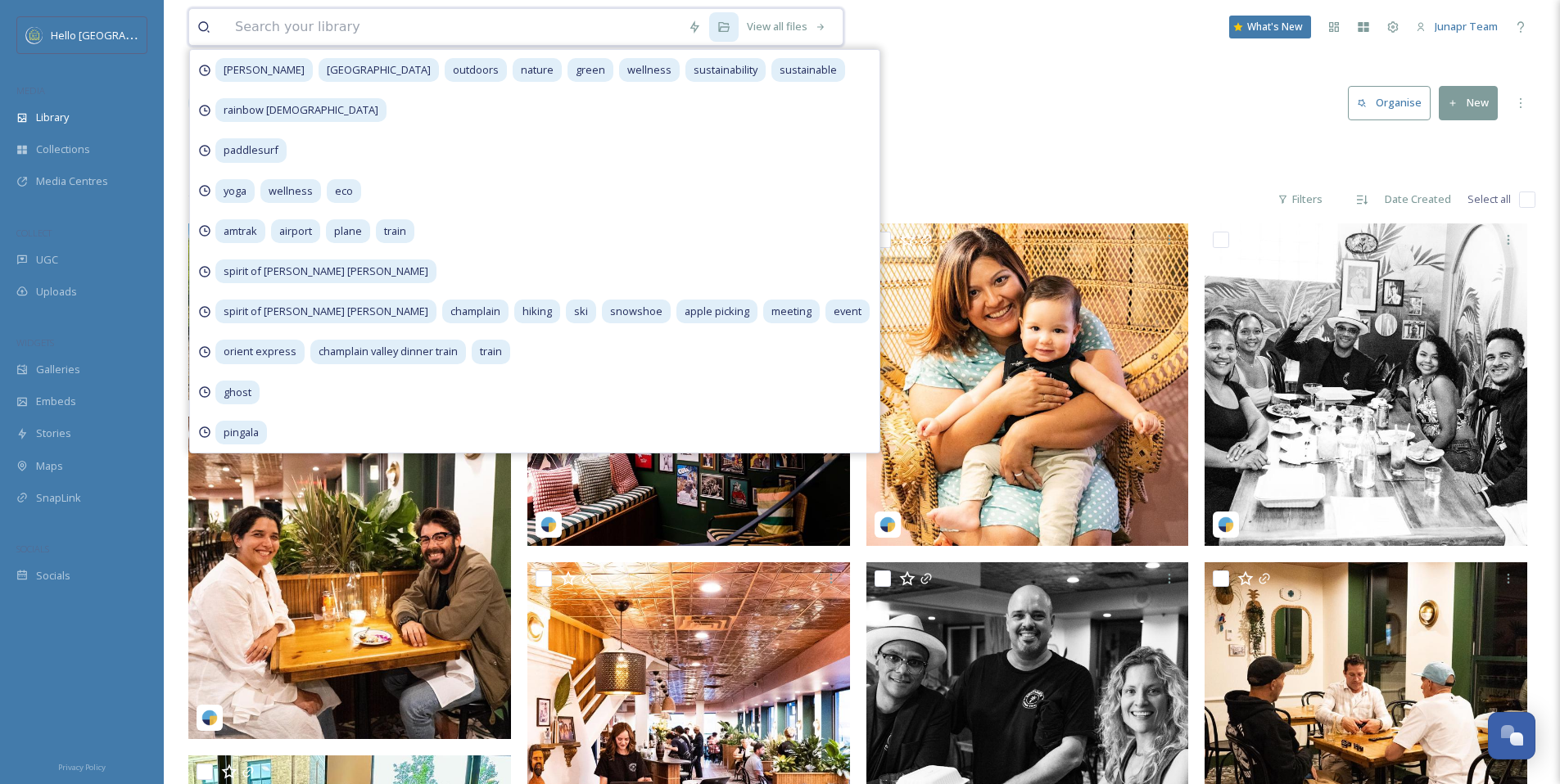
paste input "2E4A3478"
type input "2E4A3478"
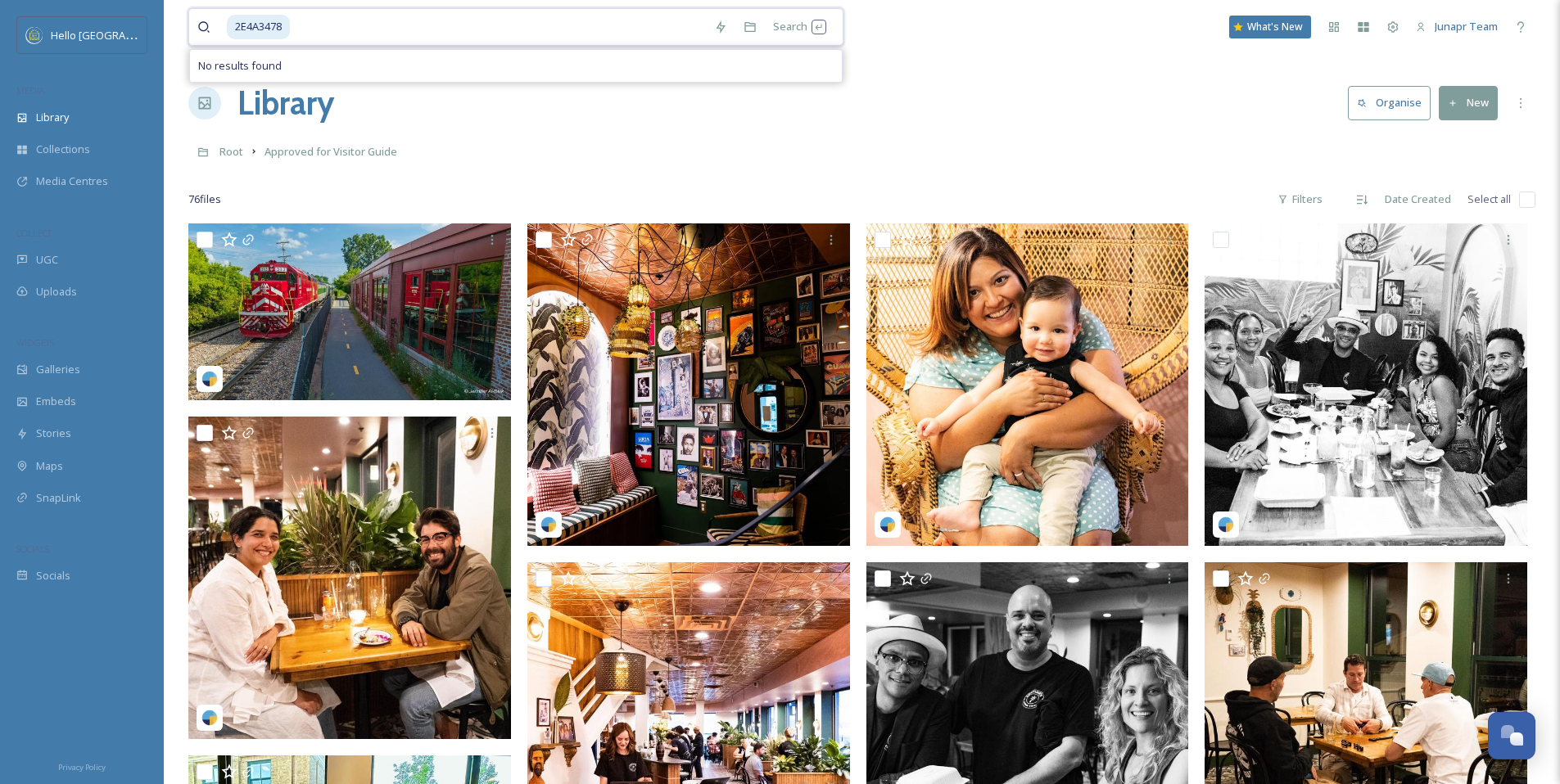
click at [299, 36] on input at bounding box center [499, 27] width 415 height 36
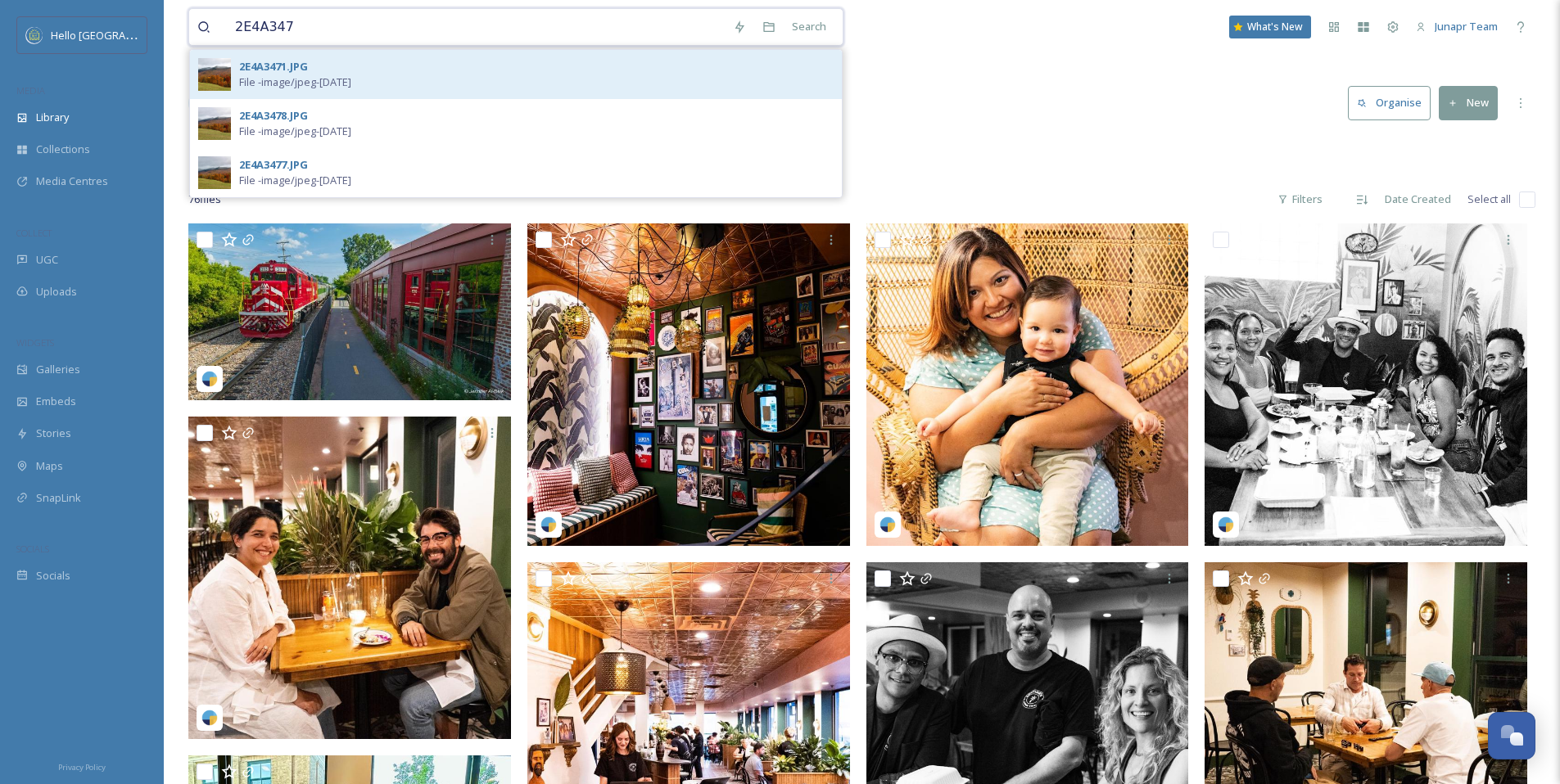
type input "2E4A347"
click at [295, 67] on div "2E4A3471.JPG" at bounding box center [273, 66] width 69 height 15
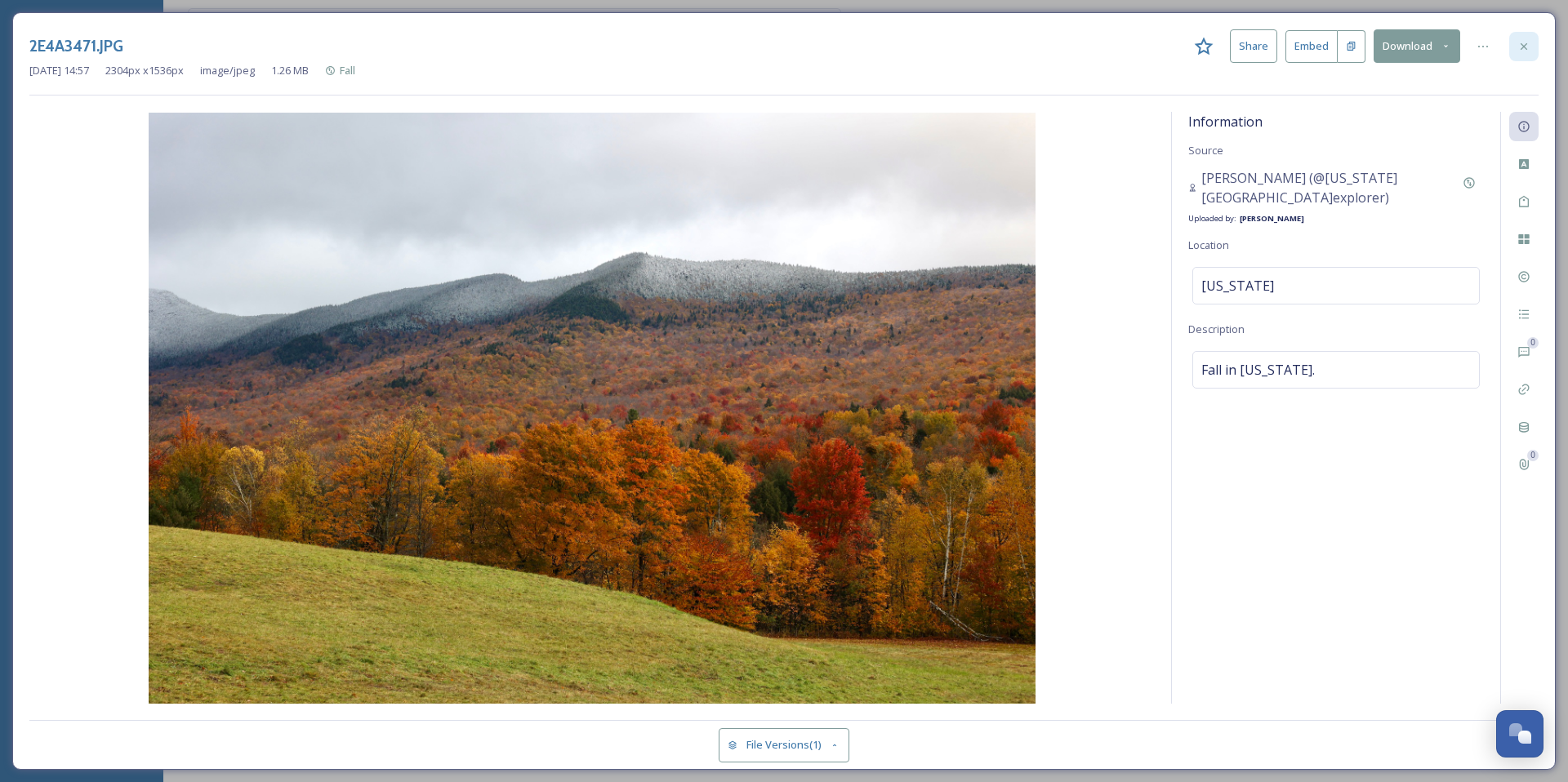
click at [1534, 51] on div at bounding box center [1524, 46] width 30 height 30
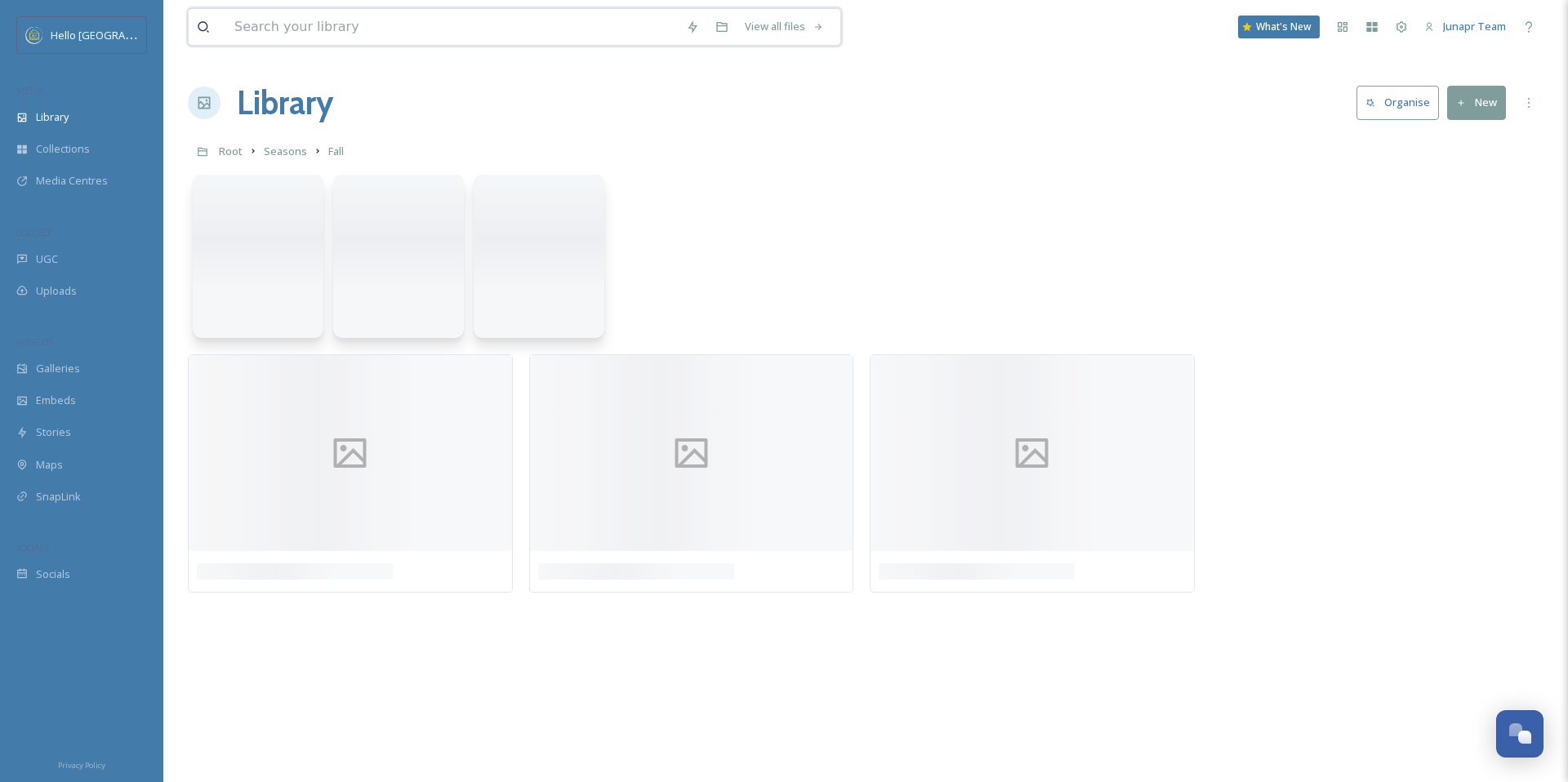
click at [474, 32] on input at bounding box center [453, 27] width 452 height 36
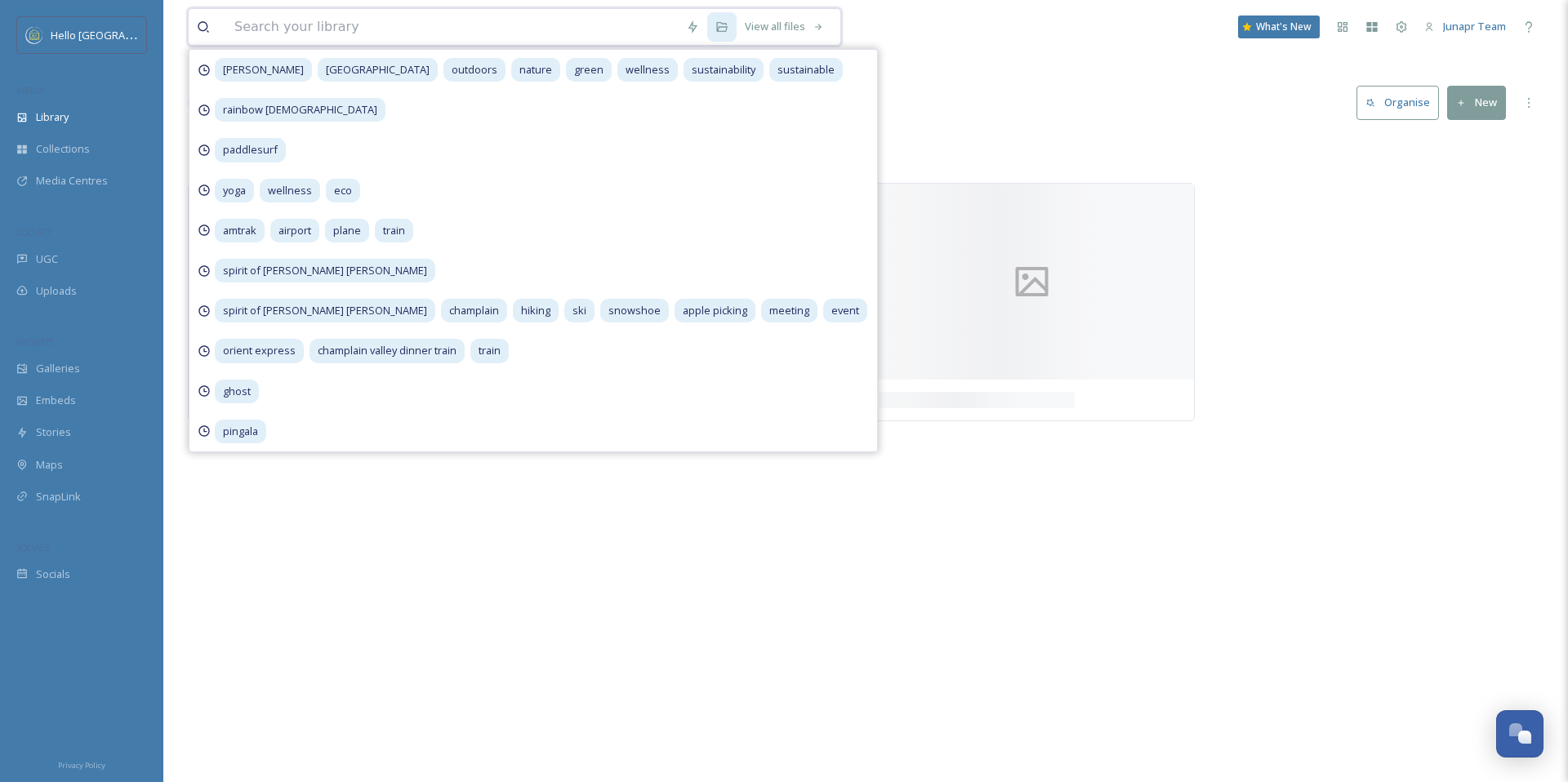
paste input "[PERSON_NAME].[PERSON_NAME]-18304947394170520"
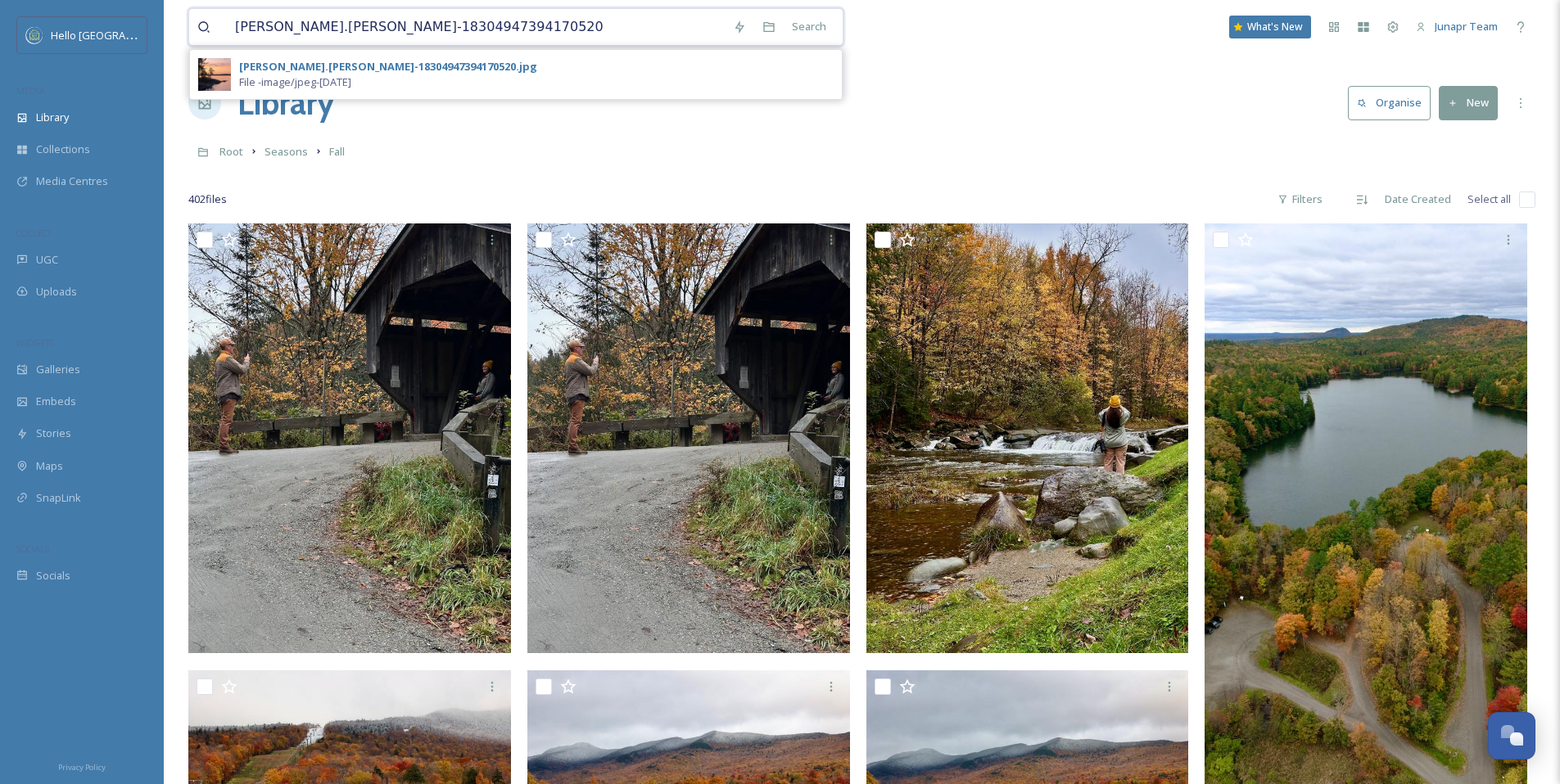
drag, startPoint x: 480, startPoint y: 30, endPoint x: 334, endPoint y: 22, distance: 146.2
click at [334, 22] on input "[PERSON_NAME].[PERSON_NAME]-18304947394170520" at bounding box center [476, 27] width 498 height 36
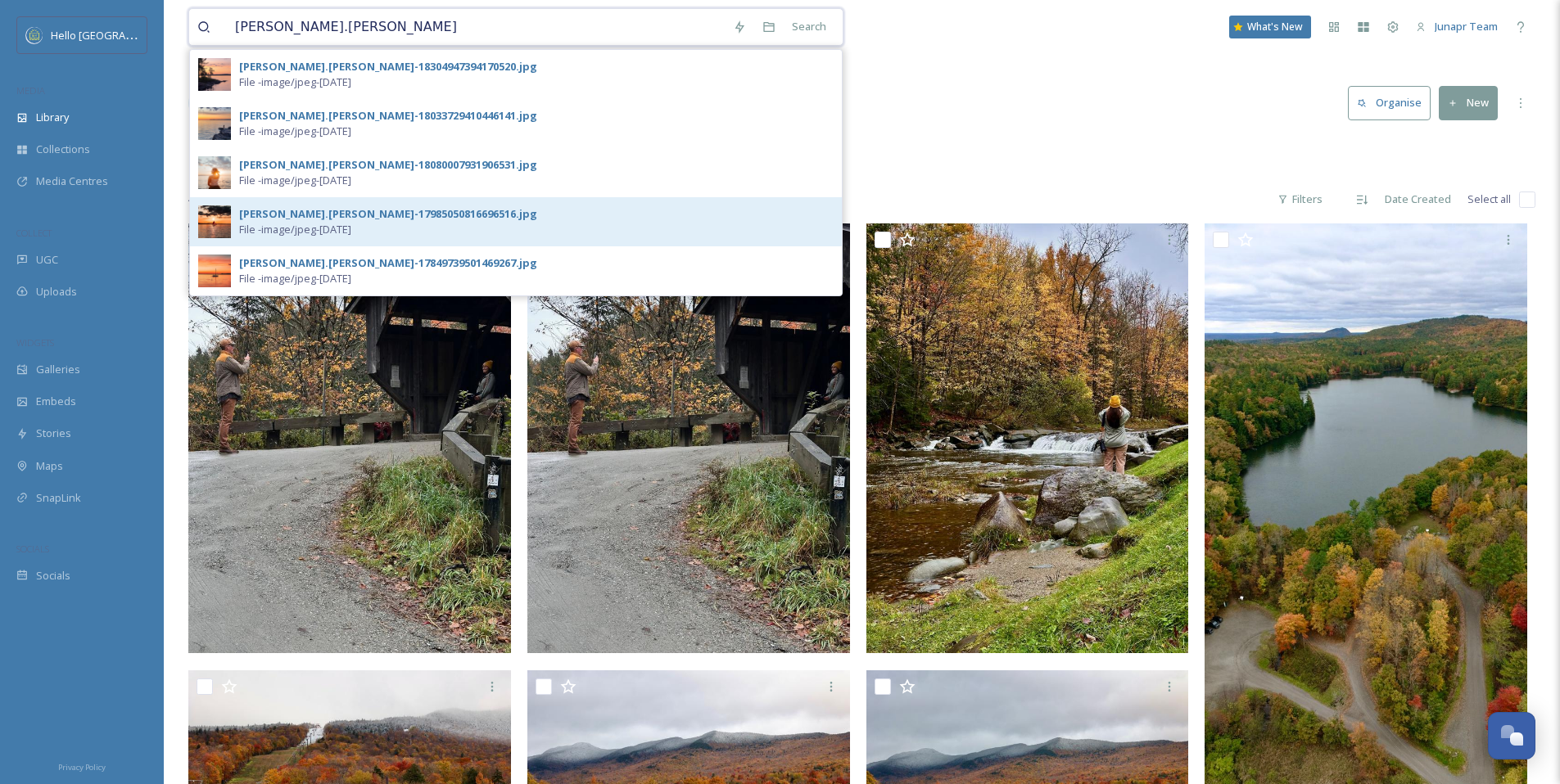
type input "[PERSON_NAME].[PERSON_NAME]"
click at [454, 219] on div "[PERSON_NAME].[PERSON_NAME]-17985050816696516.jpg File - image/jpeg - [DATE]" at bounding box center [536, 222] width 595 height 31
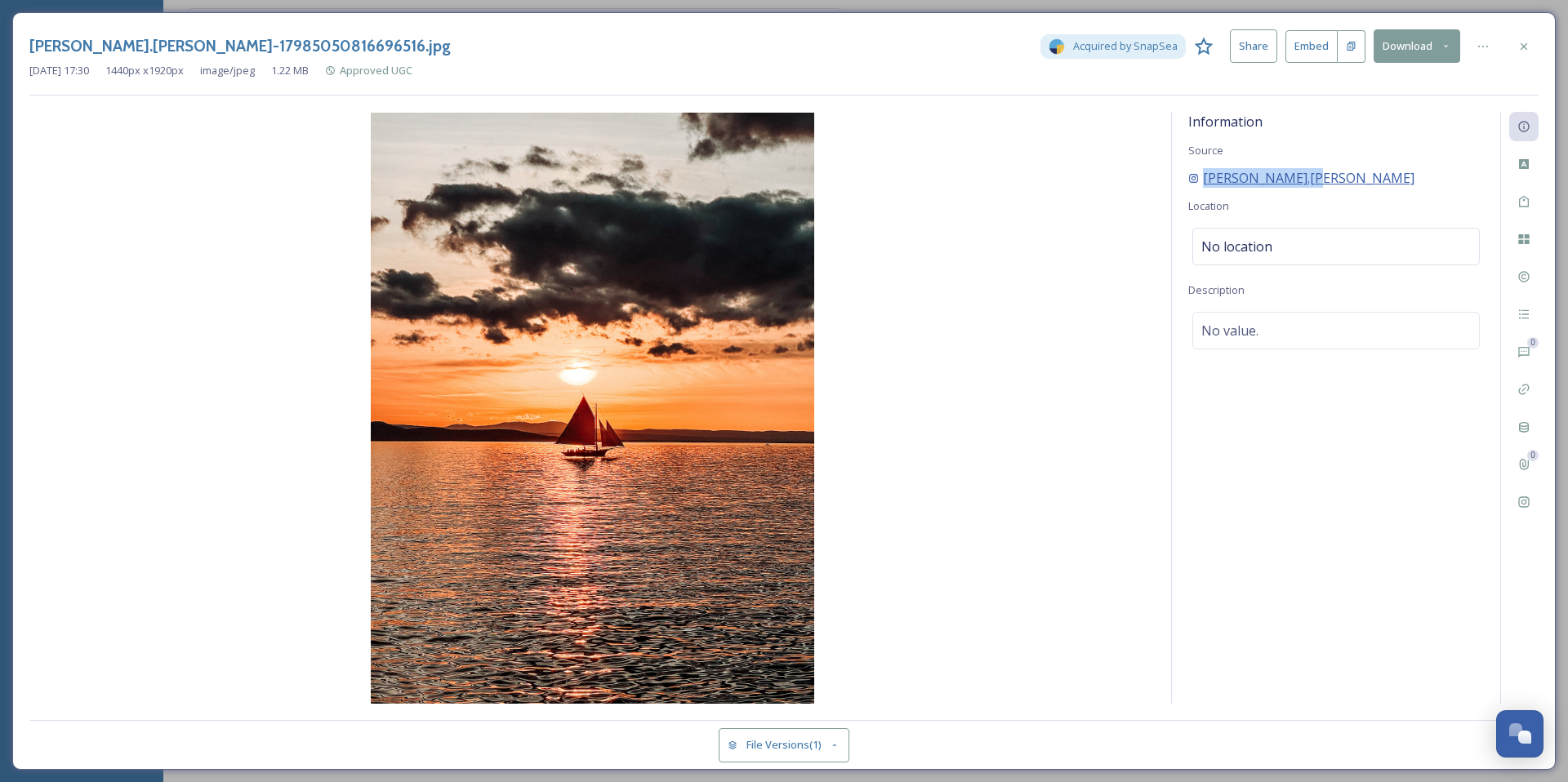
drag, startPoint x: 1320, startPoint y: 175, endPoint x: 1202, endPoint y: 172, distance: 118.0
click at [1202, 172] on div "[PERSON_NAME].[PERSON_NAME]" at bounding box center [1336, 178] width 295 height 20
copy span "[PERSON_NAME].[PERSON_NAME]"
drag, startPoint x: 354, startPoint y: 41, endPoint x: 30, endPoint y: 43, distance: 324.0
click at [30, 43] on div "[PERSON_NAME].[PERSON_NAME]-17985050816696516.jpg Acquired by SnapSea Share Emb…" at bounding box center [784, 46] width 1509 height 33
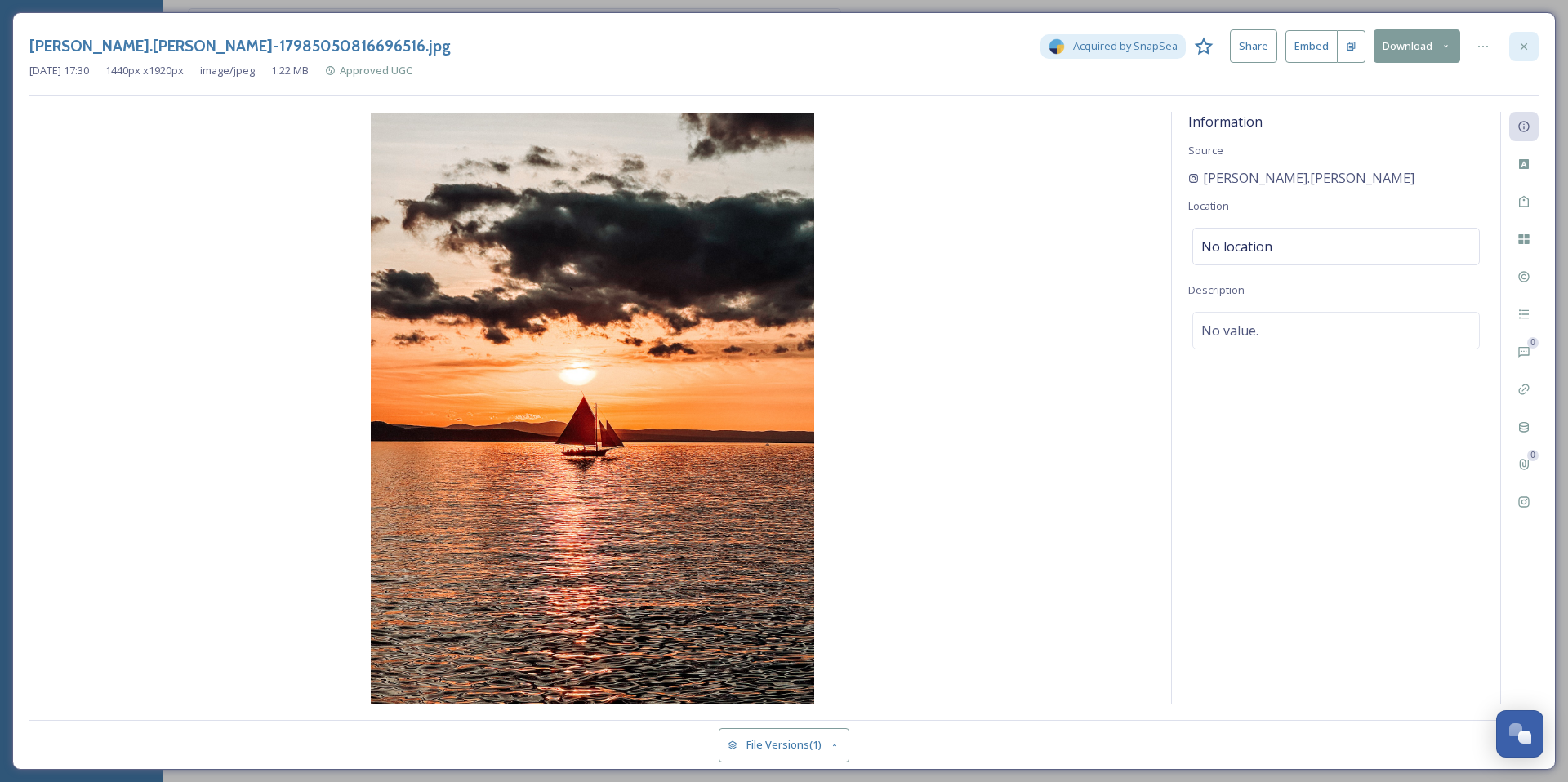
click at [1528, 47] on icon at bounding box center [1524, 46] width 13 height 13
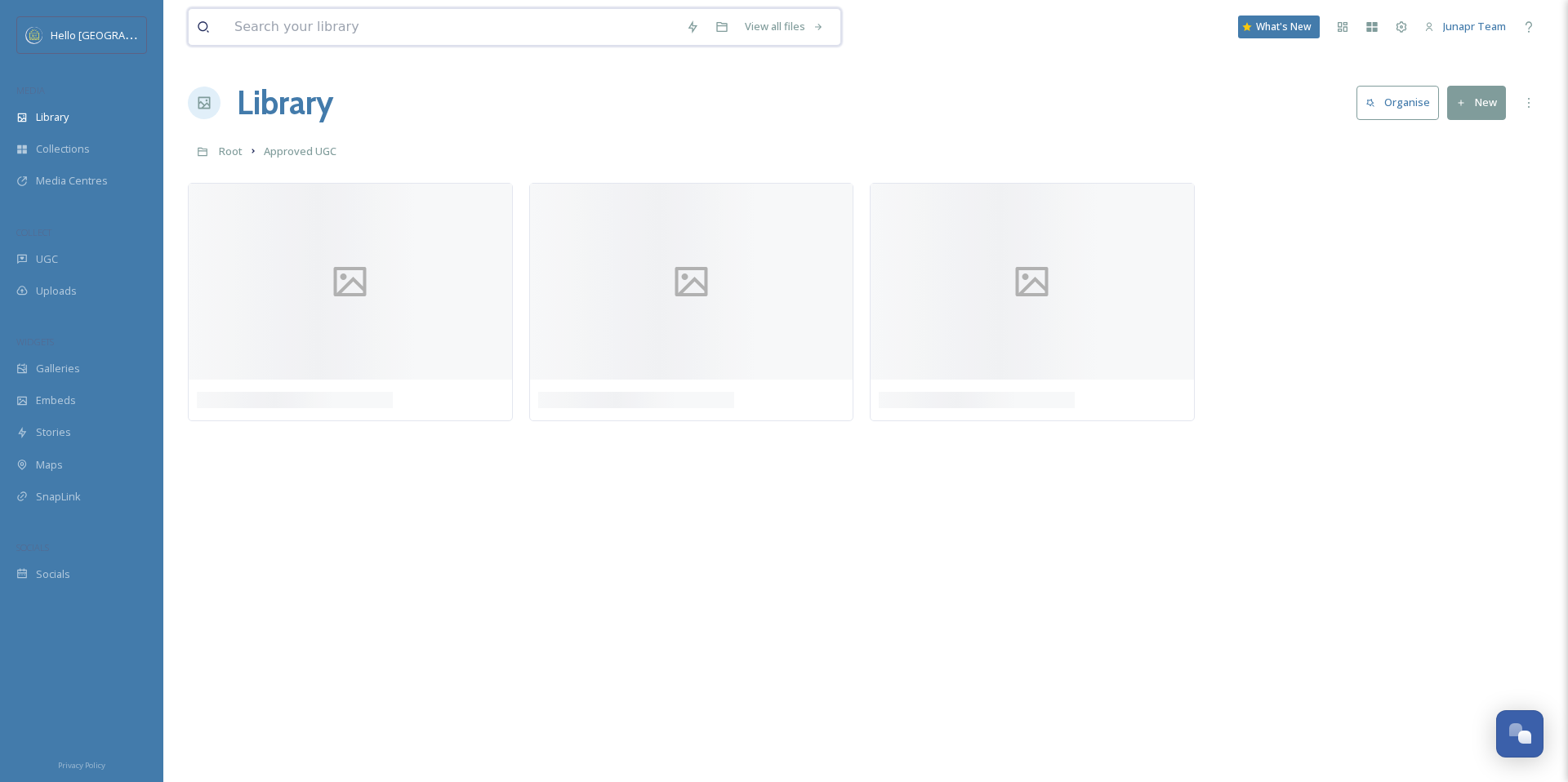
click at [369, 30] on input at bounding box center [453, 27] width 452 height 36
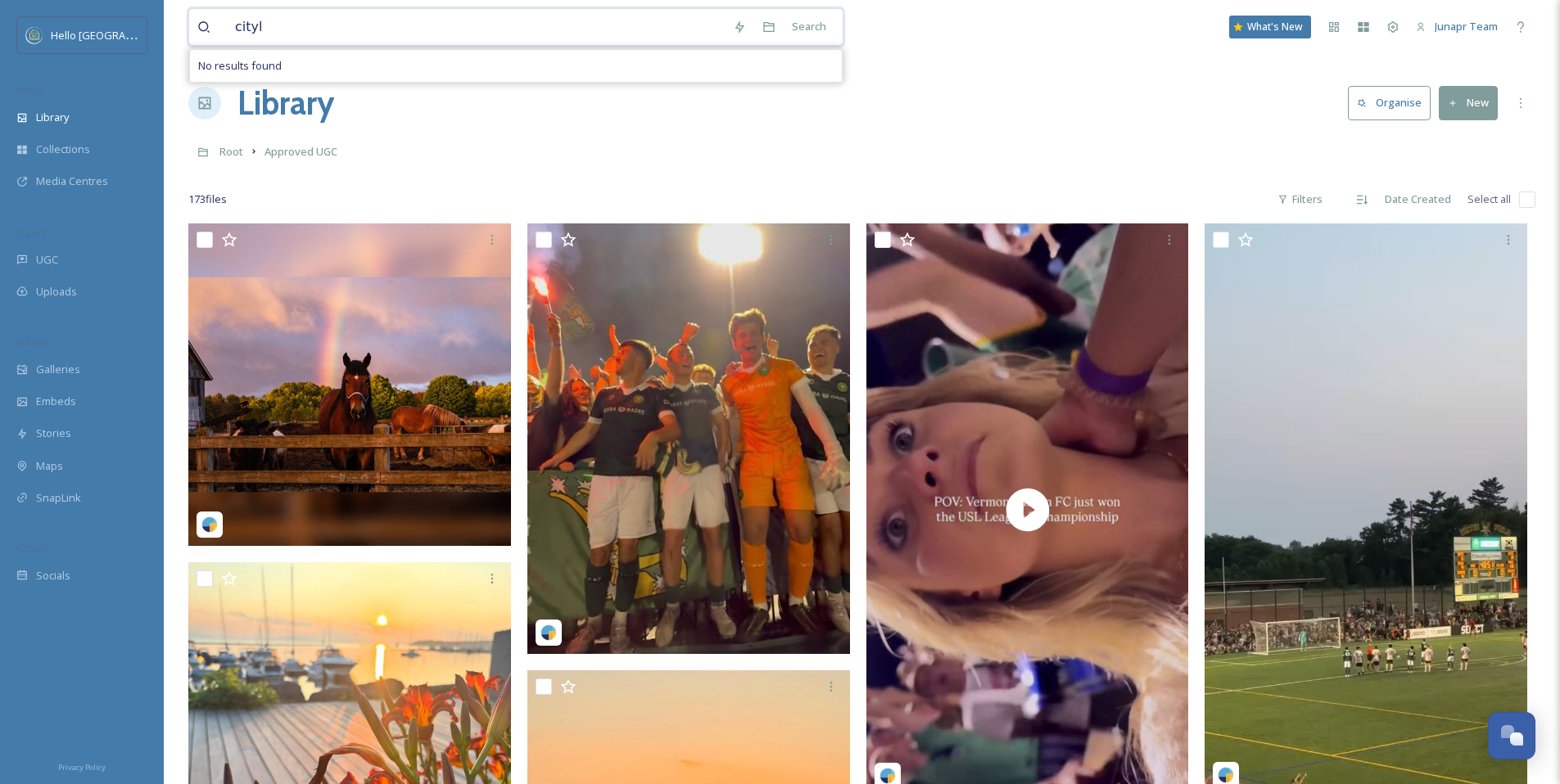
type input "city"
type input "skyline"
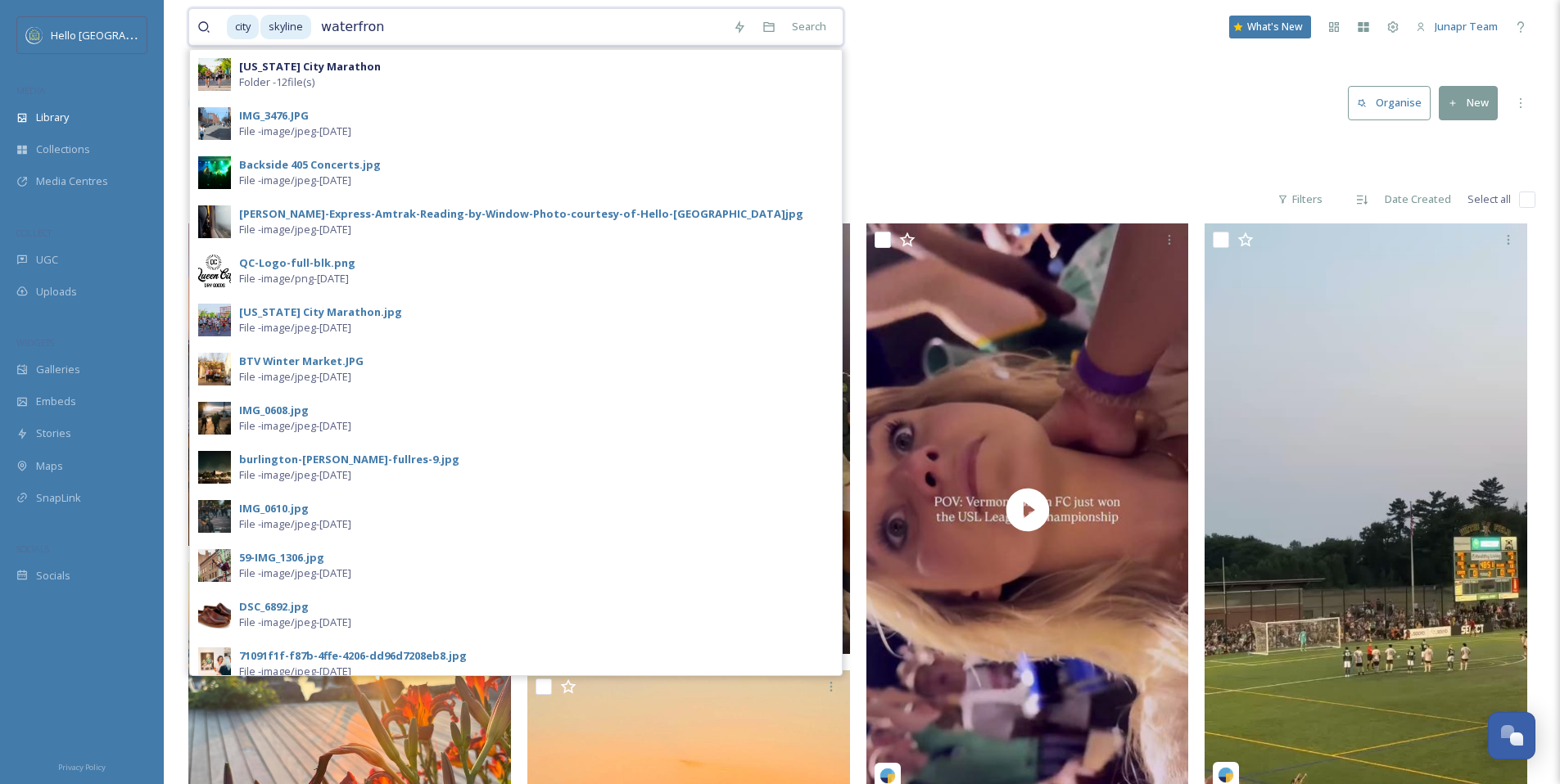
type input "waterfront"
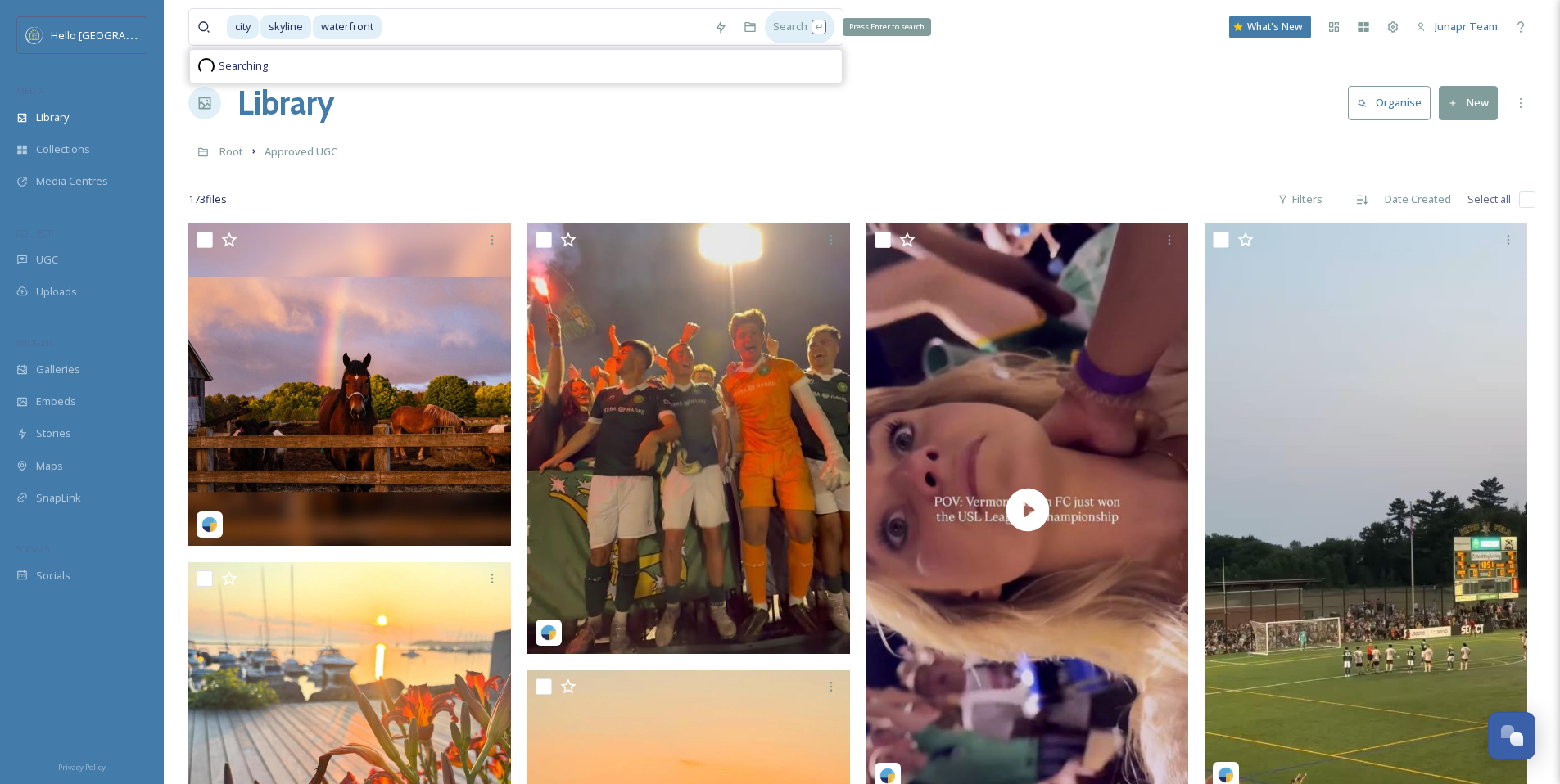
click at [809, 18] on div "Search Press Enter to search" at bounding box center [799, 26] width 70 height 32
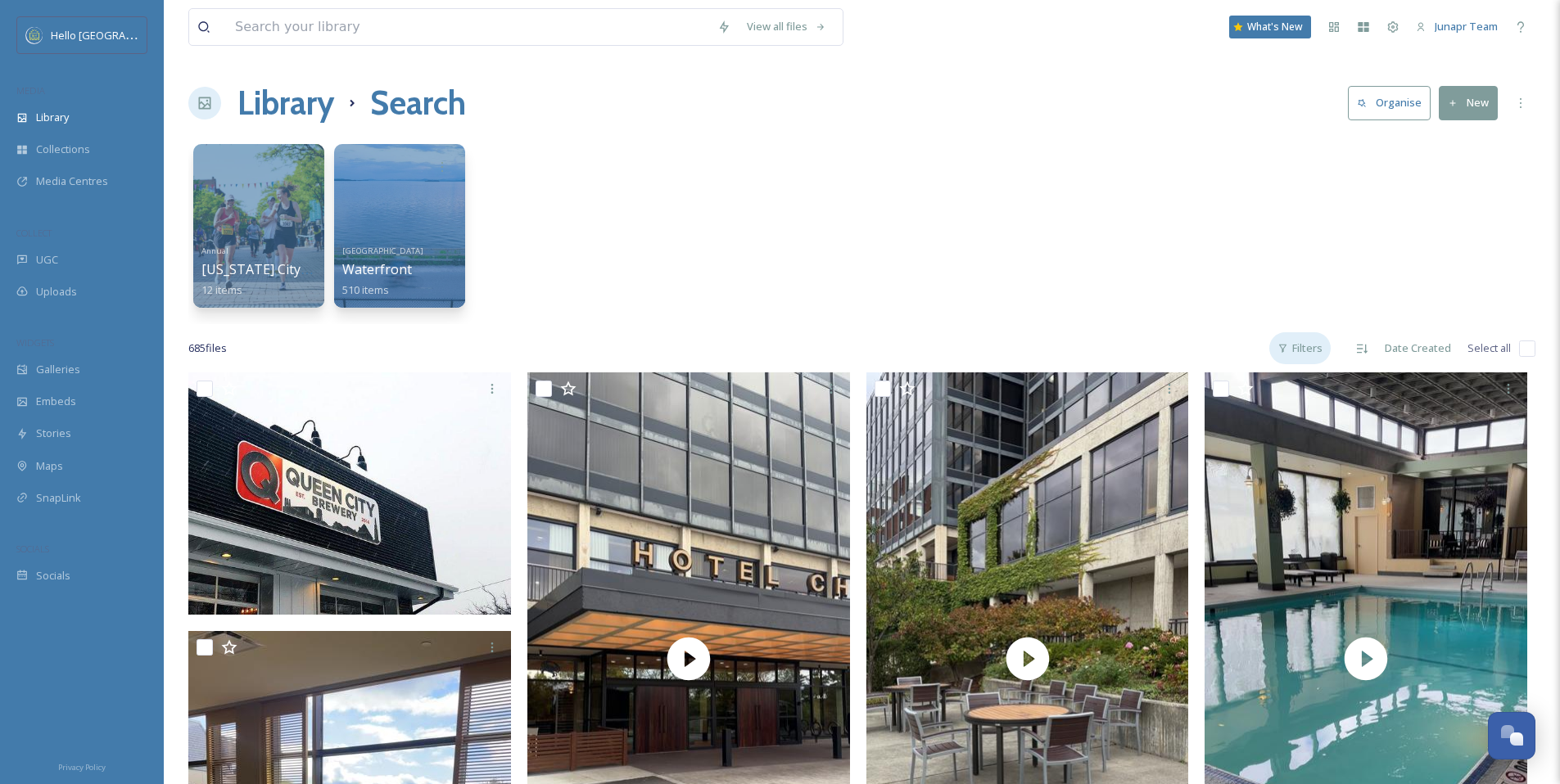
click at [1304, 341] on div "Filters" at bounding box center [1300, 348] width 62 height 32
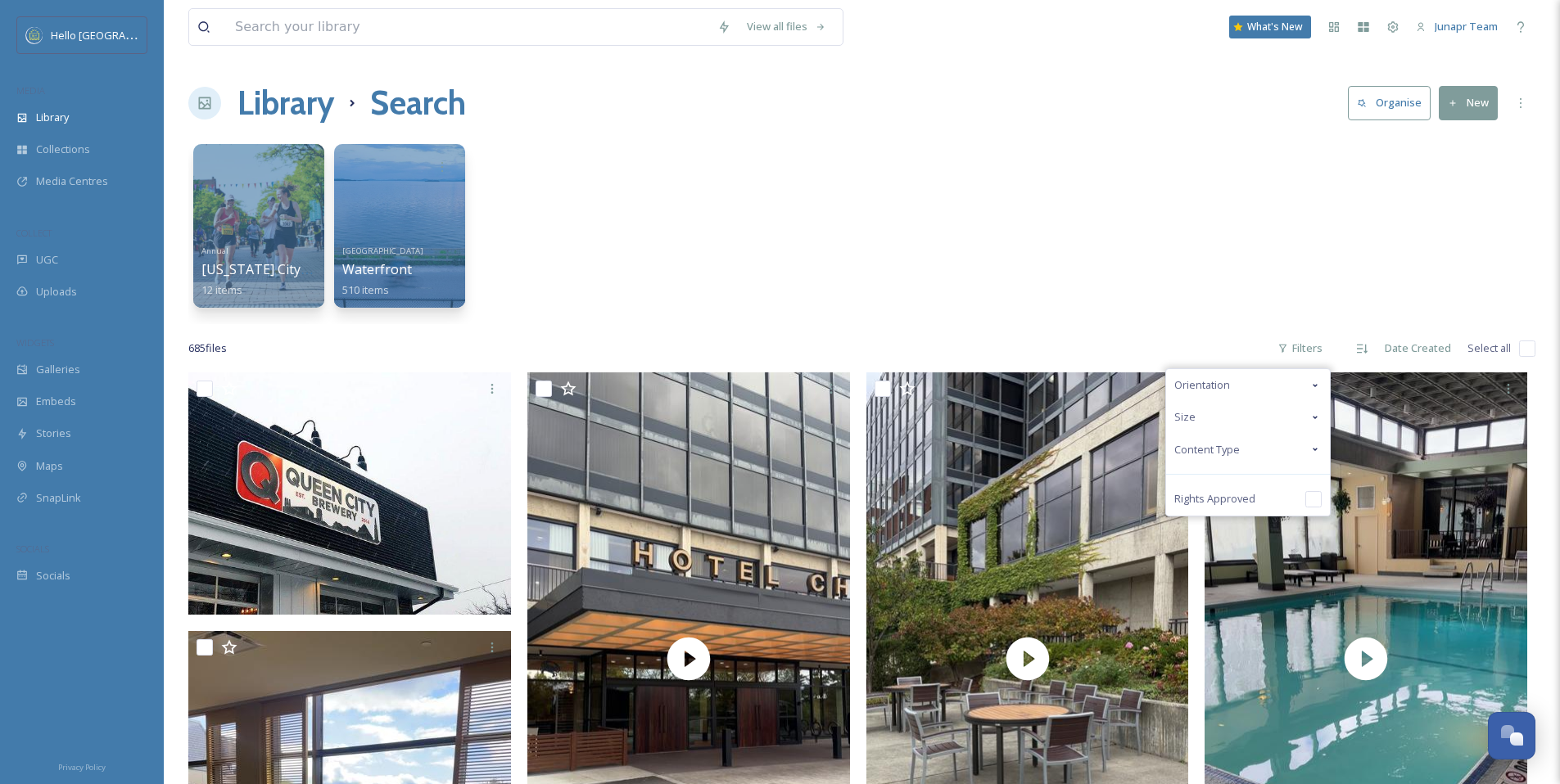
click at [1262, 457] on div "Content Type" at bounding box center [1248, 449] width 164 height 32
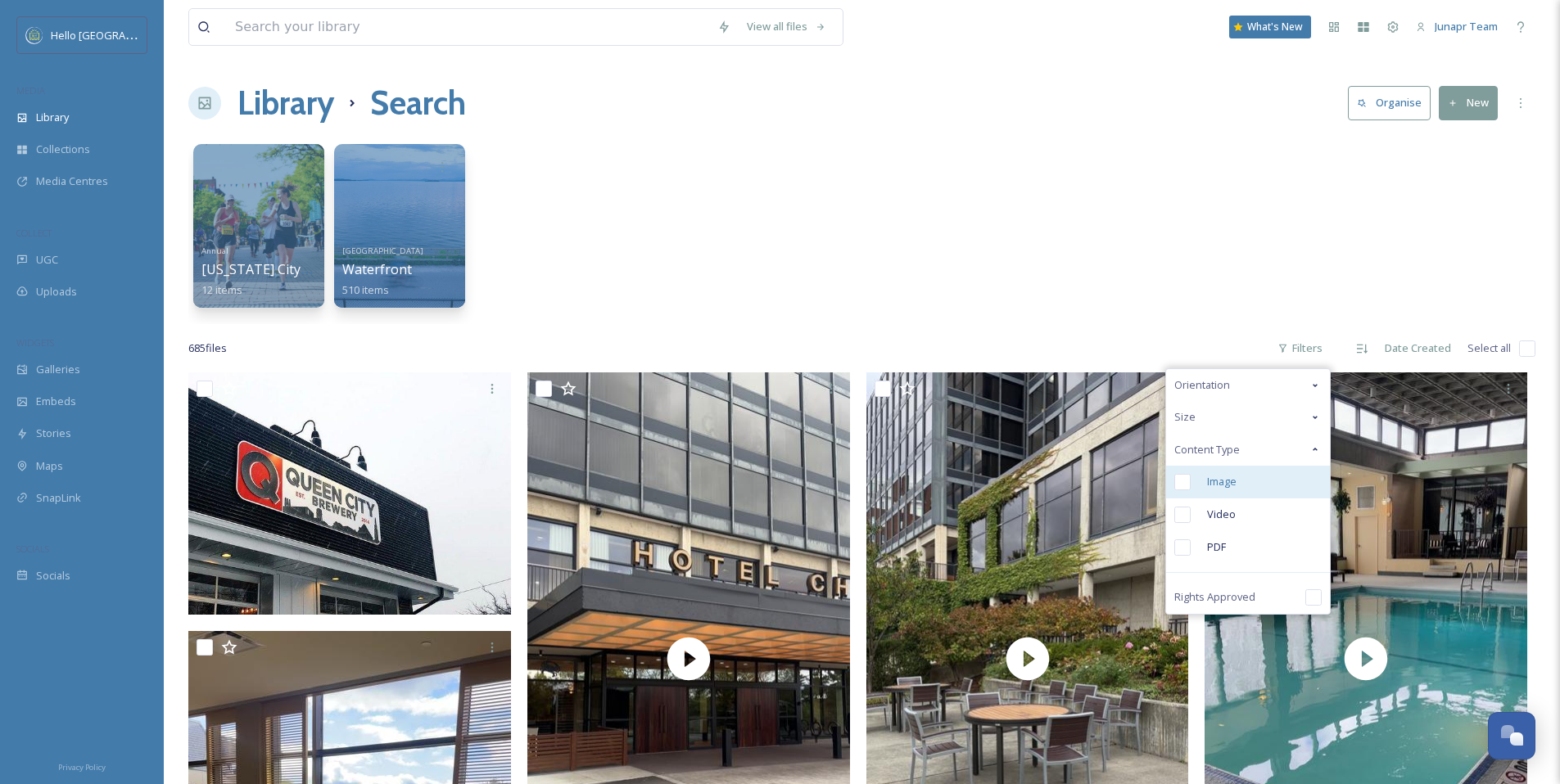
click at [1192, 487] on div "Image" at bounding box center [1248, 483] width 164 height 33
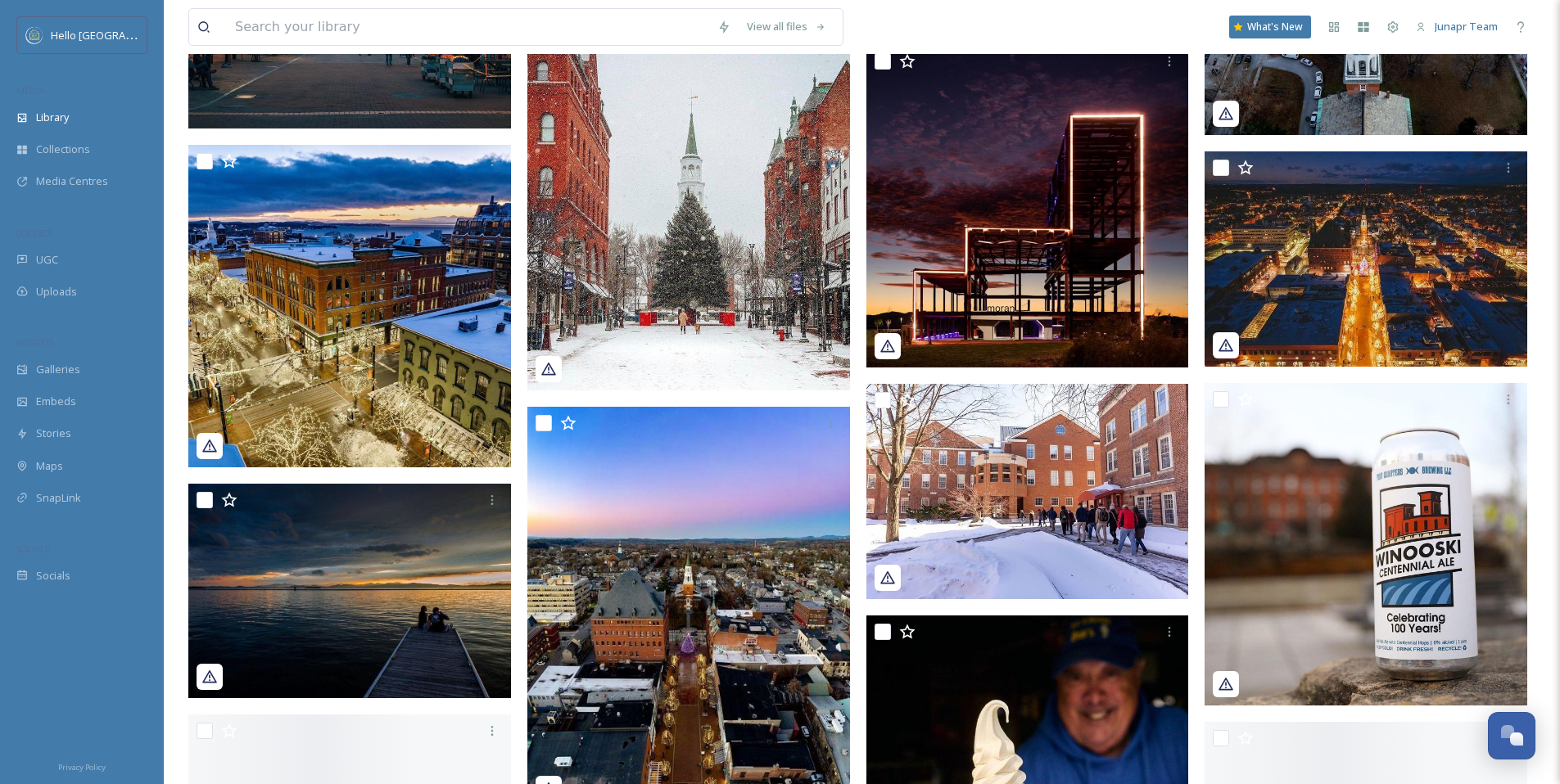
scroll to position [2030, 0]
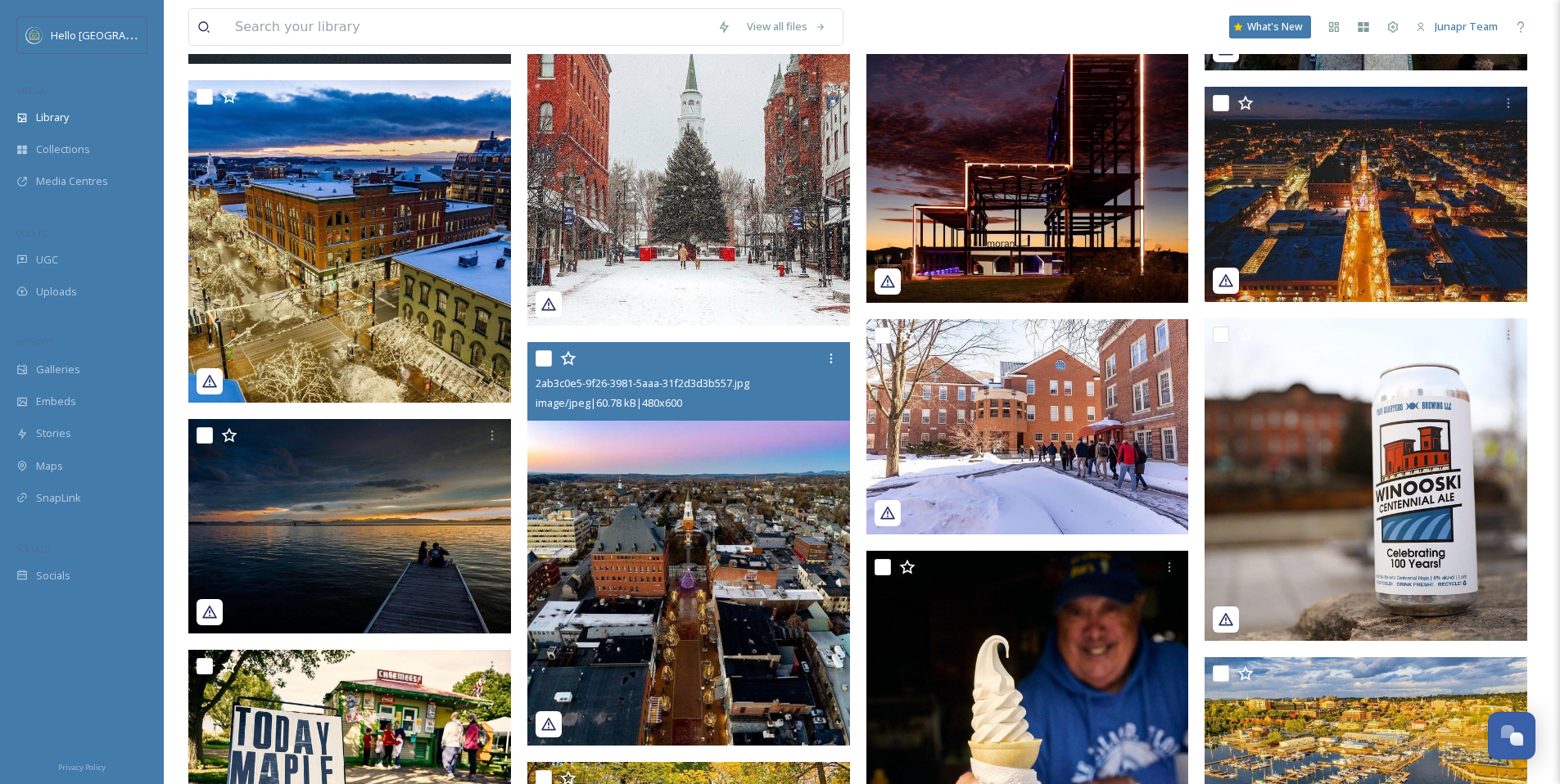
click at [544, 358] on input "checkbox" at bounding box center [543, 359] width 16 height 16
checkbox input "true"
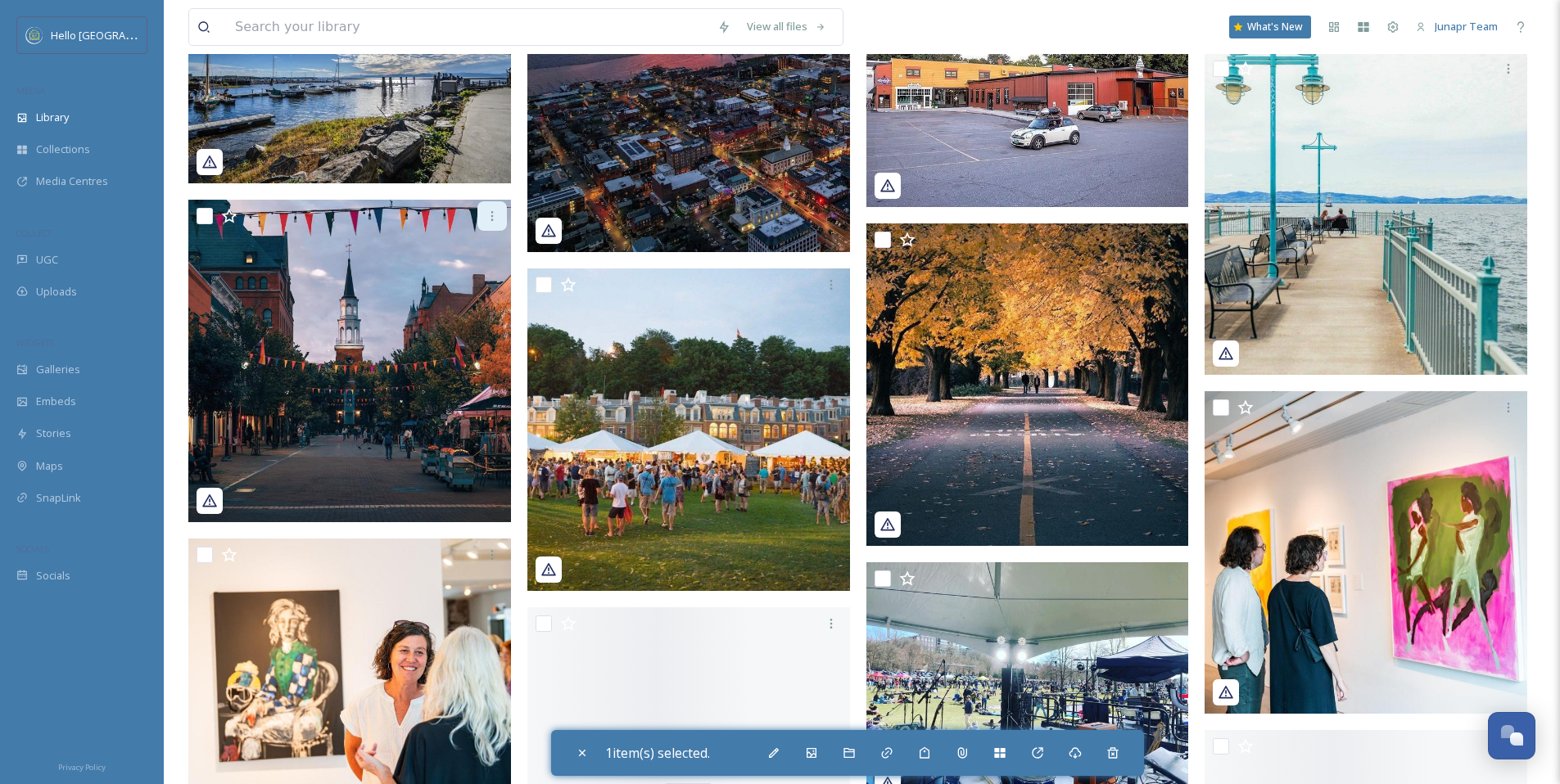
scroll to position [3411, 0]
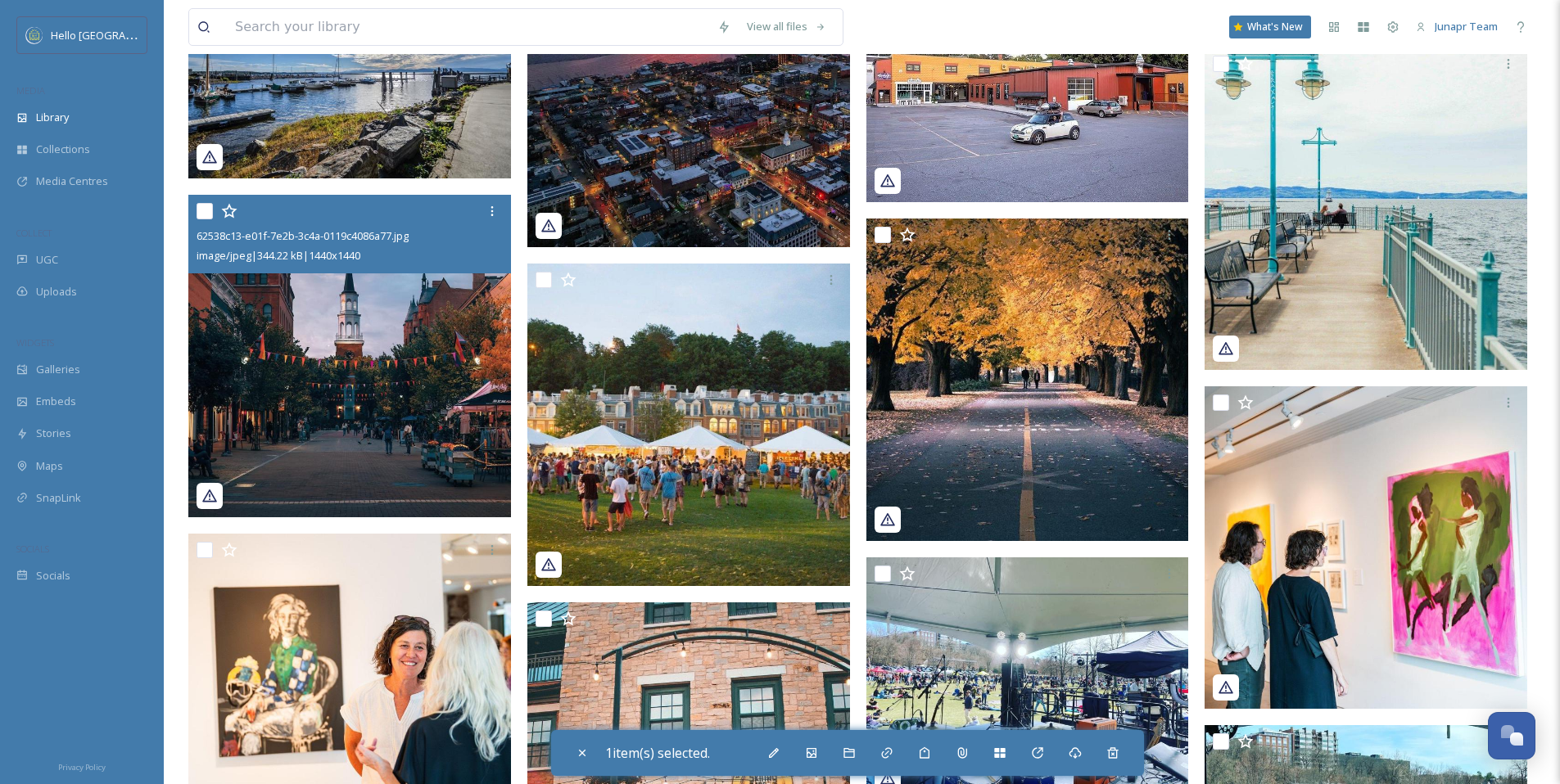
click at [210, 213] on input "checkbox" at bounding box center [205, 211] width 16 height 16
checkbox input "true"
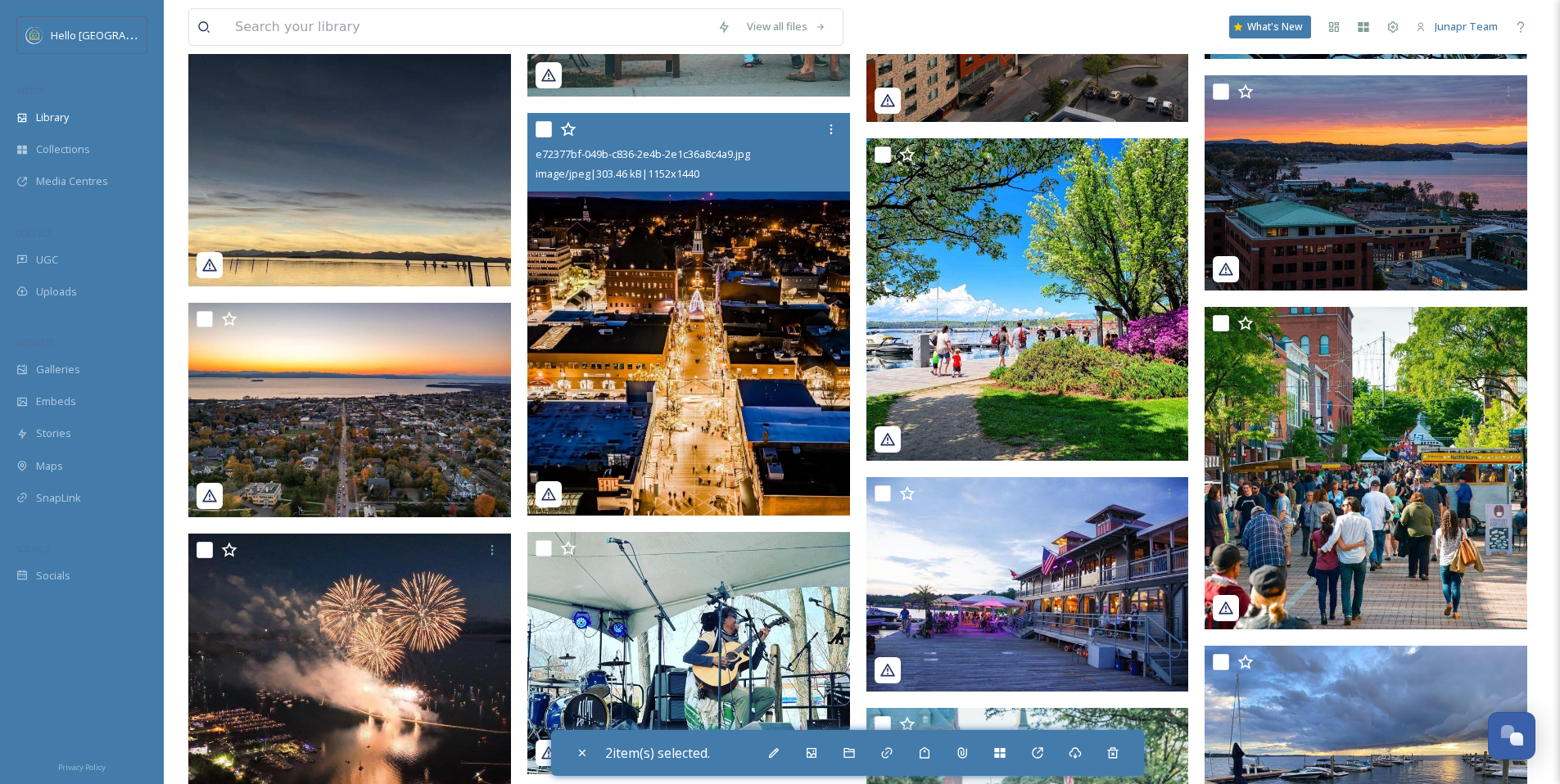
scroll to position [4326, 0]
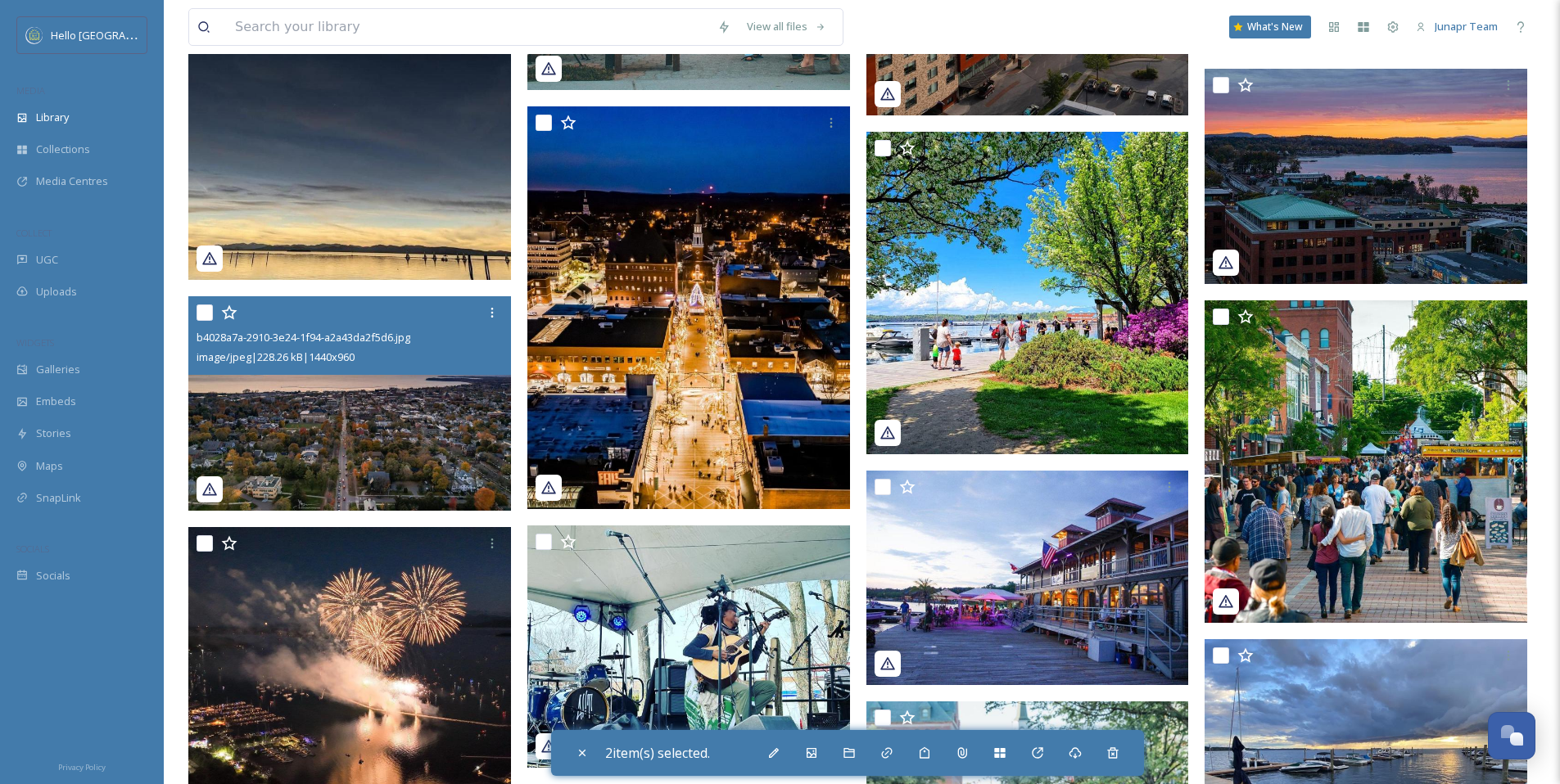
click at [203, 320] on input "checkbox" at bounding box center [205, 312] width 16 height 16
checkbox input "true"
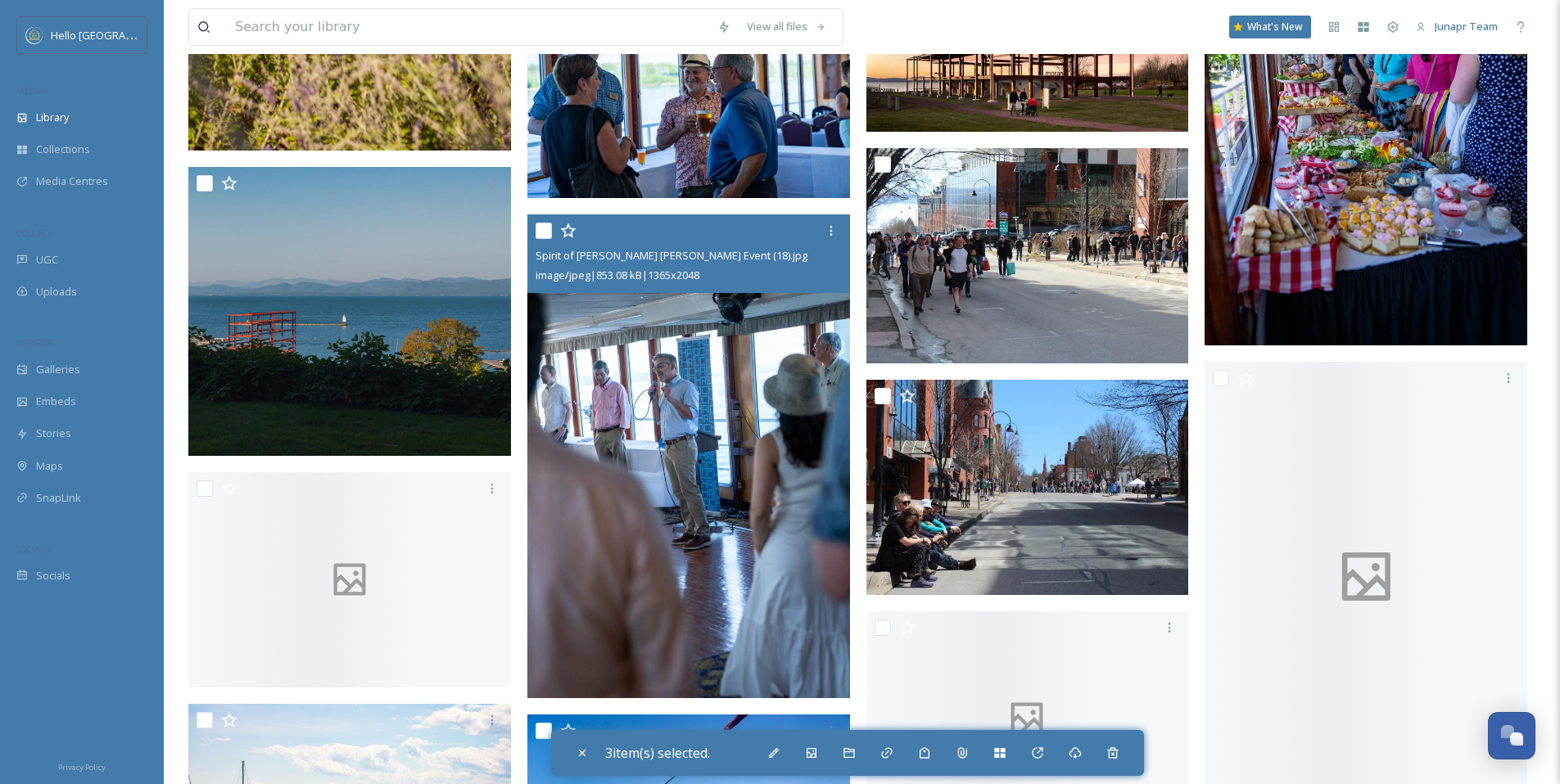
scroll to position [17435, 0]
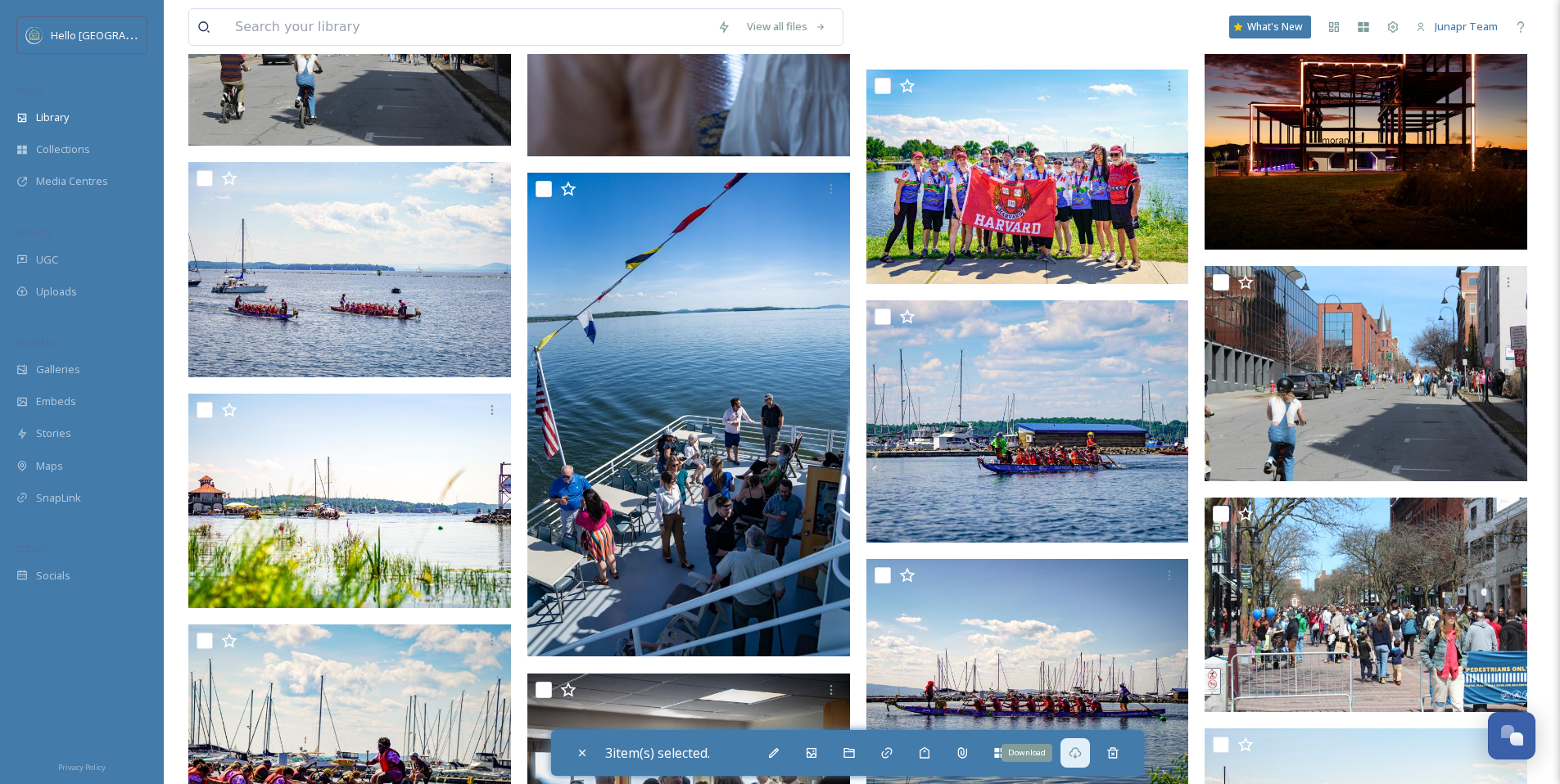
click at [1086, 756] on div "Download" at bounding box center [1075, 753] width 30 height 30
click at [430, 28] on input at bounding box center [468, 27] width 483 height 36
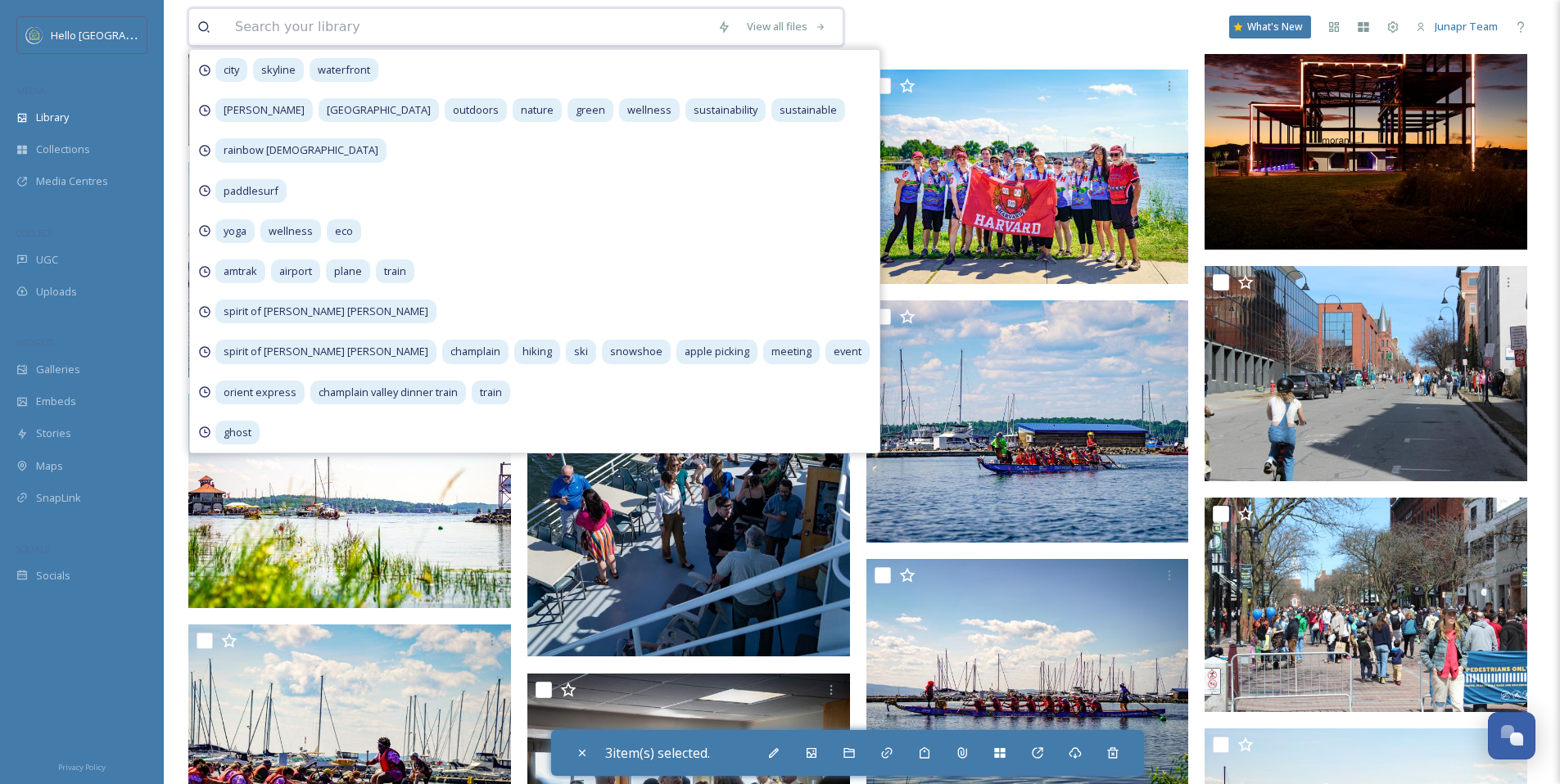
paste input "62538c13-e01f-7e2b-3c4a-0119c4086a77.jpg"
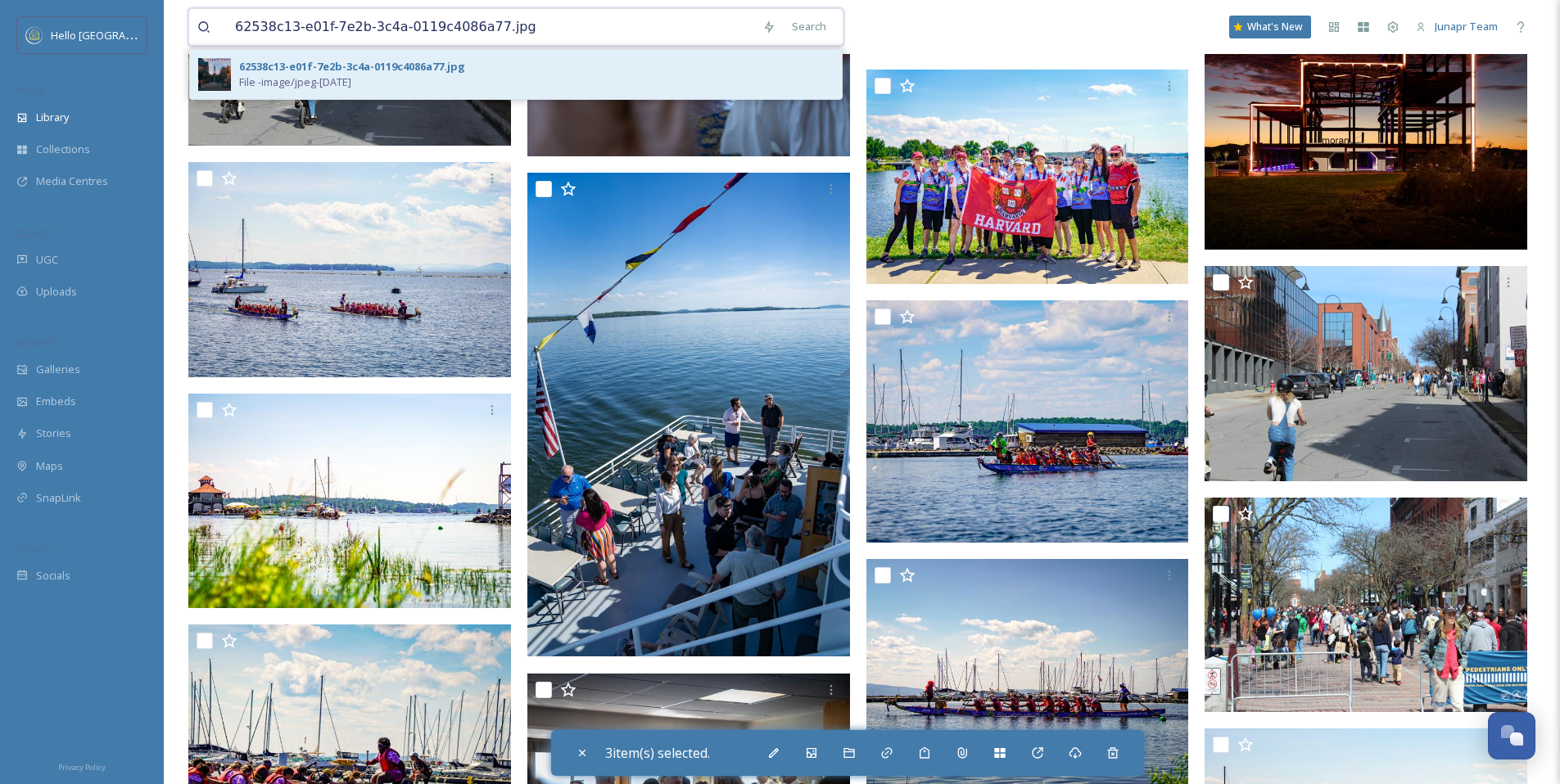
type input "62538c13-e01f-7e2b-3c4a-0119c4086a77.jpg"
click at [427, 59] on div "62538c13-e01f-7e2b-3c4a-0119c4086a77.jpg" at bounding box center [352, 66] width 226 height 15
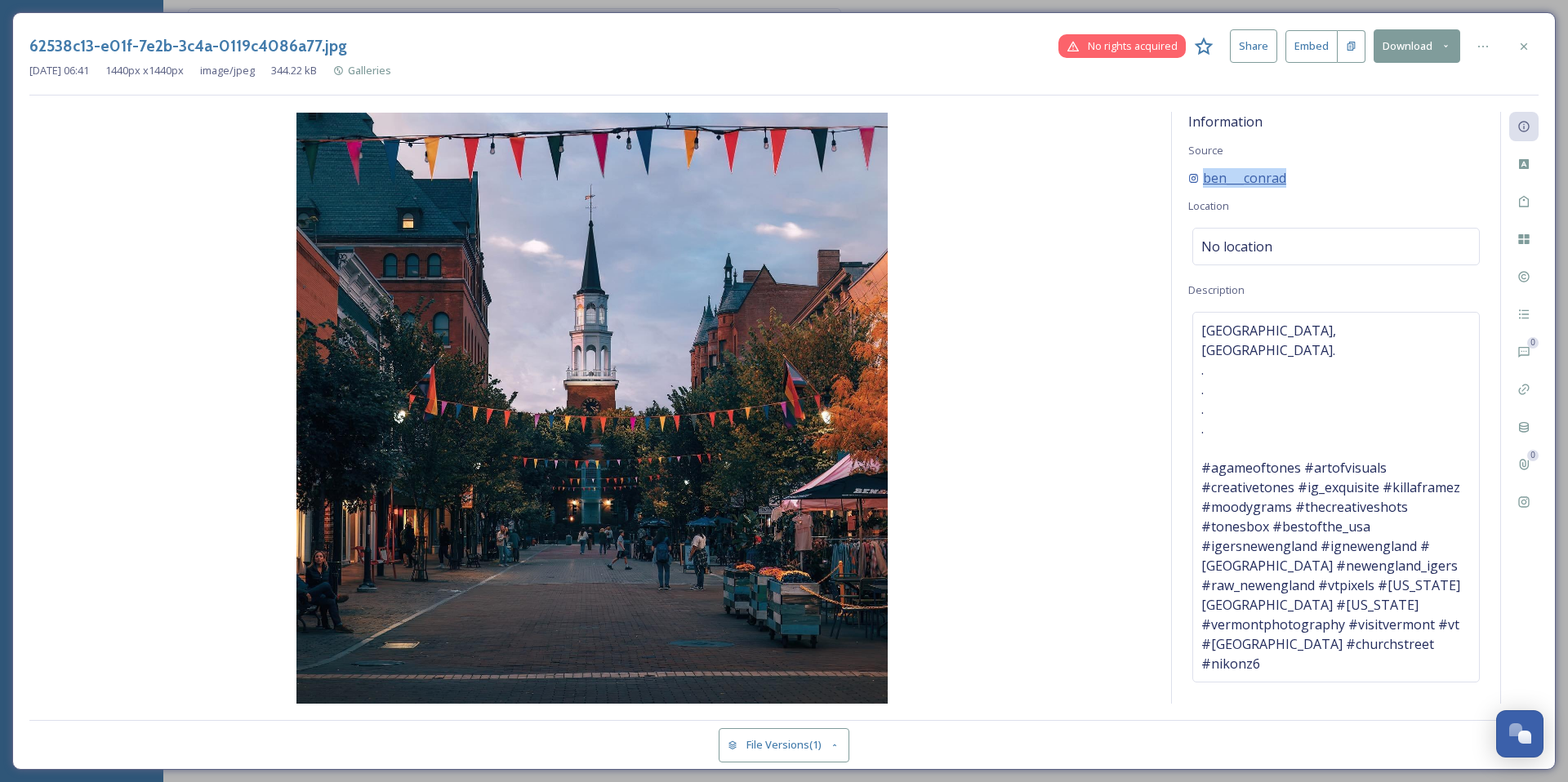
drag, startPoint x: 1293, startPoint y: 172, endPoint x: 1194, endPoint y: 179, distance: 99.2
click at [1194, 179] on div "ben___conrad" at bounding box center [1336, 178] width 295 height 20
